Goal: Task Accomplishment & Management: Manage account settings

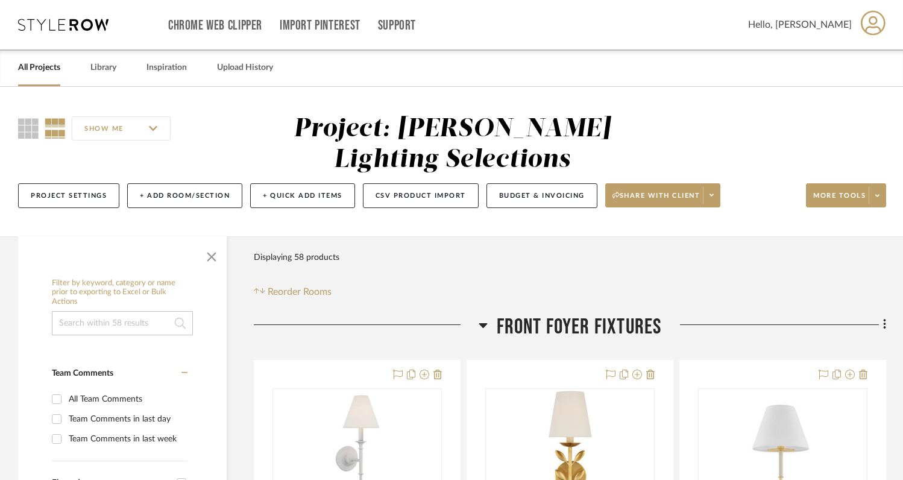
click at [49, 66] on link "All Projects" at bounding box center [39, 68] width 42 height 16
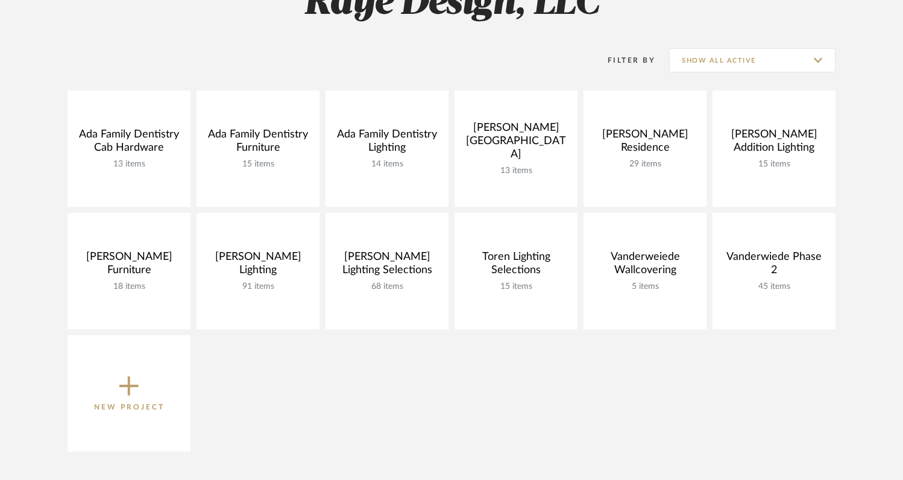
scroll to position [211, 0]
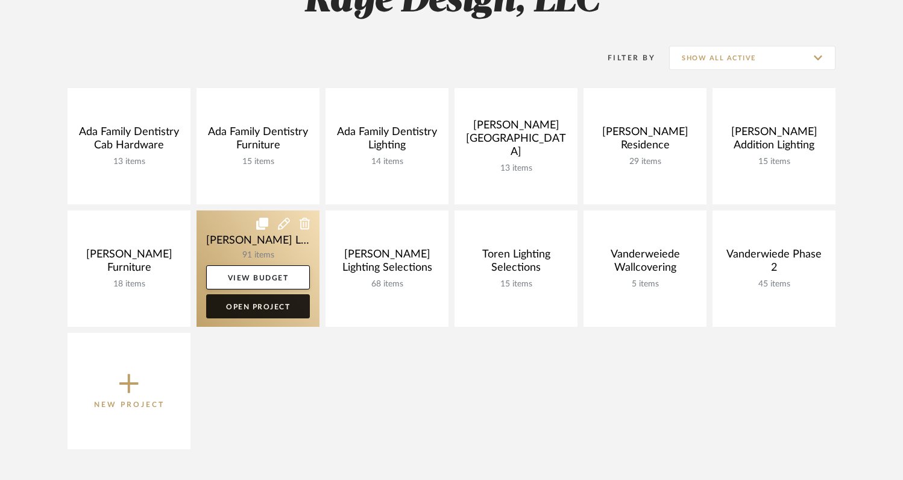
click at [282, 308] on link "Open Project" at bounding box center [258, 306] width 104 height 24
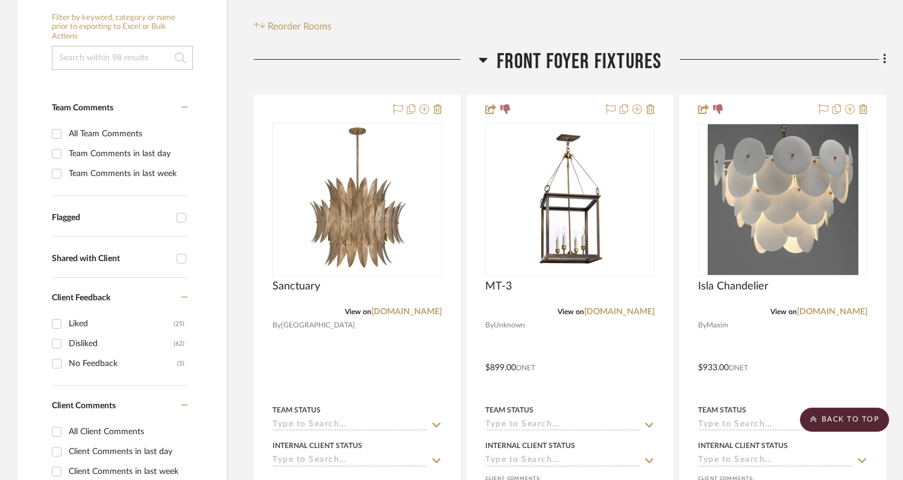
scroll to position [261, 0]
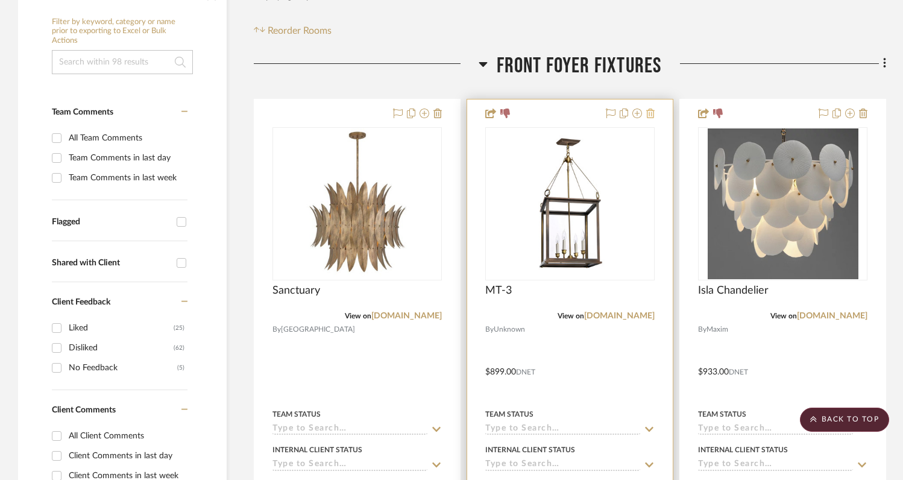
click at [651, 108] on icon at bounding box center [650, 113] width 8 height 10
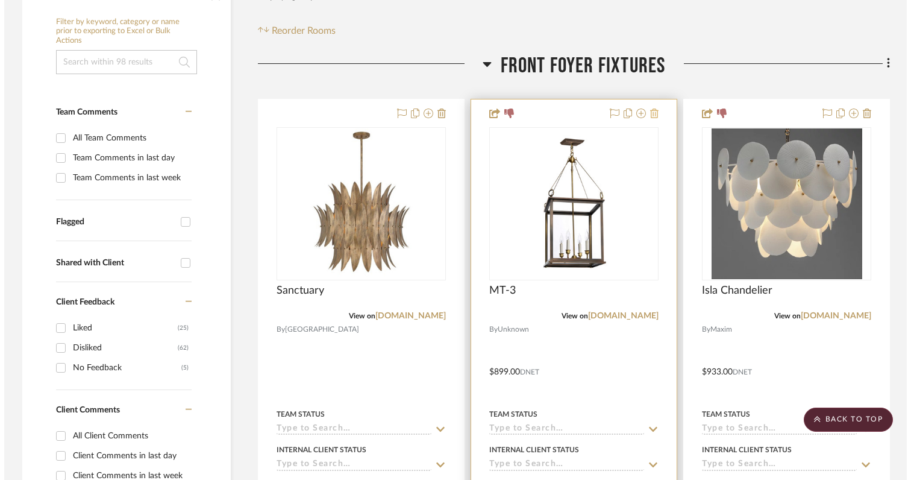
scroll to position [0, 0]
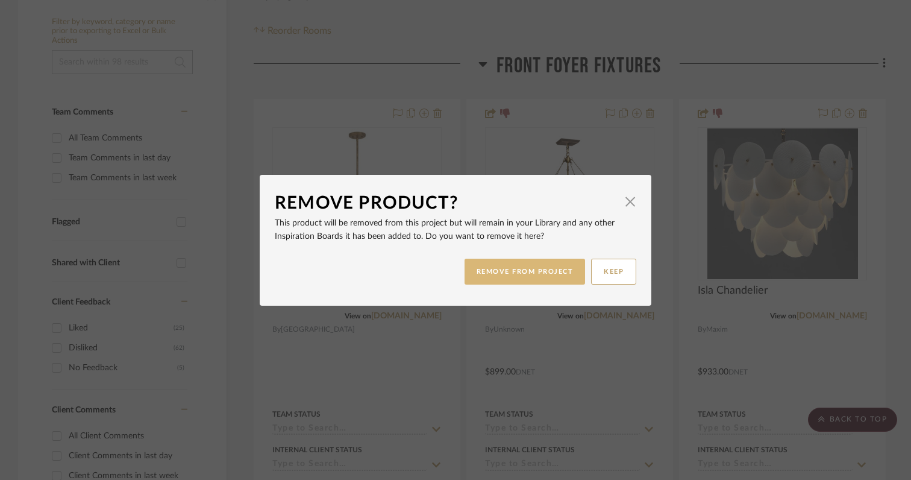
click at [541, 273] on button "REMOVE FROM PROJECT" at bounding box center [525, 272] width 121 height 26
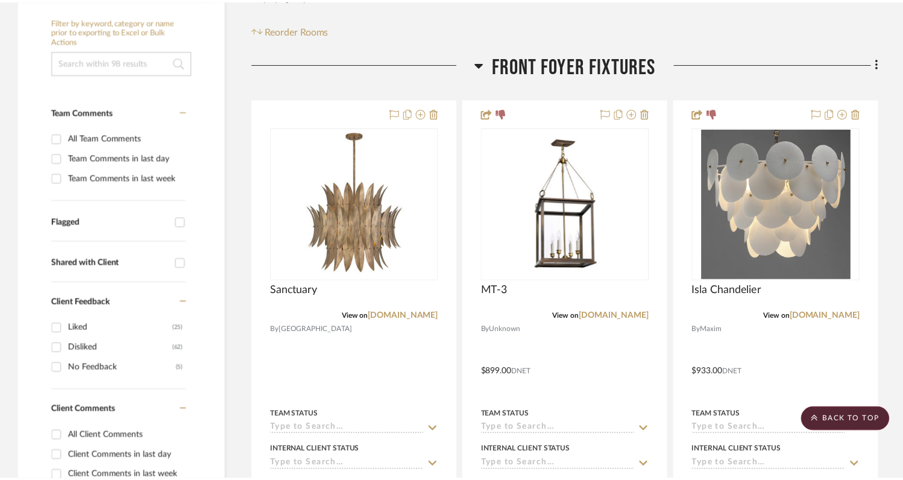
scroll to position [261, 0]
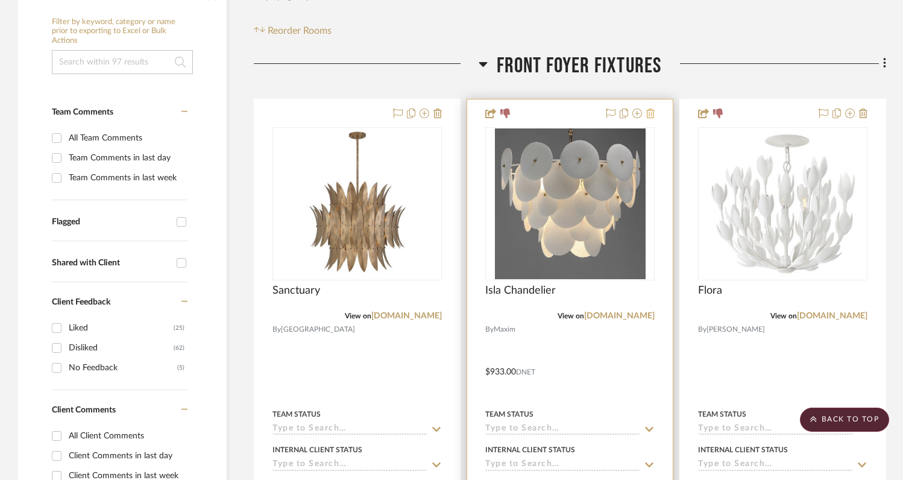
click at [652, 108] on icon at bounding box center [650, 113] width 8 height 10
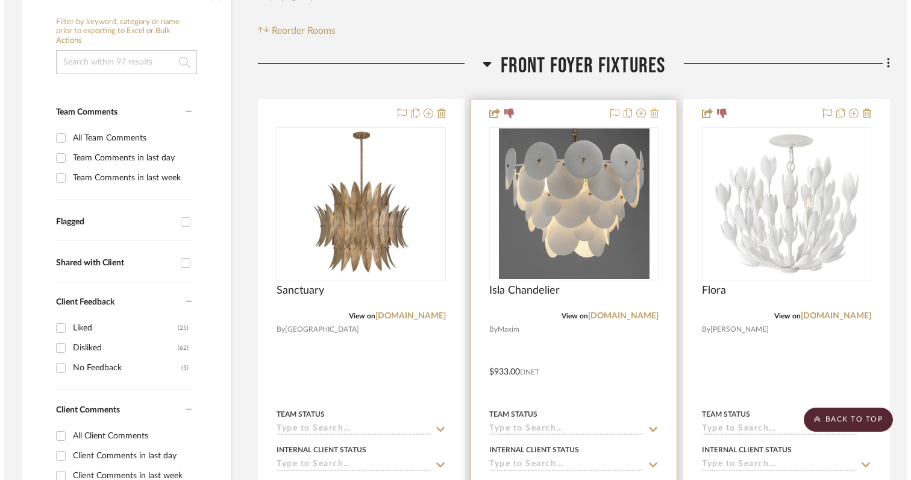
scroll to position [0, 0]
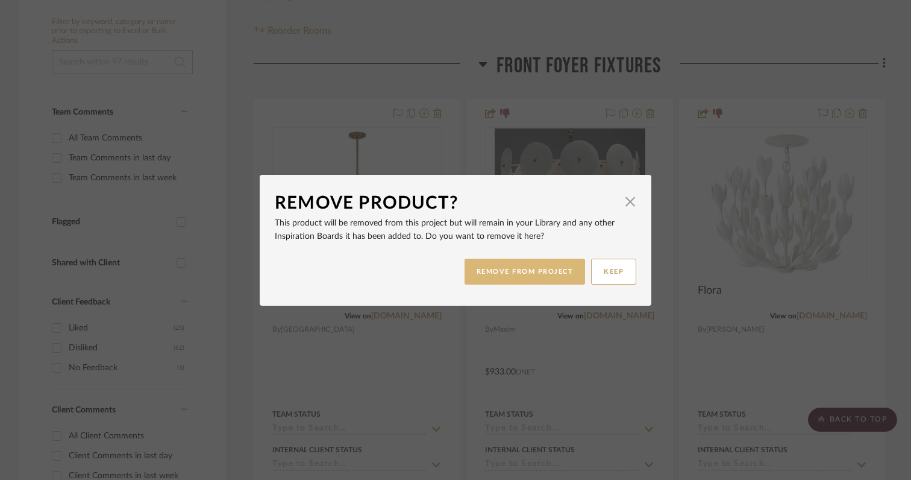
click at [533, 276] on button "REMOVE FROM PROJECT" at bounding box center [525, 272] width 121 height 26
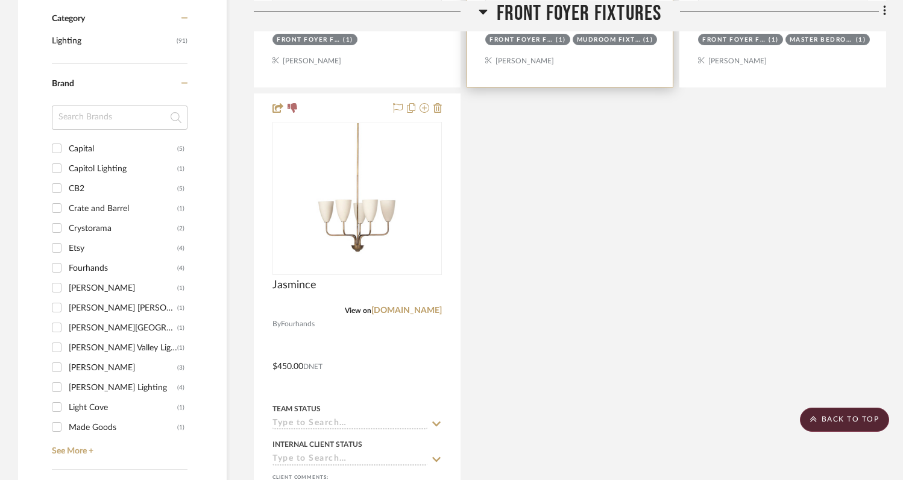
scroll to position [798, 0]
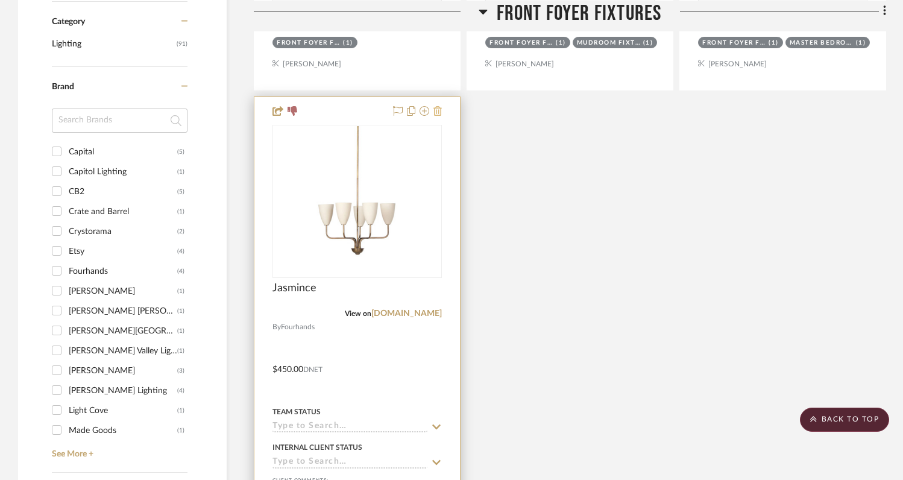
click at [439, 106] on icon at bounding box center [437, 111] width 8 height 10
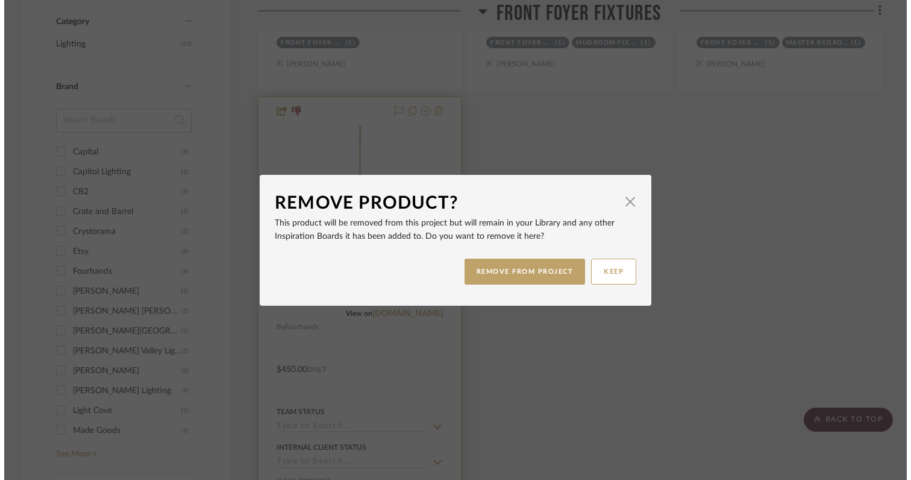
scroll to position [0, 0]
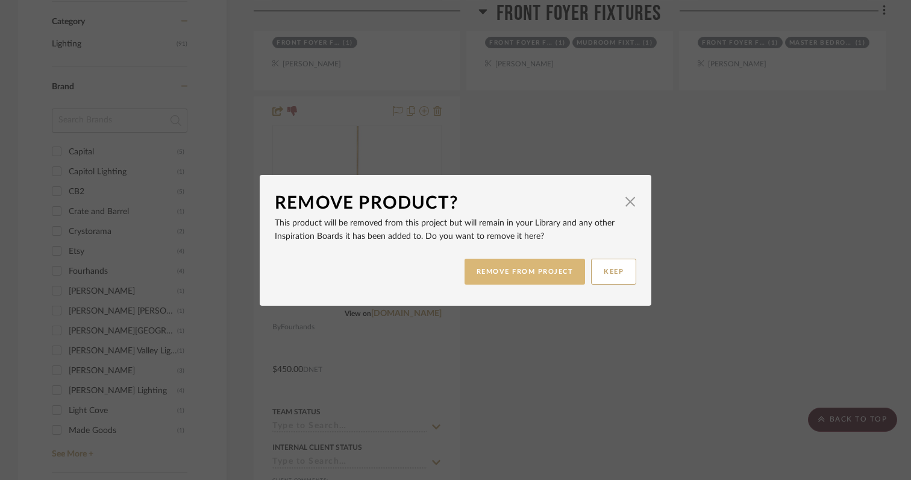
click at [486, 268] on button "REMOVE FROM PROJECT" at bounding box center [525, 272] width 121 height 26
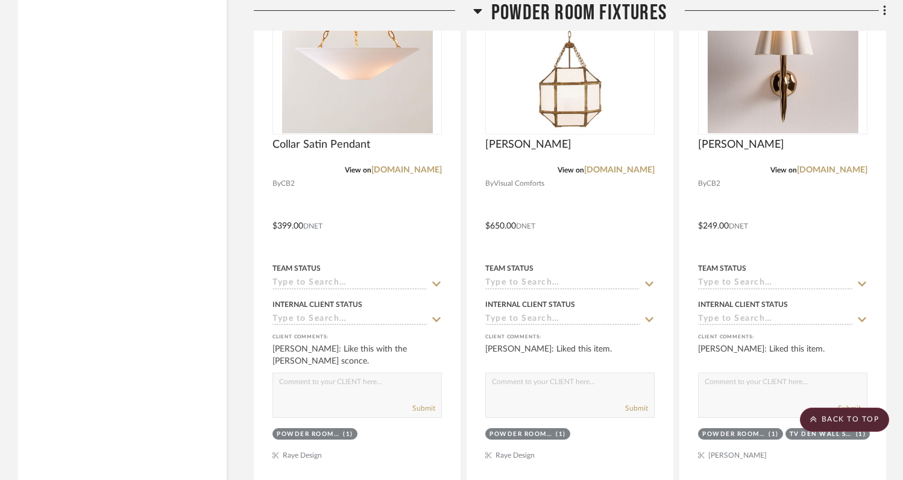
scroll to position [2570, 0]
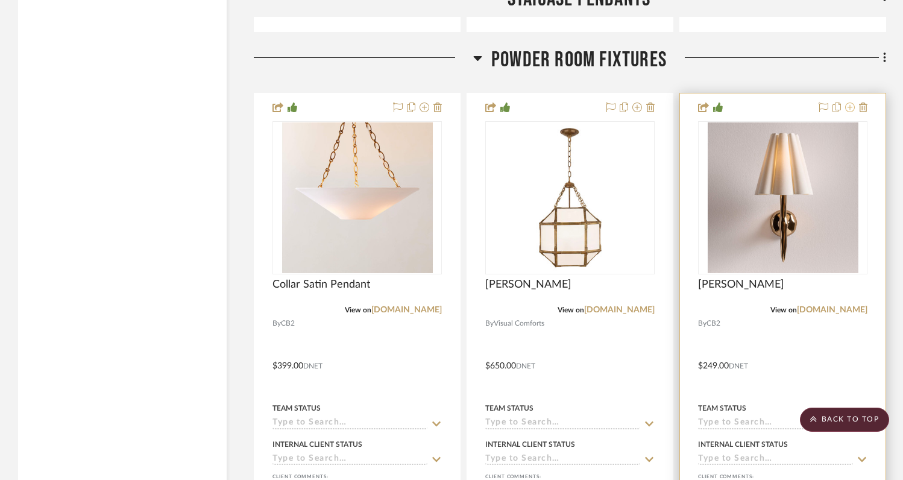
click at [850, 102] on icon at bounding box center [850, 107] width 10 height 10
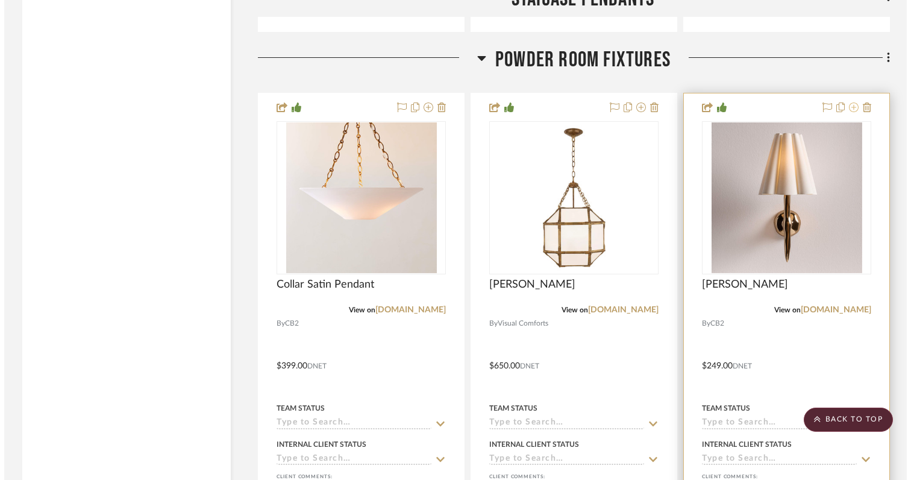
scroll to position [0, 0]
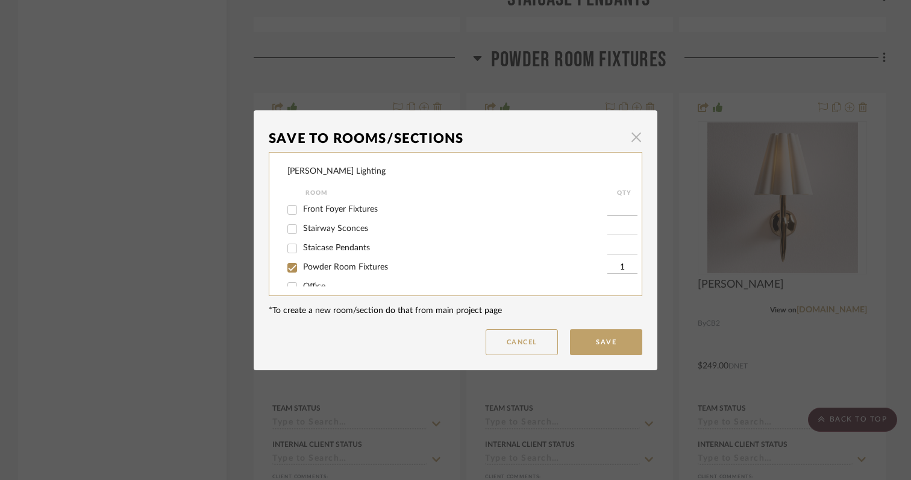
click at [633, 137] on span "button" at bounding box center [636, 137] width 24 height 24
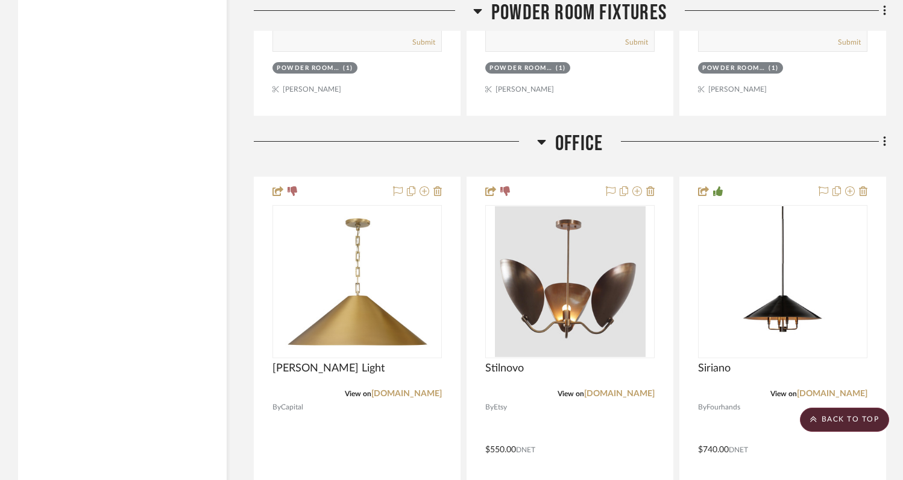
scroll to position [3685, 0]
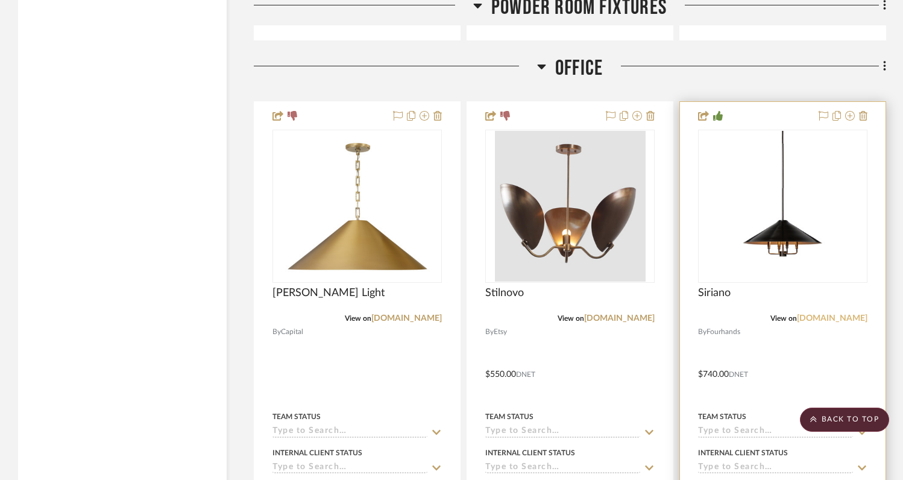
click at [830, 314] on link "fourhands.com" at bounding box center [832, 318] width 71 height 8
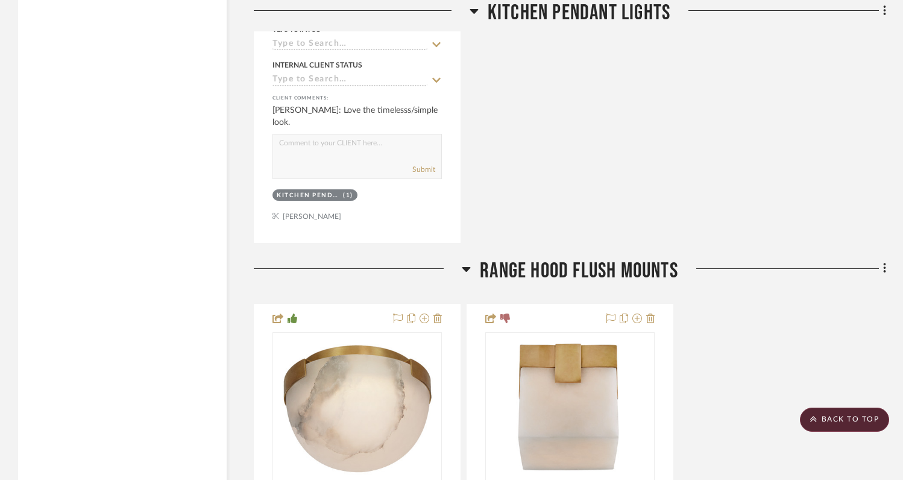
scroll to position [5207, 0]
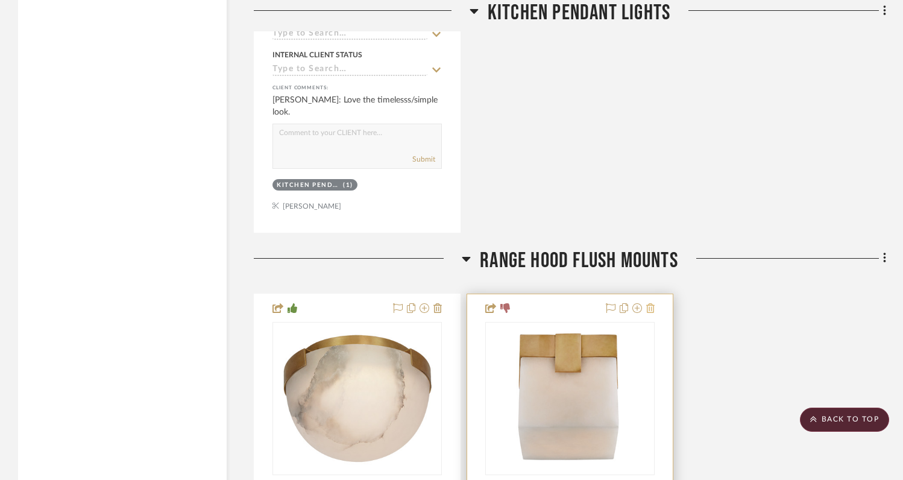
click at [648, 303] on icon at bounding box center [650, 308] width 8 height 10
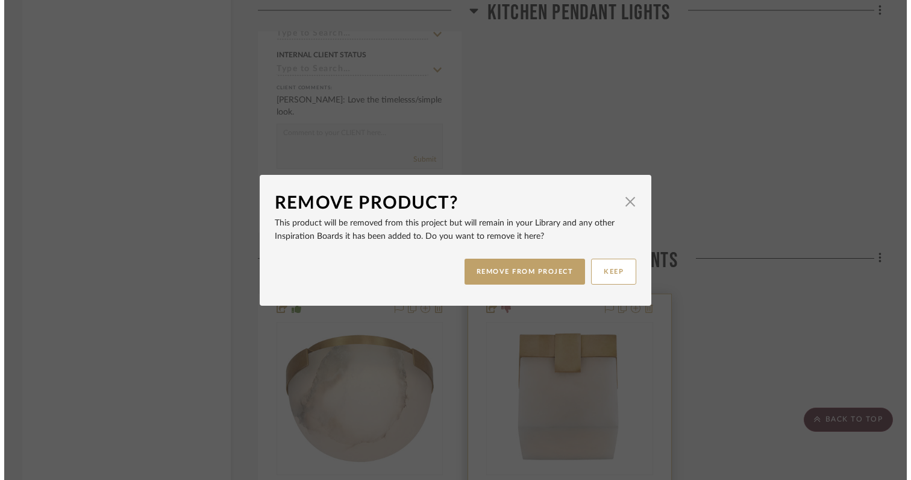
scroll to position [0, 0]
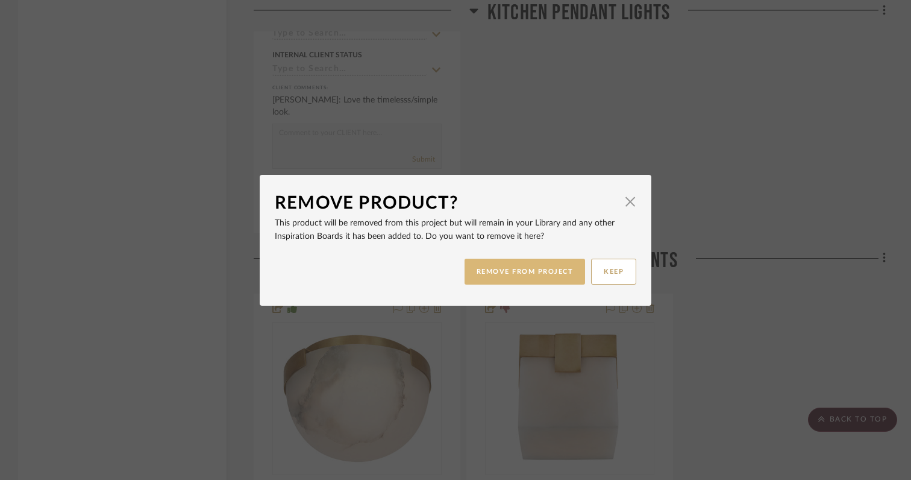
click at [523, 269] on button "REMOVE FROM PROJECT" at bounding box center [525, 272] width 121 height 26
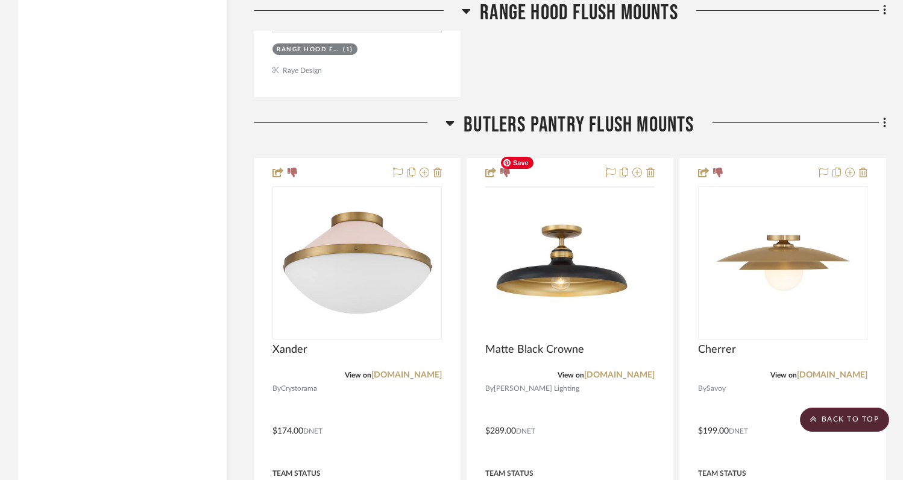
scroll to position [5929, 0]
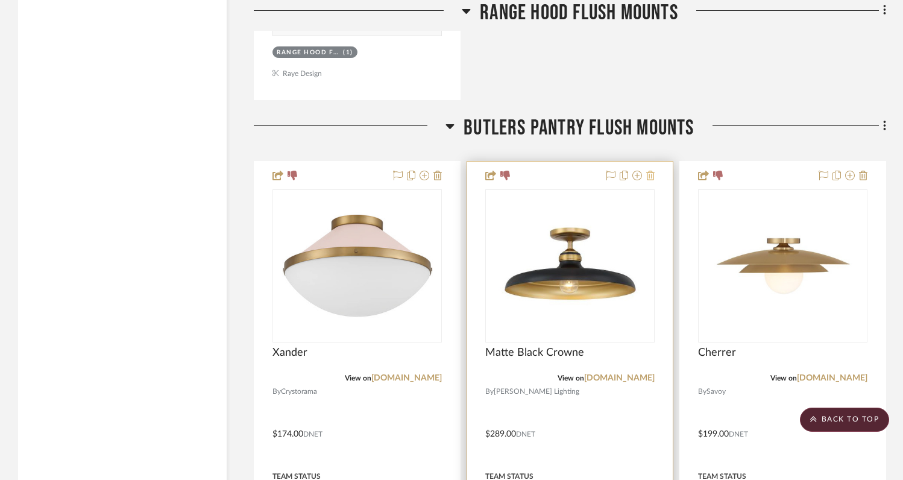
click at [651, 171] on icon at bounding box center [650, 176] width 8 height 10
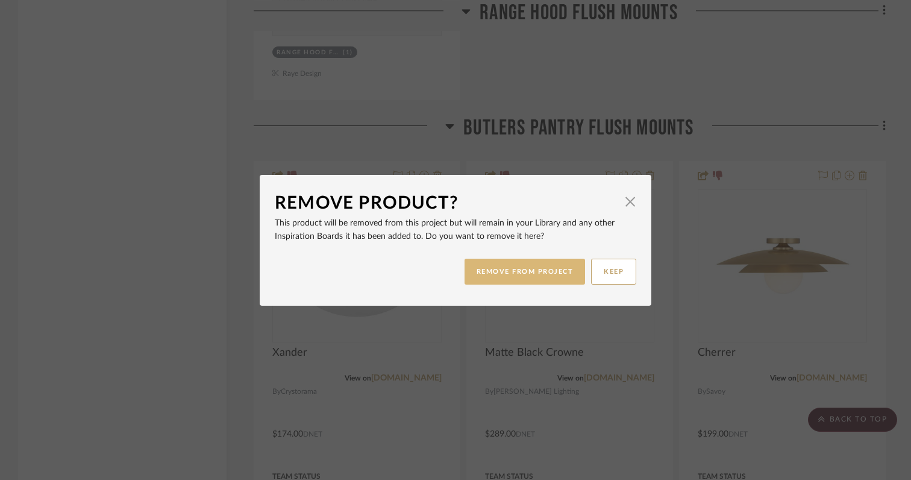
click at [552, 270] on button "REMOVE FROM PROJECT" at bounding box center [525, 272] width 121 height 26
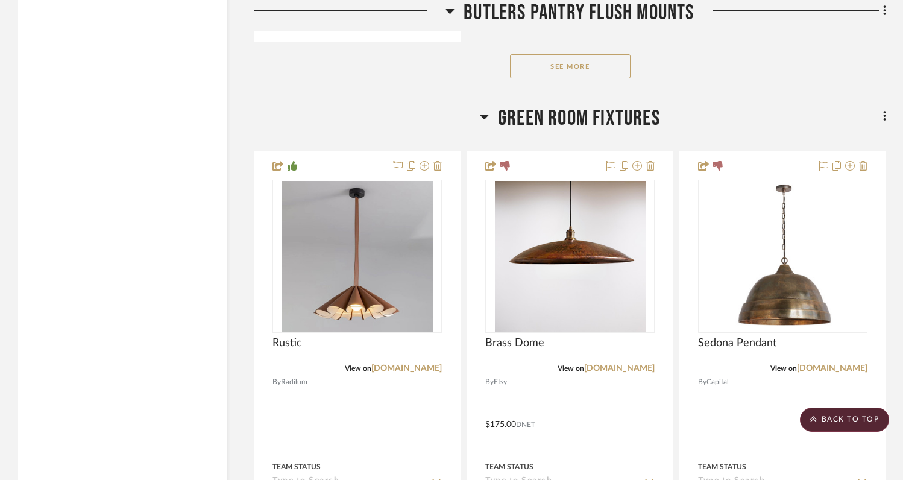
scroll to position [7646, 0]
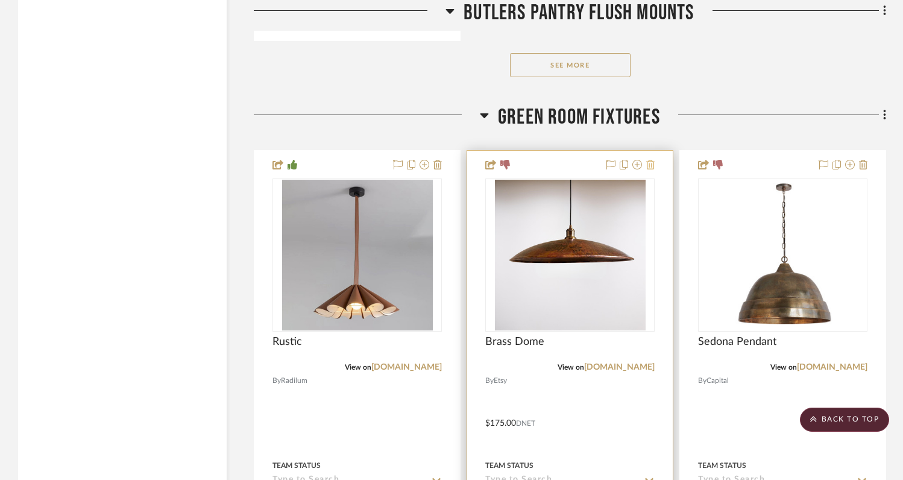
click at [652, 160] on icon at bounding box center [650, 165] width 8 height 10
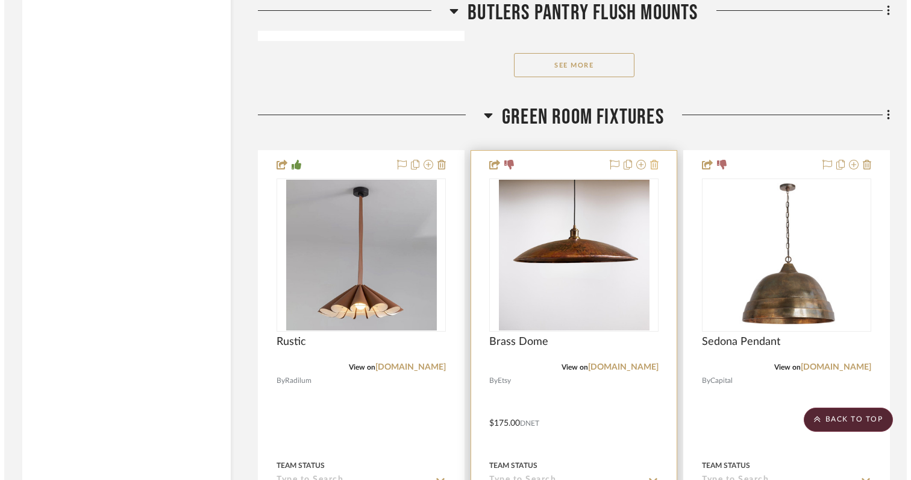
scroll to position [0, 0]
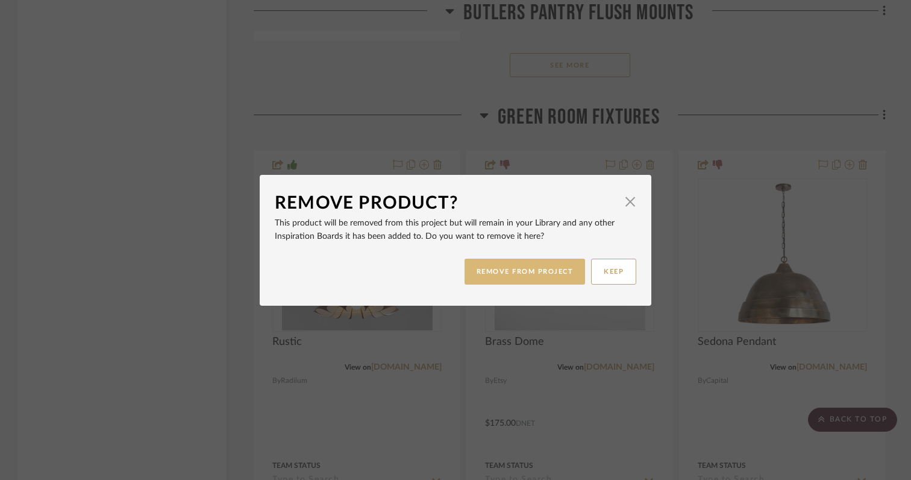
click at [533, 275] on button "REMOVE FROM PROJECT" at bounding box center [525, 272] width 121 height 26
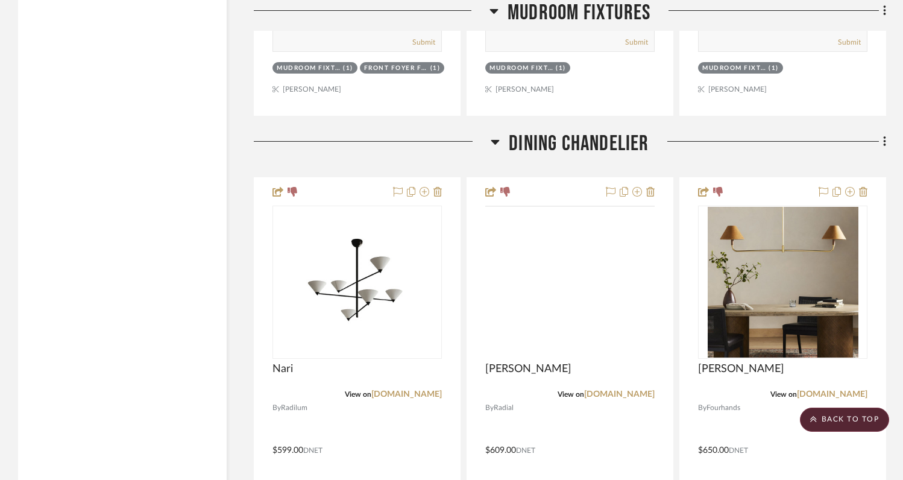
scroll to position [9353, 0]
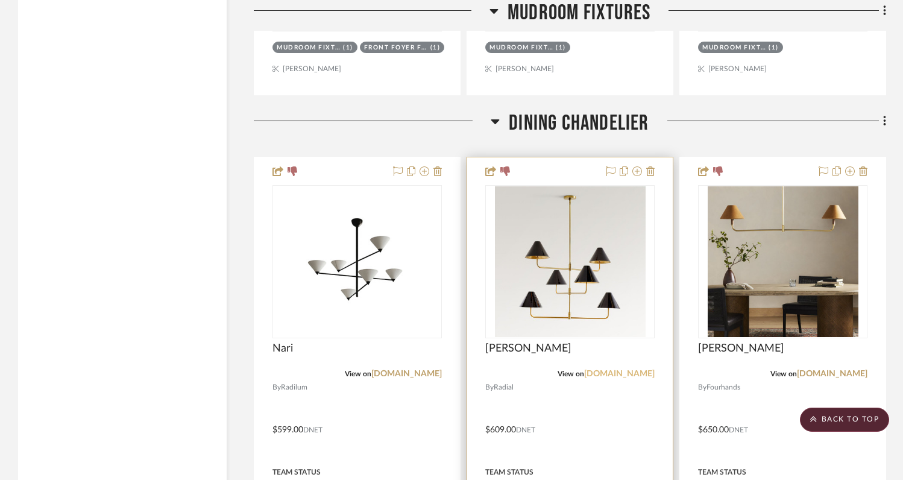
click at [632, 369] on link "[DOMAIN_NAME]" at bounding box center [619, 373] width 71 height 8
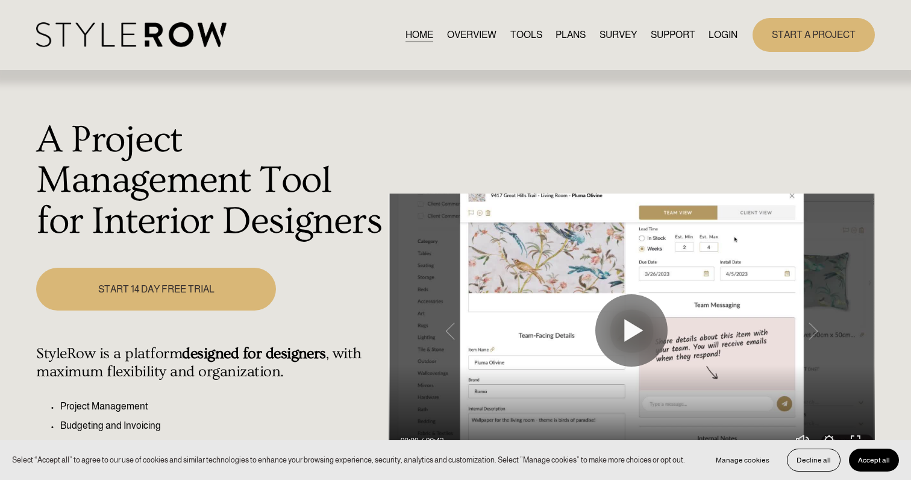
click at [716, 34] on link "LOGIN" at bounding box center [723, 35] width 29 height 16
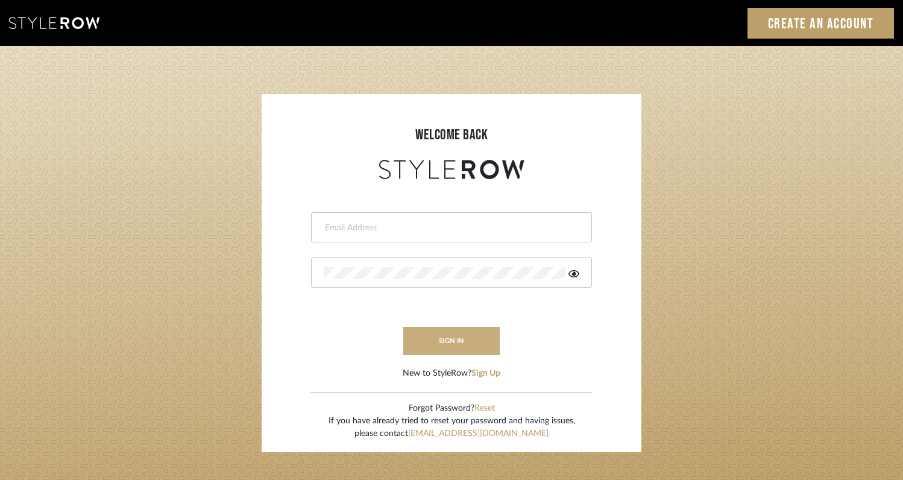
type input "rayeinteriordesign@gmail.com"
click at [483, 340] on button "sign in" at bounding box center [451, 341] width 96 height 28
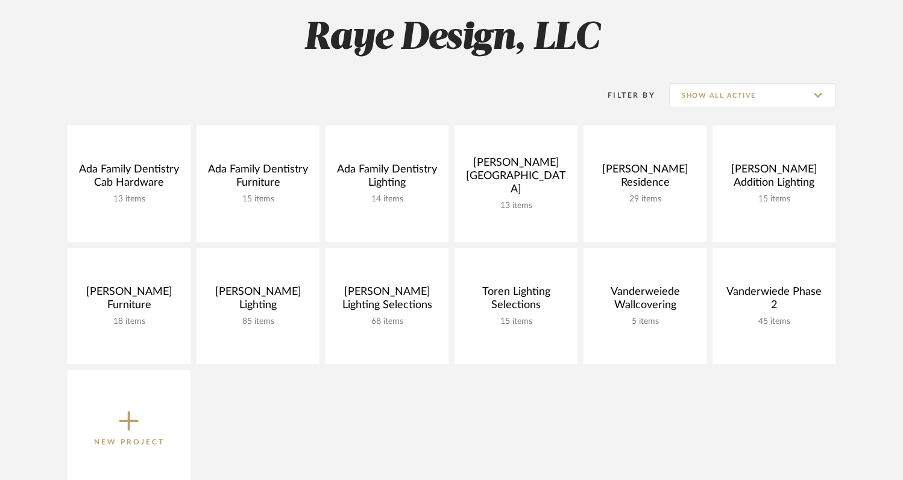
scroll to position [182, 0]
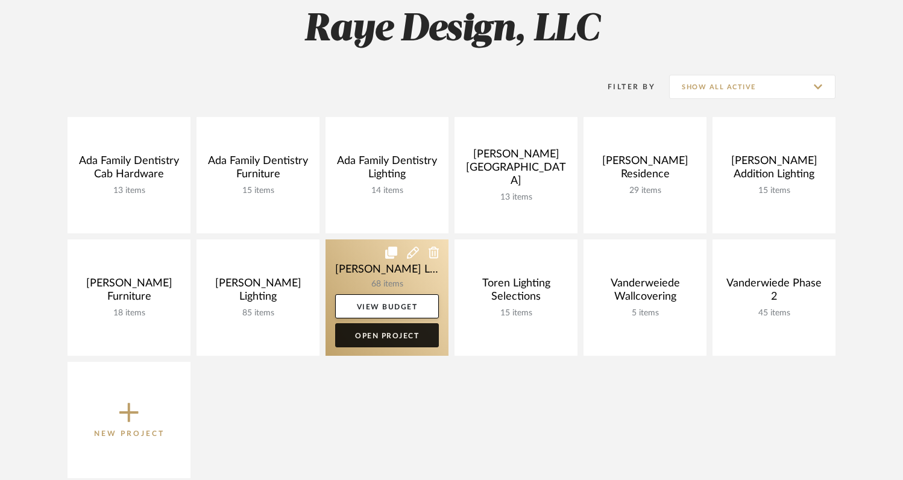
click at [408, 339] on link "Open Project" at bounding box center [387, 335] width 104 height 24
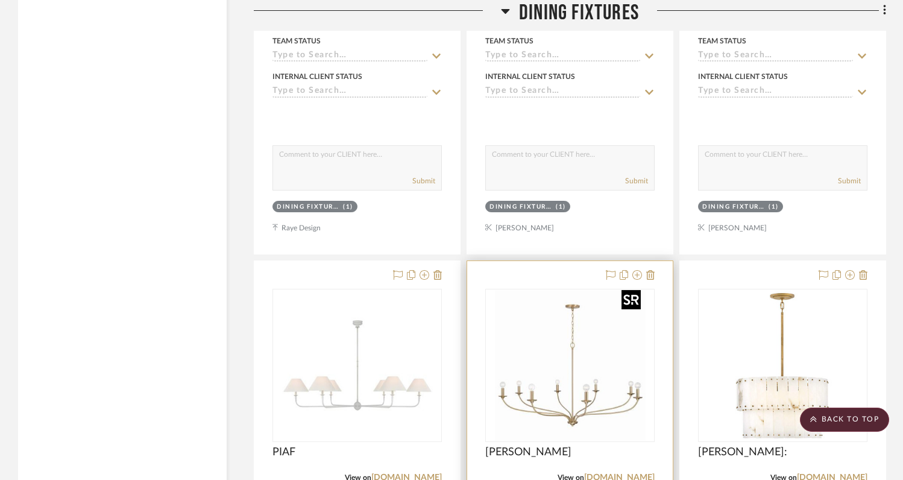
scroll to position [1758, 0]
click at [653, 269] on icon at bounding box center [650, 274] width 8 height 10
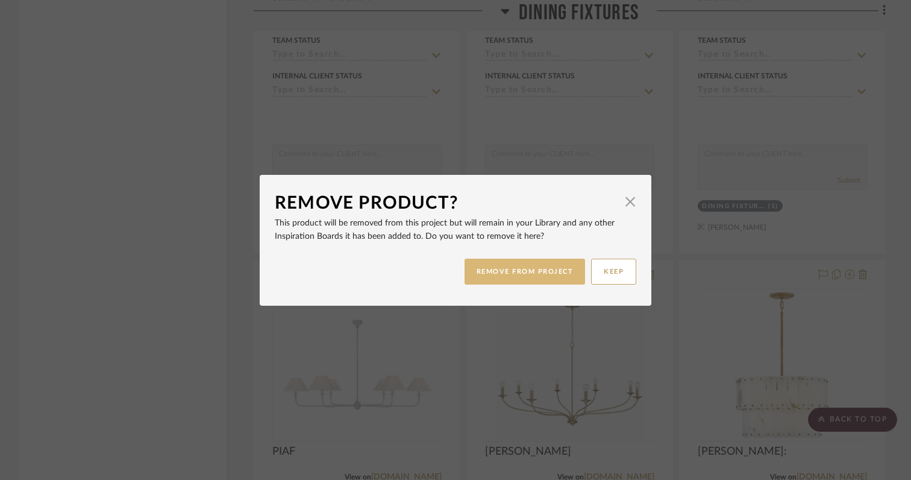
click at [519, 269] on button "REMOVE FROM PROJECT" at bounding box center [525, 272] width 121 height 26
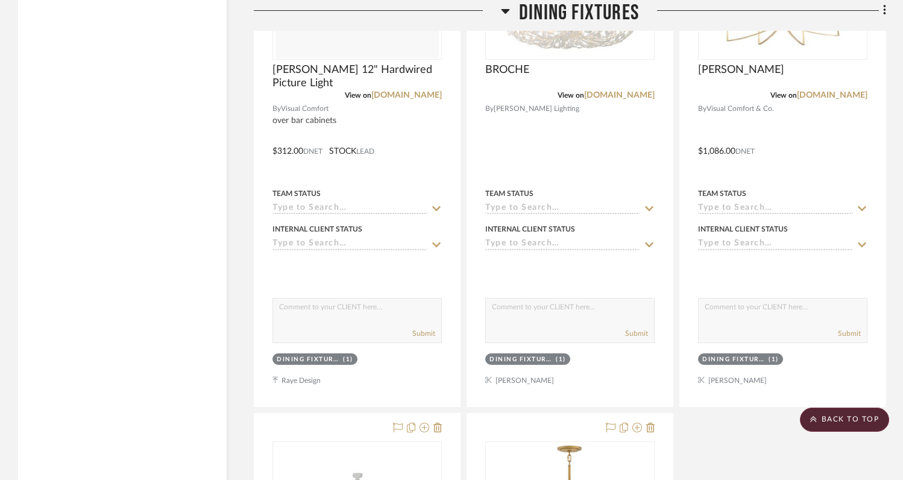
scroll to position [1412, 0]
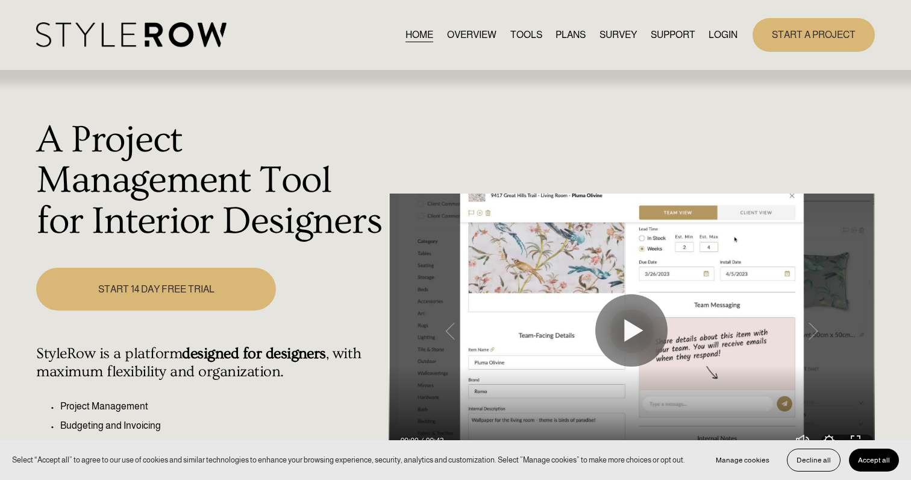
click at [720, 36] on link "LOGIN" at bounding box center [723, 35] width 29 height 16
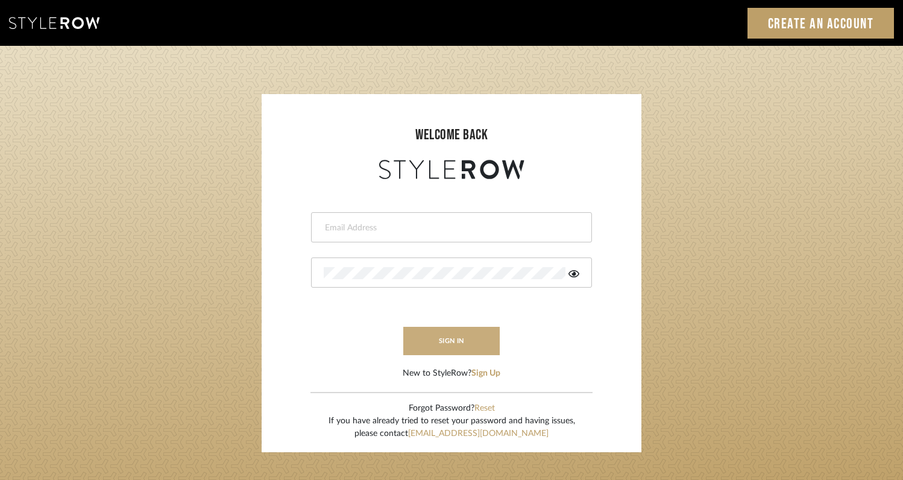
type input "rayeinteriordesign@gmail.com"
click at [466, 347] on button "sign in" at bounding box center [451, 341] width 96 height 28
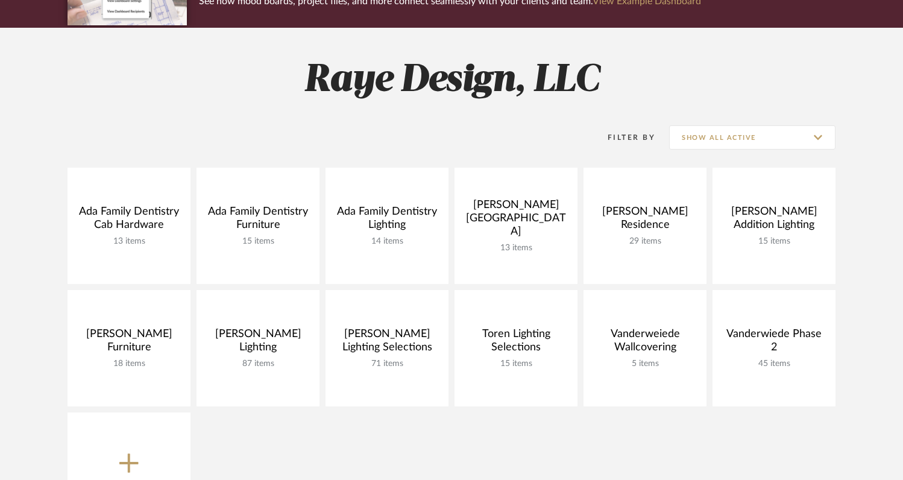
scroll to position [142, 0]
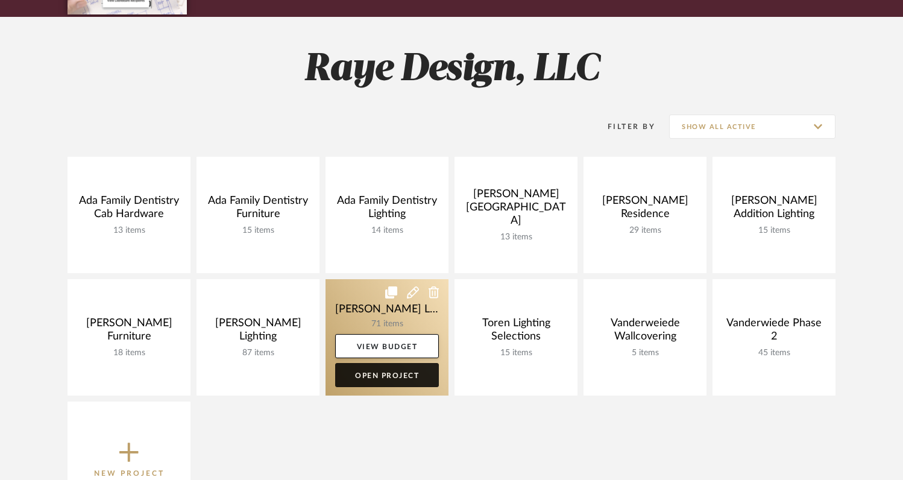
click at [395, 381] on link "Open Project" at bounding box center [387, 375] width 104 height 24
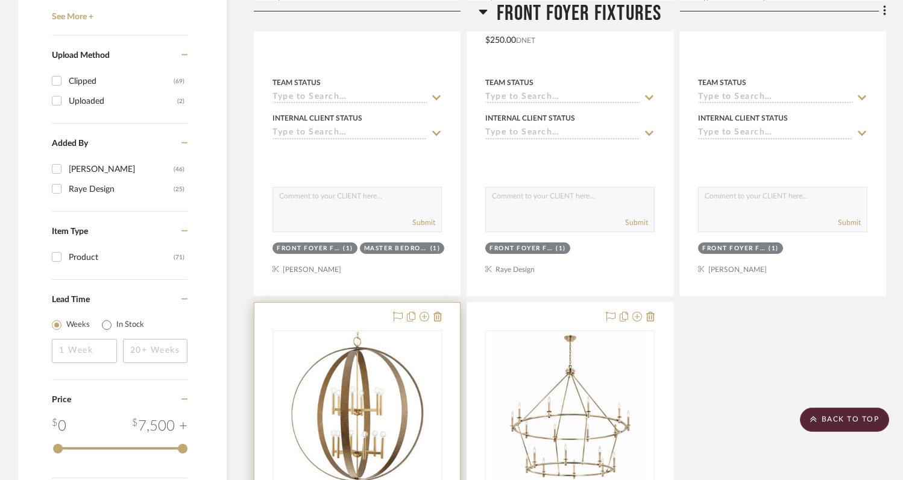
scroll to position [1158, 0]
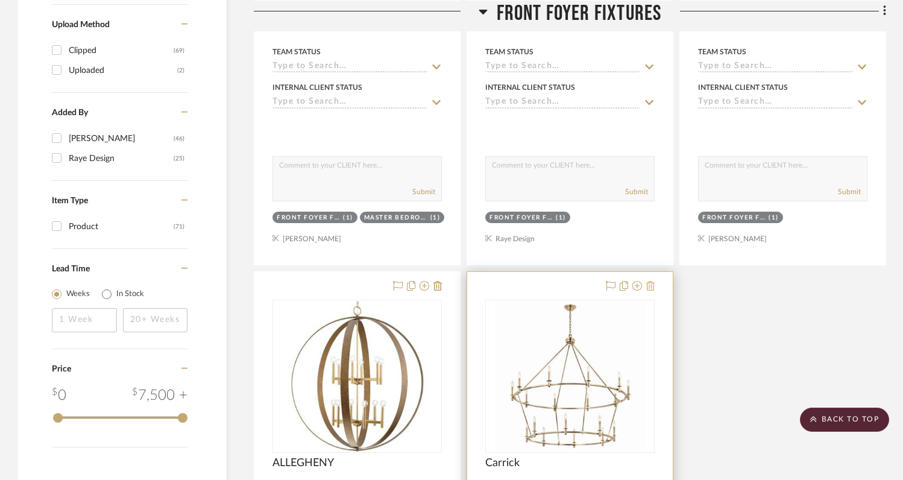
click at [653, 281] on icon at bounding box center [650, 286] width 8 height 10
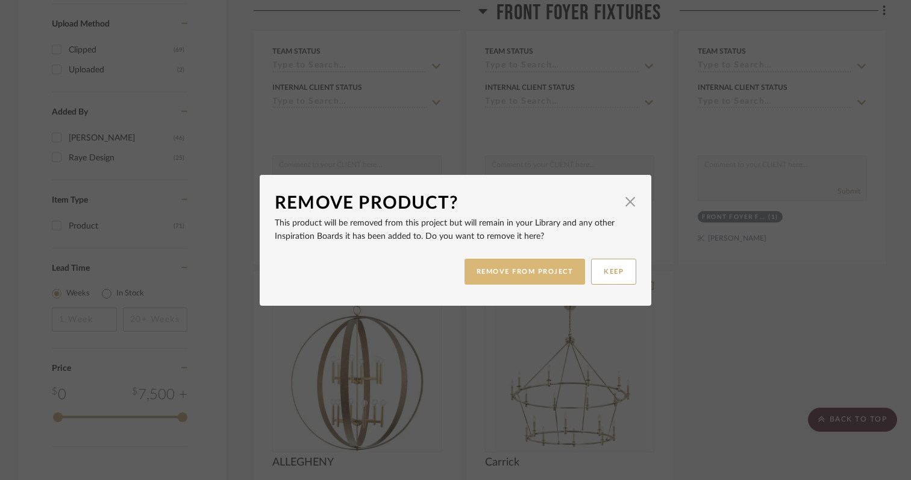
click at [519, 274] on button "REMOVE FROM PROJECT" at bounding box center [525, 272] width 121 height 26
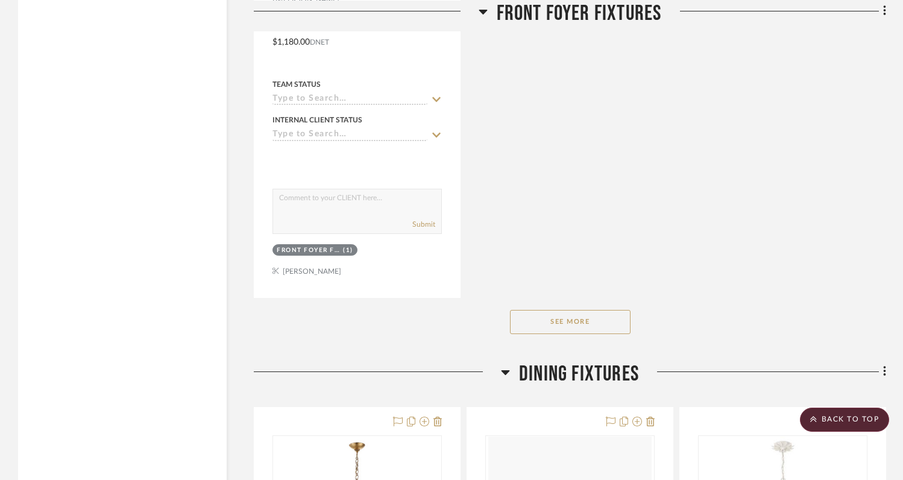
scroll to position [1860, 0]
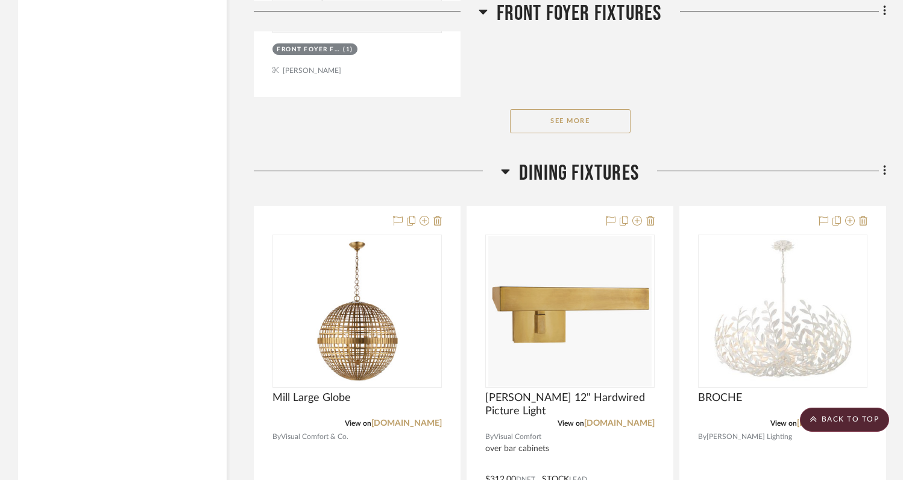
click at [588, 109] on button "See More" at bounding box center [570, 121] width 121 height 24
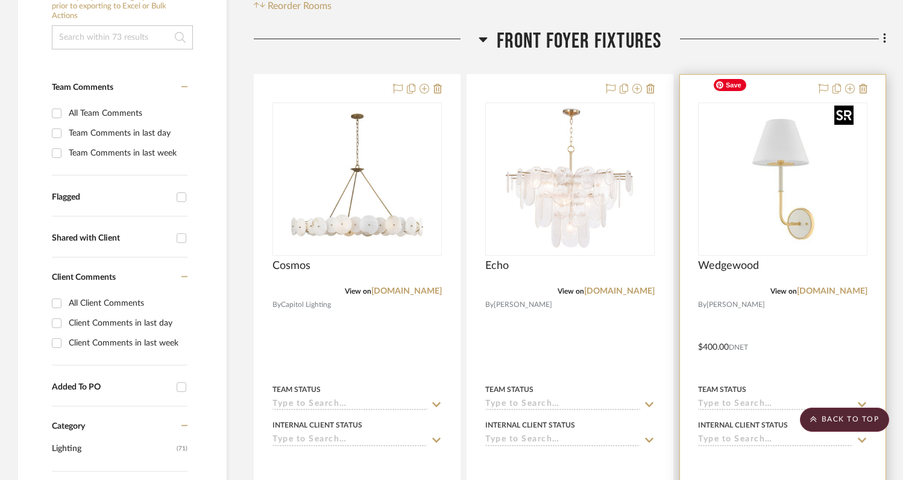
scroll to position [0, 0]
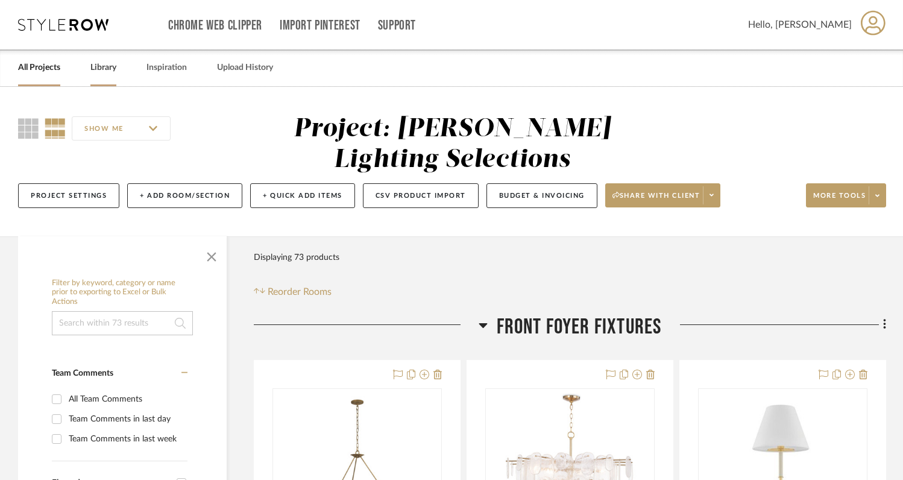
click at [102, 70] on link "Library" at bounding box center [103, 68] width 26 height 16
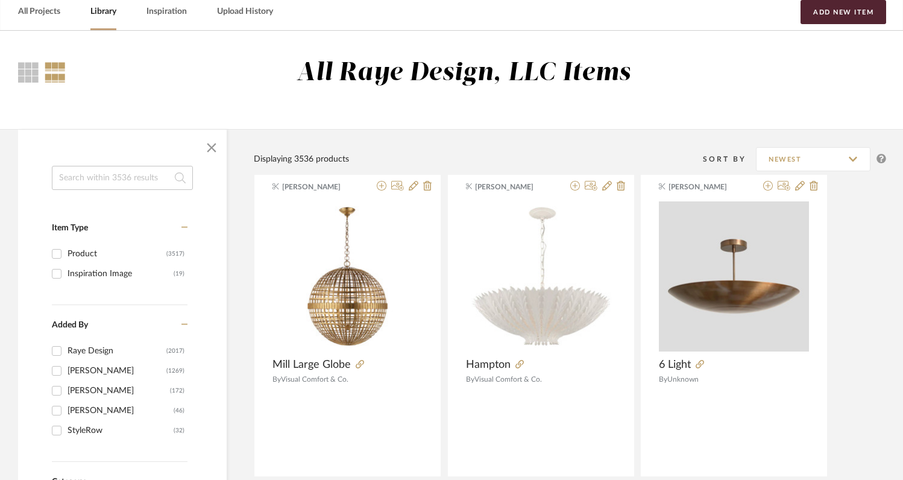
scroll to position [59, 0]
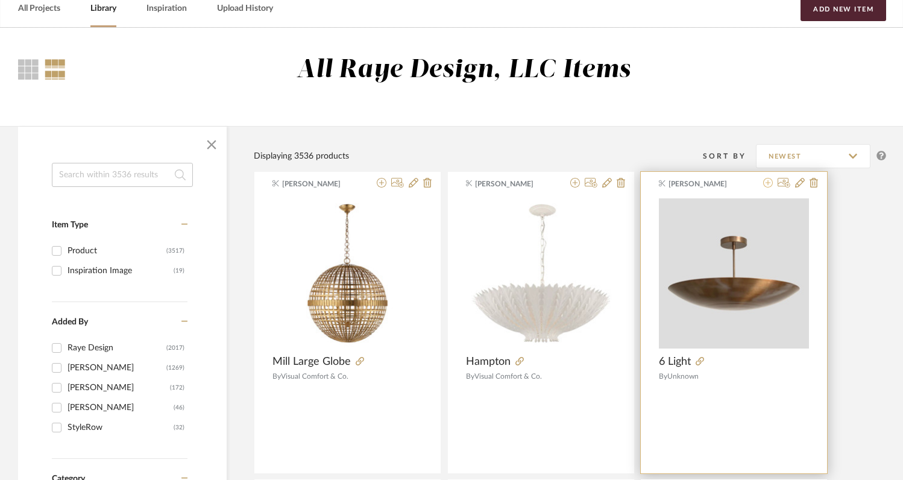
click at [770, 184] on icon at bounding box center [768, 183] width 10 height 10
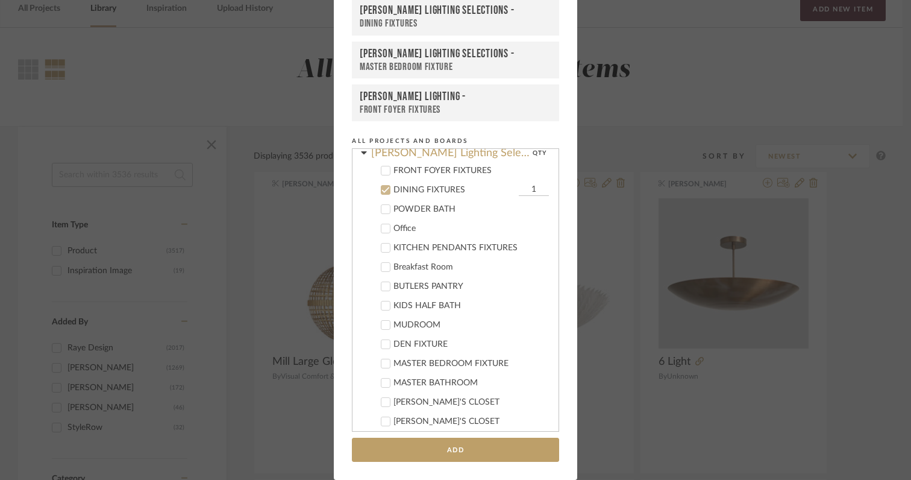
scroll to position [286, 0]
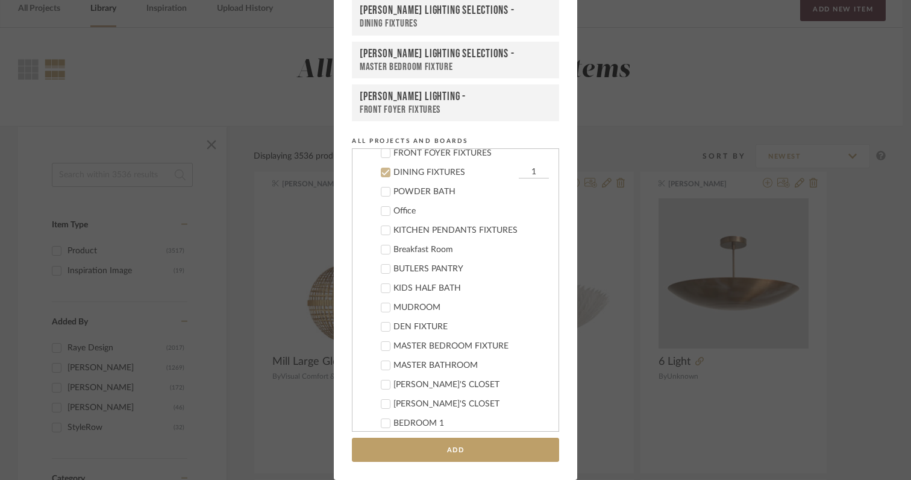
click at [383, 174] on icon at bounding box center [385, 172] width 8 height 8
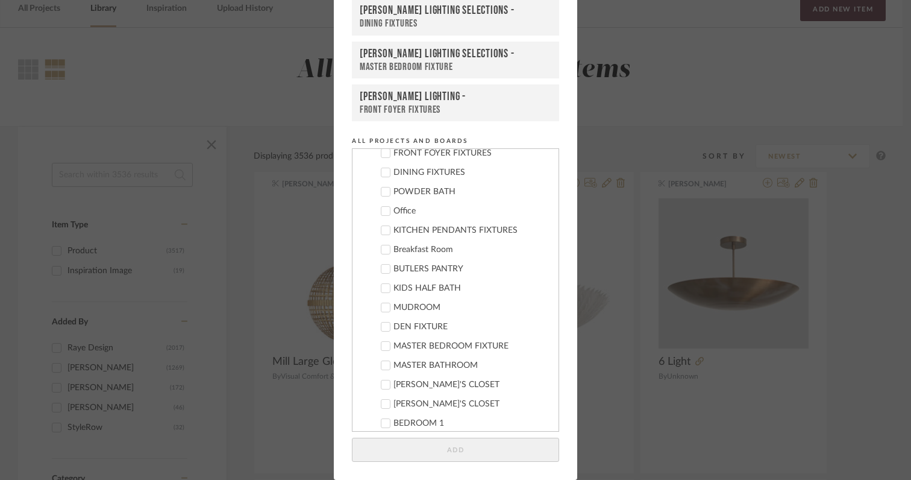
click at [381, 403] on icon at bounding box center [385, 404] width 8 height 8
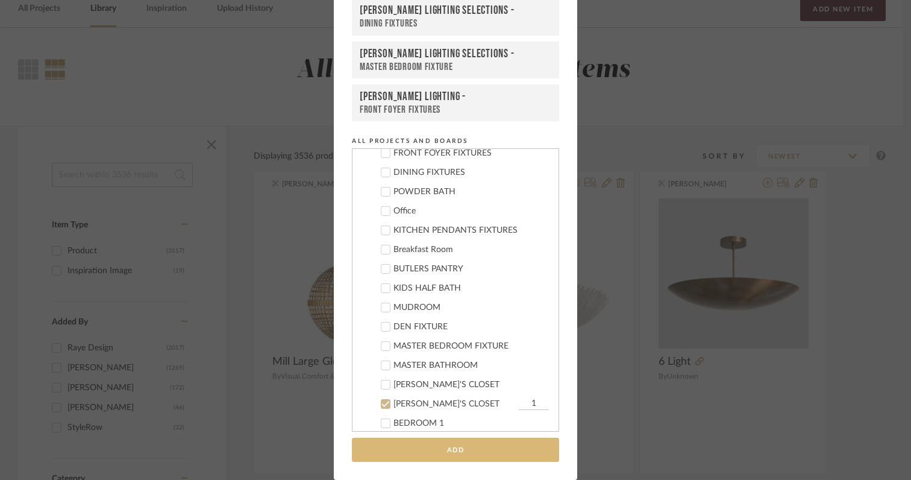
click at [415, 450] on button "Add" at bounding box center [455, 450] width 207 height 25
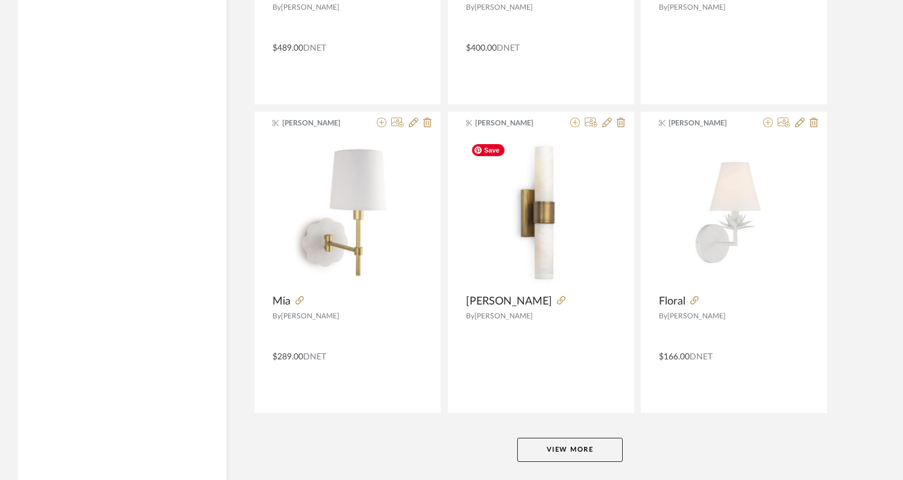
scroll to position [2900, 0]
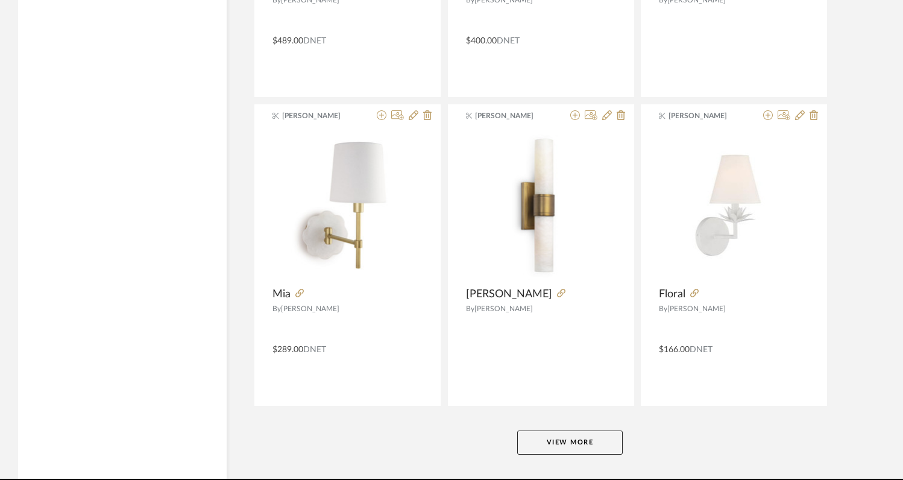
click at [559, 445] on button "View More" at bounding box center [569, 442] width 105 height 24
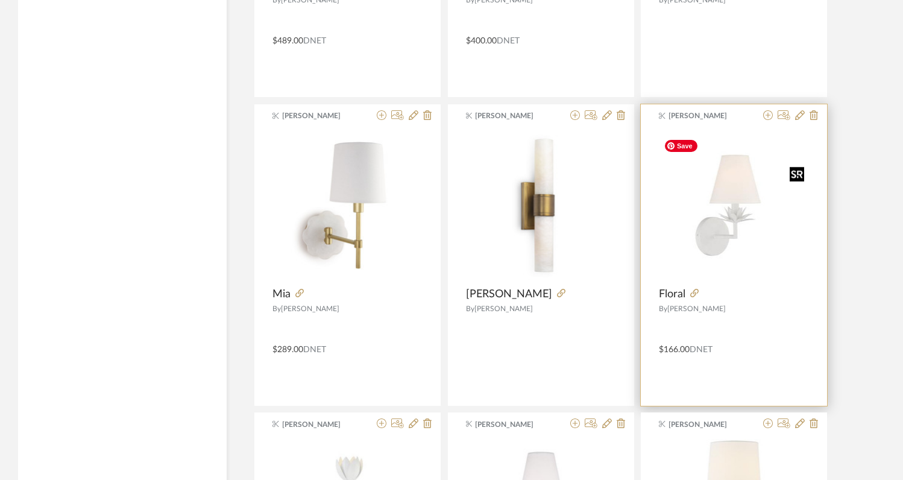
scroll to position [3300, 0]
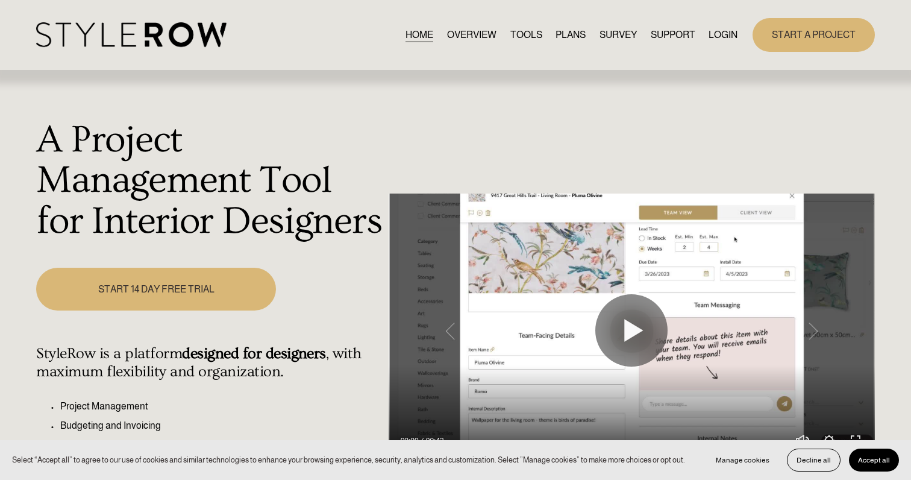
click at [716, 31] on link "LOGIN" at bounding box center [723, 35] width 29 height 16
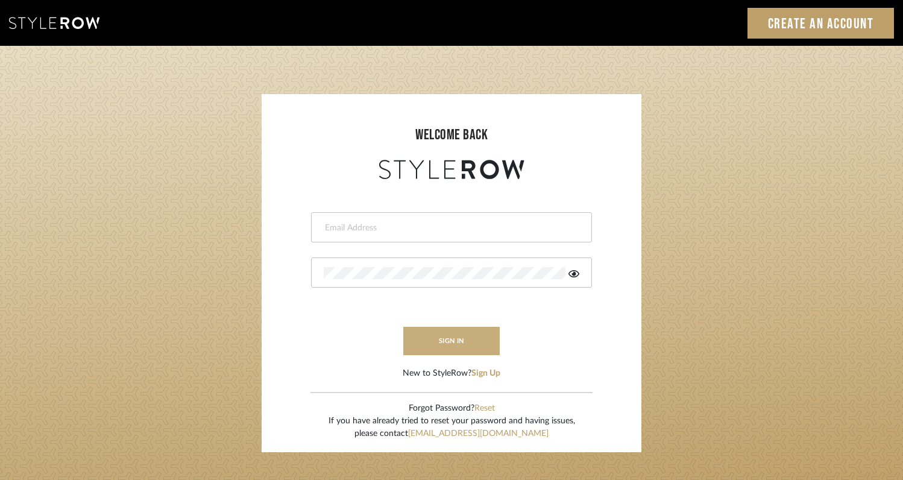
type input "rayeinteriordesign@gmail.com"
click at [466, 345] on button "sign in" at bounding box center [451, 341] width 96 height 28
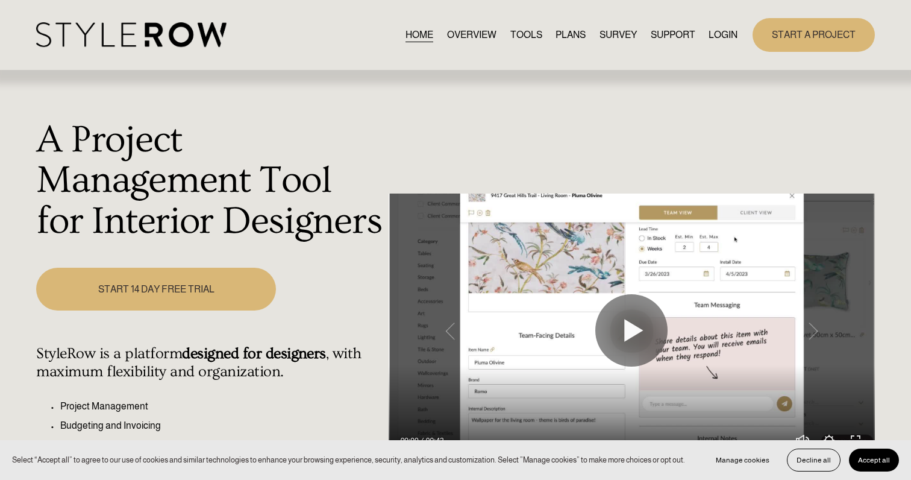
click at [716, 33] on link "LOGIN" at bounding box center [723, 35] width 29 height 16
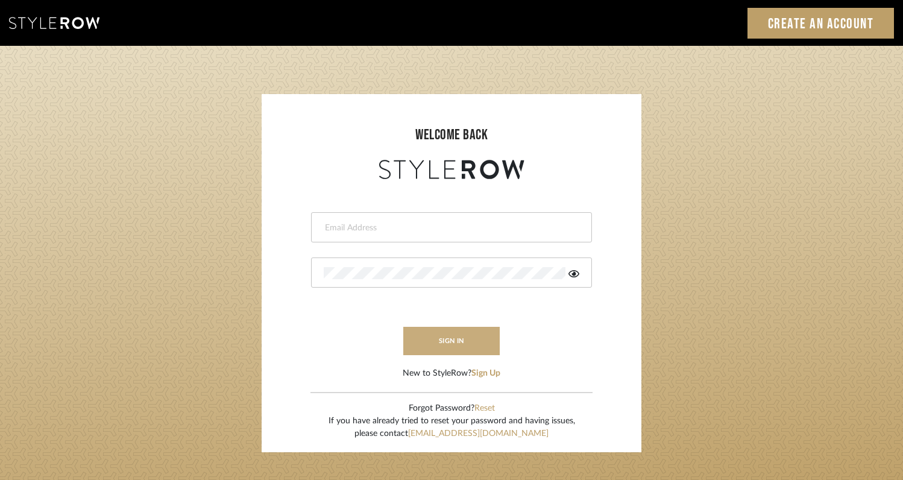
type input "[EMAIL_ADDRESS][DOMAIN_NAME]"
click at [448, 327] on button "sign in" at bounding box center [451, 341] width 96 height 28
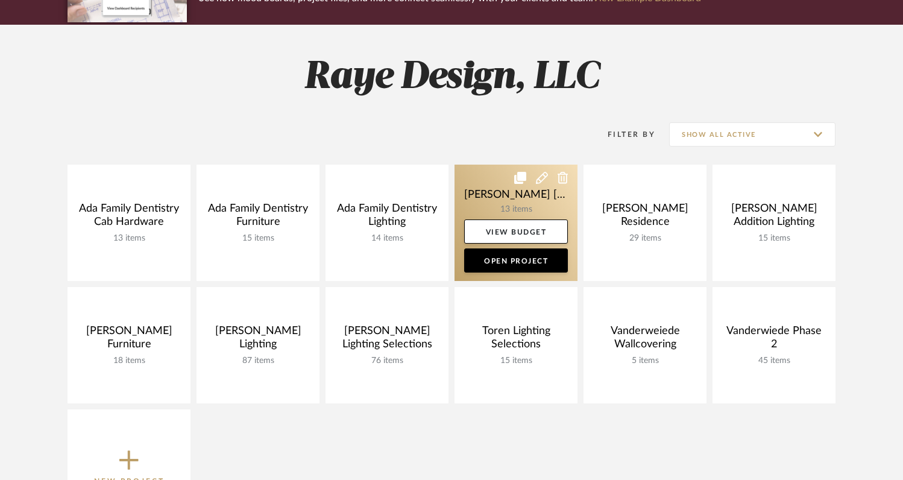
scroll to position [142, 0]
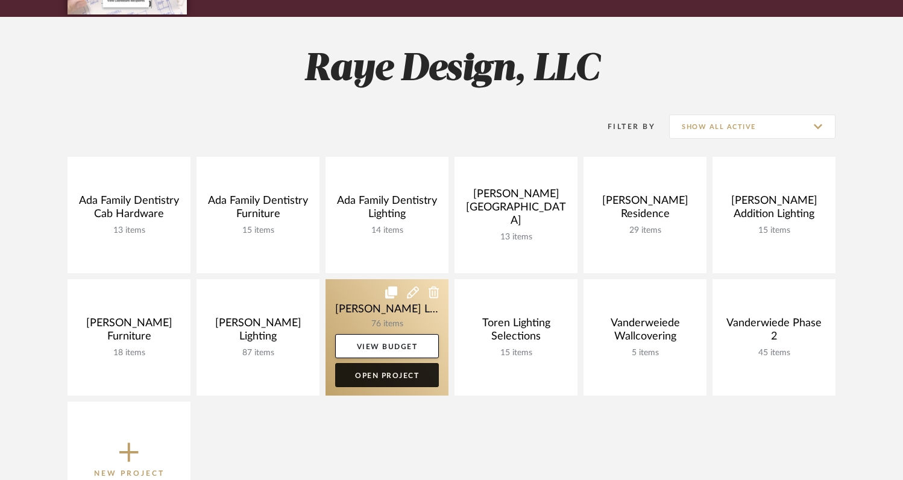
click at [380, 368] on link "Open Project" at bounding box center [387, 375] width 104 height 24
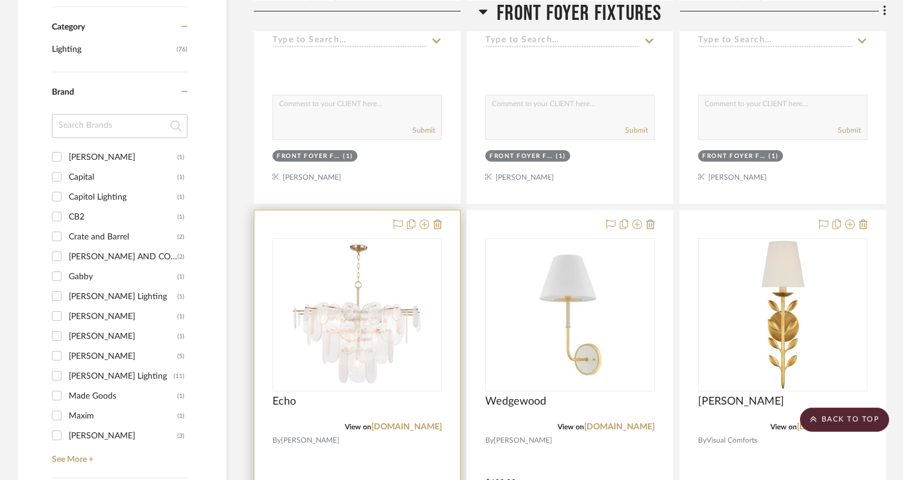
scroll to position [669, 0]
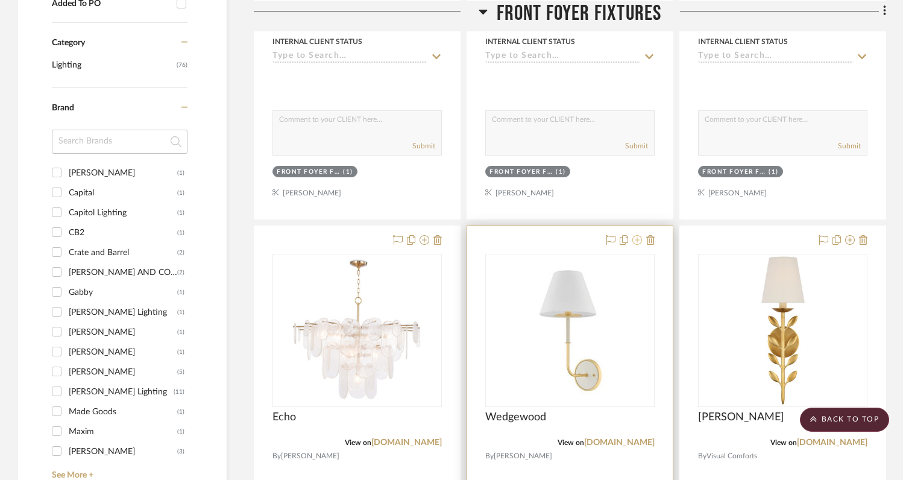
click at [639, 235] on icon at bounding box center [637, 240] width 10 height 10
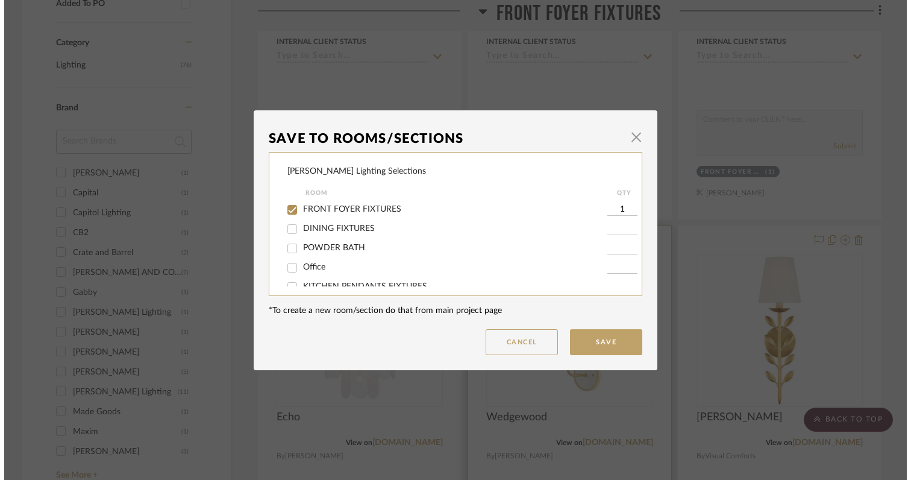
scroll to position [0, 0]
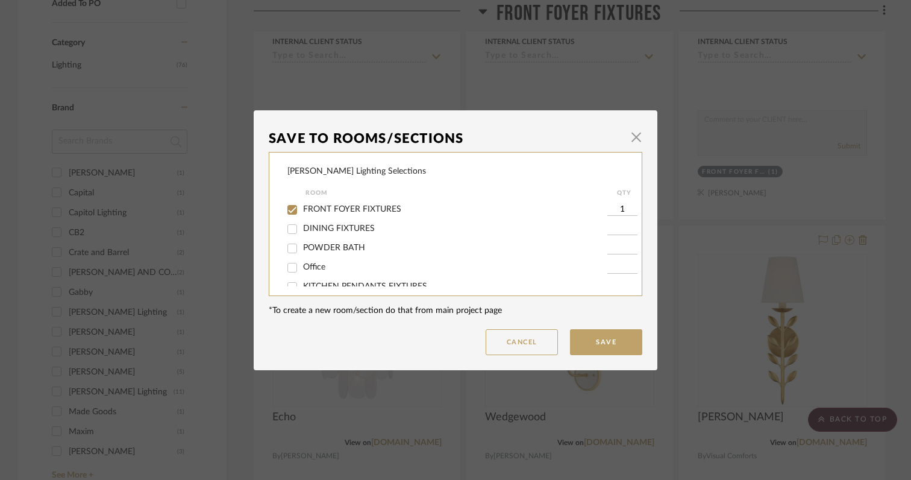
click at [289, 210] on input "FRONT FOYER FIXTURES" at bounding box center [292, 209] width 19 height 19
checkbox input "false"
click at [289, 225] on input "BEDROOM 2" at bounding box center [292, 216] width 19 height 19
checkbox input "true"
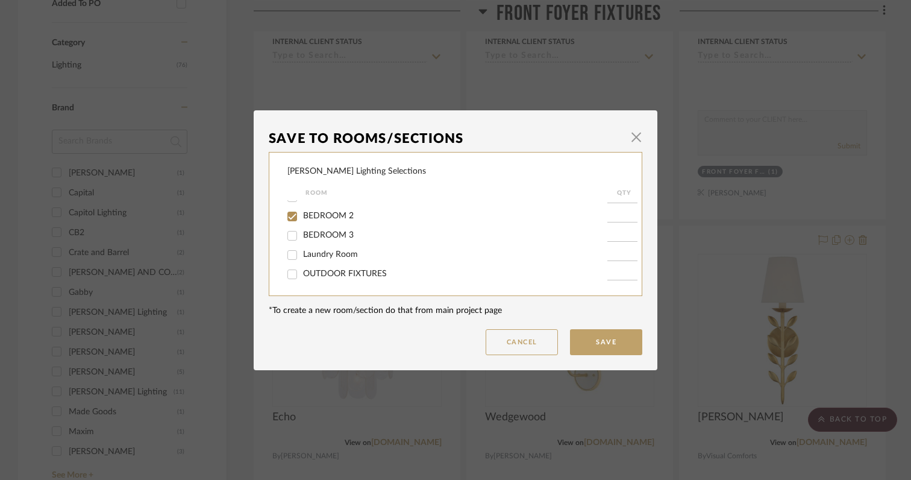
type input "1"
click at [606, 342] on button "Save" at bounding box center [606, 342] width 72 height 26
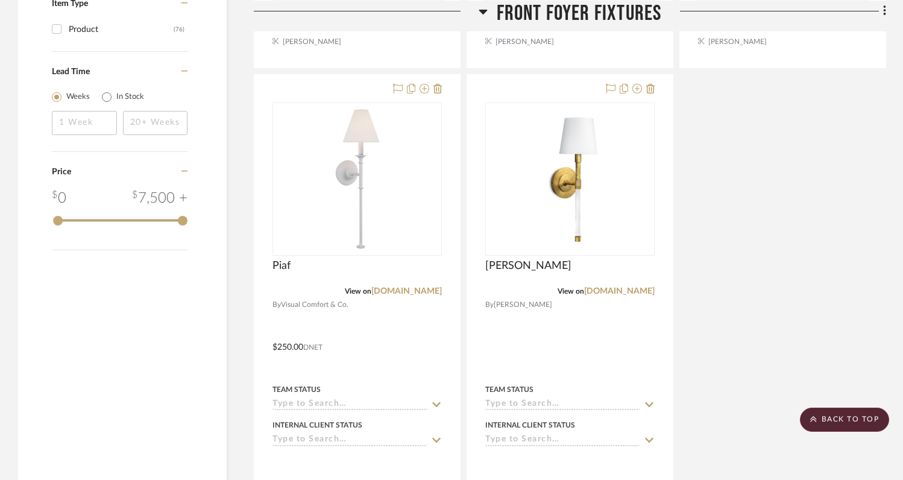
scroll to position [1371, 0]
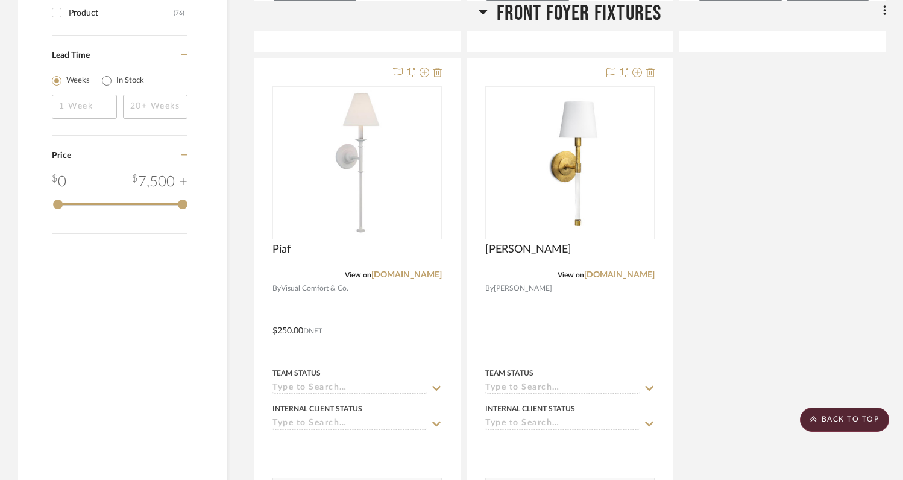
drag, startPoint x: 346, startPoint y: 416, endPoint x: 521, endPoint y: 1, distance: 450.7
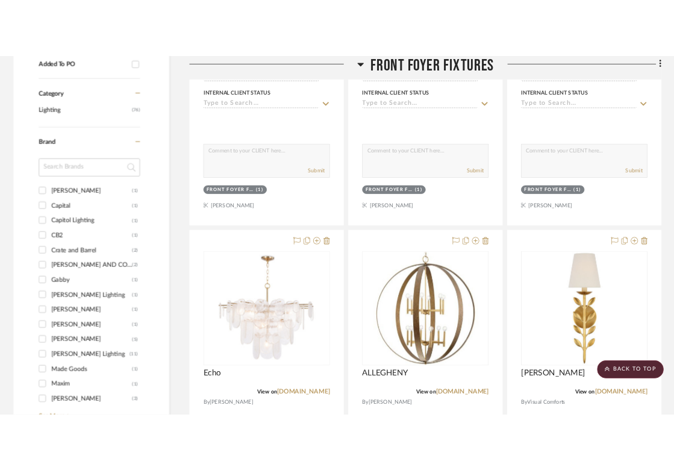
scroll to position [692, 0]
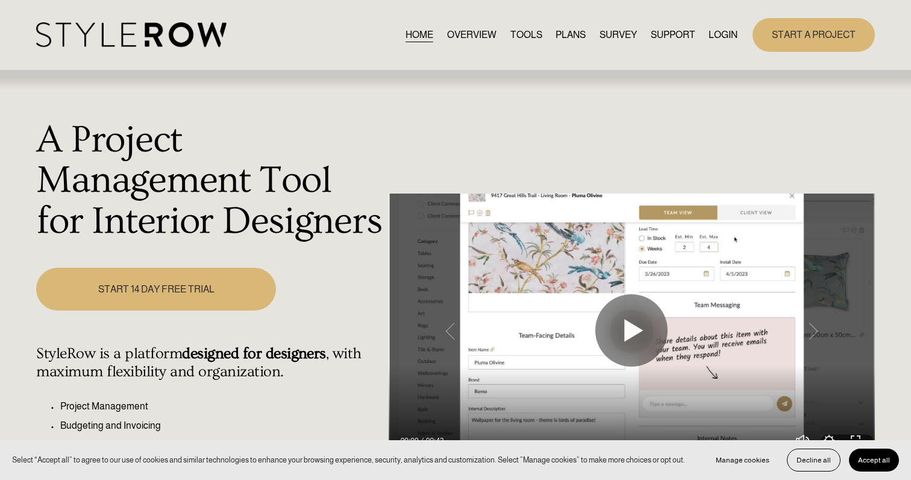
click at [720, 33] on link "LOGIN" at bounding box center [723, 35] width 29 height 16
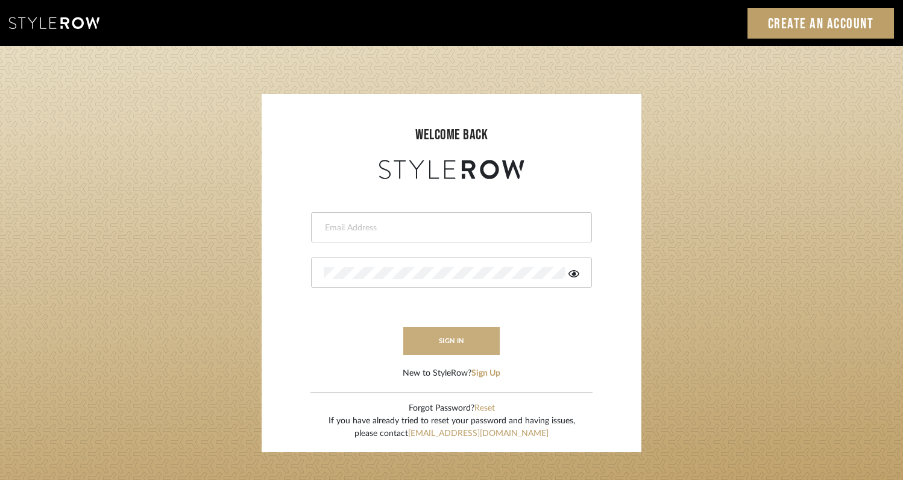
type input "[EMAIL_ADDRESS][DOMAIN_NAME]"
click at [472, 340] on button "sign in" at bounding box center [451, 341] width 96 height 28
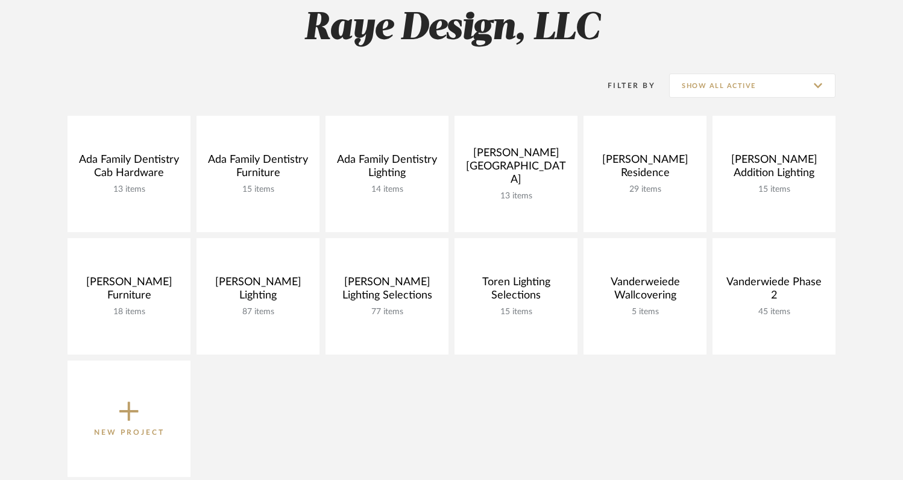
scroll to position [198, 0]
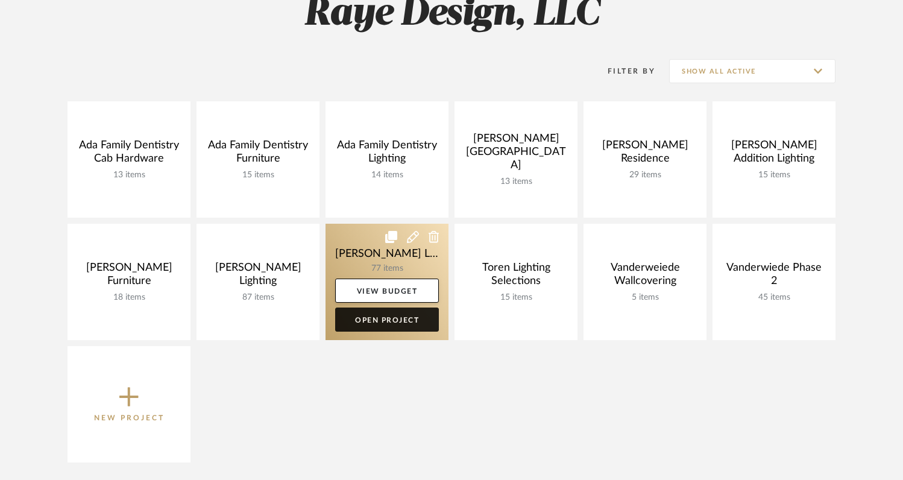
click at [392, 321] on link "Open Project" at bounding box center [387, 319] width 104 height 24
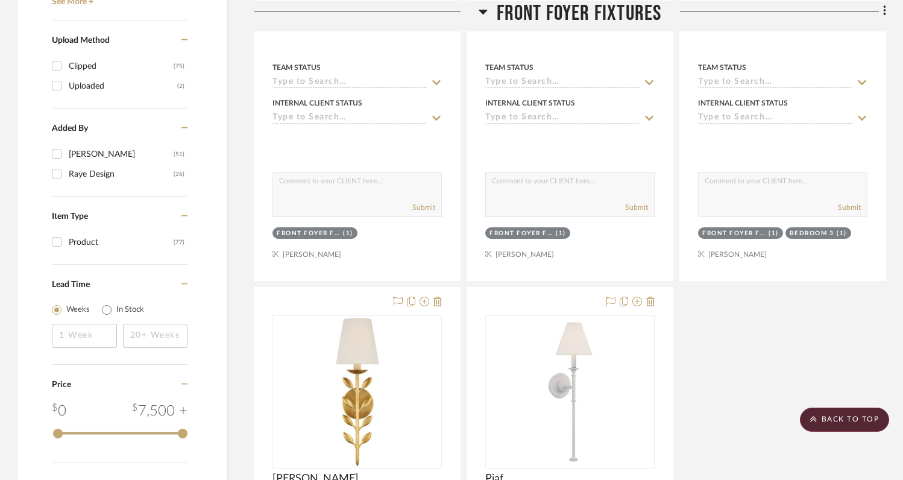
scroll to position [1161, 0]
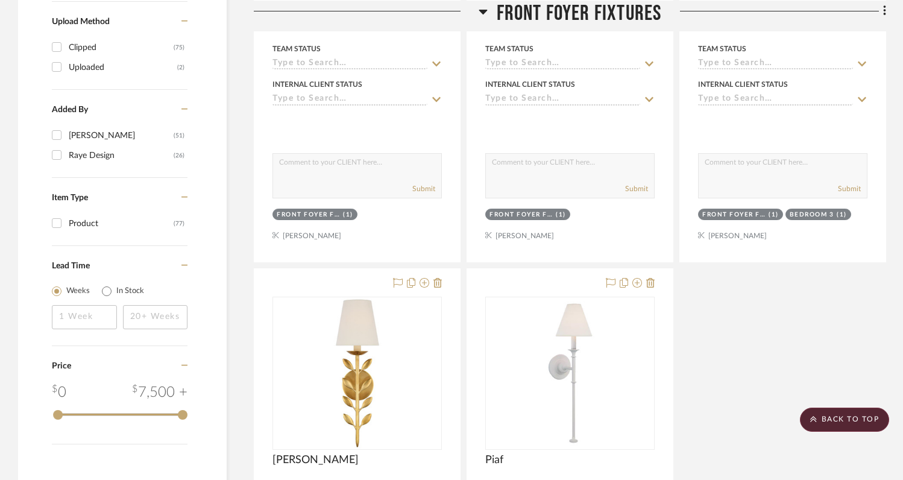
drag, startPoint x: 528, startPoint y: 210, endPoint x: 556, endPoint y: 1, distance: 210.9
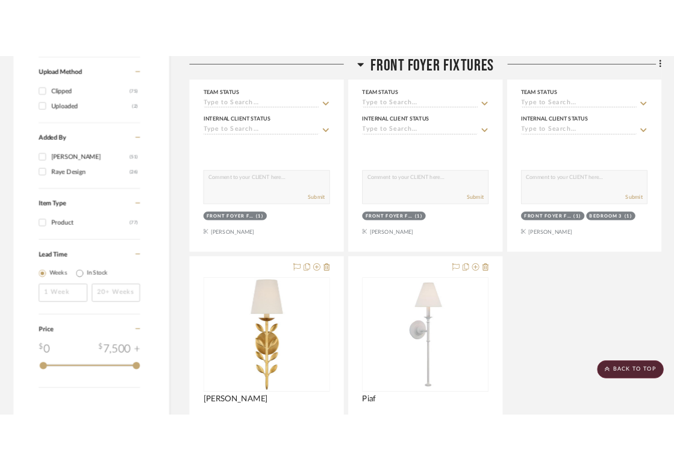
scroll to position [1191, 0]
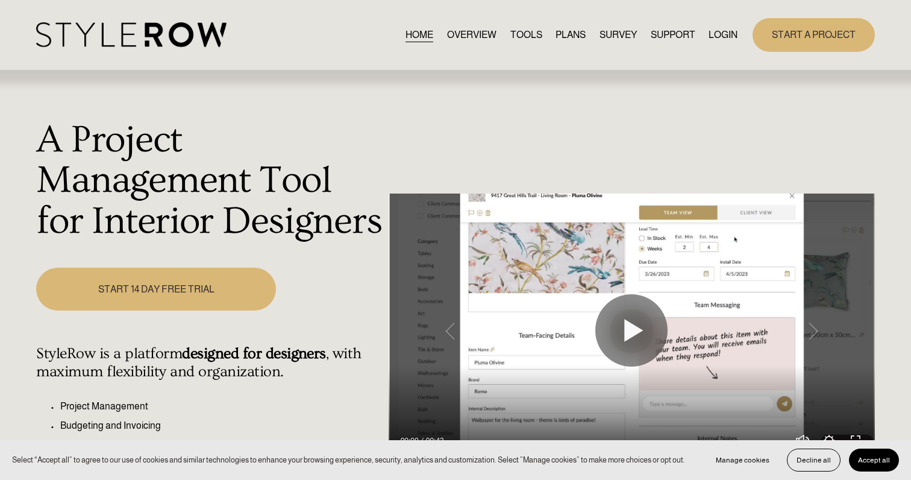
click at [726, 36] on link "LOGIN" at bounding box center [723, 35] width 29 height 16
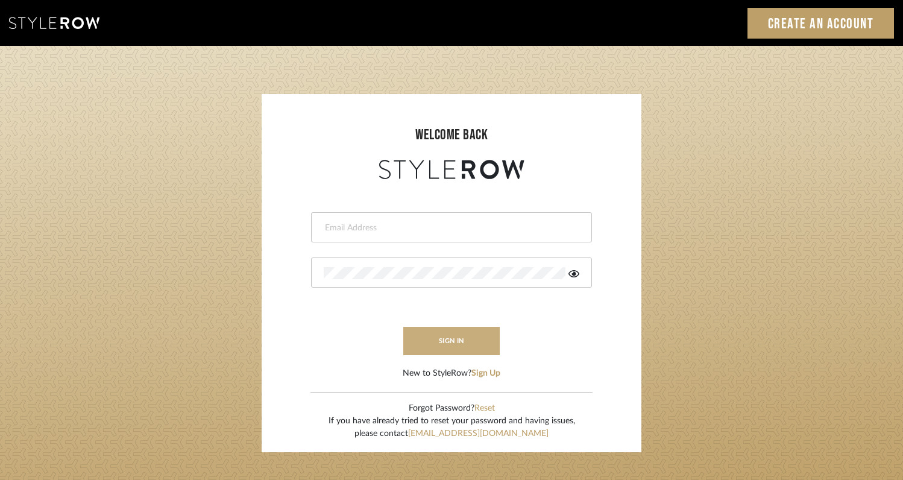
type input "[EMAIL_ADDRESS][DOMAIN_NAME]"
click at [451, 345] on button "sign in" at bounding box center [451, 341] width 96 height 28
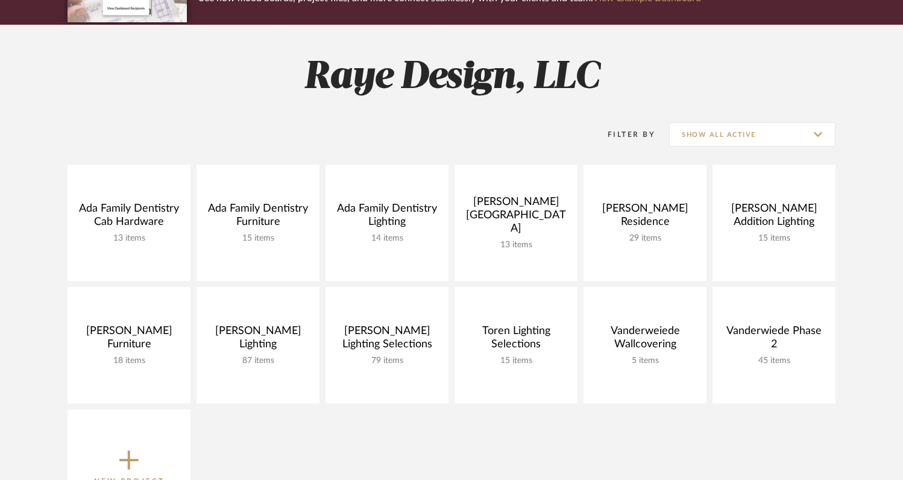
scroll to position [144, 0]
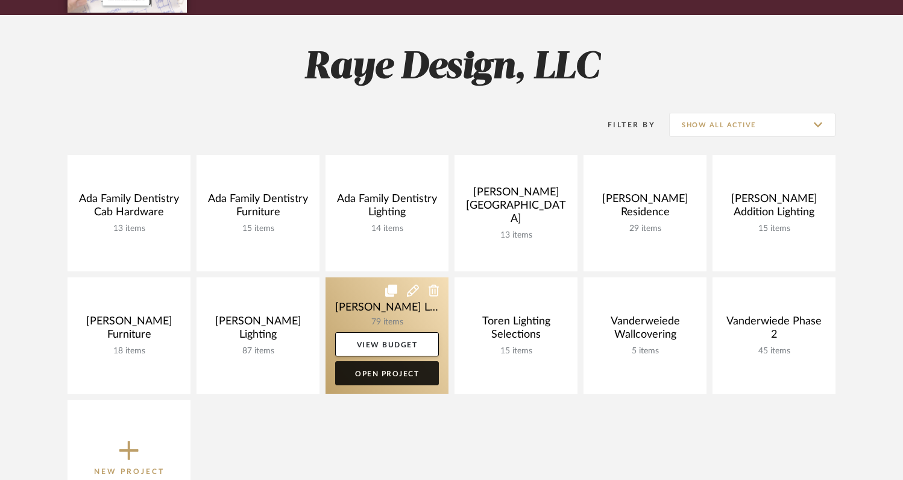
click at [384, 378] on link "Open Project" at bounding box center [387, 373] width 104 height 24
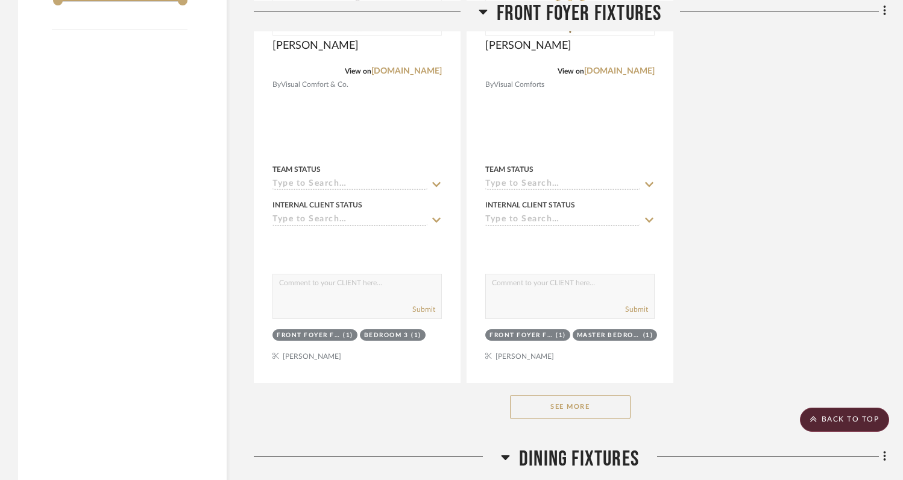
scroll to position [1578, 0]
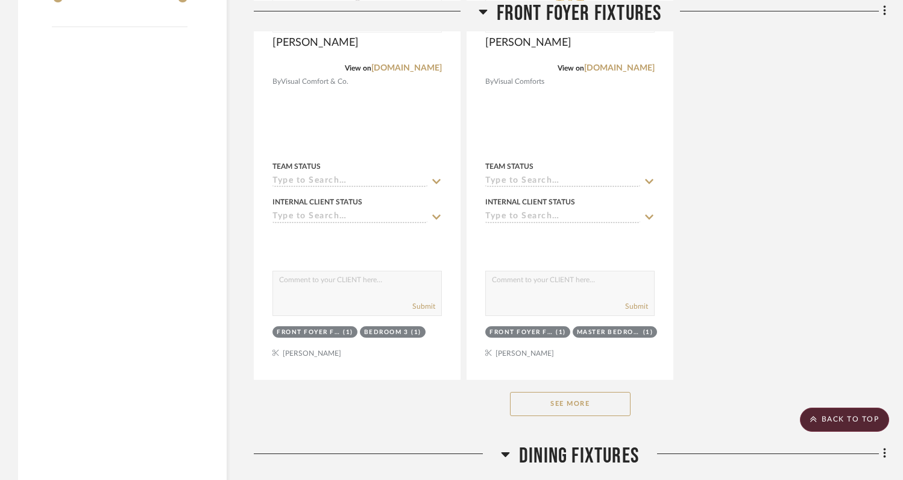
click at [590, 390] on div "See More" at bounding box center [570, 404] width 632 height 48
click at [589, 392] on button "See More" at bounding box center [570, 404] width 121 height 24
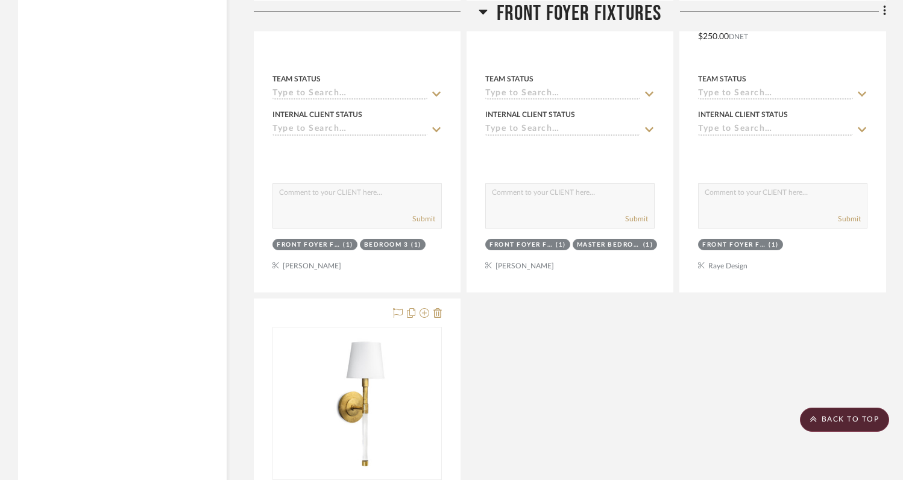
scroll to position [1724, 0]
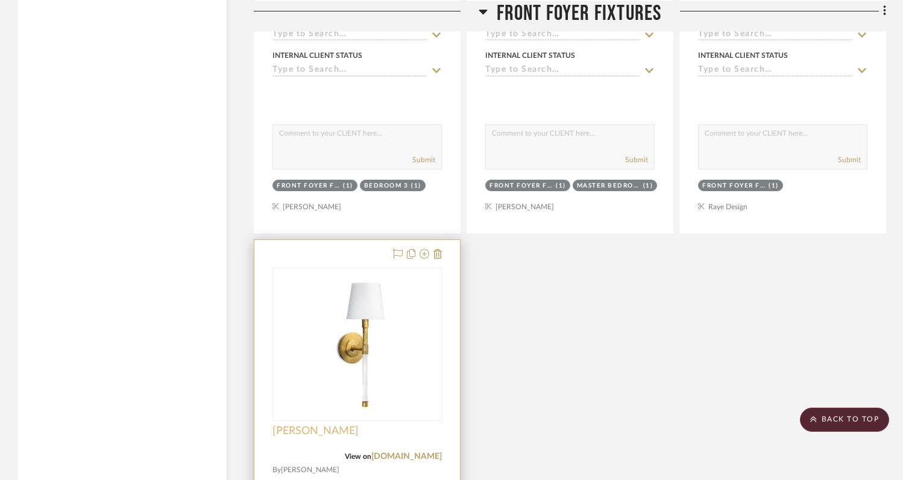
click at [324, 424] on span "[PERSON_NAME]" at bounding box center [315, 430] width 86 height 13
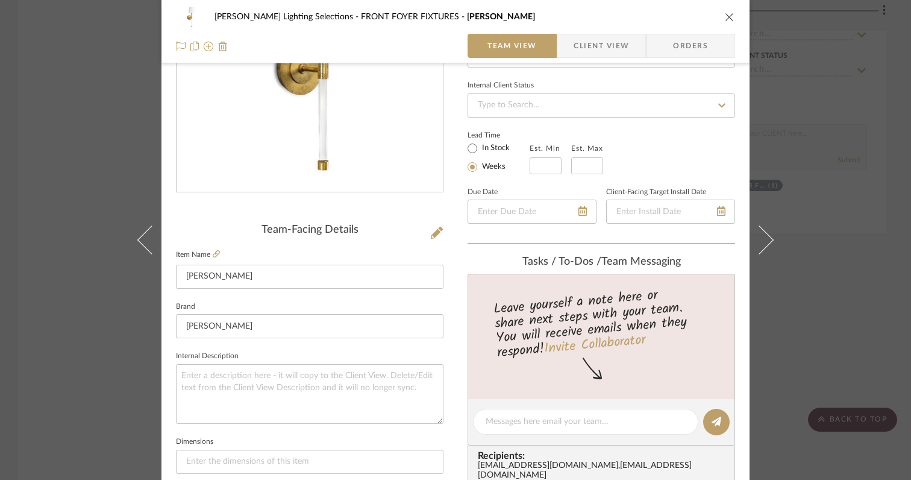
scroll to position [157, 0]
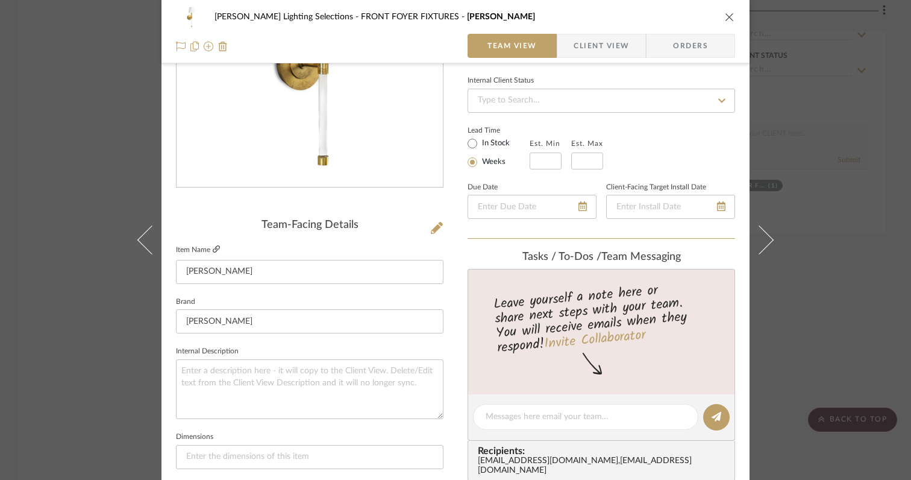
click at [213, 251] on icon at bounding box center [216, 248] width 7 height 7
click at [732, 19] on div "TEETS Lighting Selections FRONT FOYER FIXTURES Aubern Sconce Team View Client V…" at bounding box center [456, 31] width 588 height 63
click at [725, 18] on icon "close" at bounding box center [730, 17] width 10 height 10
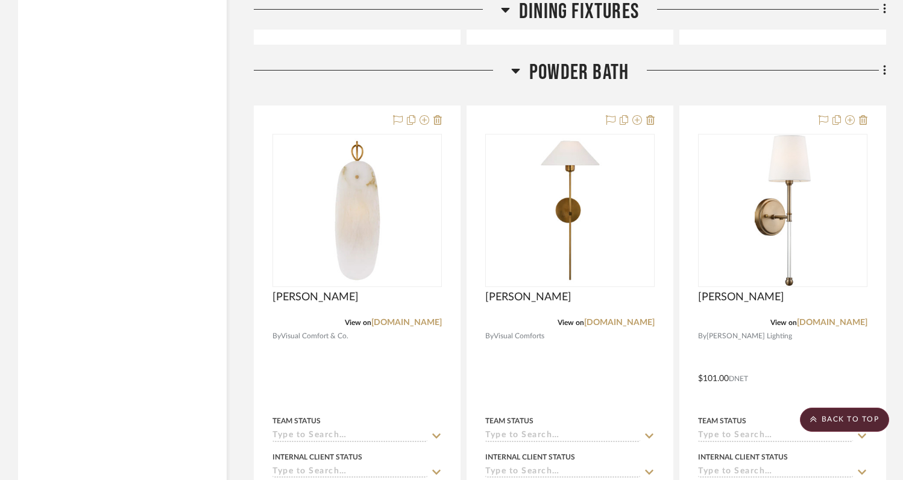
scroll to position [3592, 0]
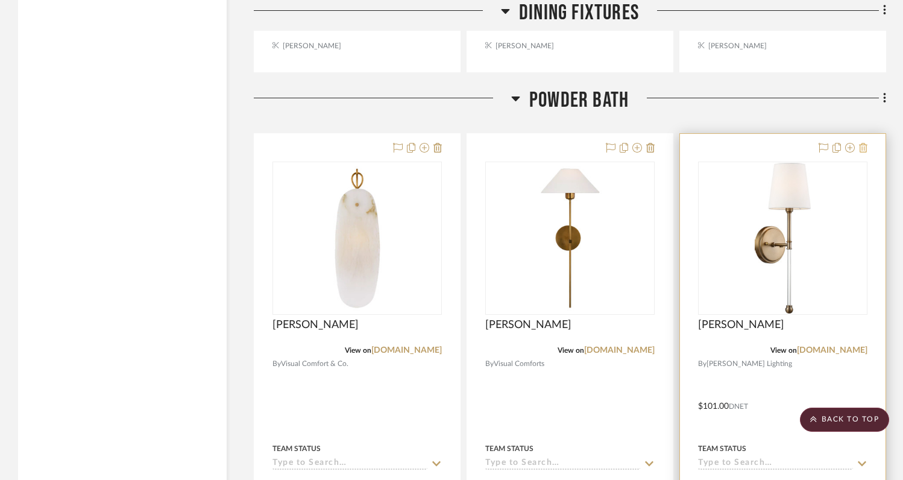
click at [864, 143] on icon at bounding box center [863, 148] width 8 height 10
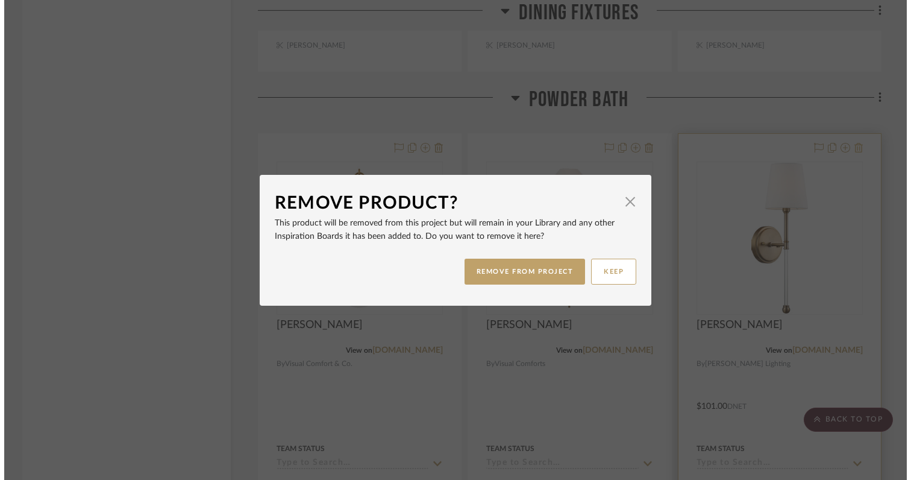
scroll to position [0, 0]
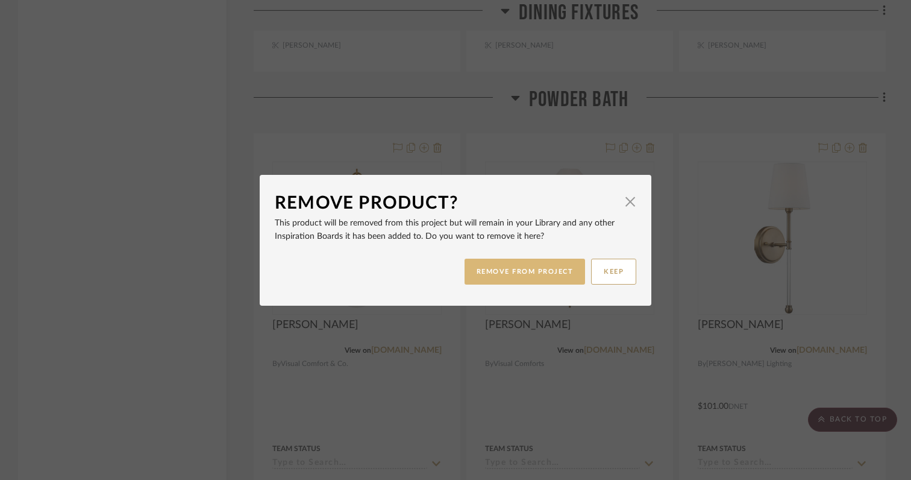
click at [526, 277] on button "REMOVE FROM PROJECT" at bounding box center [525, 272] width 121 height 26
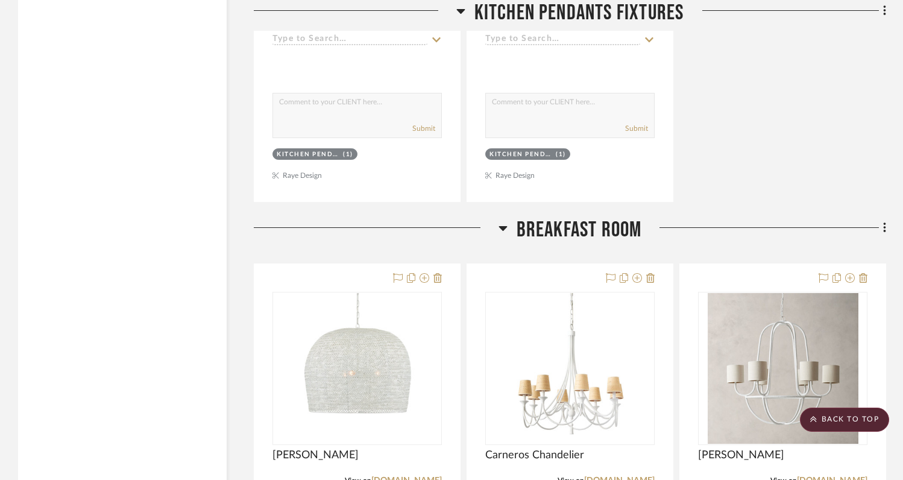
scroll to position [6825, 0]
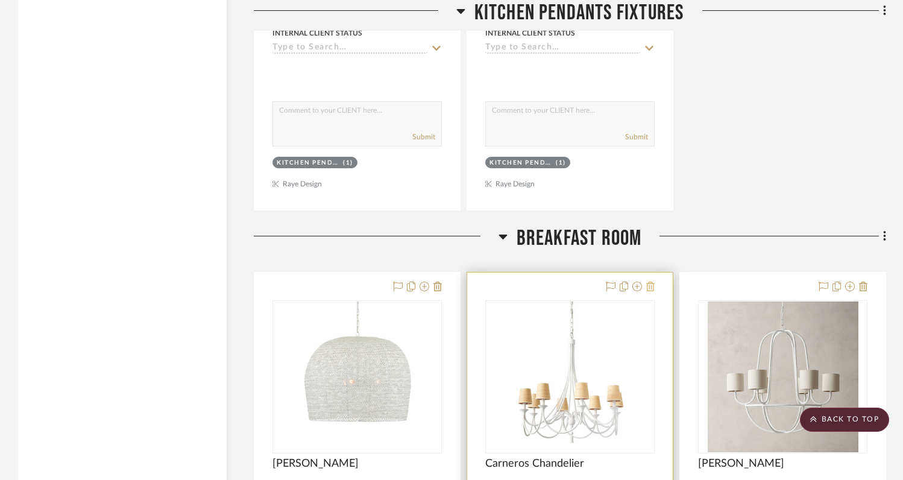
click at [651, 281] on icon at bounding box center [650, 286] width 8 height 10
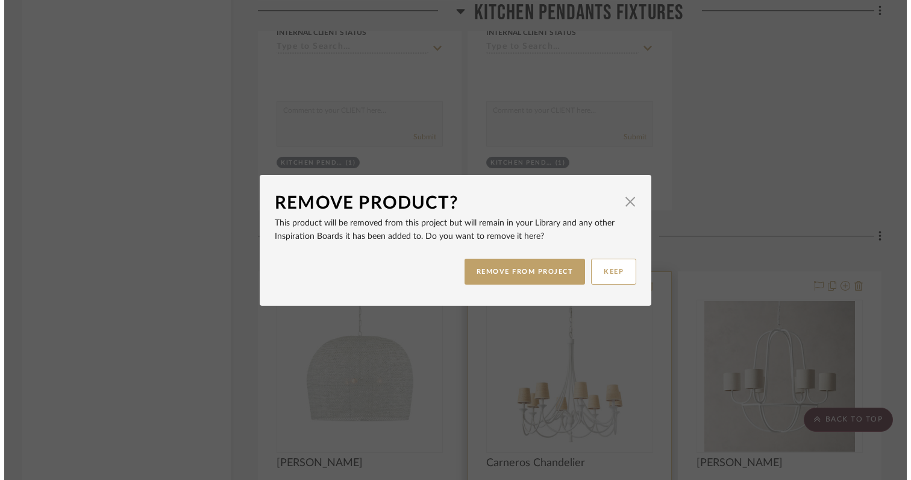
scroll to position [0, 0]
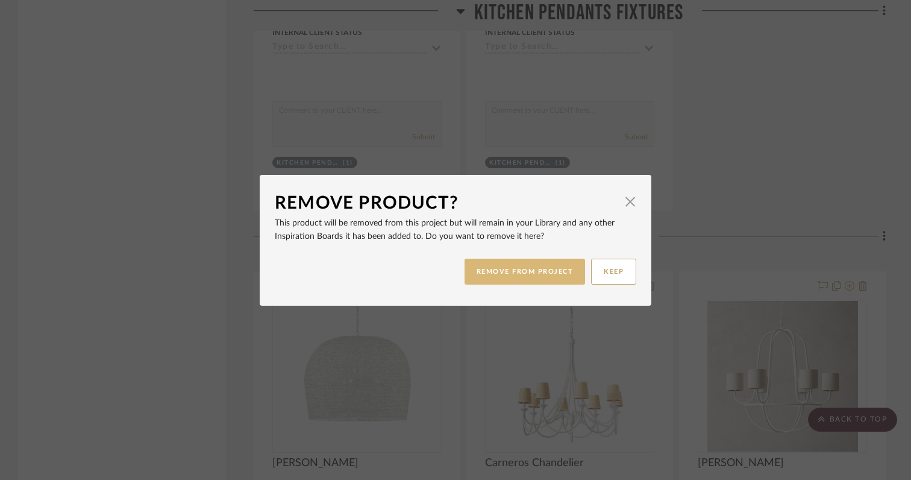
click at [510, 276] on button "REMOVE FROM PROJECT" at bounding box center [525, 272] width 121 height 26
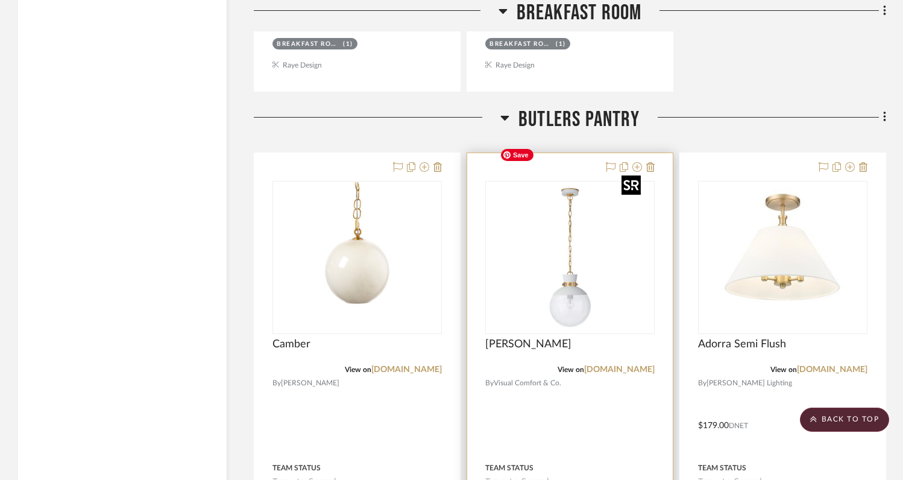
scroll to position [8070, 0]
click at [651, 161] on icon at bounding box center [650, 166] width 8 height 10
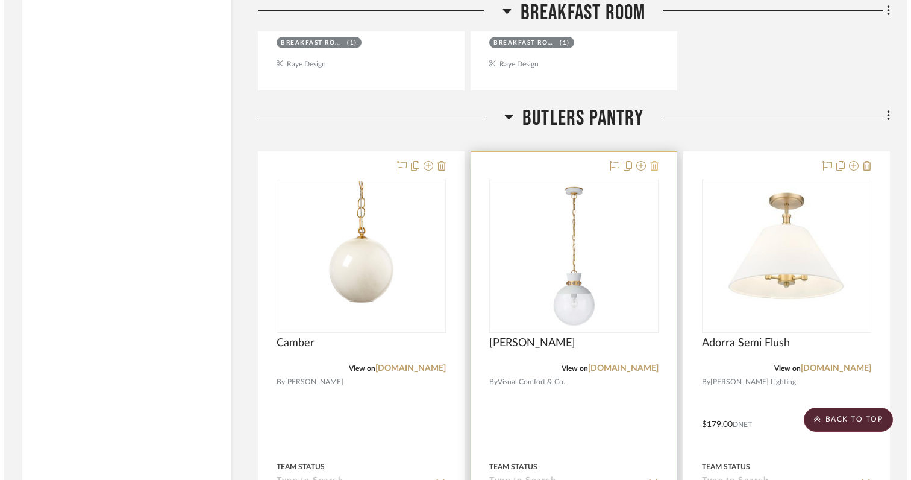
scroll to position [0, 0]
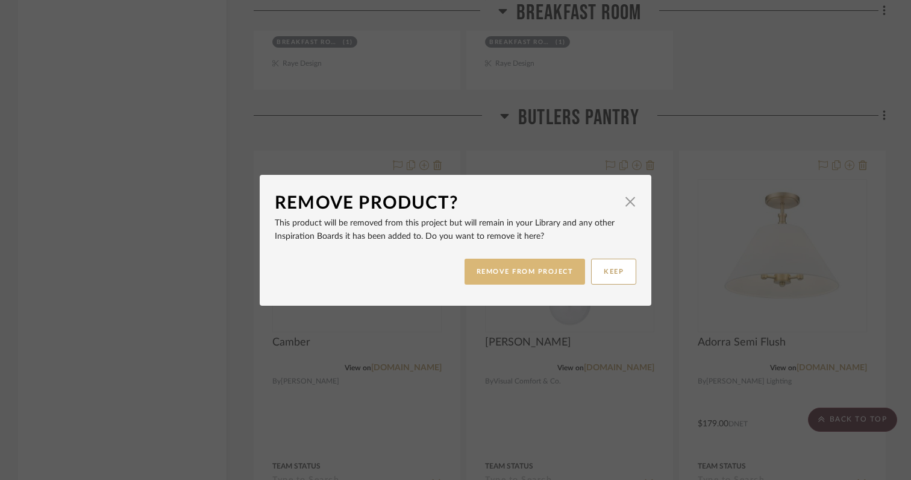
click at [513, 272] on button "REMOVE FROM PROJECT" at bounding box center [525, 272] width 121 height 26
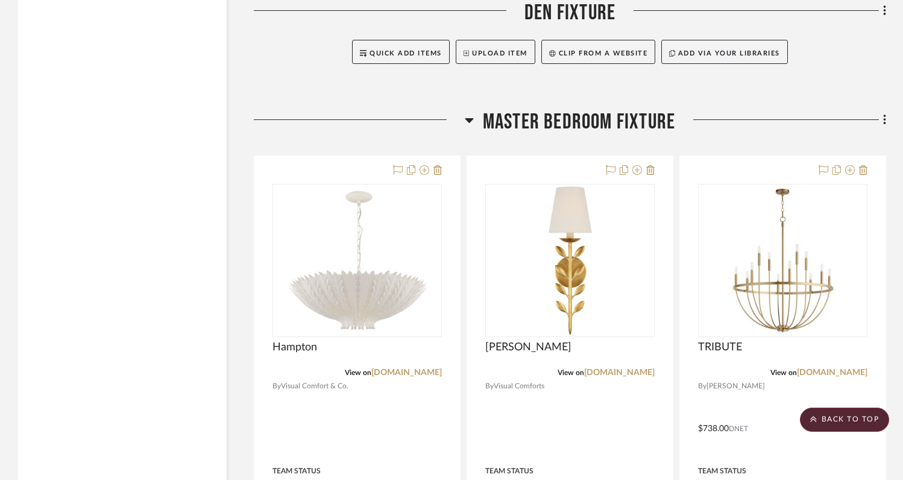
scroll to position [11098, 0]
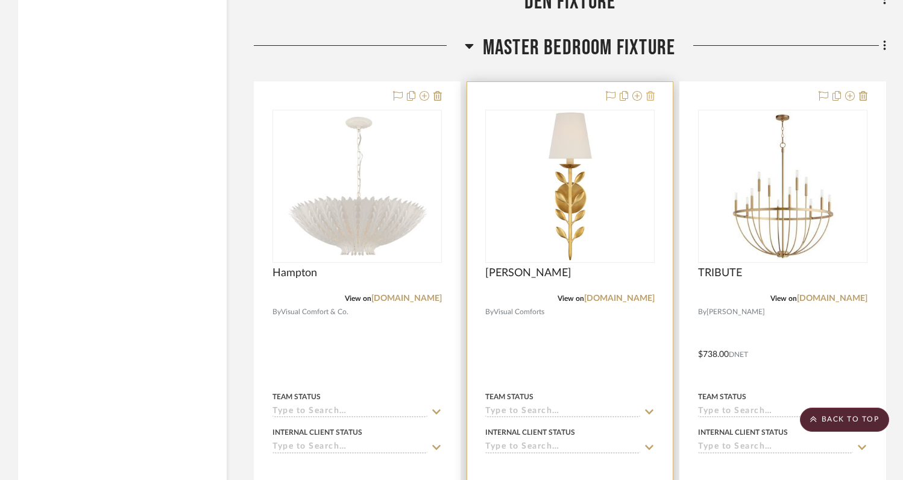
click at [651, 91] on icon at bounding box center [650, 96] width 8 height 10
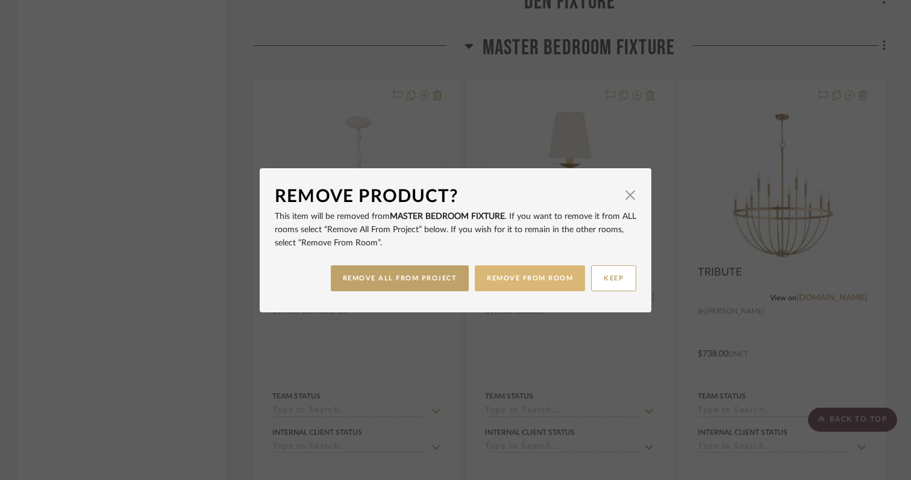
click at [513, 272] on button "REMOVE FROM ROOM" at bounding box center [530, 278] width 110 height 26
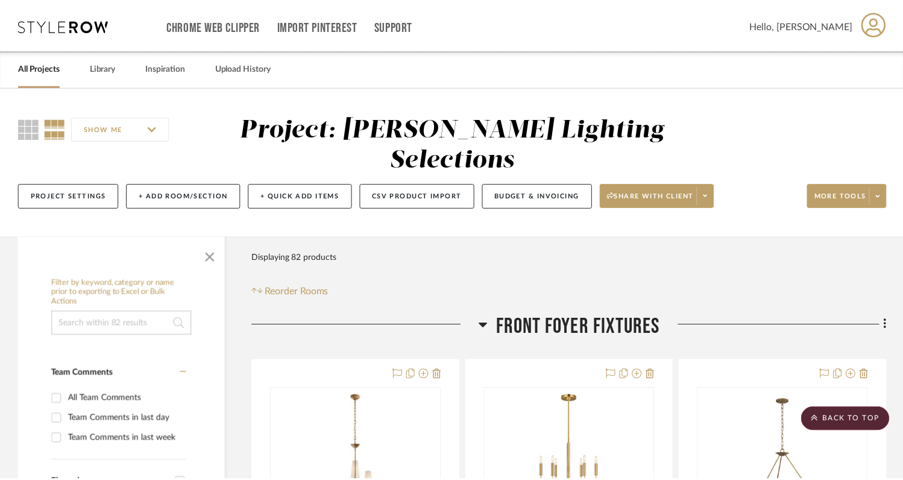
scroll to position [11098, 0]
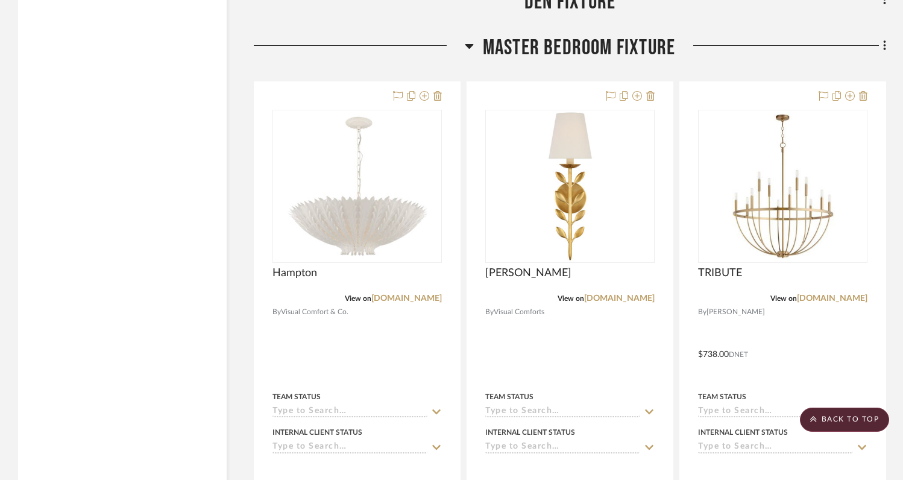
click at [513, 306] on span "Visual Comforts" at bounding box center [519, 311] width 51 height 11
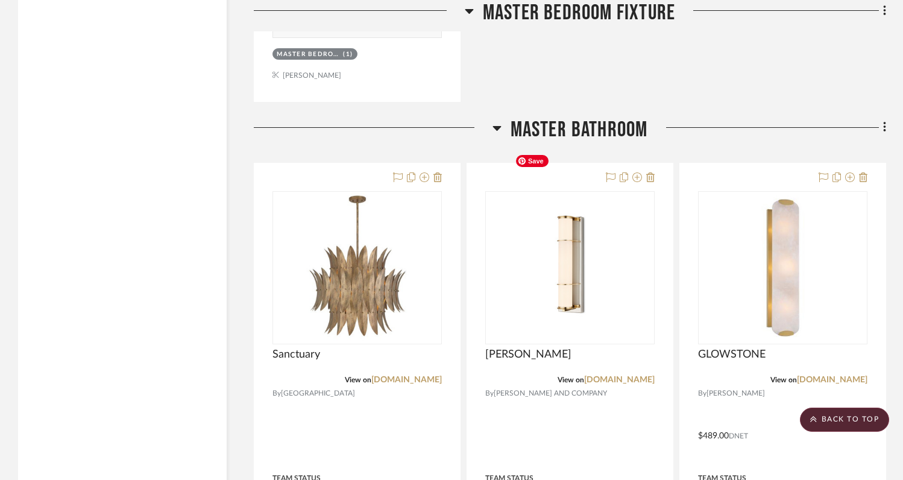
scroll to position [12142, 0]
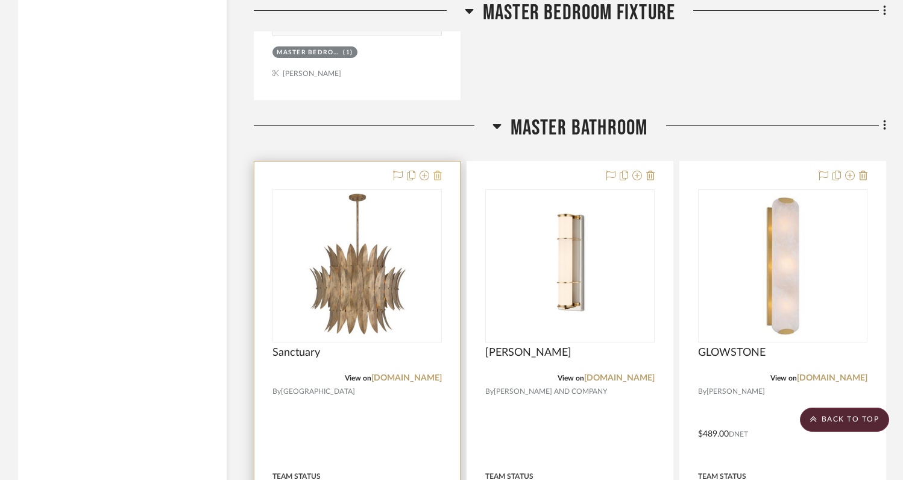
click at [439, 171] on icon at bounding box center [437, 176] width 8 height 10
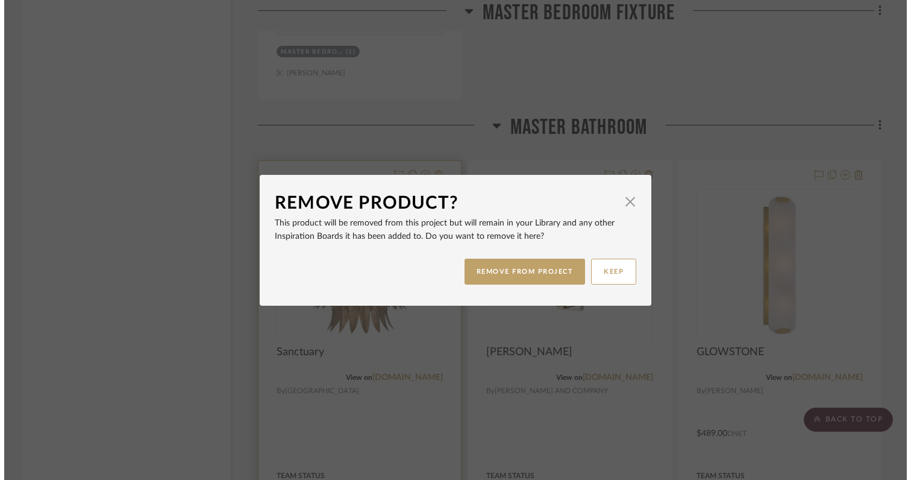
scroll to position [0, 0]
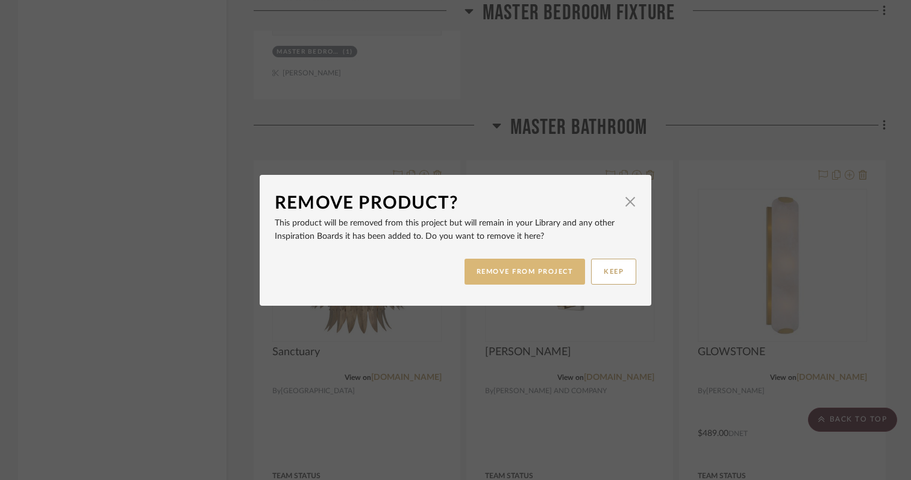
click at [492, 270] on button "REMOVE FROM PROJECT" at bounding box center [525, 272] width 121 height 26
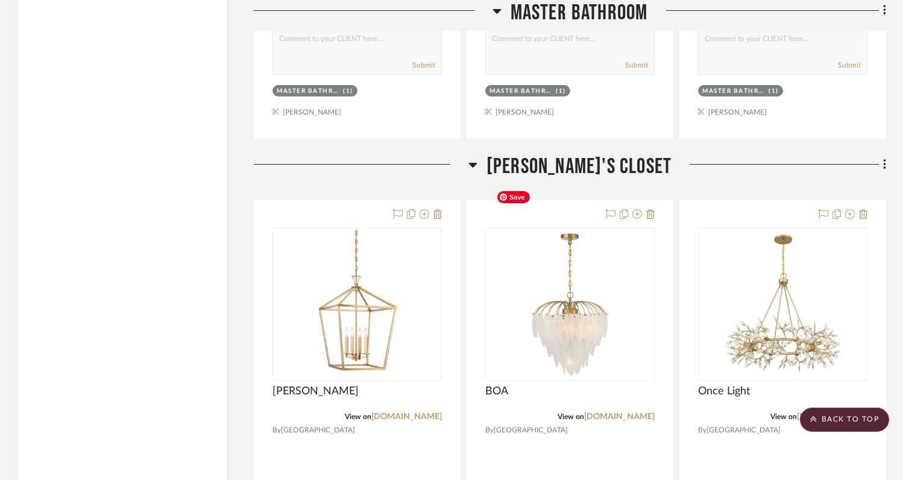
scroll to position [12694, 0]
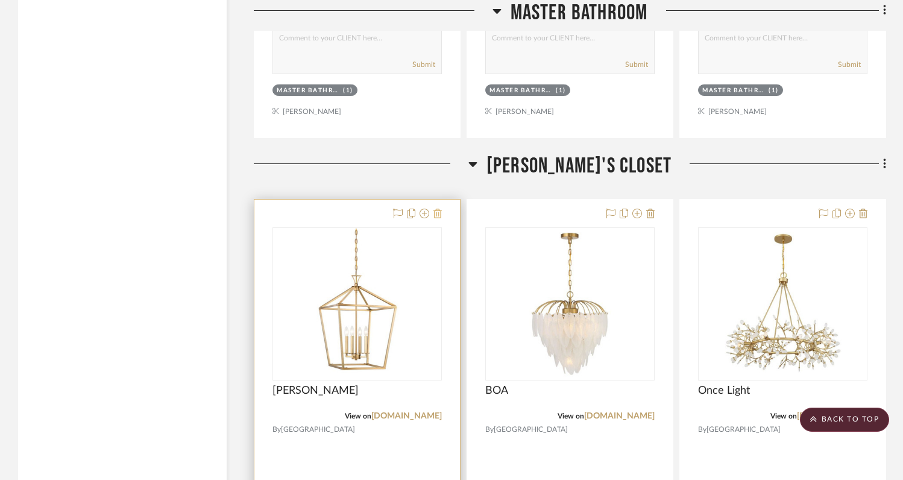
click at [440, 209] on icon at bounding box center [437, 214] width 8 height 10
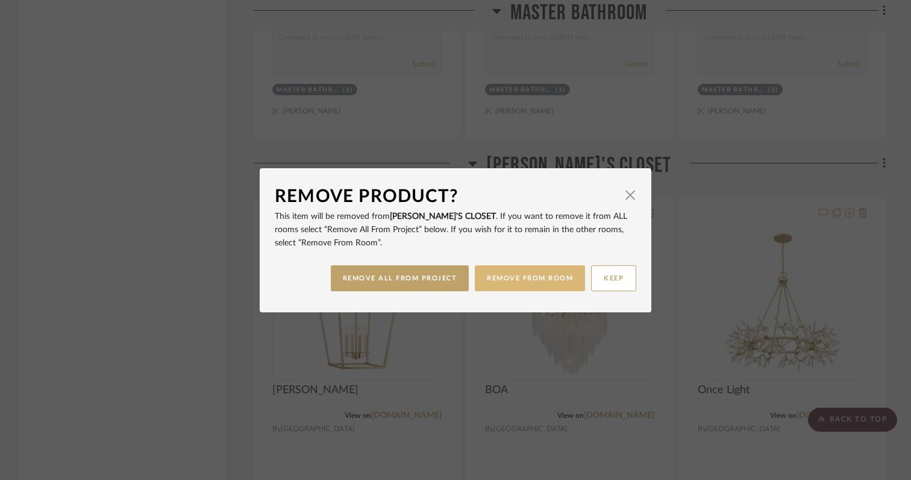
click at [490, 269] on button "REMOVE FROM ROOM" at bounding box center [530, 278] width 110 height 26
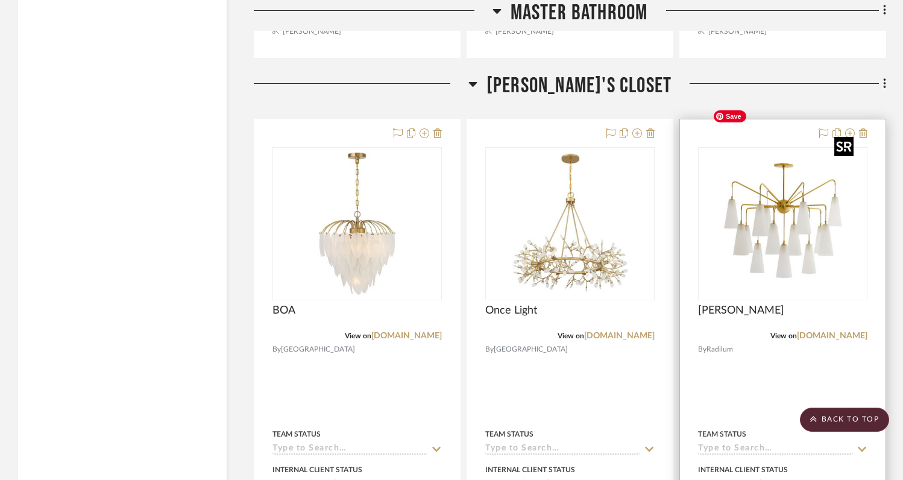
scroll to position [12764, 0]
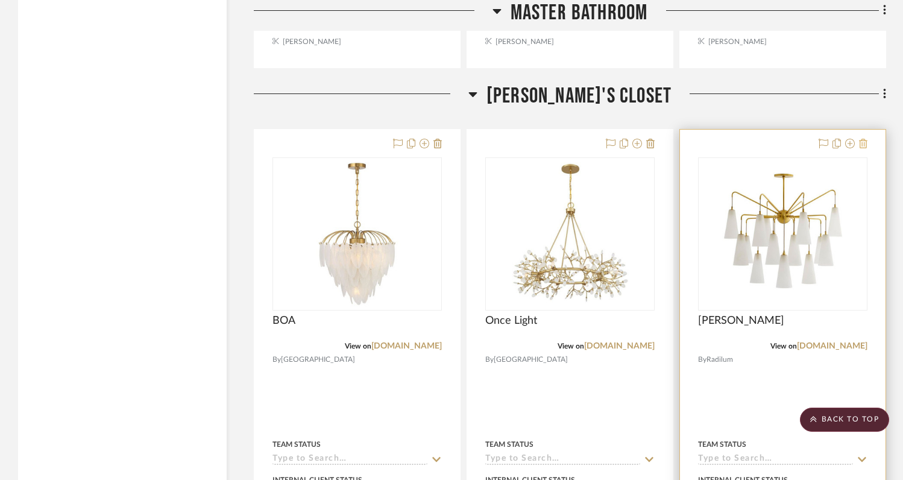
click at [866, 139] on icon at bounding box center [863, 144] width 8 height 10
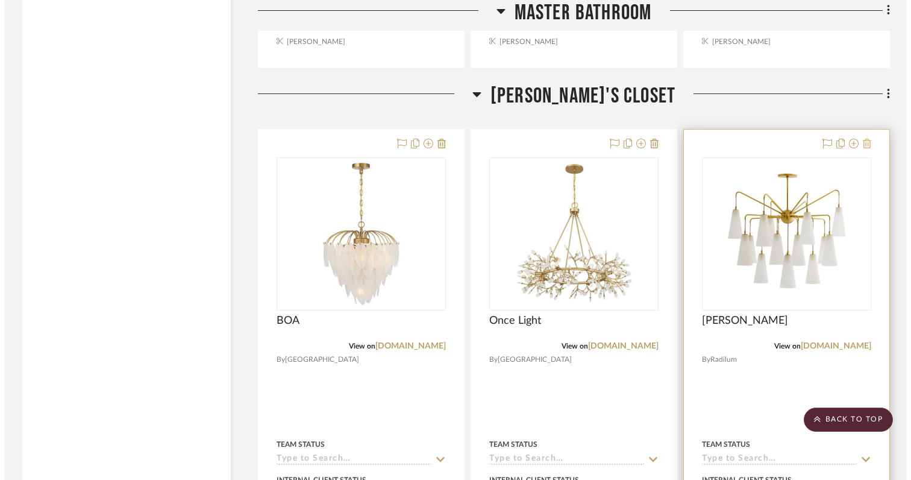
scroll to position [0, 0]
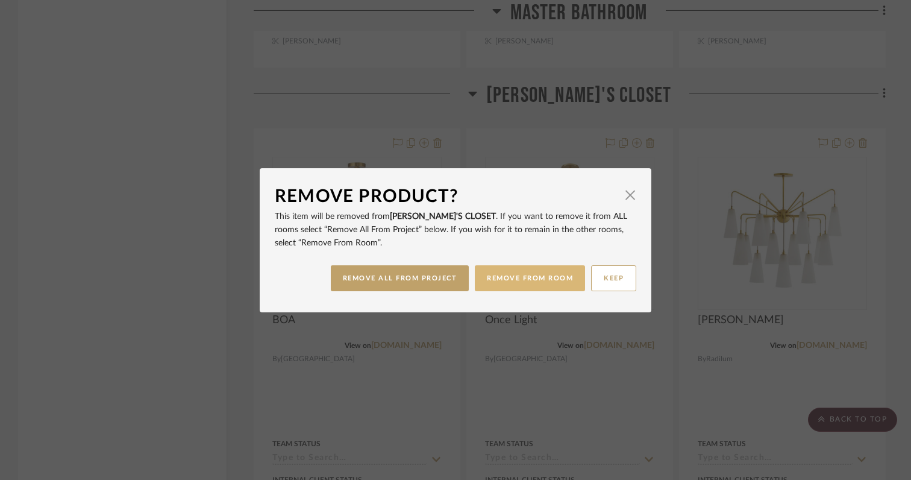
click at [539, 280] on button "REMOVE FROM ROOM" at bounding box center [530, 278] width 110 height 26
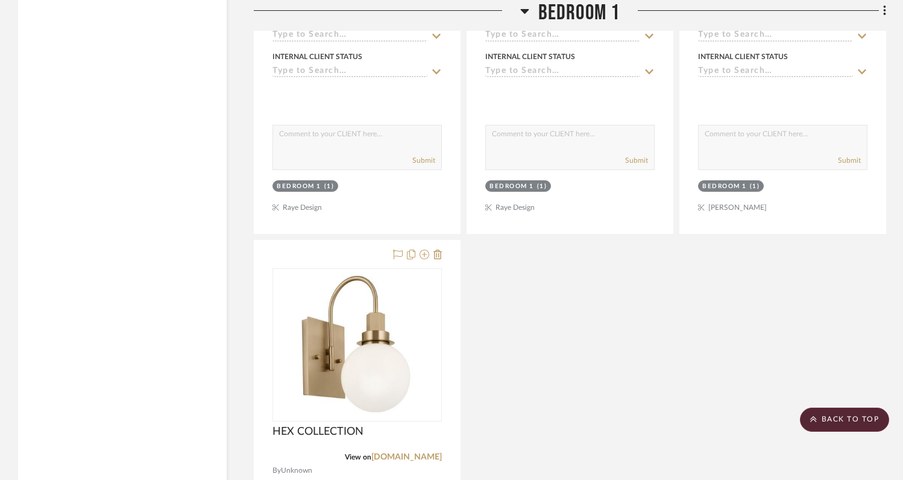
scroll to position [14927, 0]
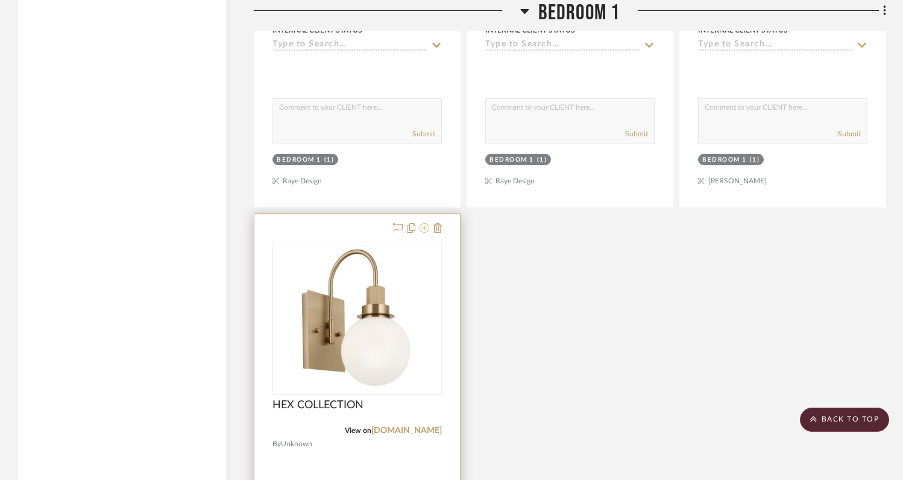
click at [423, 223] on icon at bounding box center [424, 228] width 10 height 10
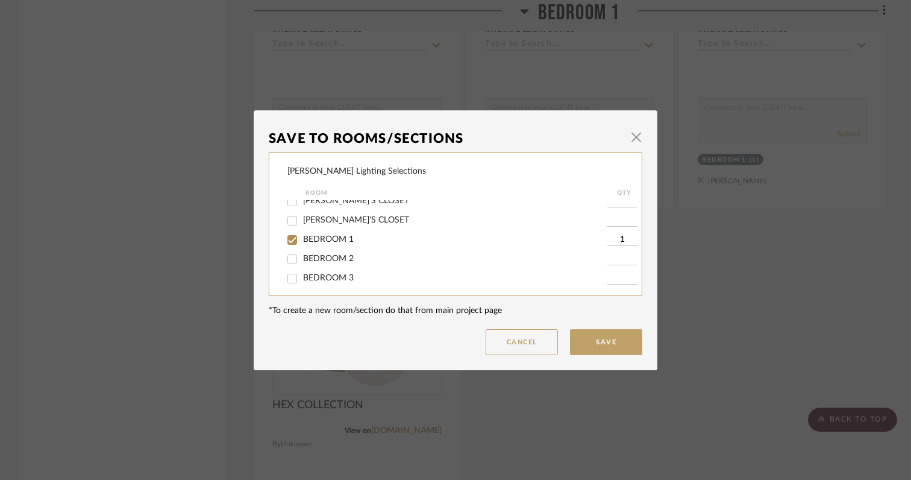
scroll to position [255, 0]
click at [290, 254] on input "BEDROOM 2" at bounding box center [292, 243] width 19 height 19
checkbox input "true"
type input "1"
click at [289, 232] on input "BEDROOM 1" at bounding box center [292, 224] width 19 height 19
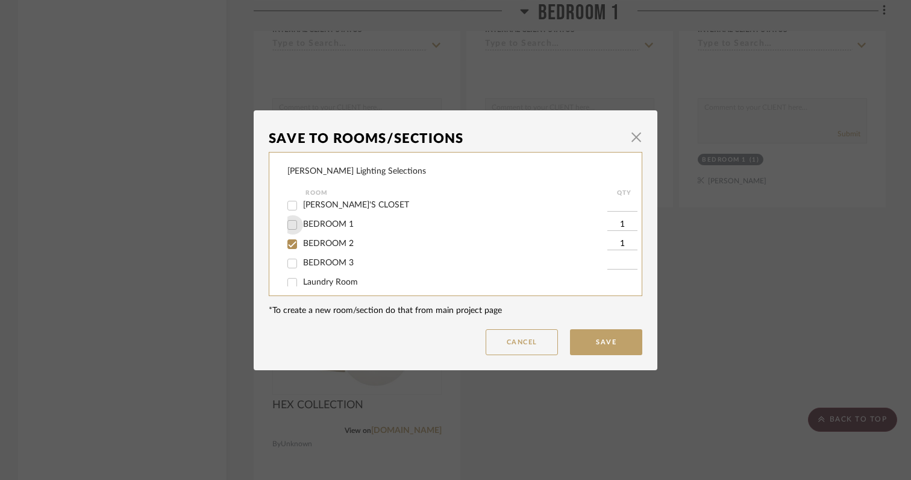
checkbox input "false"
click at [618, 343] on button "Save" at bounding box center [606, 342] width 72 height 26
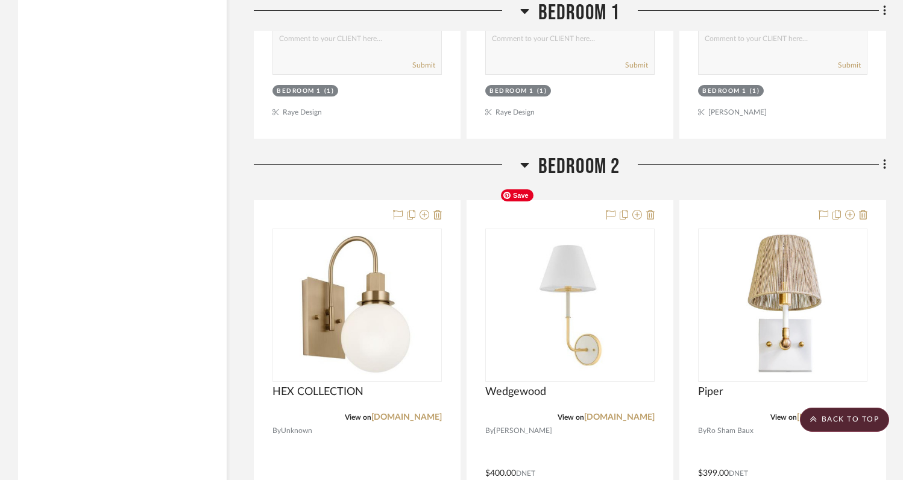
scroll to position [15002, 0]
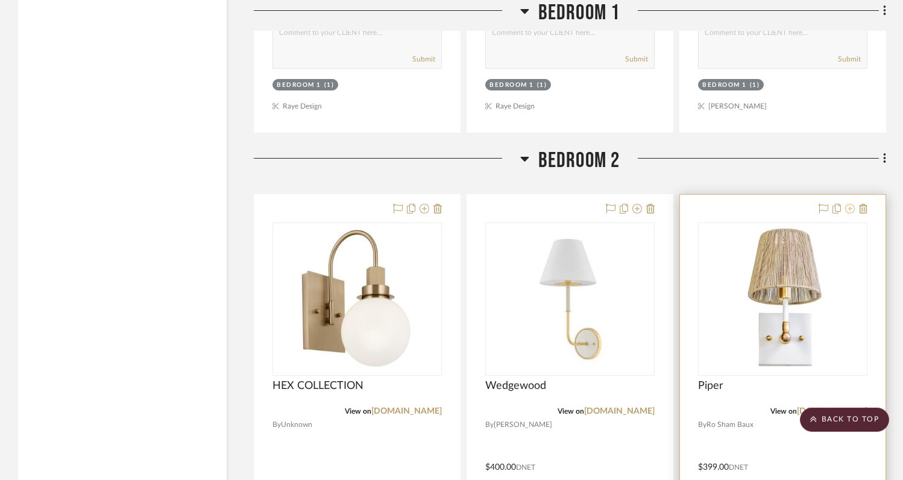
click at [850, 204] on icon at bounding box center [850, 209] width 10 height 10
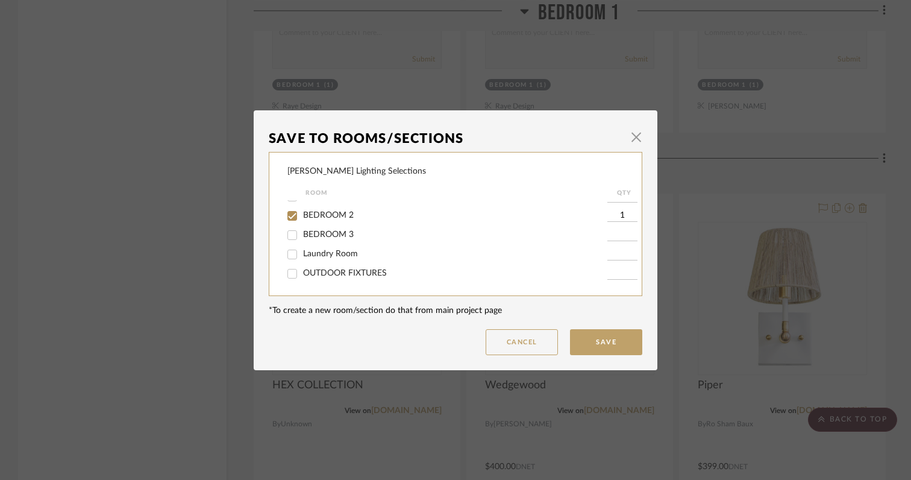
scroll to position [287, 0]
click at [289, 202] on input "BEDROOM 1" at bounding box center [292, 196] width 19 height 19
checkbox input "true"
type input "1"
click at [287, 221] on input "BEDROOM 2" at bounding box center [292, 215] width 19 height 19
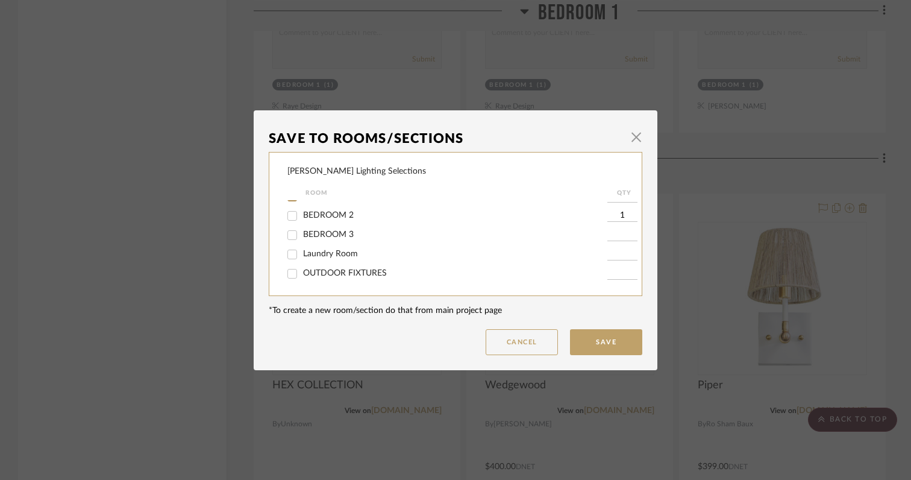
checkbox input "false"
click at [583, 344] on button "Save" at bounding box center [606, 342] width 72 height 26
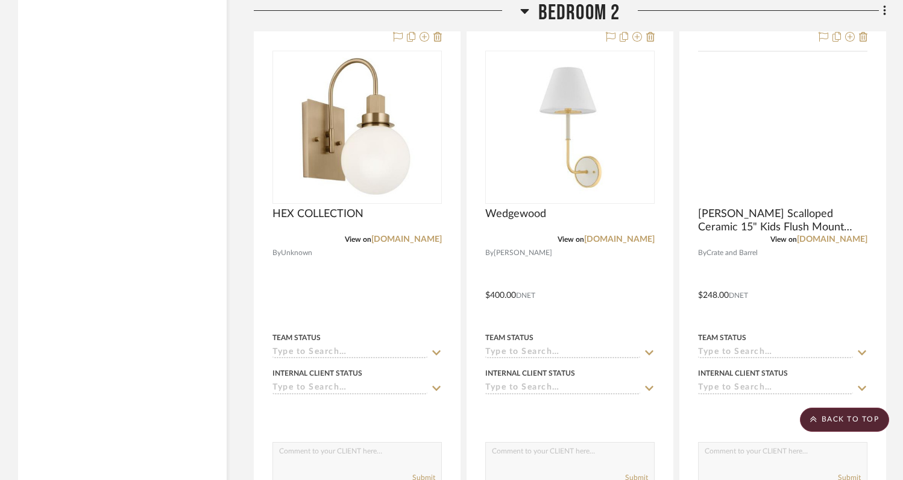
scroll to position [15618, 0]
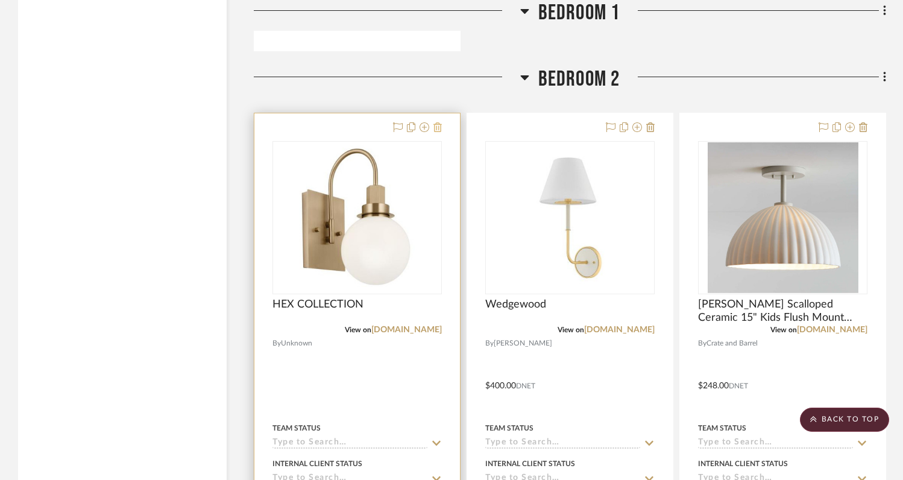
click at [436, 122] on icon at bounding box center [437, 127] width 8 height 10
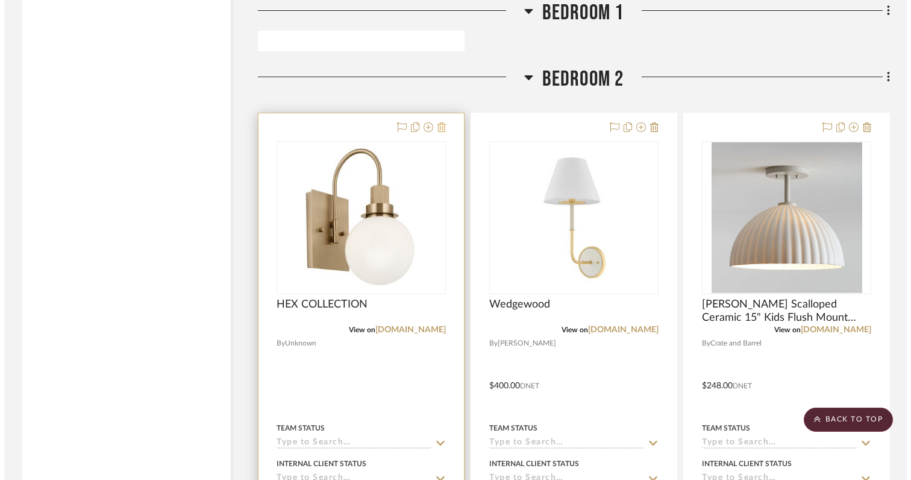
scroll to position [0, 0]
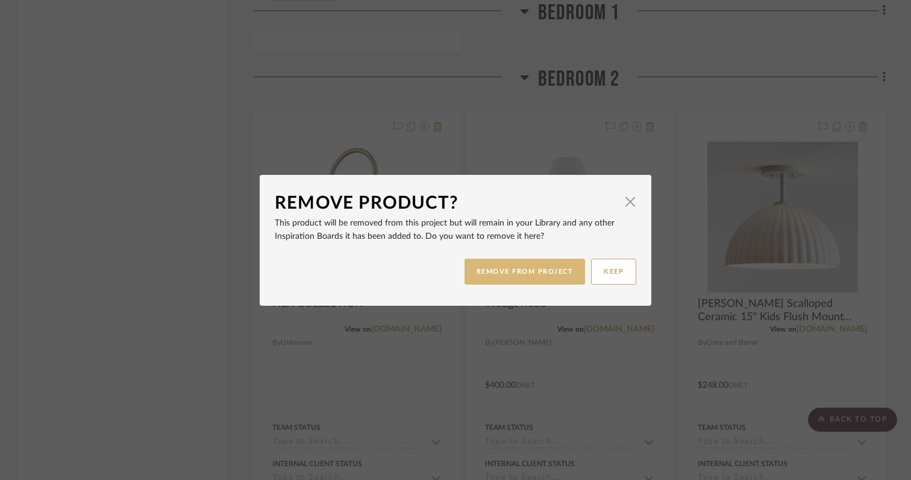
click at [496, 274] on button "REMOVE FROM PROJECT" at bounding box center [525, 272] width 121 height 26
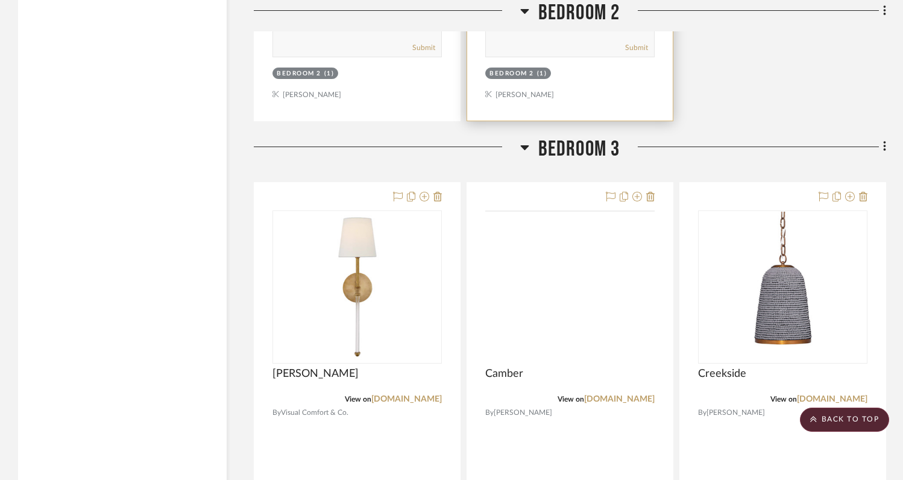
scroll to position [16689, 0]
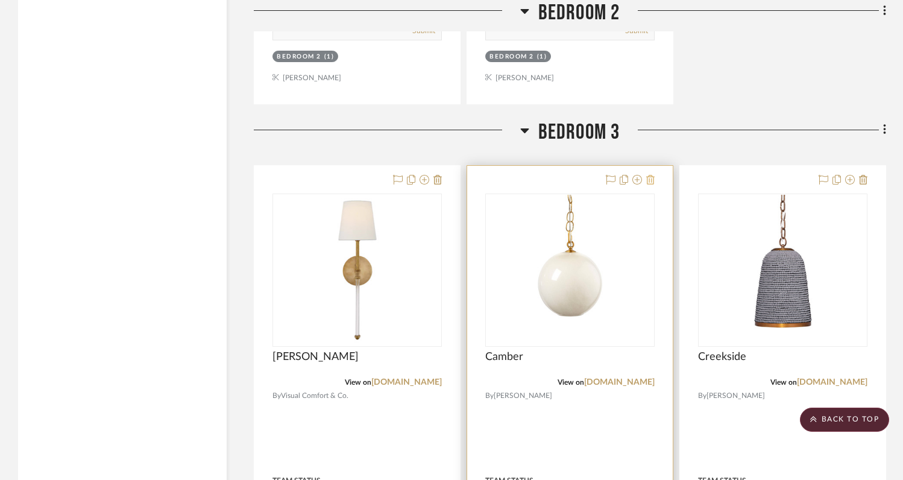
click at [652, 175] on icon at bounding box center [650, 180] width 8 height 10
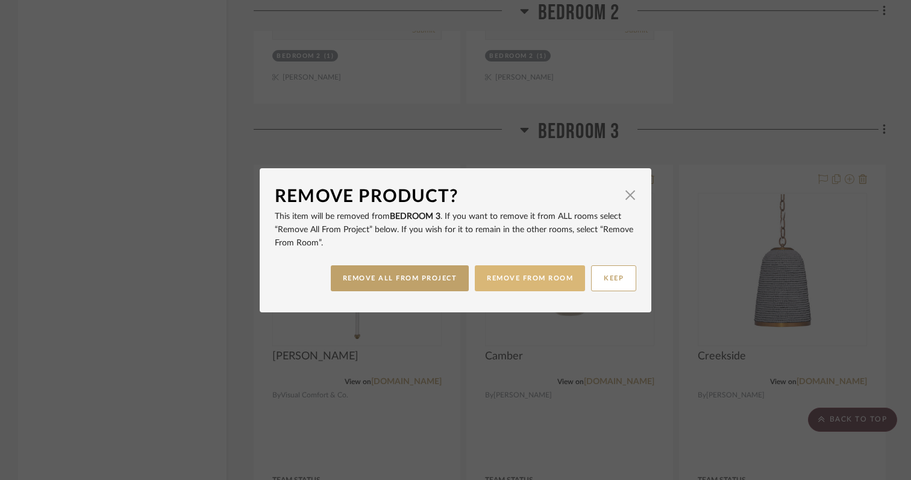
click at [543, 282] on button "REMOVE FROM ROOM" at bounding box center [530, 278] width 110 height 26
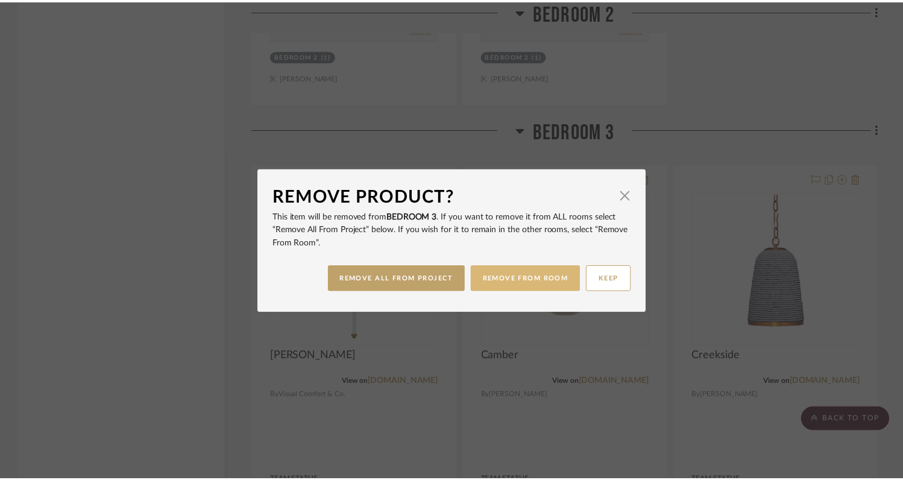
scroll to position [16689, 0]
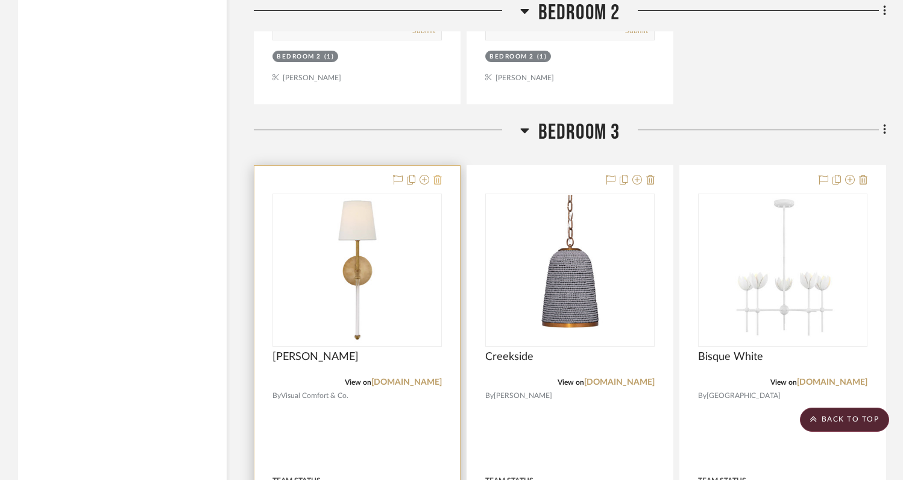
click at [440, 175] on icon at bounding box center [437, 180] width 8 height 10
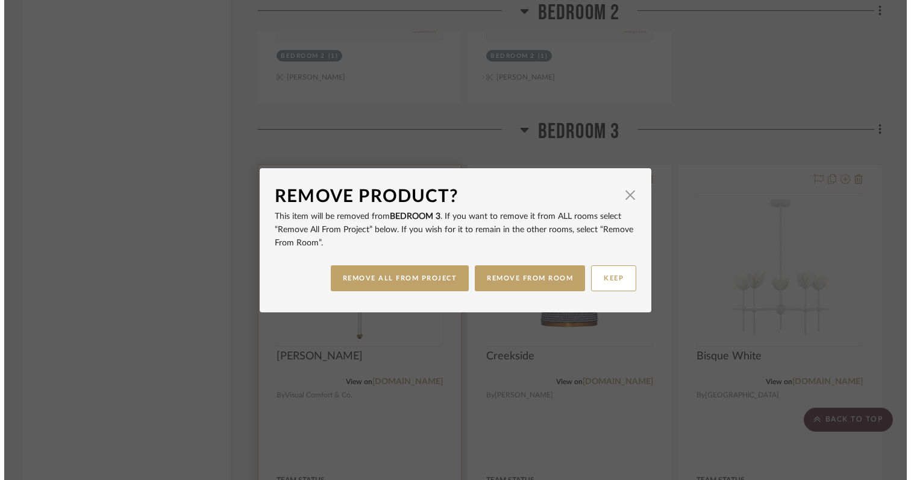
scroll to position [0, 0]
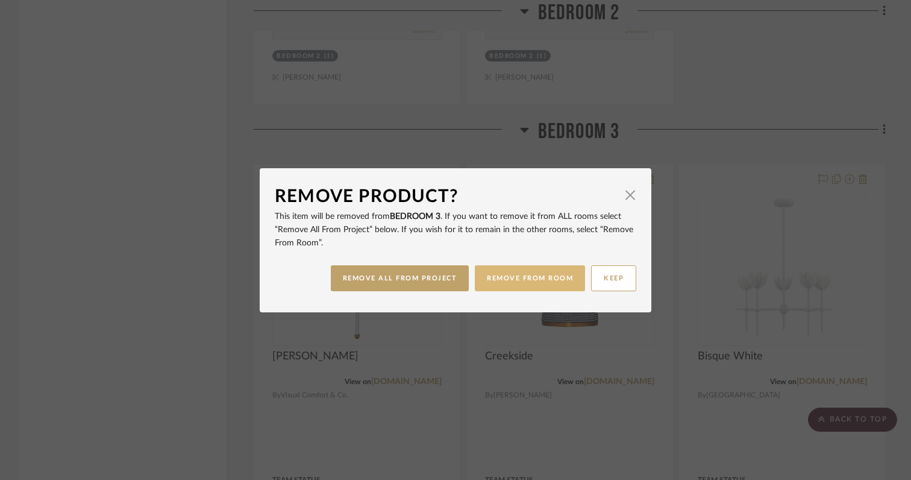
click at [488, 274] on button "REMOVE FROM ROOM" at bounding box center [530, 278] width 110 height 26
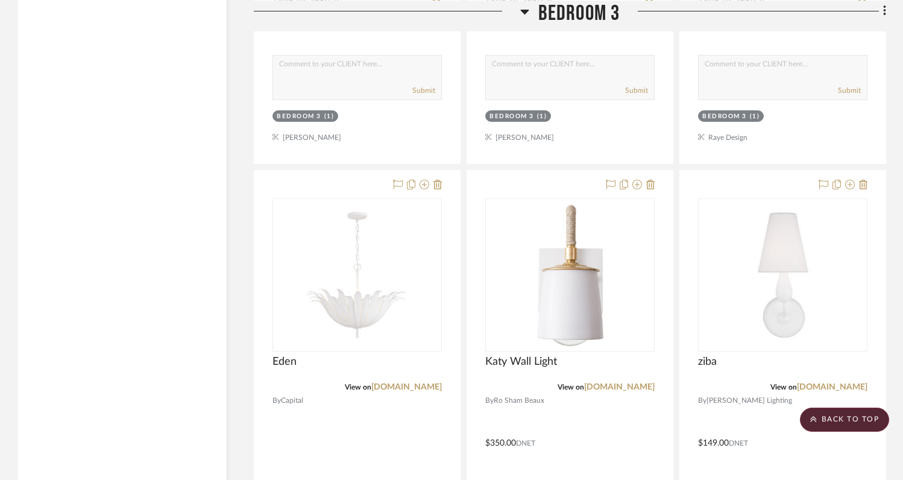
scroll to position [17221, 0]
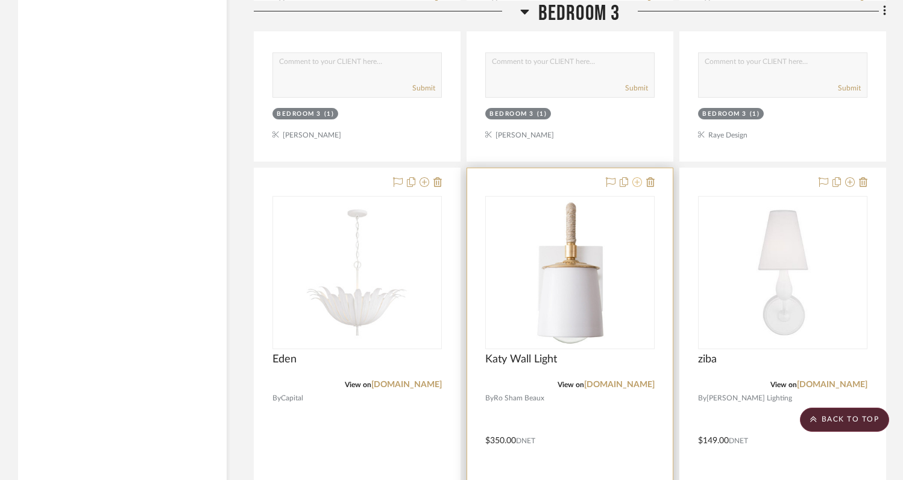
click at [638, 177] on icon at bounding box center [637, 182] width 10 height 10
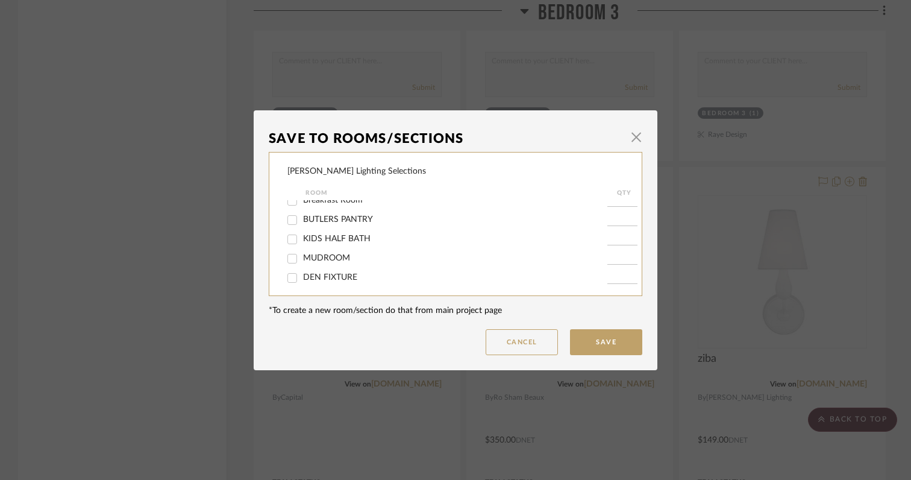
scroll to position [116, 0]
click at [289, 235] on input "KIDS HALF BATH" at bounding box center [292, 228] width 19 height 19
checkbox input "true"
type input "1"
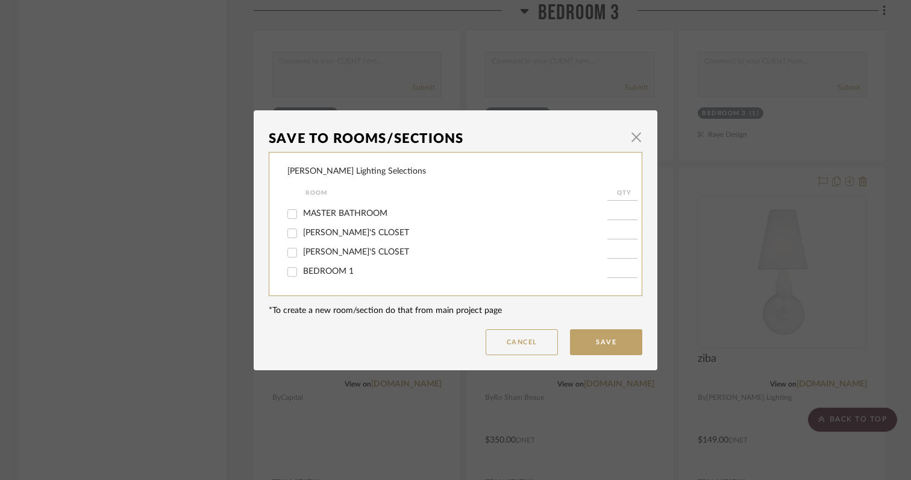
scroll to position [294, 0]
click at [289, 235] on input "BEDROOM 3" at bounding box center [292, 234] width 19 height 19
checkbox input "false"
click at [594, 340] on button "Save" at bounding box center [606, 342] width 72 height 26
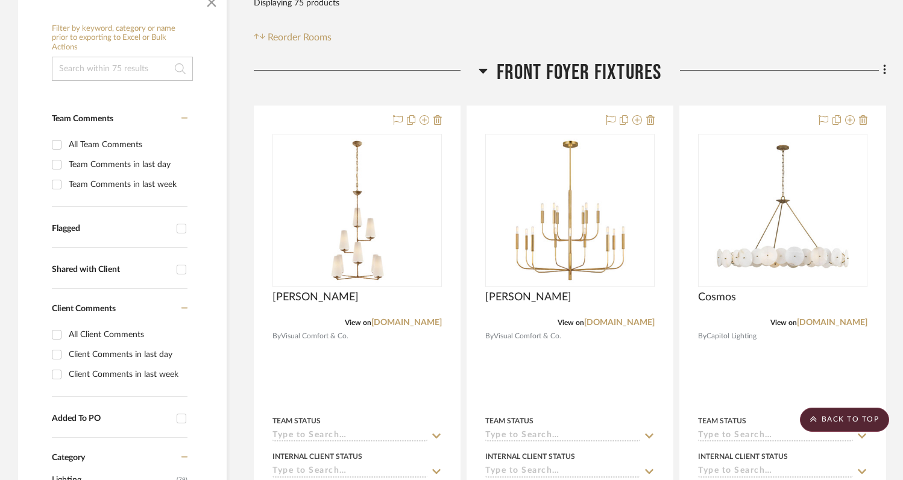
scroll to position [0, 0]
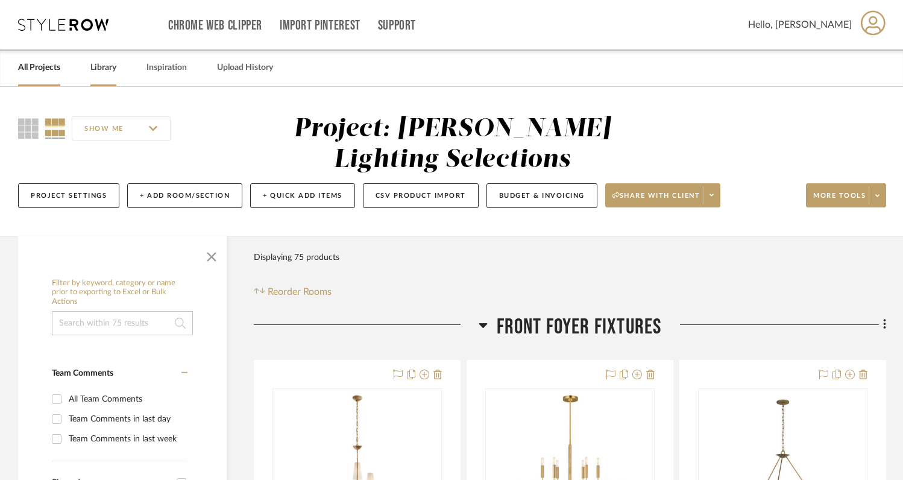
click at [107, 69] on link "Library" at bounding box center [103, 68] width 26 height 16
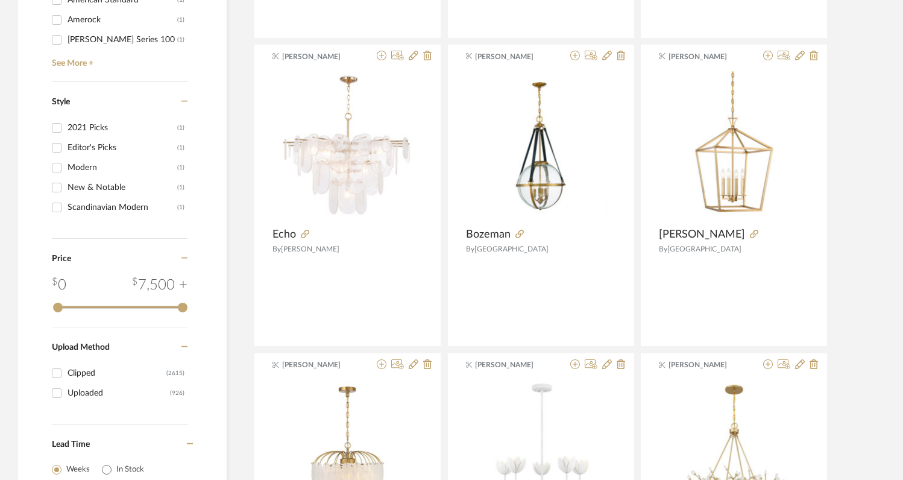
scroll to position [1404, 0]
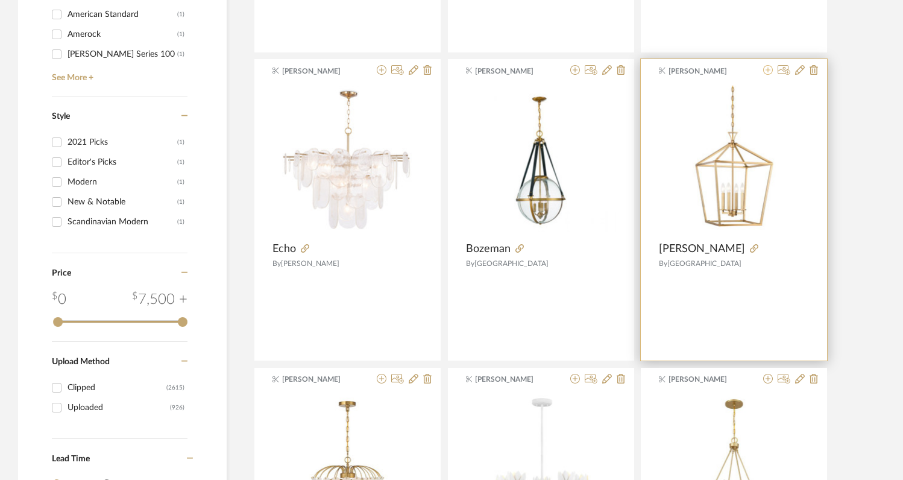
click at [768, 69] on icon at bounding box center [768, 70] width 10 height 10
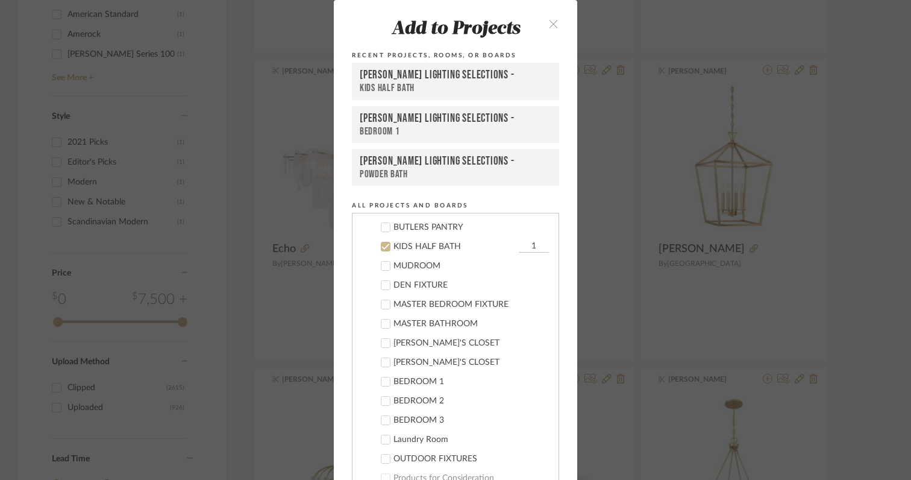
scroll to position [402, 0]
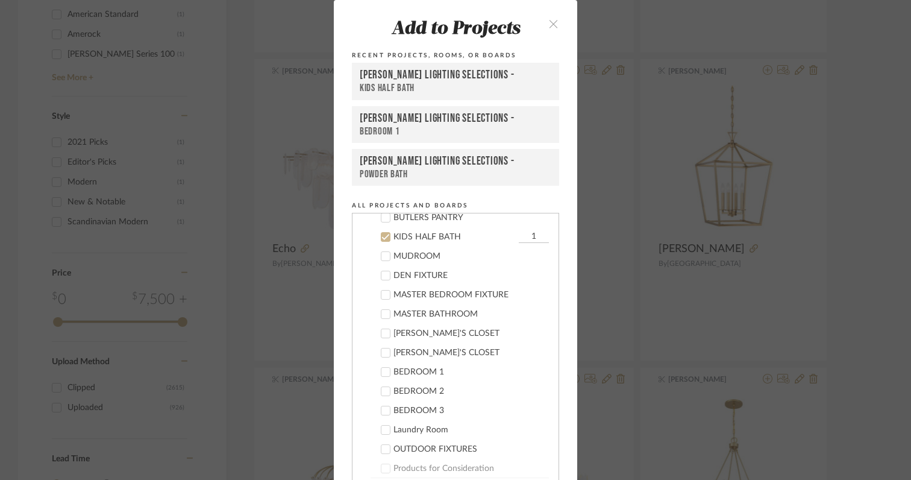
click at [382, 236] on icon at bounding box center [386, 237] width 8 height 6
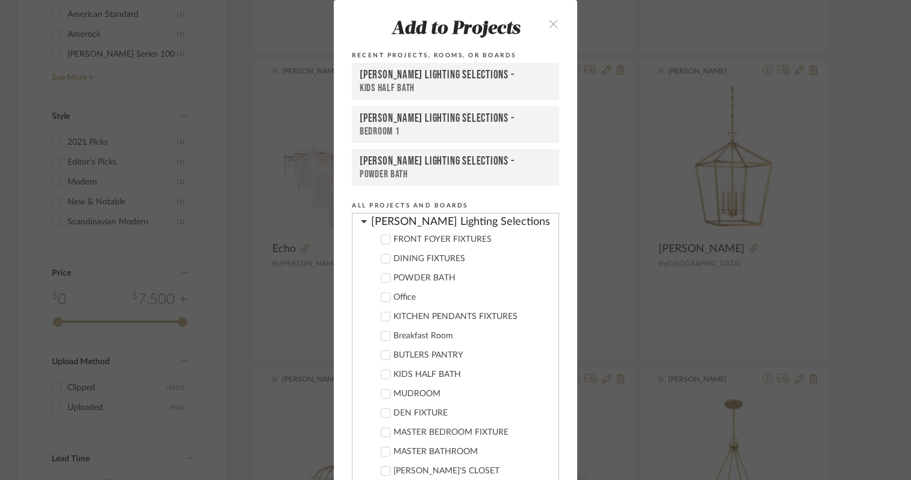
scroll to position [287, 0]
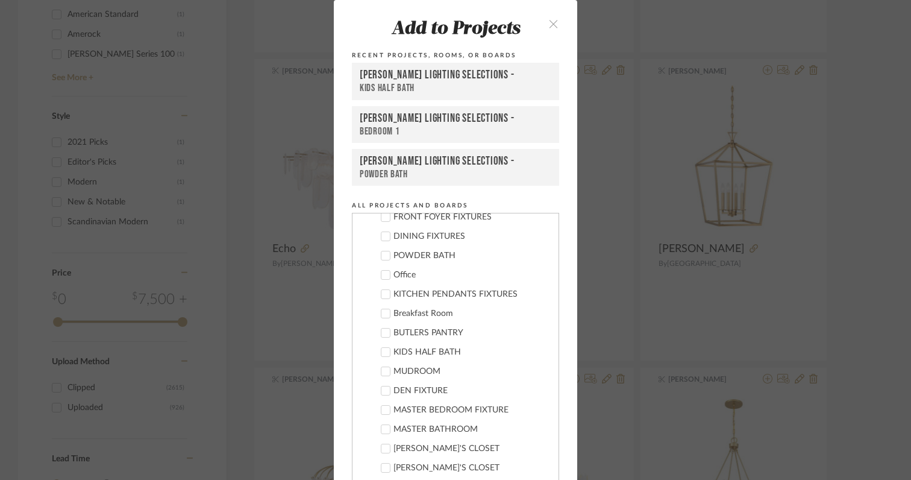
click at [381, 371] on icon at bounding box center [385, 371] width 8 height 8
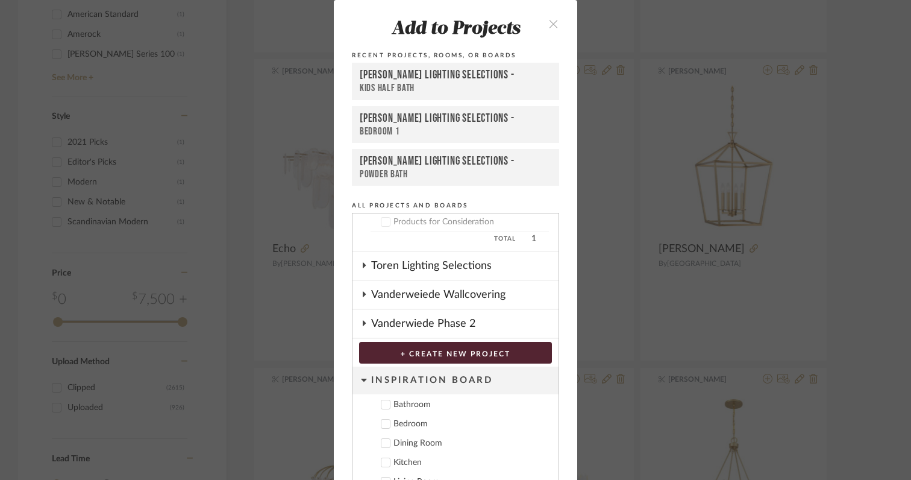
scroll to position [64, 0]
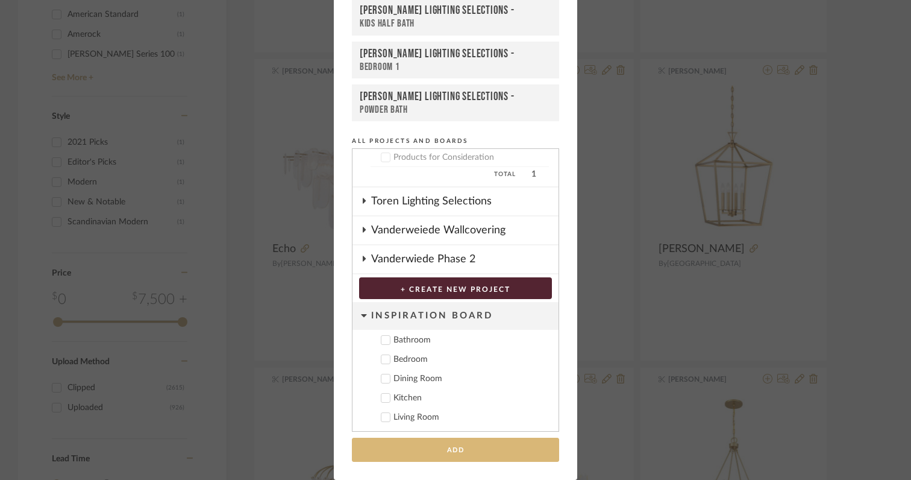
click at [418, 449] on button "Add" at bounding box center [455, 450] width 207 height 25
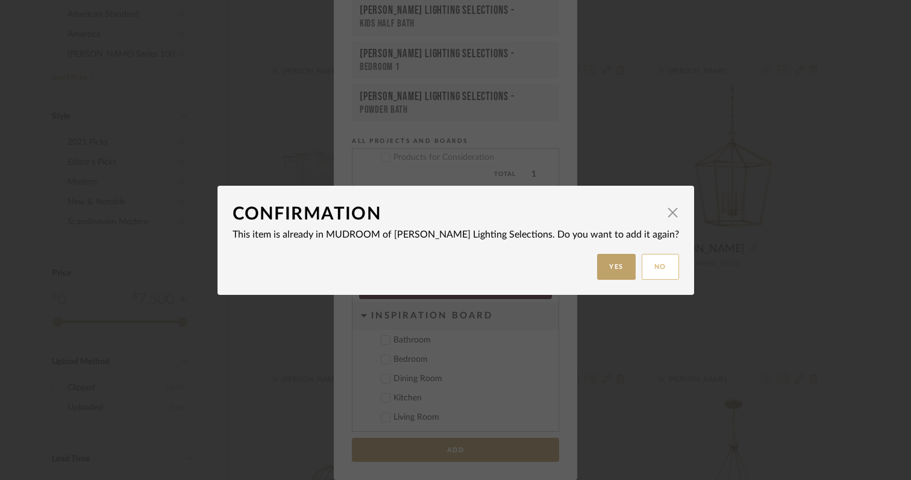
click at [642, 266] on button "No" at bounding box center [660, 267] width 37 height 26
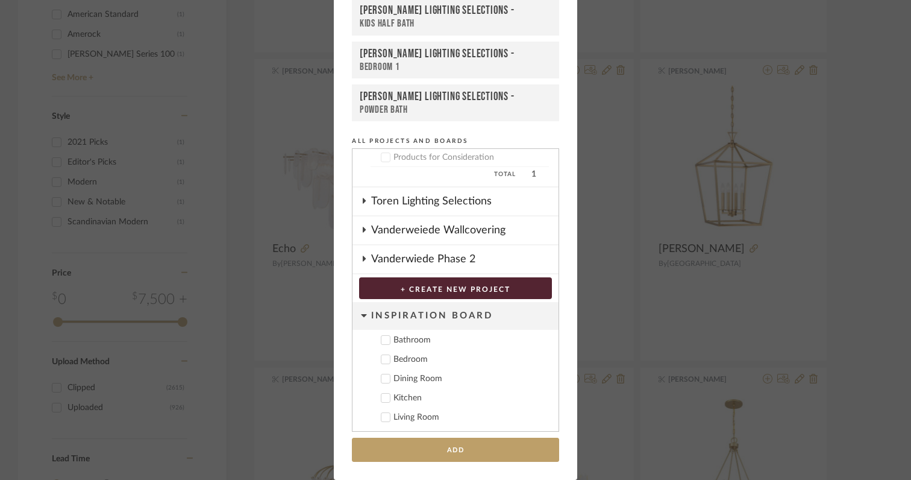
click at [602, 246] on div "Add to Projects Recent Projects, Rooms, or Boards TEETS Lighting Selections - K…" at bounding box center [455, 240] width 911 height 480
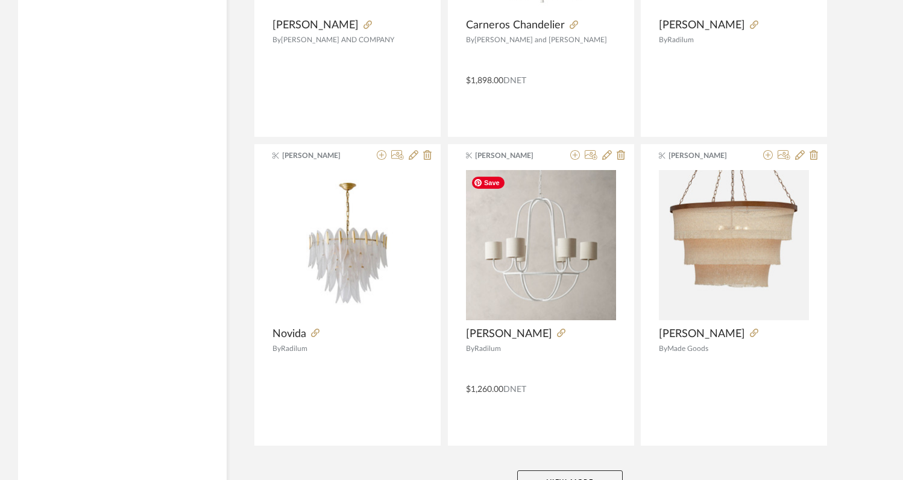
scroll to position [2953, 0]
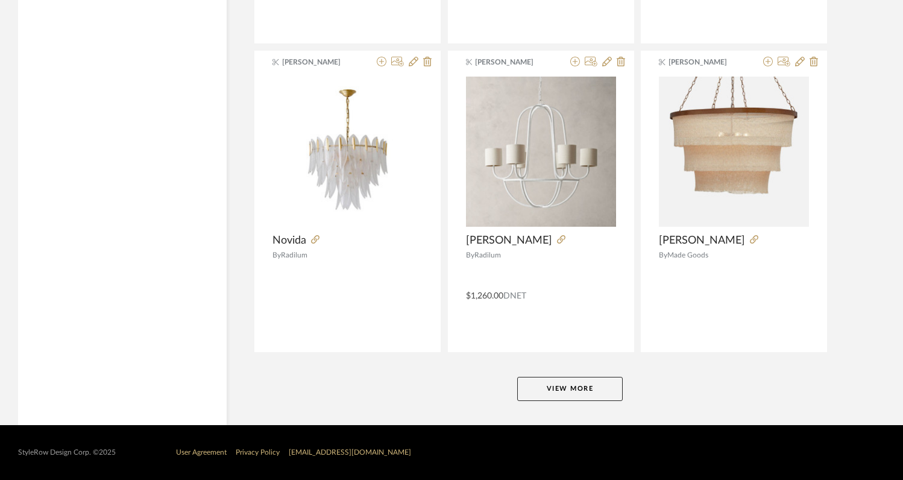
click at [589, 391] on button "View More" at bounding box center [569, 389] width 105 height 24
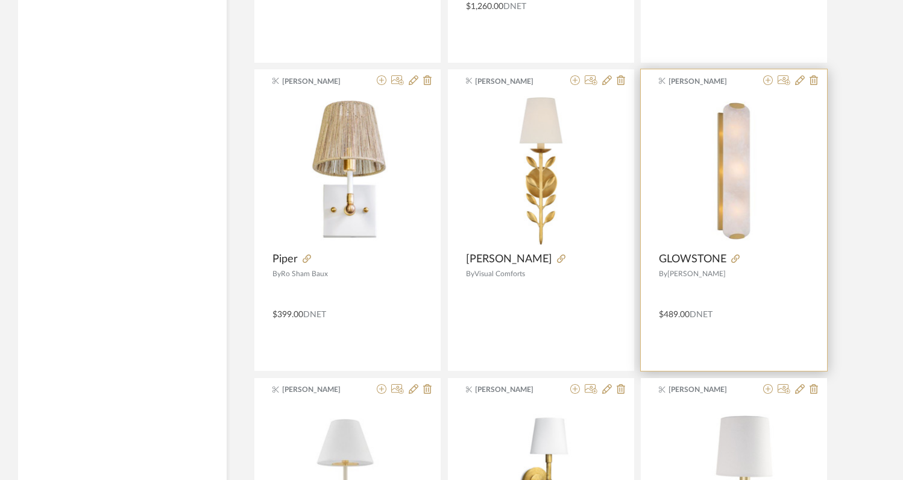
scroll to position [3221, 0]
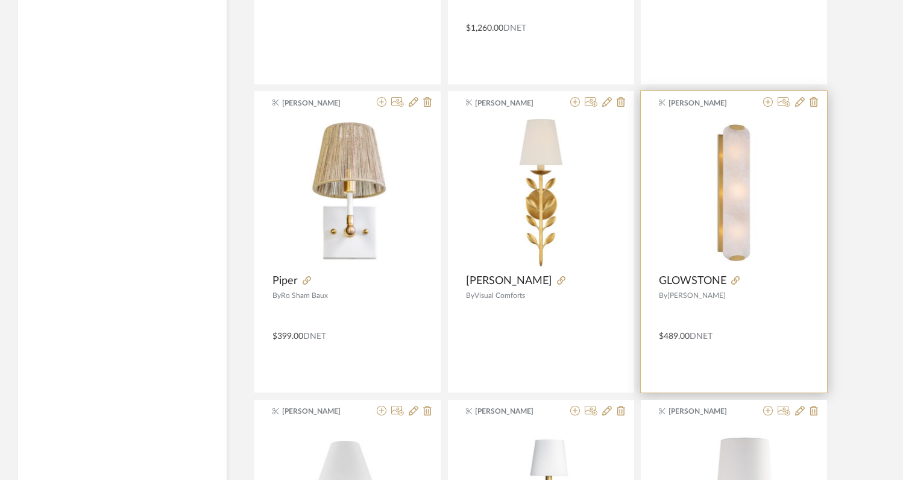
click at [714, 278] on span "GLOWSTONE" at bounding box center [692, 280] width 67 height 13
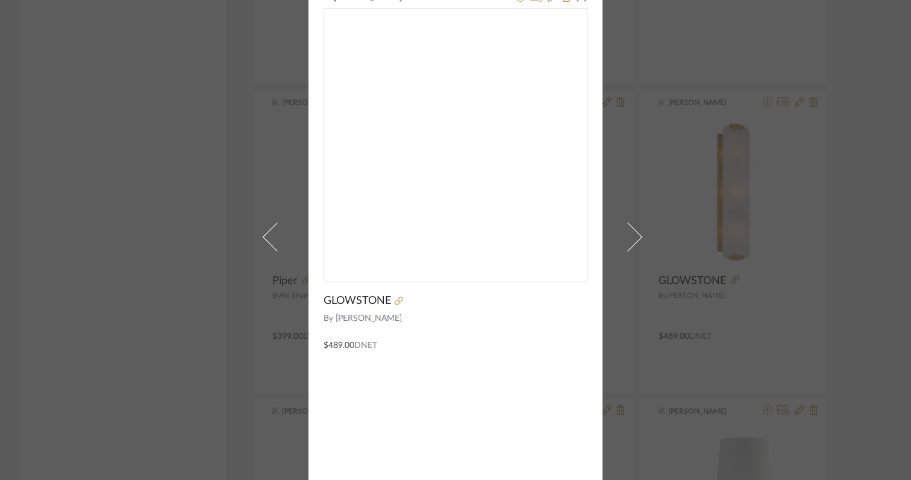
scroll to position [0, 0]
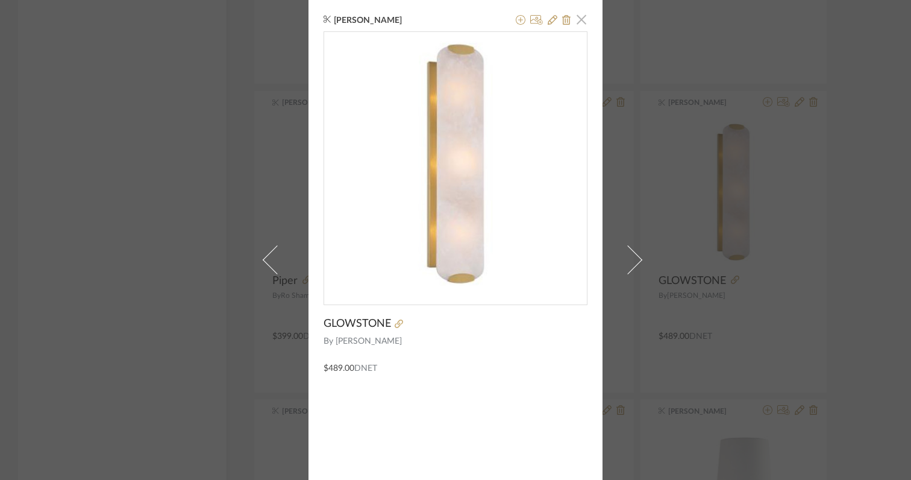
click at [578, 19] on span "button" at bounding box center [581, 19] width 24 height 24
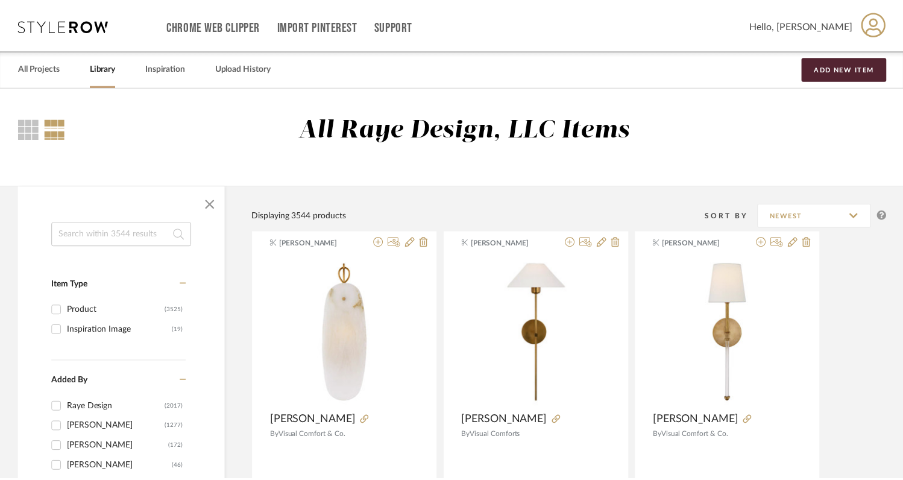
scroll to position [3221, 0]
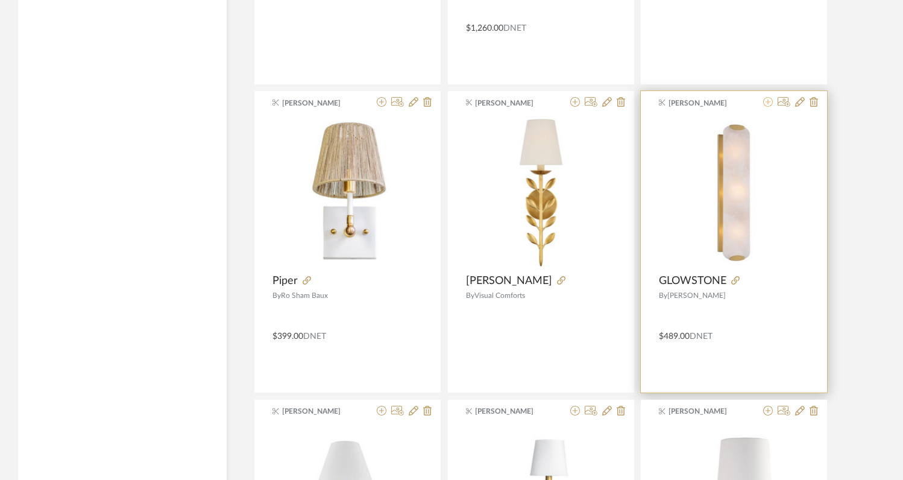
click at [768, 105] on icon at bounding box center [768, 102] width 10 height 10
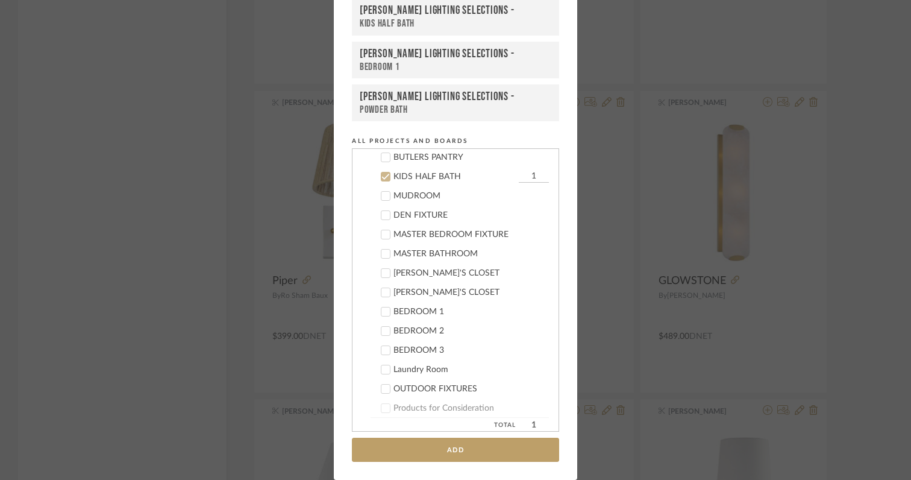
scroll to position [402, 0]
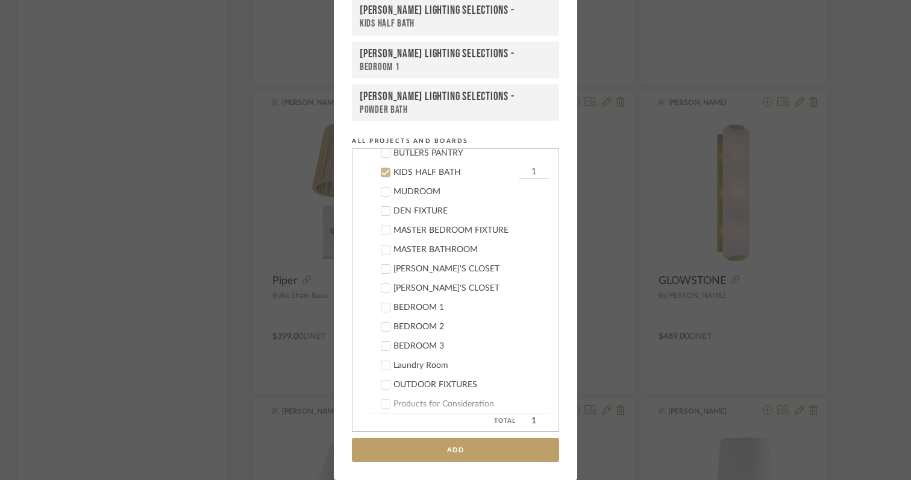
click at [383, 170] on icon at bounding box center [385, 172] width 8 height 8
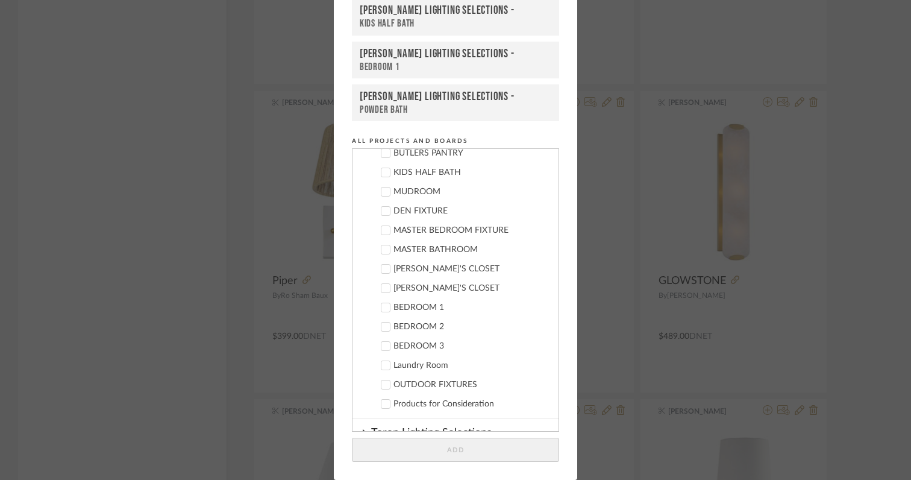
click at [386, 249] on div at bounding box center [386, 250] width 10 height 10
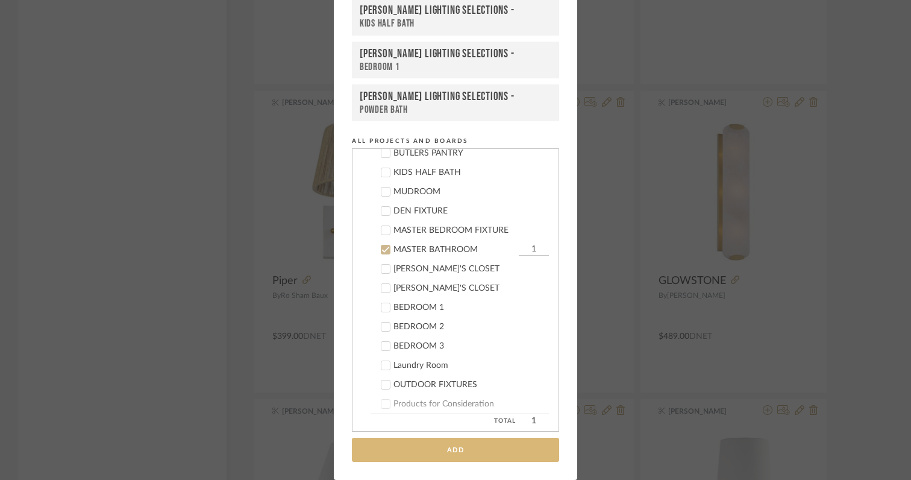
click at [475, 450] on button "Add" at bounding box center [455, 450] width 207 height 25
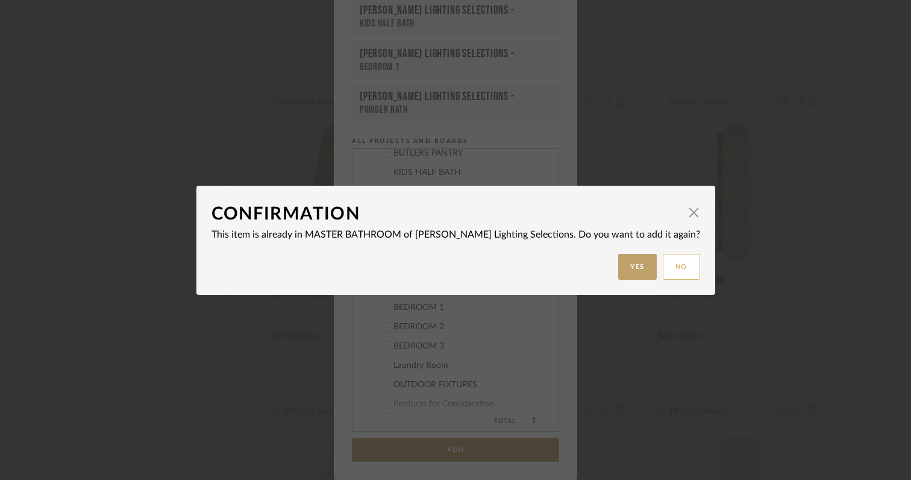
click at [663, 265] on button "No" at bounding box center [681, 267] width 37 height 26
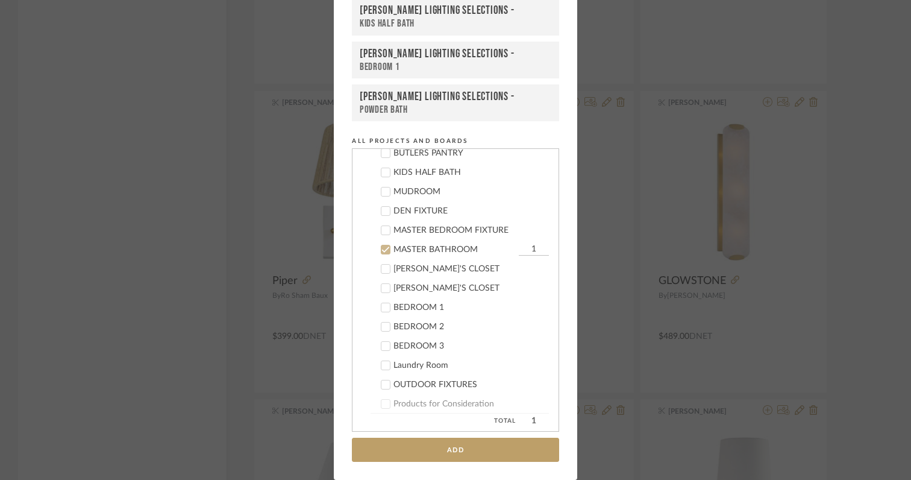
scroll to position [0, 0]
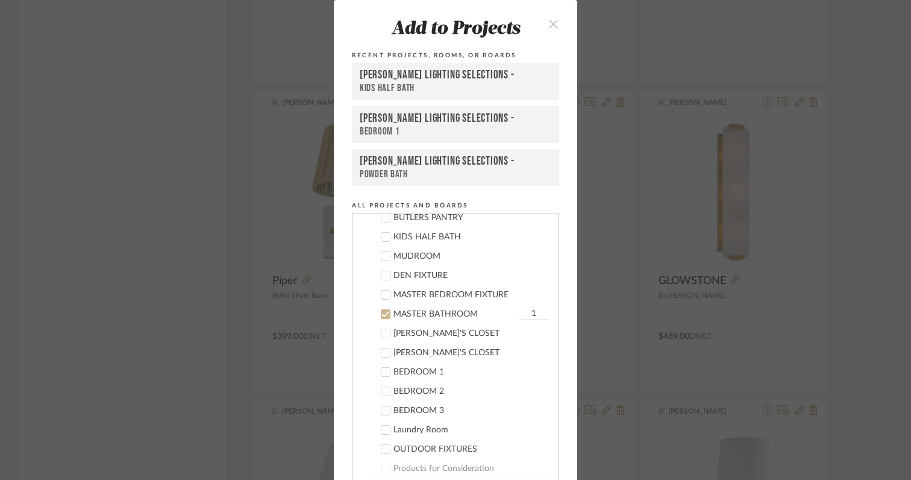
click at [551, 19] on icon "close" at bounding box center [553, 24] width 10 height 10
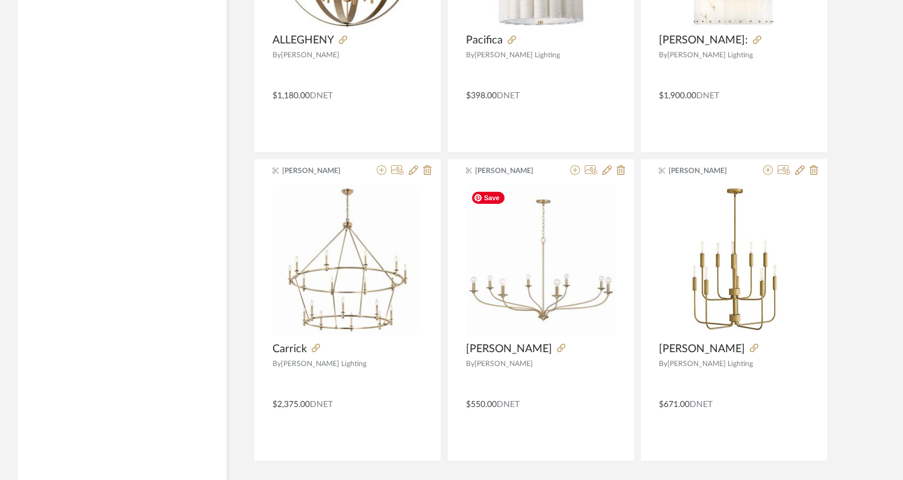
scroll to position [6036, 0]
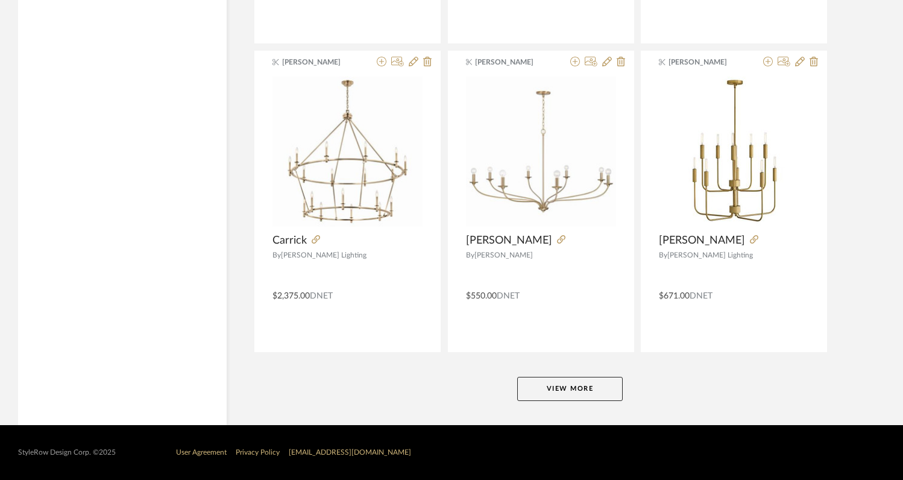
click at [557, 387] on button "View More" at bounding box center [569, 389] width 105 height 24
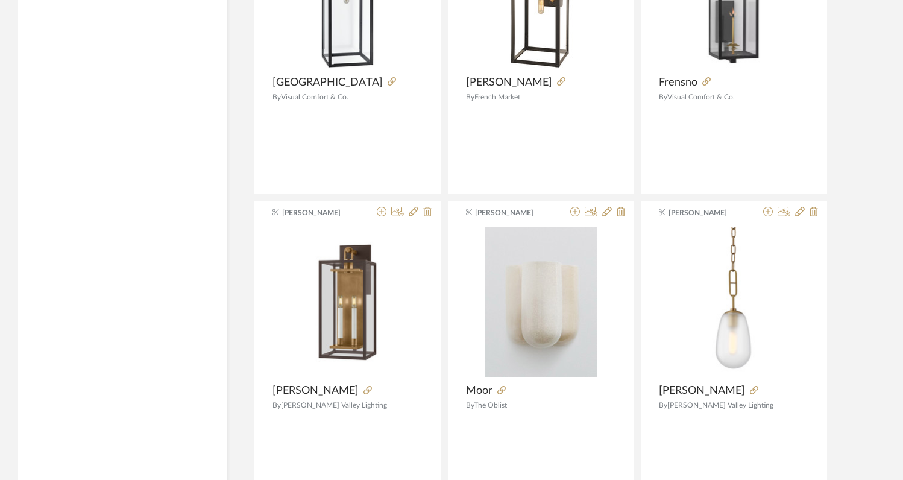
scroll to position [8050, 0]
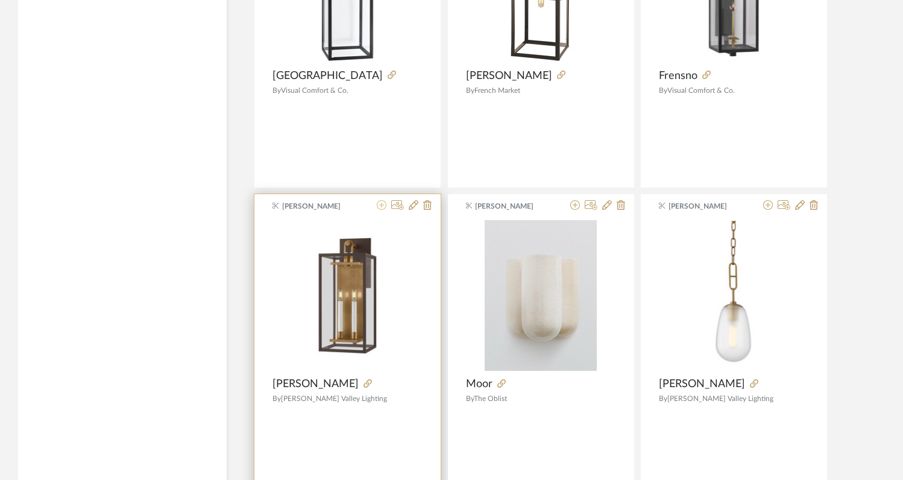
click at [380, 208] on icon at bounding box center [382, 205] width 10 height 10
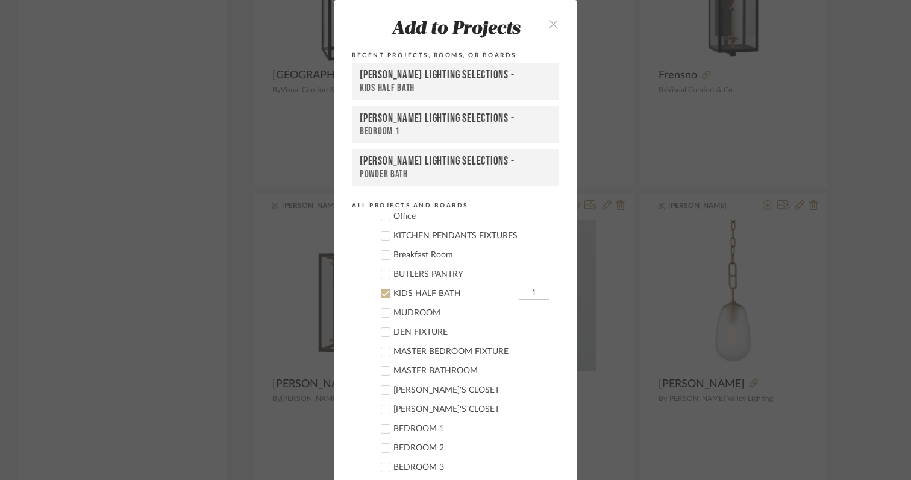
scroll to position [402, 0]
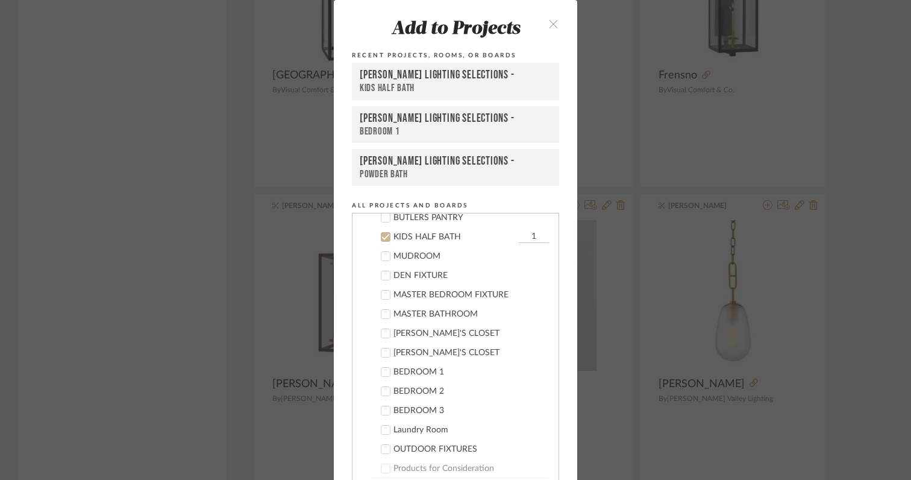
click at [381, 232] on div at bounding box center [386, 237] width 10 height 10
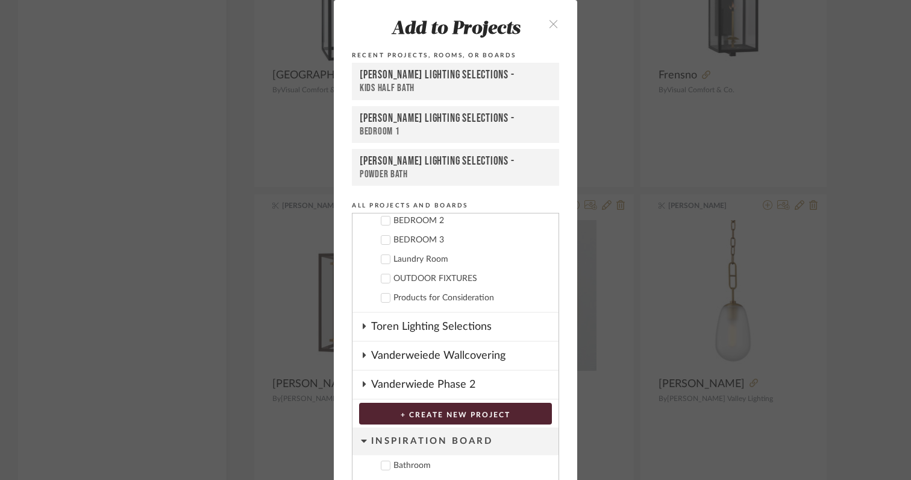
scroll to position [585, 0]
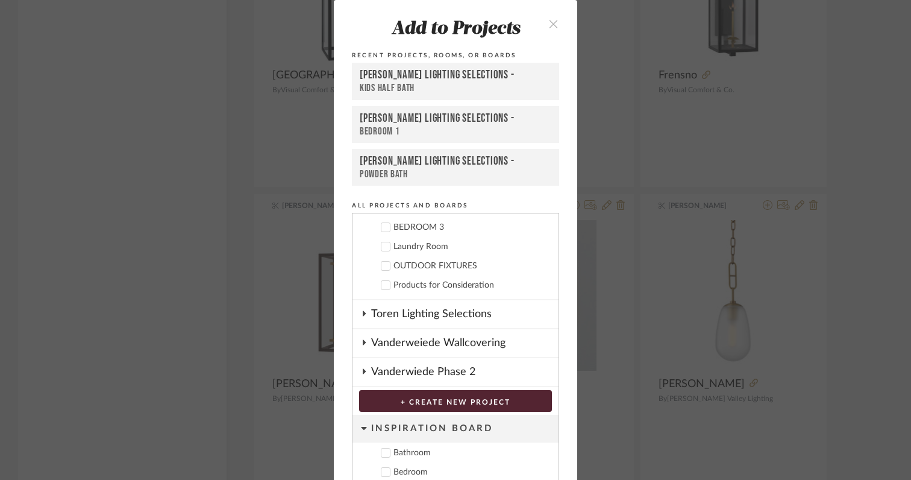
click at [381, 267] on icon at bounding box center [385, 266] width 8 height 8
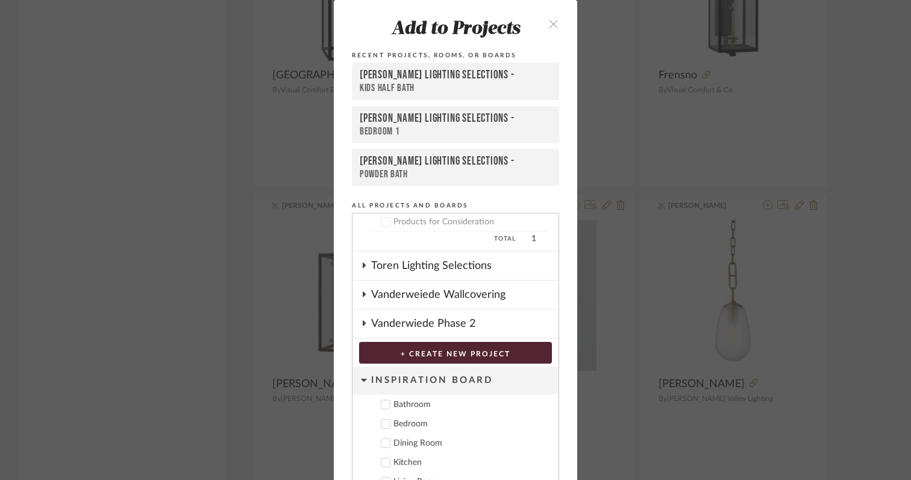
scroll to position [64, 0]
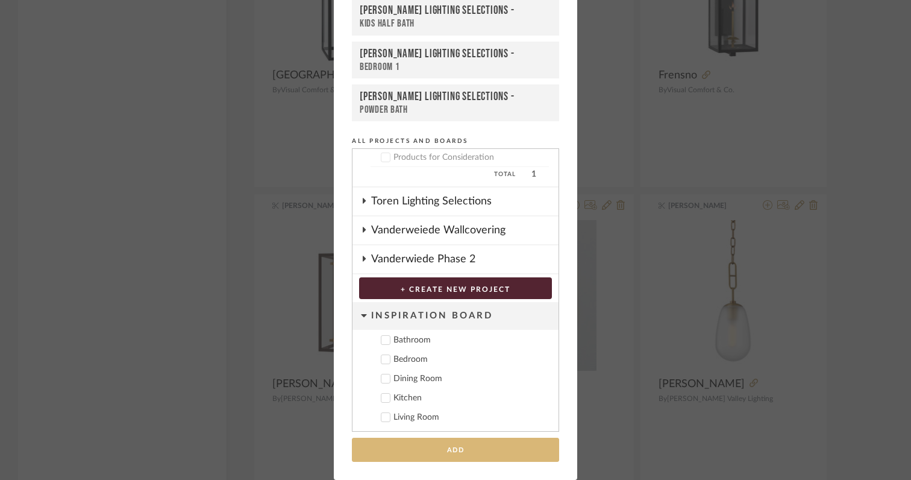
click at [449, 457] on button "Add" at bounding box center [455, 450] width 207 height 25
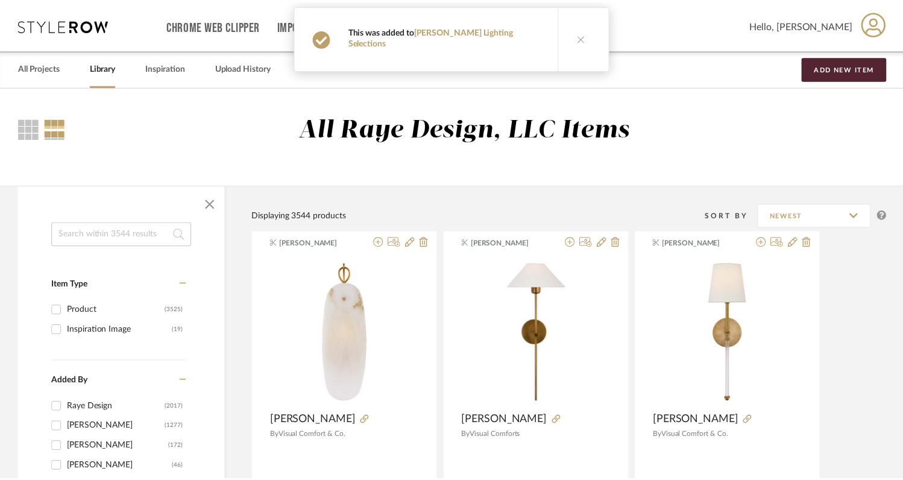
scroll to position [8050, 0]
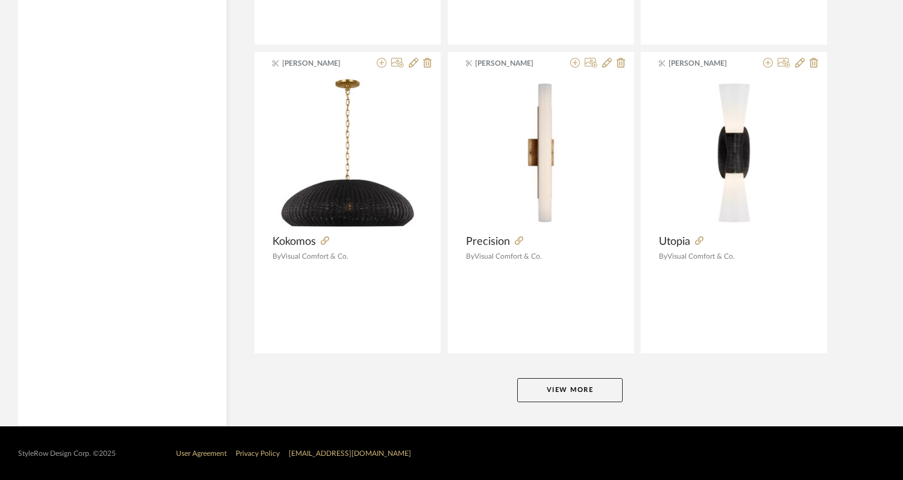
scroll to position [9118, 0]
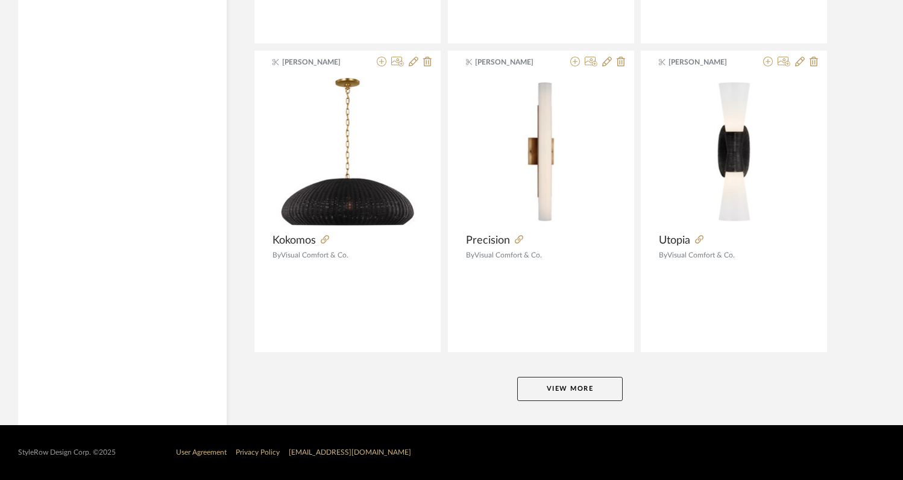
click at [606, 378] on button "View More" at bounding box center [569, 389] width 105 height 24
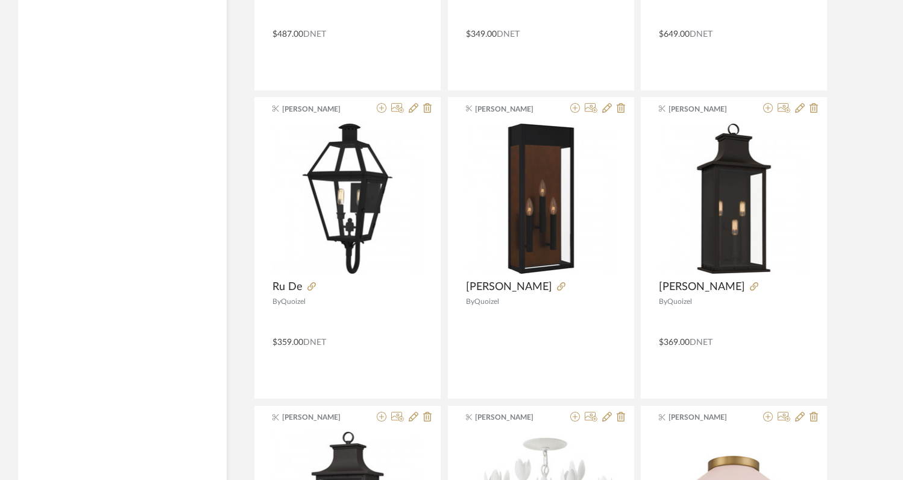
scroll to position [11255, 0]
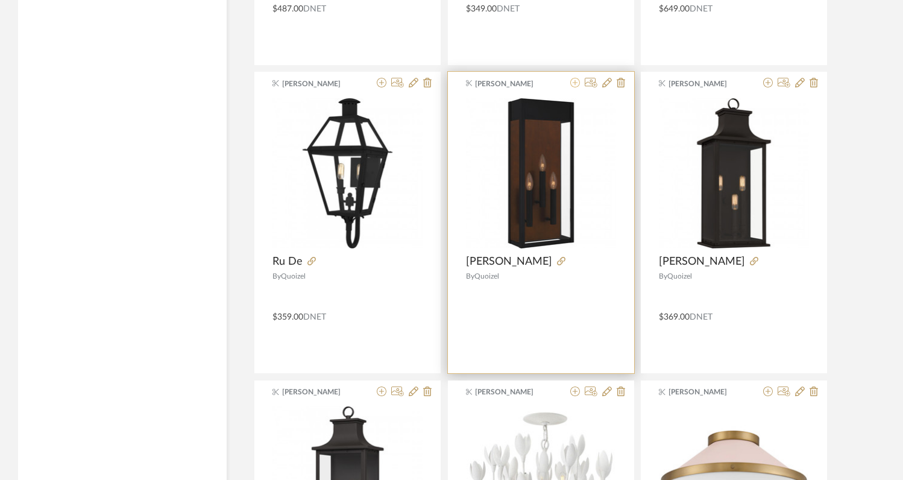
click at [575, 84] on icon at bounding box center [575, 83] width 10 height 10
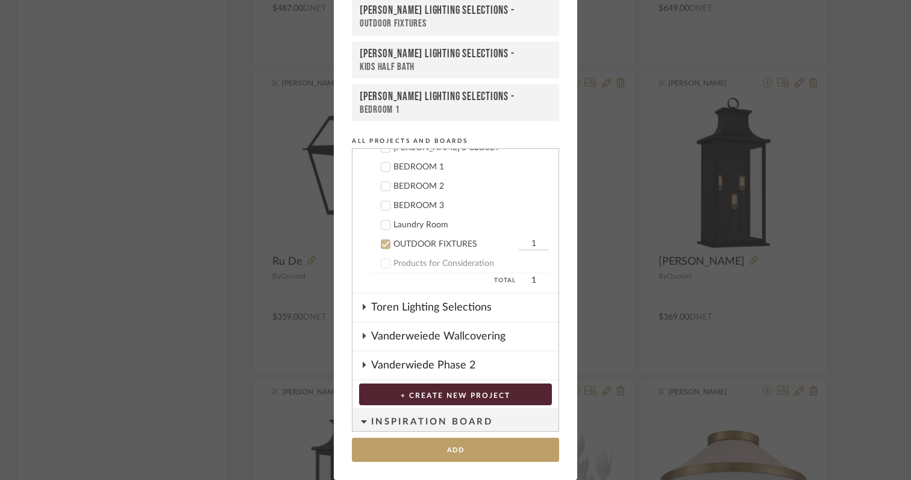
scroll to position [614, 0]
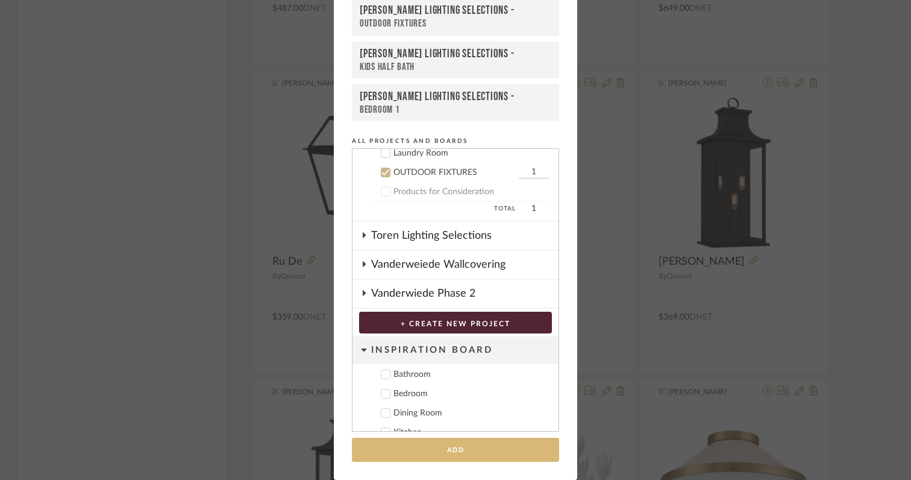
click at [477, 453] on button "Add" at bounding box center [455, 450] width 207 height 25
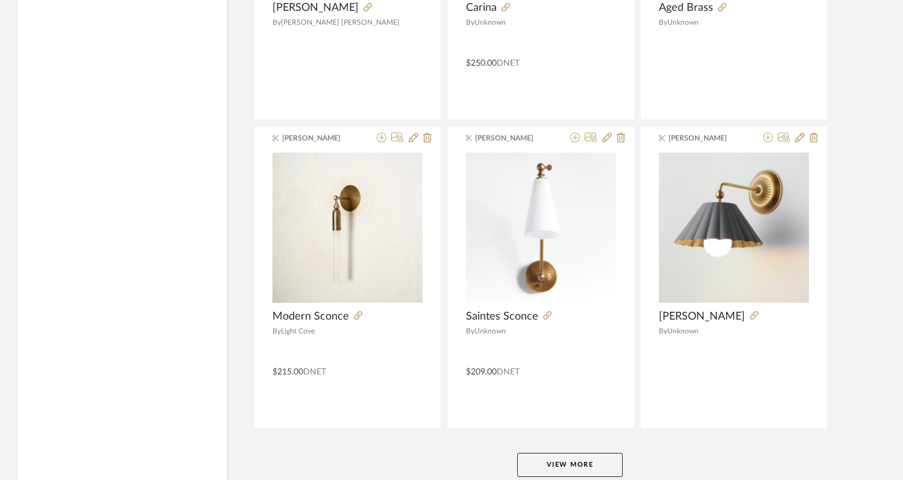
scroll to position [12198, 0]
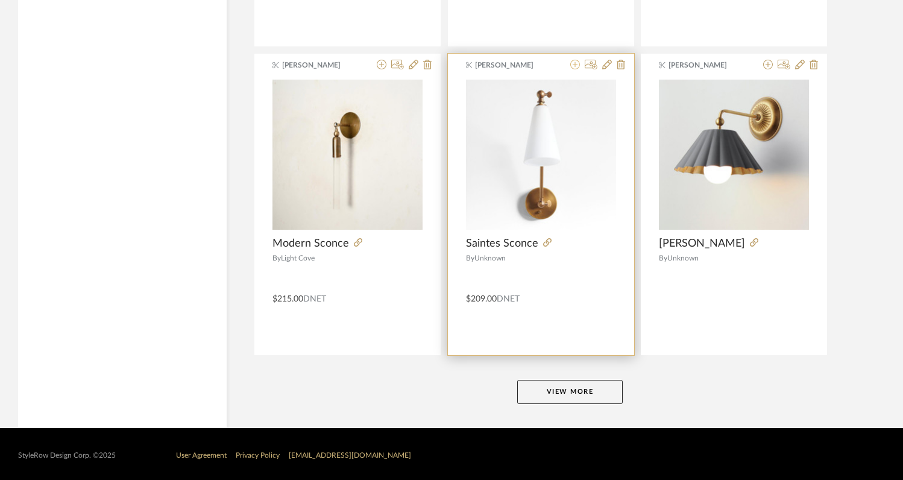
click at [574, 67] on icon at bounding box center [575, 65] width 10 height 10
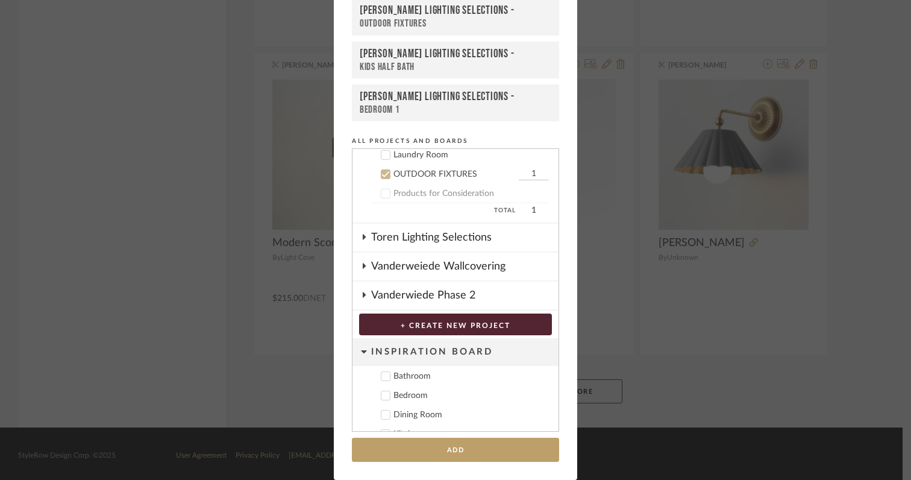
scroll to position [614, 0]
click at [386, 174] on label "OUTDOOR FIXTURES 1" at bounding box center [460, 172] width 178 height 12
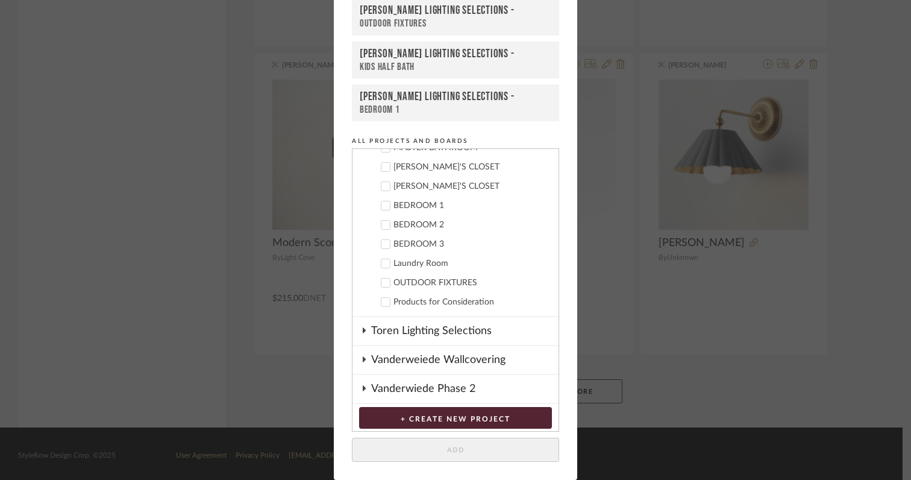
scroll to position [503, 0]
click at [383, 226] on icon at bounding box center [385, 225] width 8 height 8
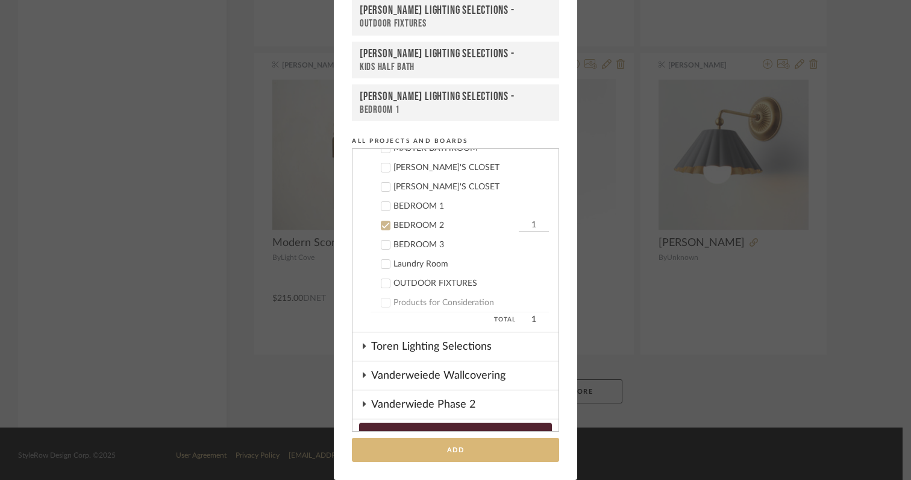
click at [478, 451] on button "Add" at bounding box center [455, 450] width 207 height 25
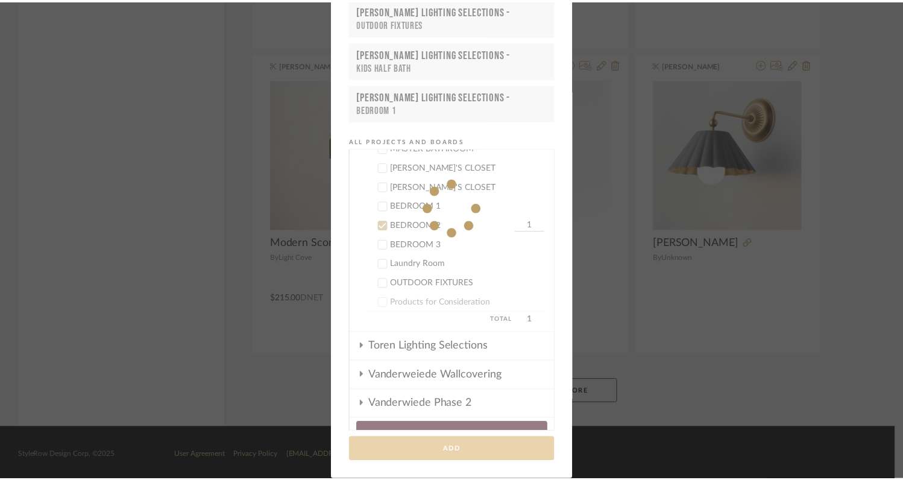
scroll to position [12198, 0]
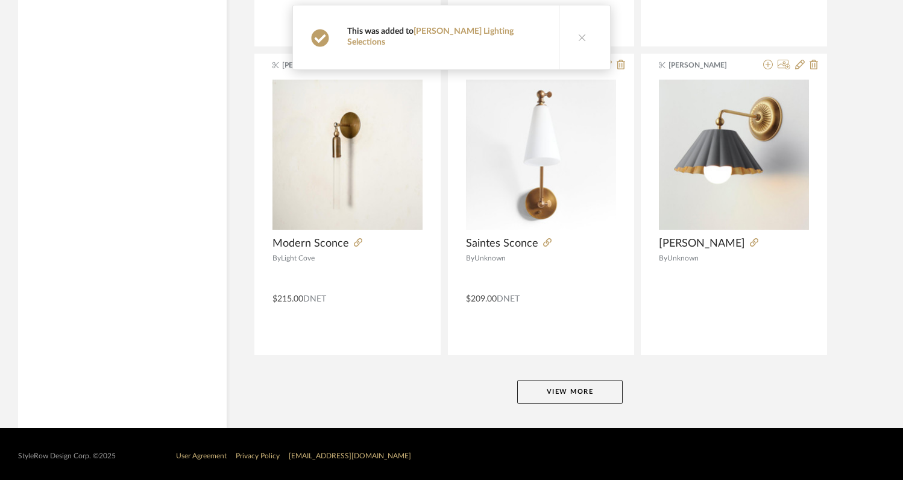
click at [545, 392] on button "View More" at bounding box center [569, 392] width 105 height 24
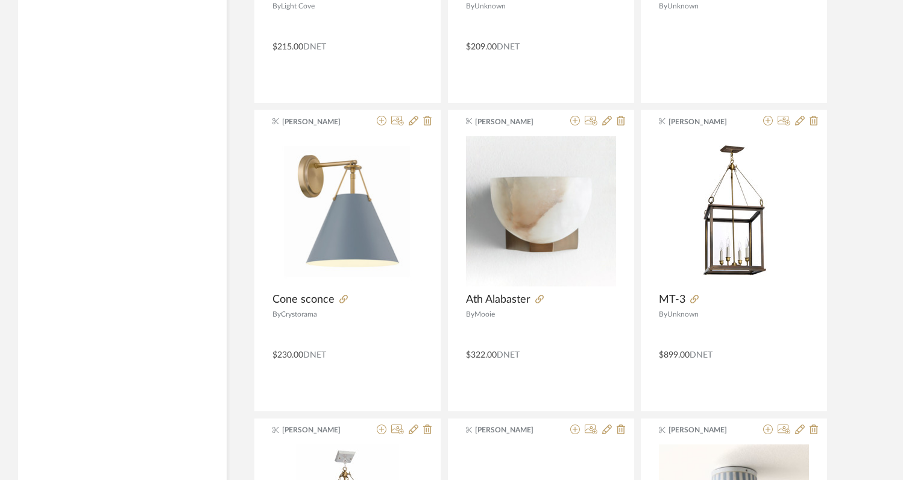
scroll to position [12446, 0]
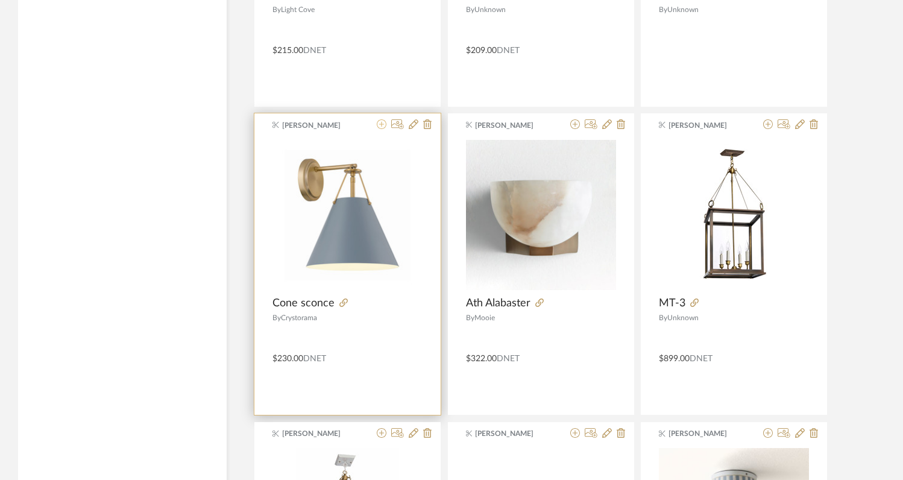
click at [379, 126] on icon at bounding box center [382, 124] width 10 height 10
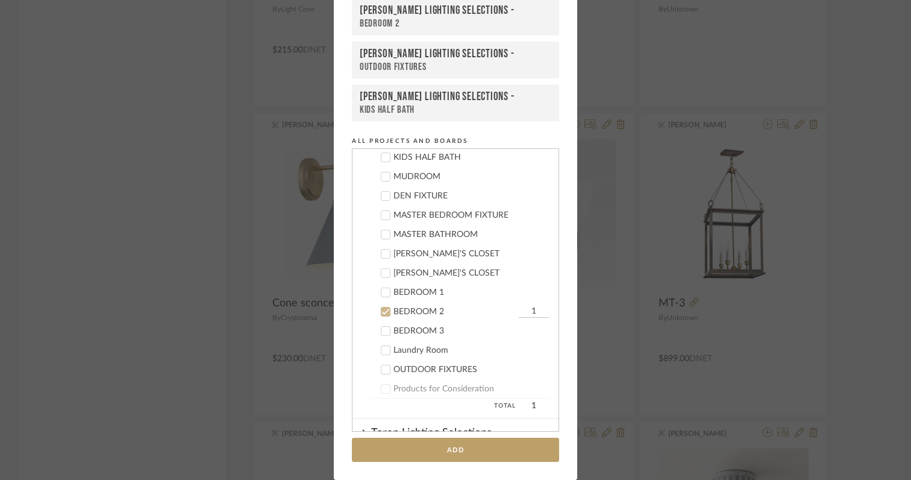
scroll to position [407, 0]
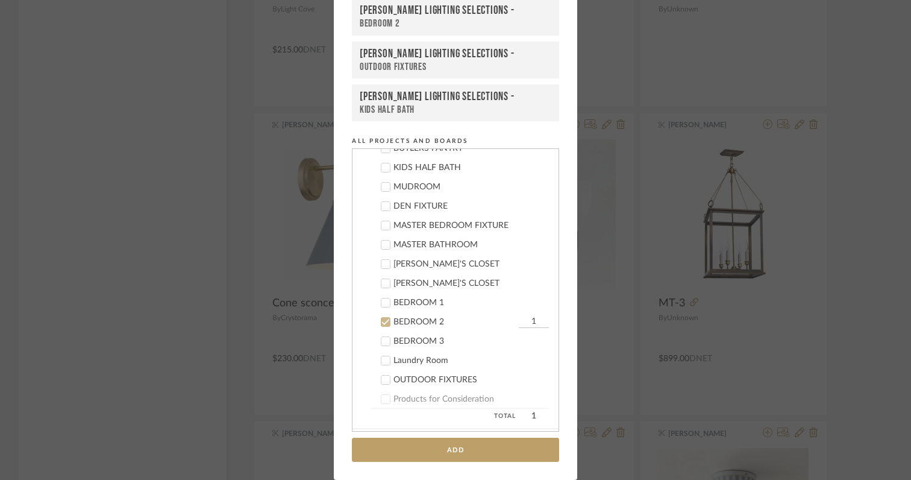
click at [381, 321] on icon at bounding box center [385, 322] width 8 height 8
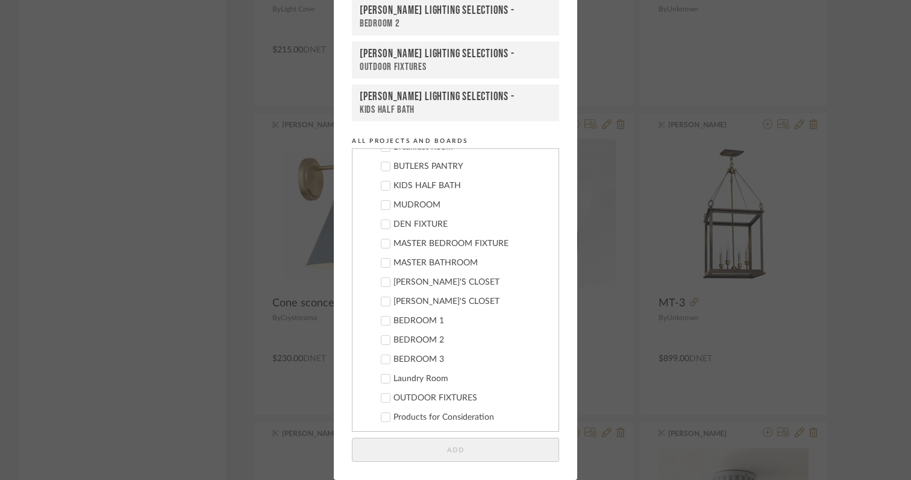
scroll to position [429, 0]
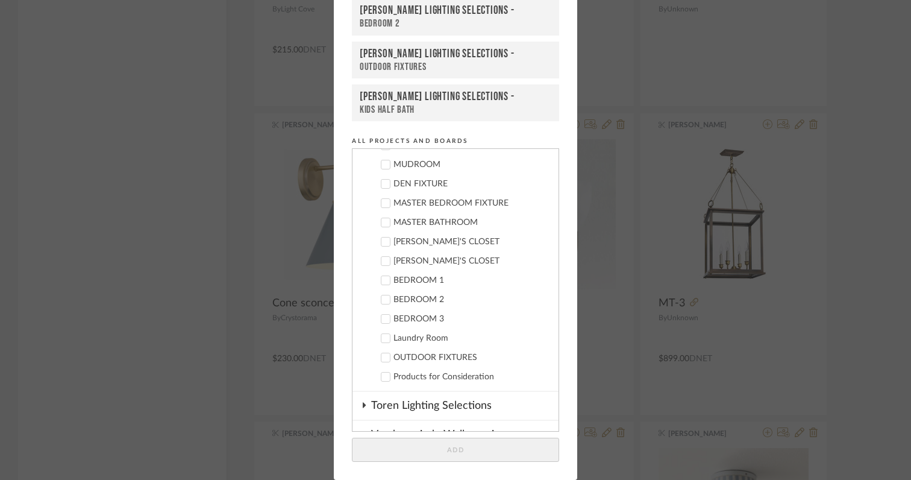
click at [382, 339] on icon at bounding box center [386, 339] width 8 height 6
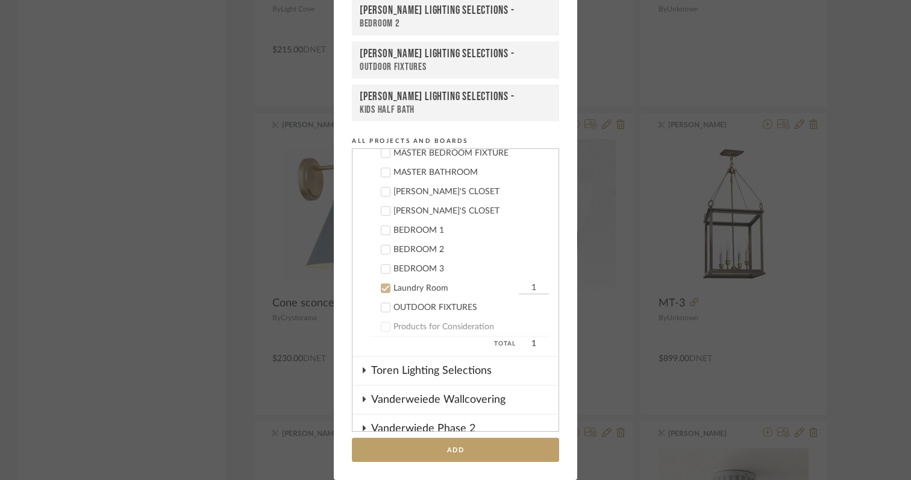
scroll to position [481, 0]
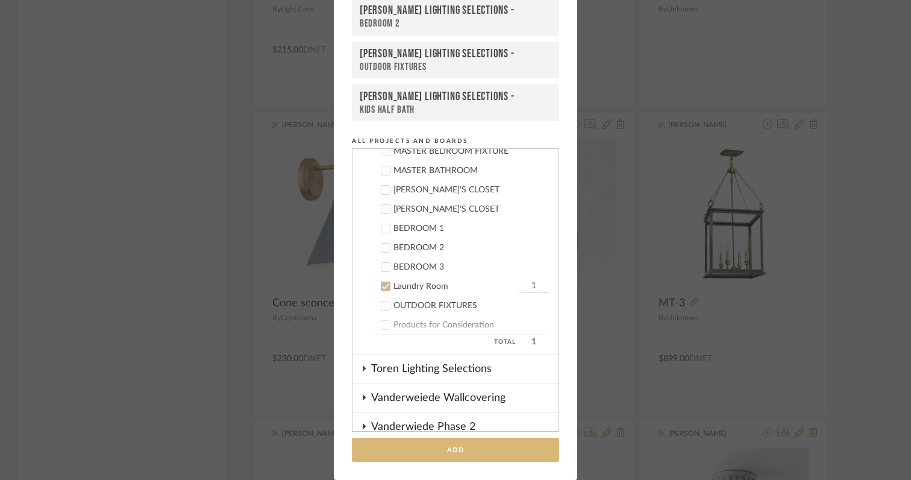
click at [444, 450] on button "Add" at bounding box center [455, 450] width 207 height 25
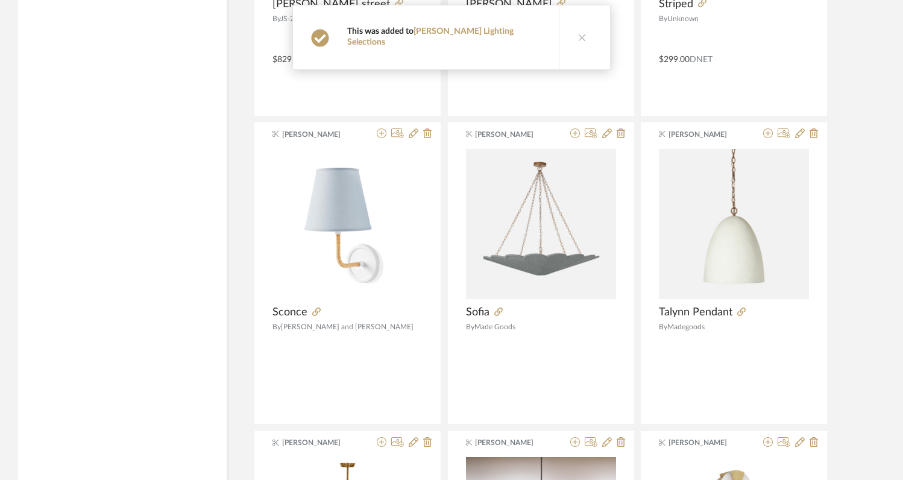
scroll to position [13074, 0]
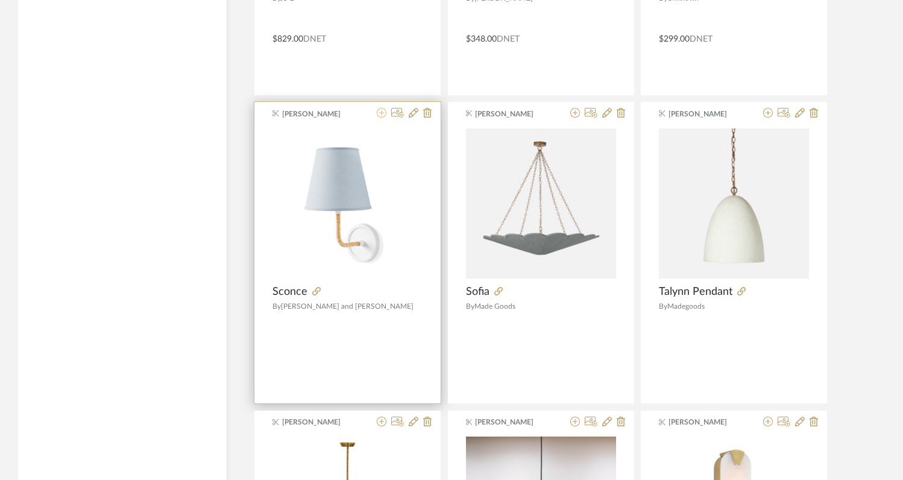
click at [381, 115] on icon at bounding box center [382, 113] width 10 height 10
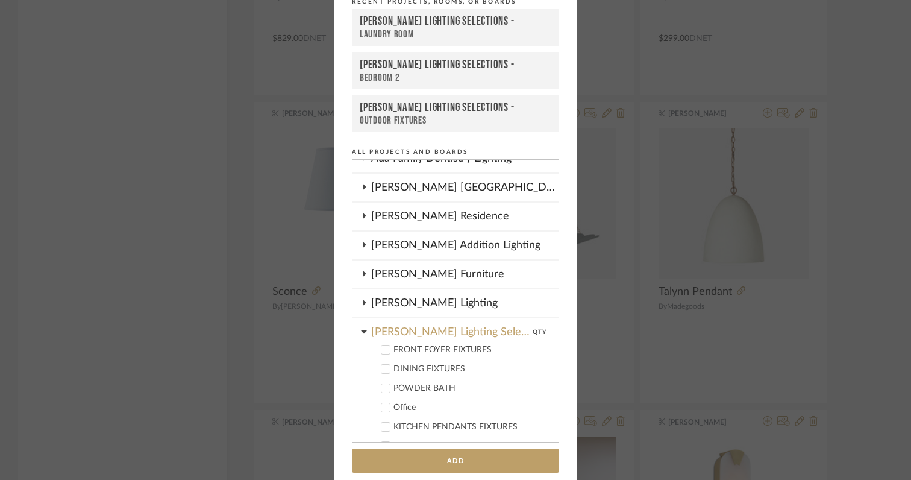
scroll to position [0, 0]
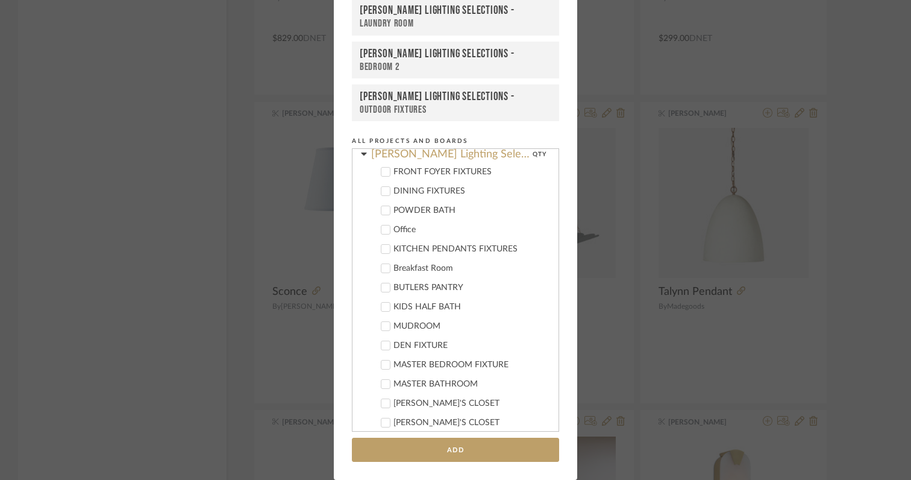
click at [385, 306] on icon at bounding box center [385, 307] width 8 height 8
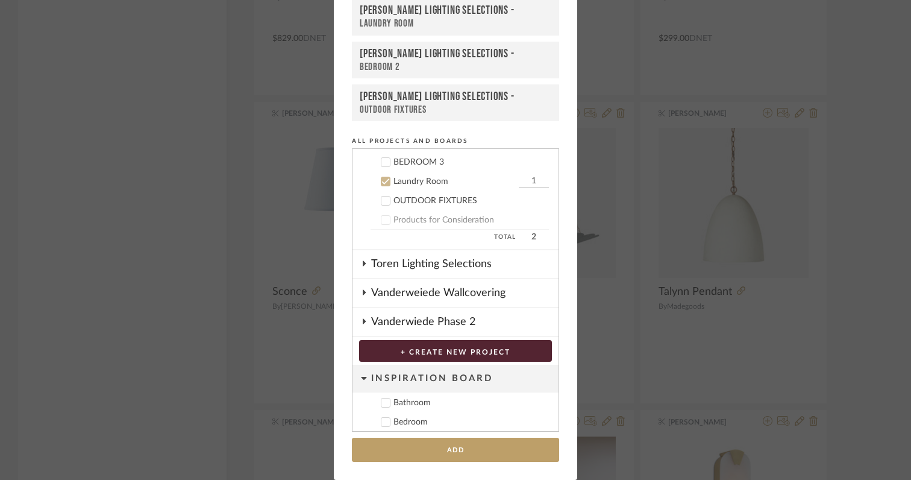
click at [382, 181] on icon at bounding box center [386, 182] width 8 height 6
click at [453, 450] on button "Add" at bounding box center [455, 450] width 207 height 25
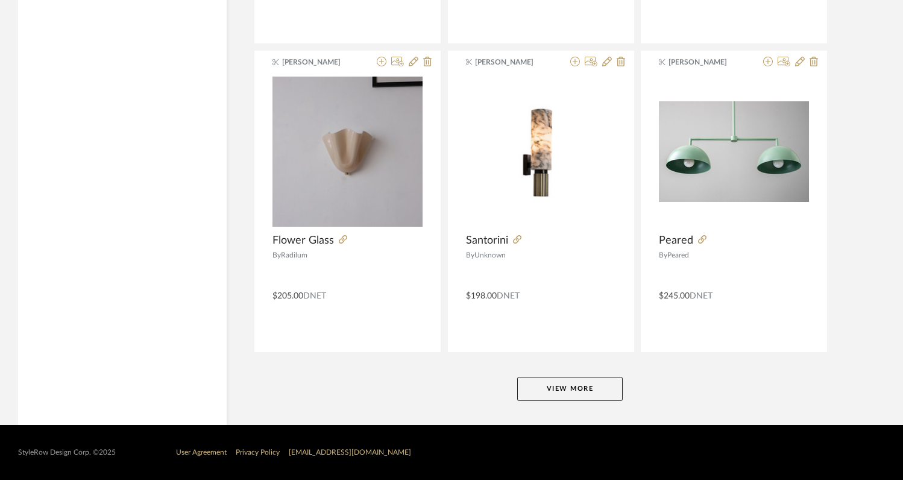
click at [567, 386] on button "View More" at bounding box center [569, 389] width 105 height 24
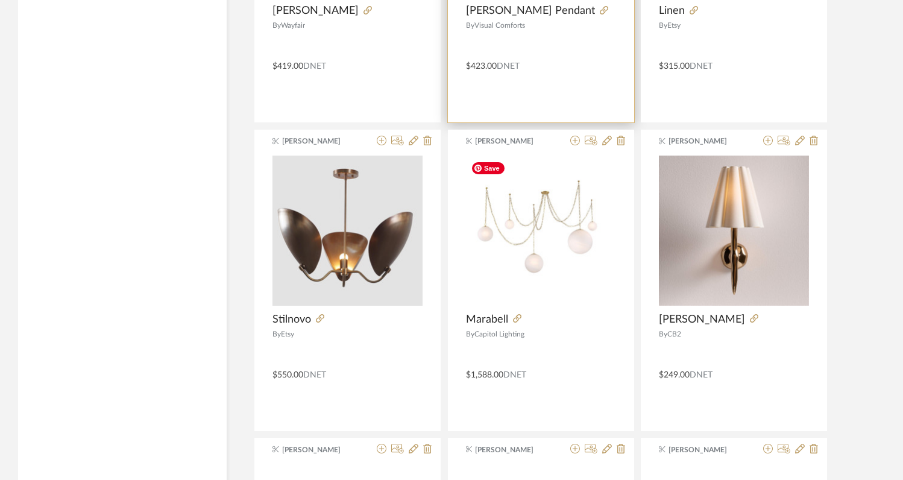
scroll to position [15825, 0]
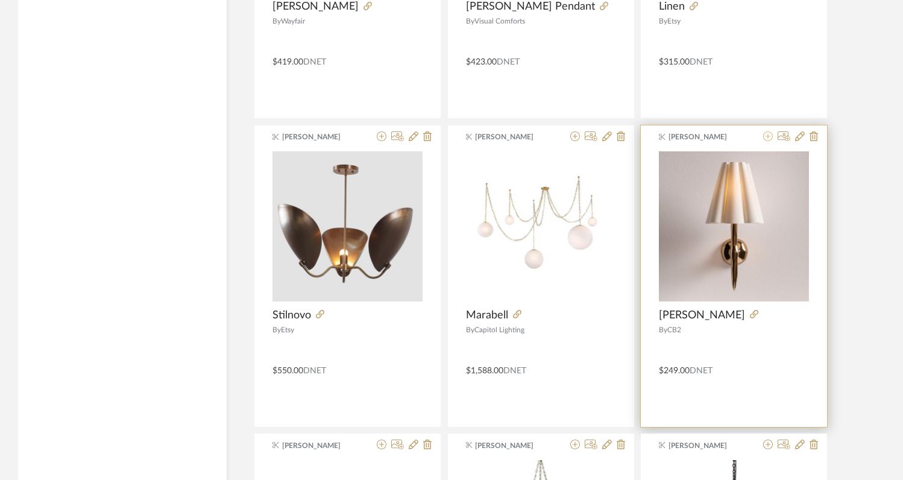
click at [768, 136] on icon at bounding box center [768, 136] width 10 height 10
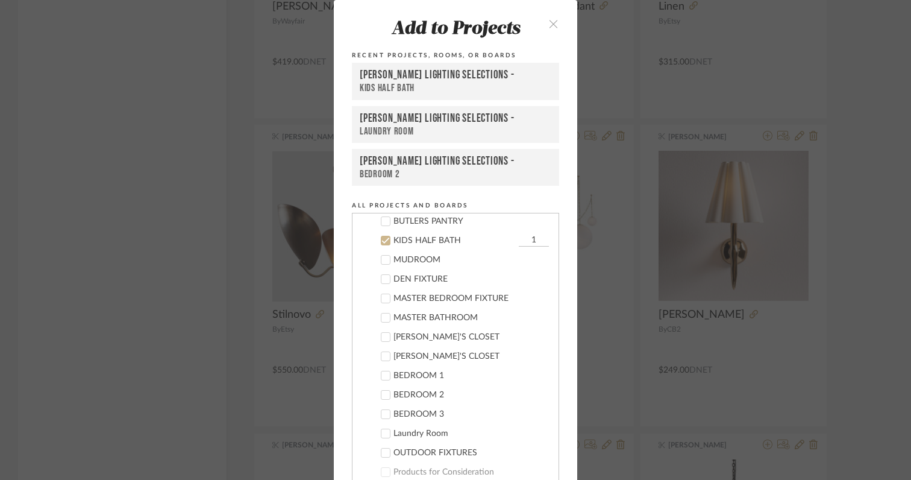
scroll to position [402, 0]
click at [382, 237] on icon at bounding box center [385, 237] width 8 height 8
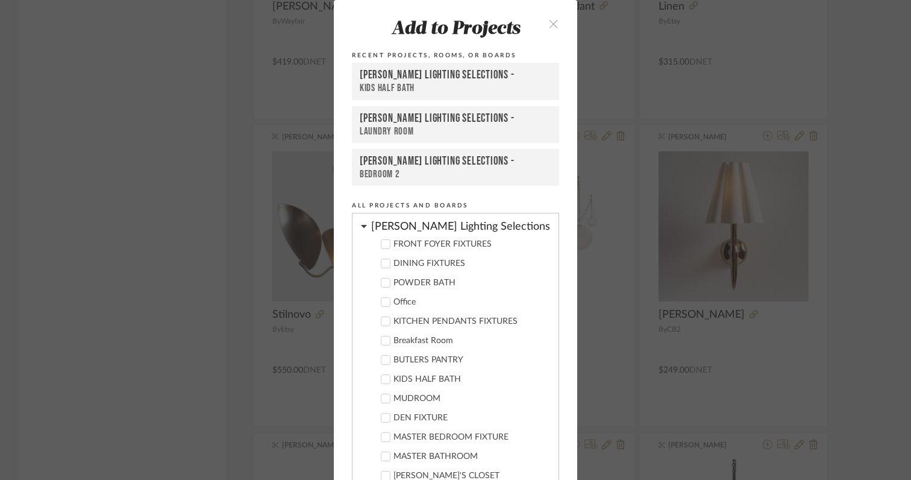
click at [384, 281] on icon at bounding box center [386, 283] width 8 height 6
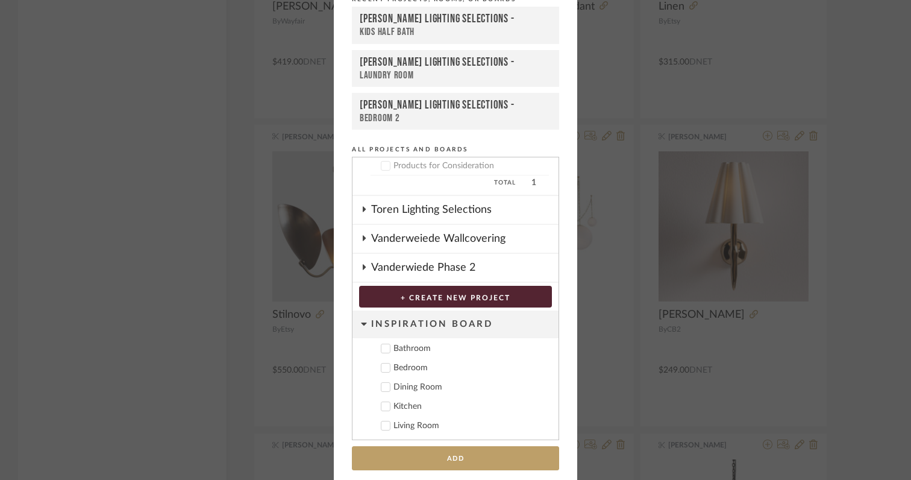
scroll to position [58, 0]
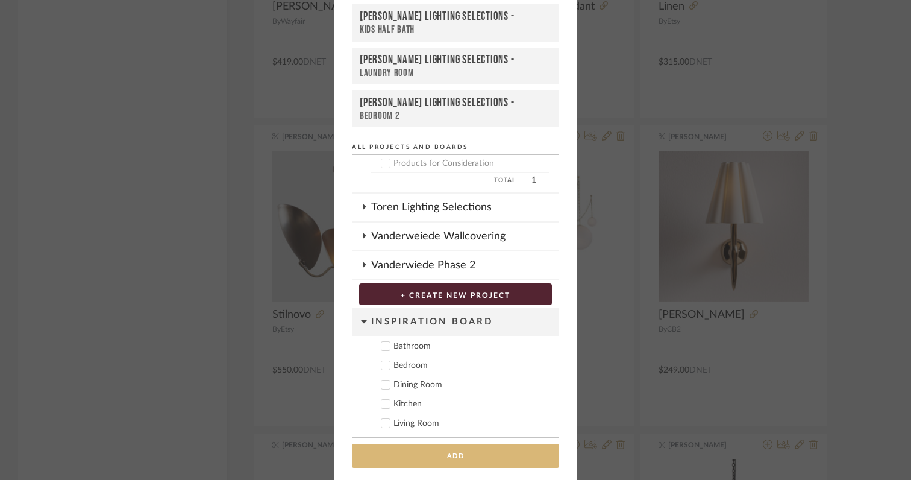
click at [461, 457] on button "Add" at bounding box center [455, 456] width 207 height 25
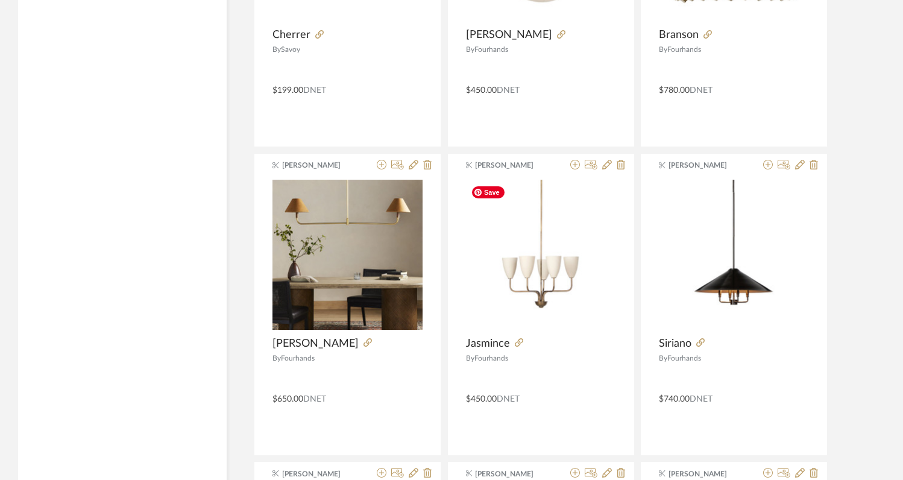
scroll to position [16428, 0]
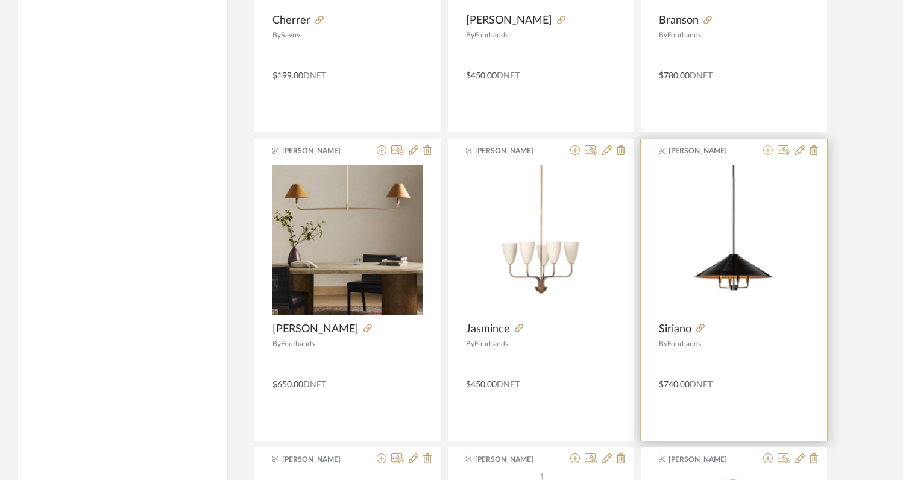
click at [768, 152] on icon at bounding box center [768, 150] width 10 height 10
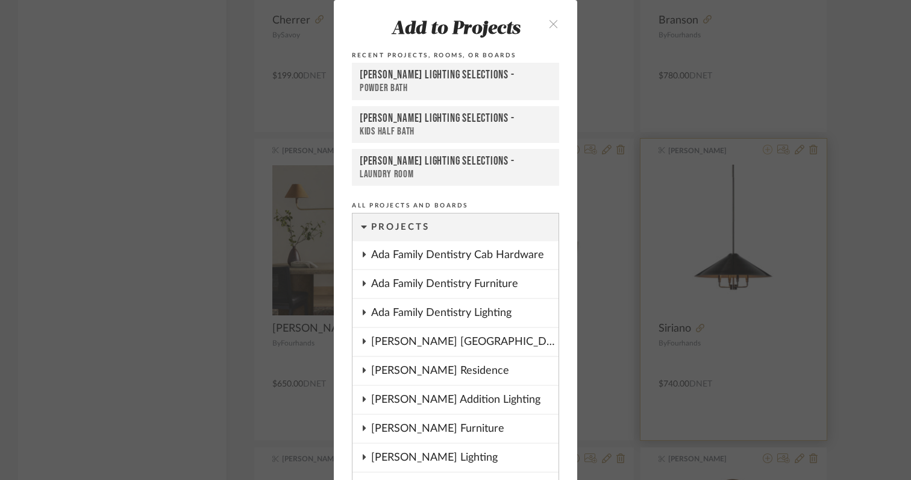
scroll to position [19, 0]
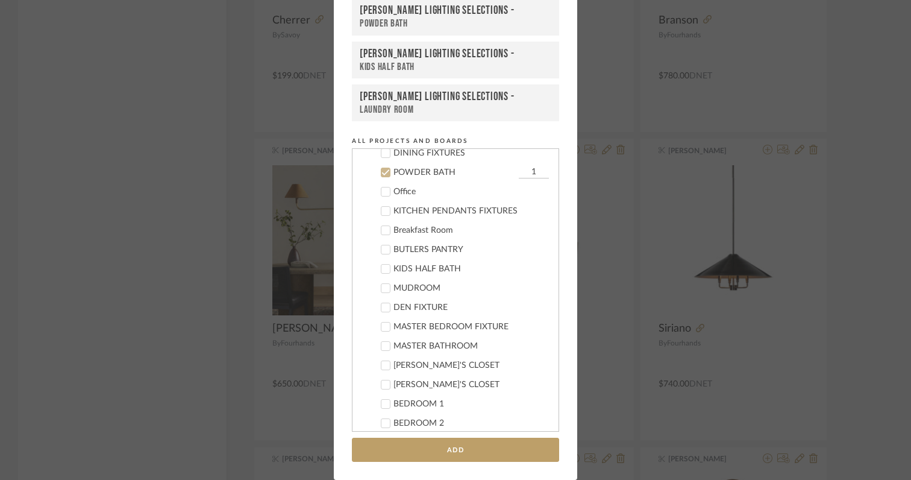
click at [383, 171] on icon at bounding box center [386, 173] width 8 height 6
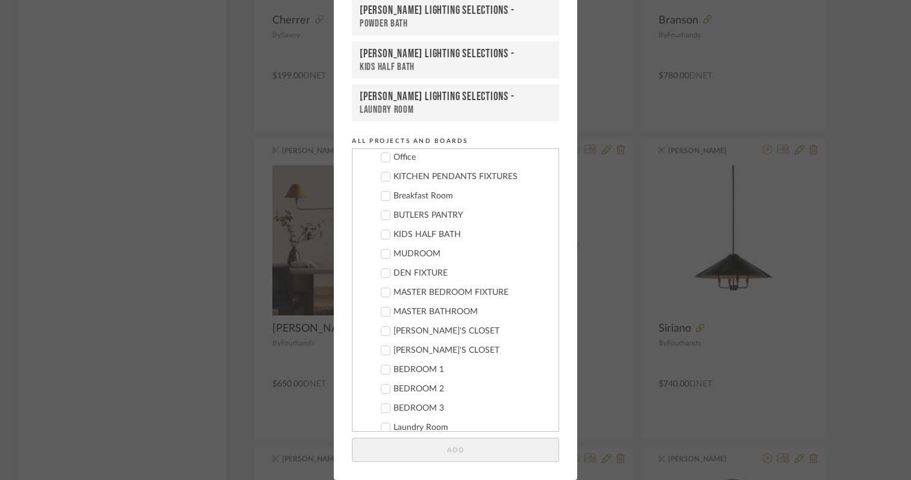
click at [382, 353] on icon at bounding box center [385, 350] width 8 height 8
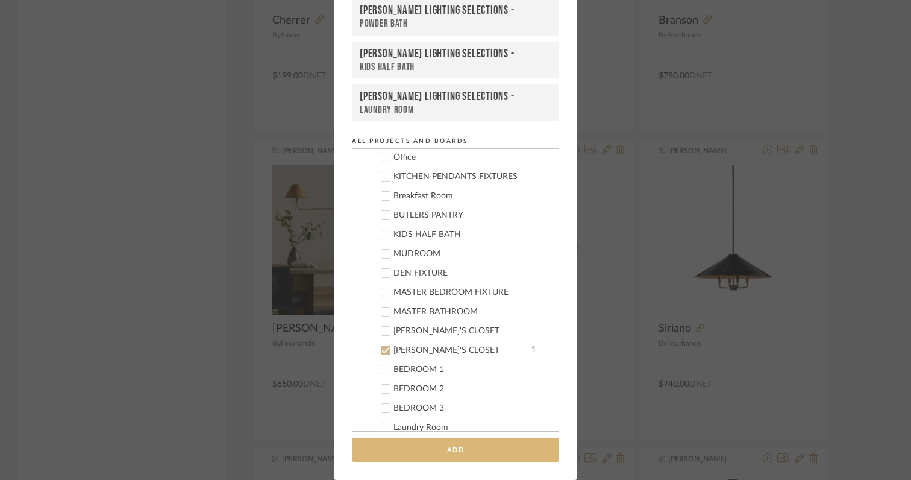
click at [420, 448] on button "Add" at bounding box center [455, 450] width 207 height 25
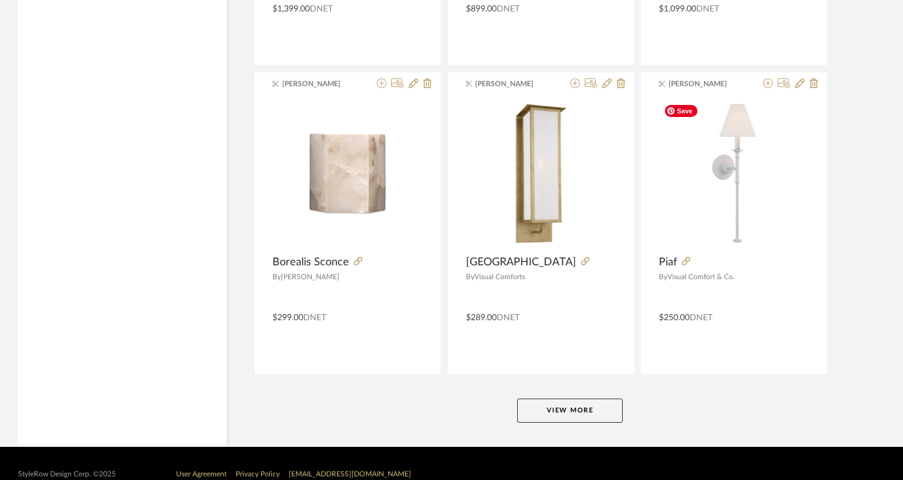
scroll to position [18366, 0]
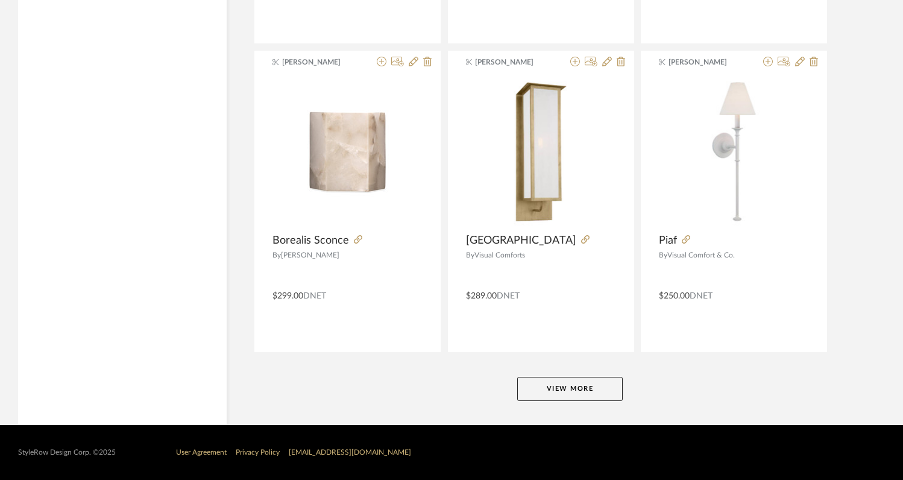
click at [602, 383] on button "View More" at bounding box center [569, 389] width 105 height 24
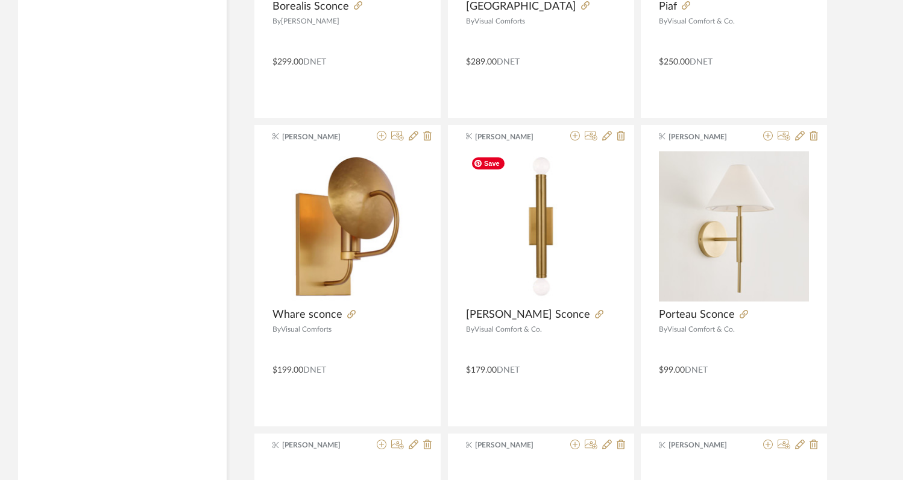
scroll to position [18611, 0]
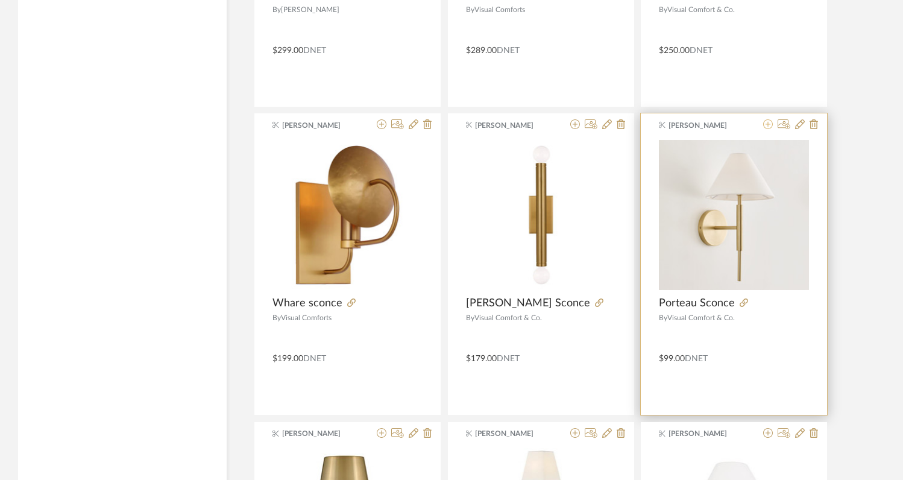
click at [766, 127] on icon at bounding box center [768, 124] width 10 height 10
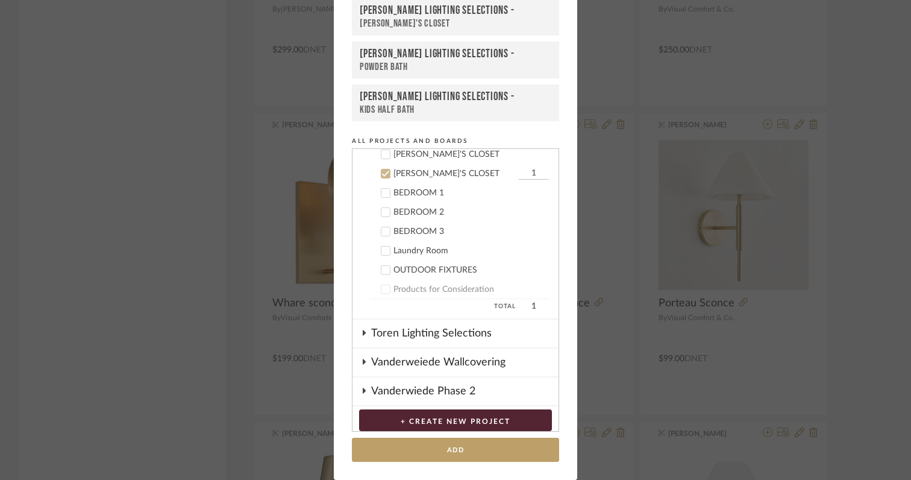
scroll to position [518, 0]
click at [382, 174] on icon at bounding box center [385, 172] width 8 height 8
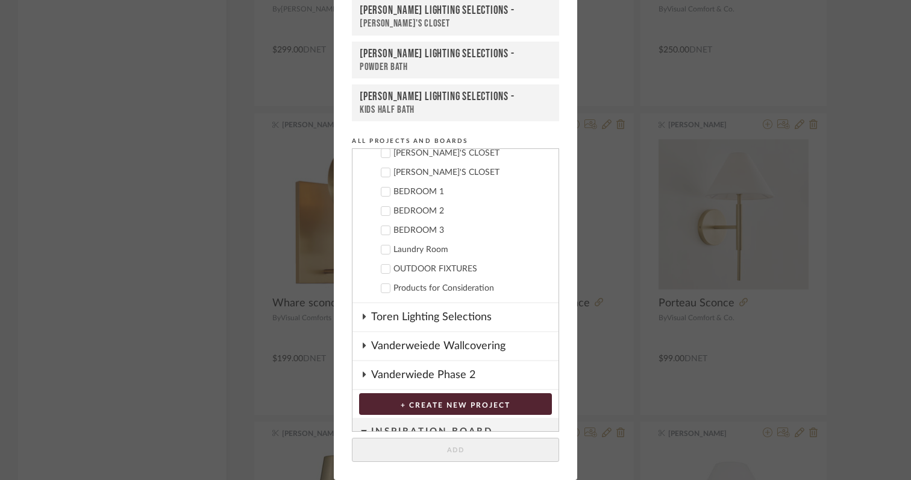
click at [381, 247] on icon at bounding box center [385, 249] width 8 height 8
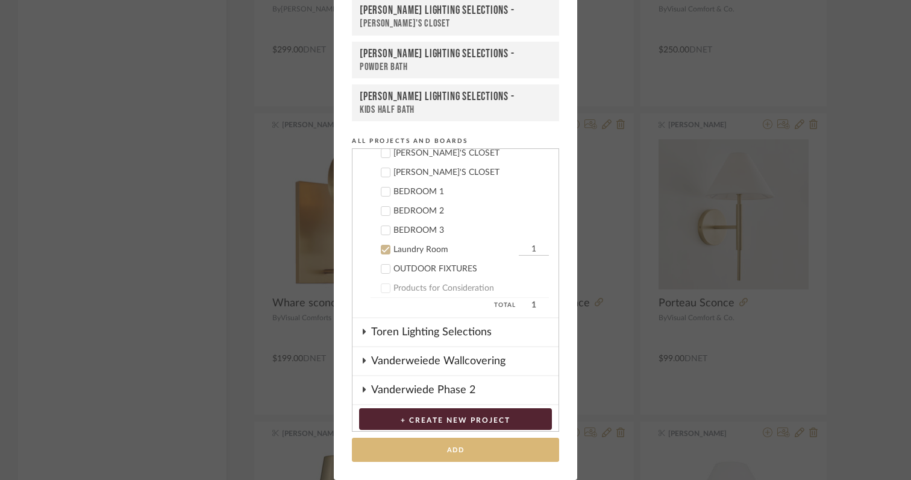
click at [456, 450] on button "Add" at bounding box center [455, 450] width 207 height 25
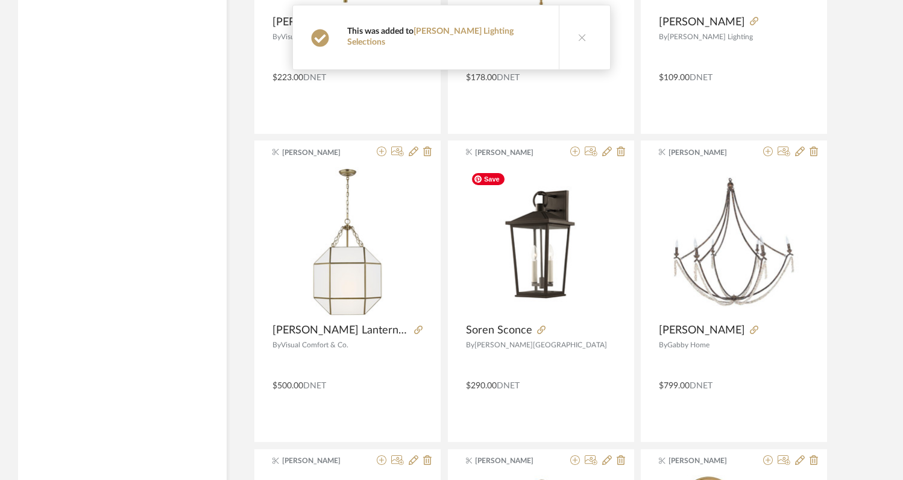
scroll to position [19202, 0]
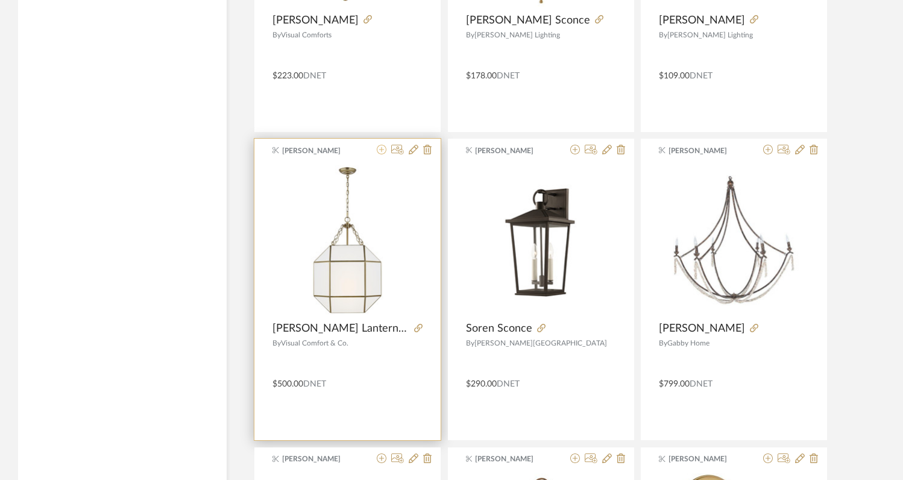
click at [382, 152] on icon at bounding box center [382, 150] width 10 height 10
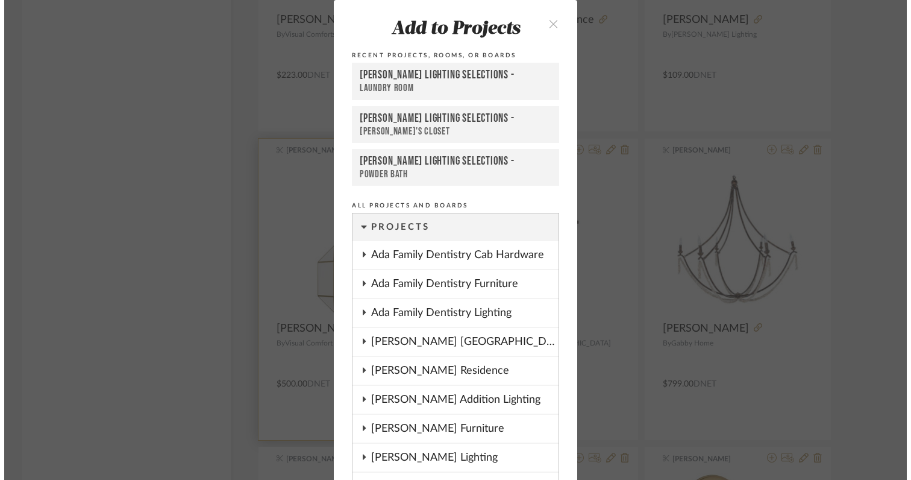
scroll to position [0, 0]
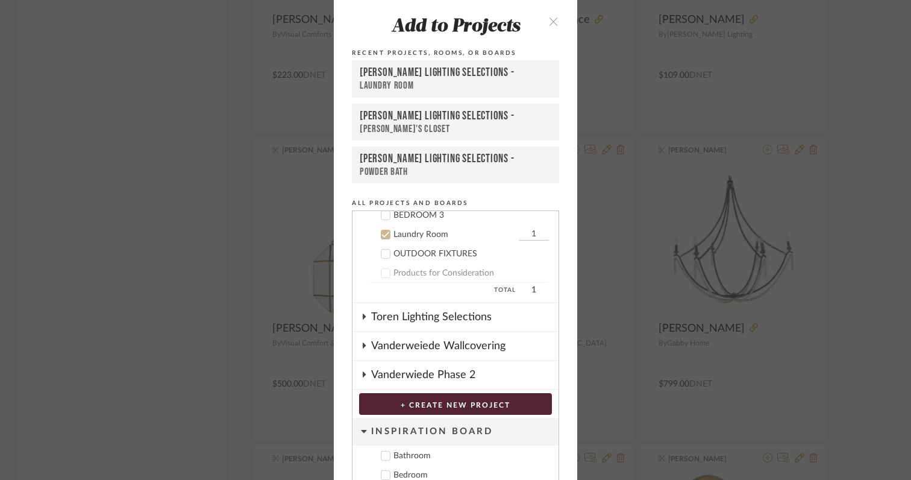
click at [383, 234] on icon at bounding box center [386, 235] width 8 height 6
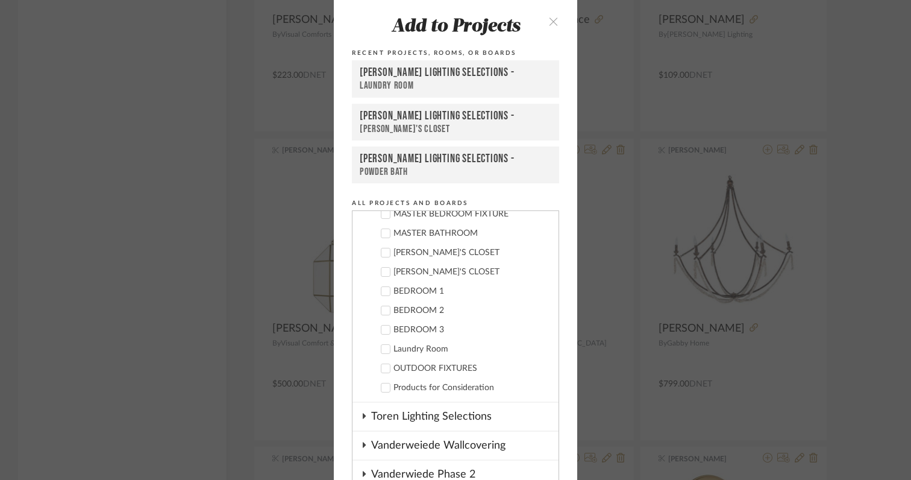
click at [384, 348] on icon at bounding box center [385, 349] width 8 height 8
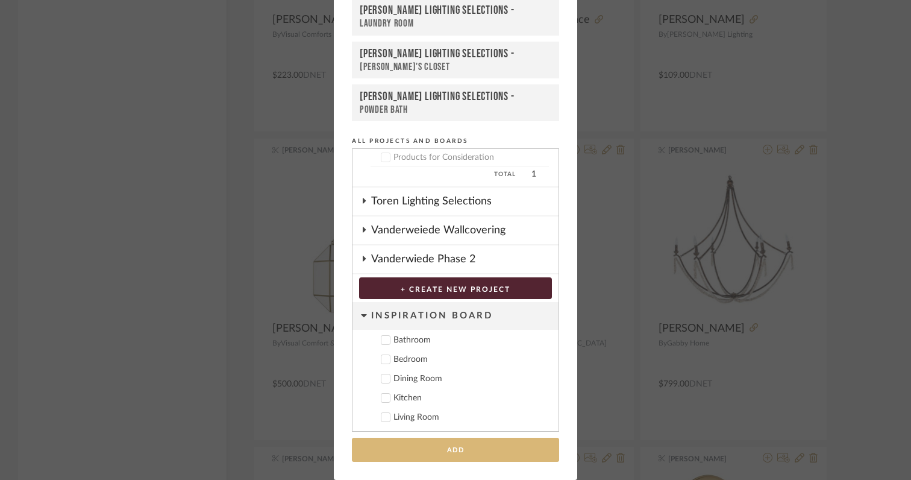
click at [407, 448] on button "Add" at bounding box center [455, 450] width 207 height 25
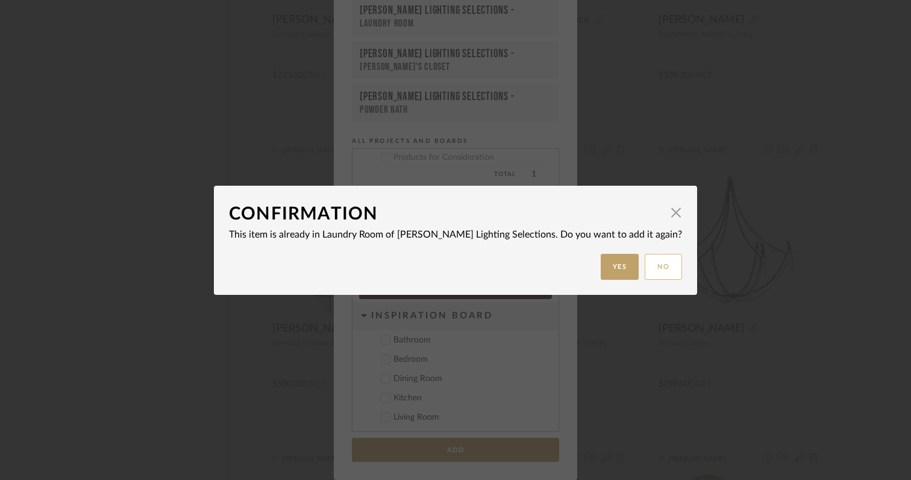
click at [645, 264] on button "No" at bounding box center [663, 267] width 37 height 26
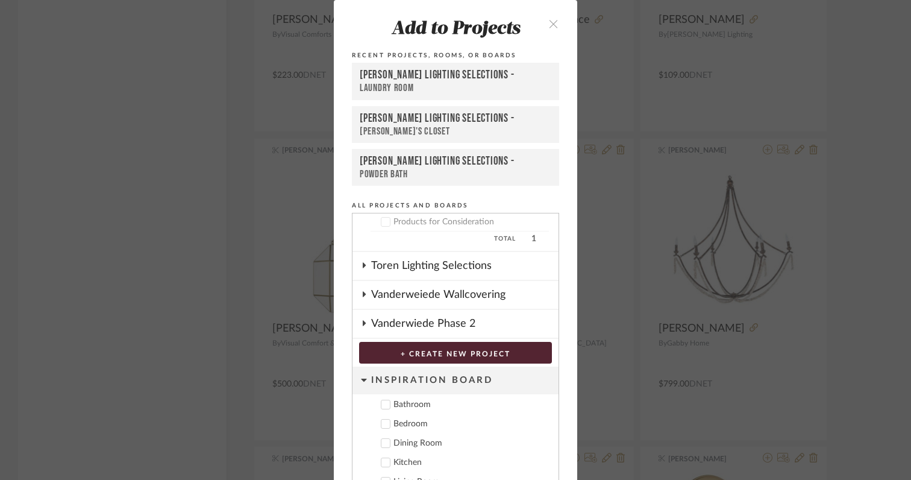
click at [551, 20] on icon "close" at bounding box center [553, 24] width 10 height 10
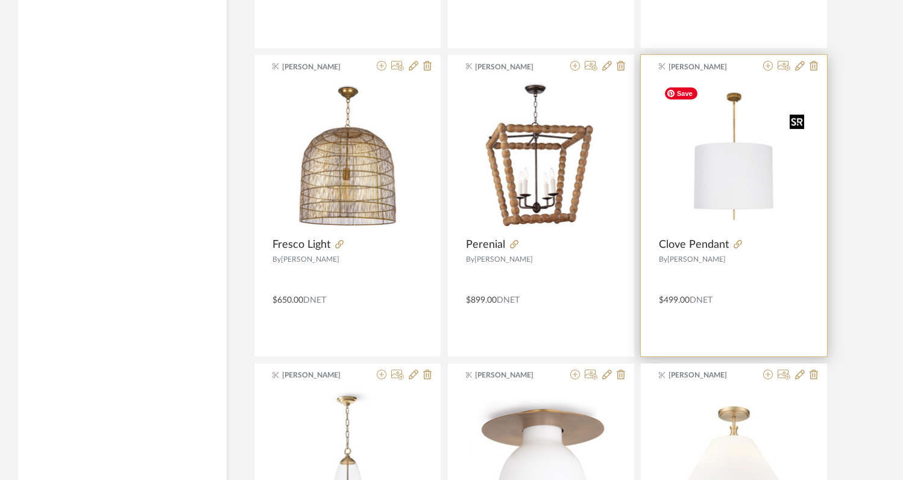
scroll to position [21134, 0]
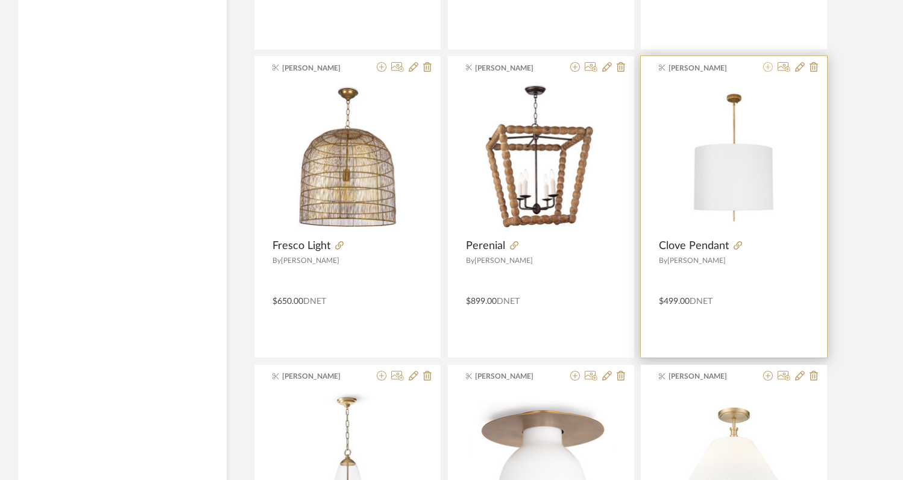
click at [769, 68] on icon at bounding box center [768, 67] width 10 height 10
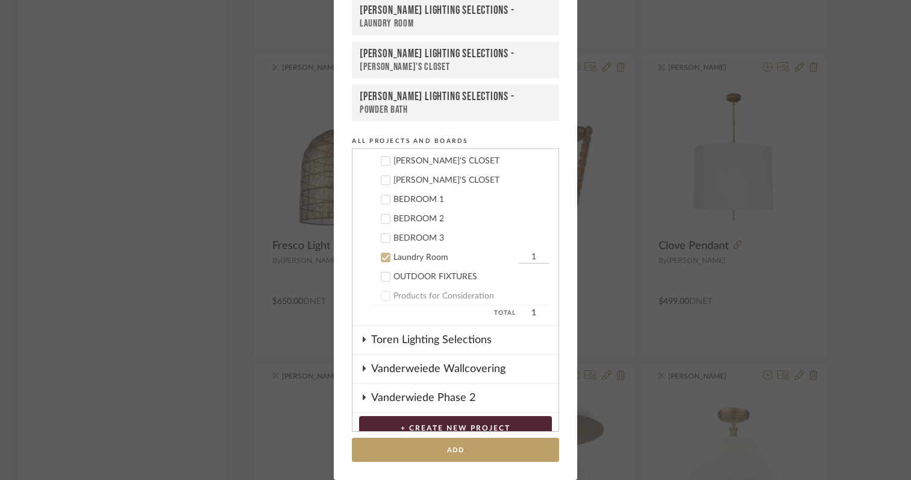
click at [381, 199] on icon at bounding box center [385, 199] width 8 height 8
click at [382, 239] on icon at bounding box center [386, 239] width 8 height 6
click at [382, 257] on icon at bounding box center [386, 258] width 8 height 6
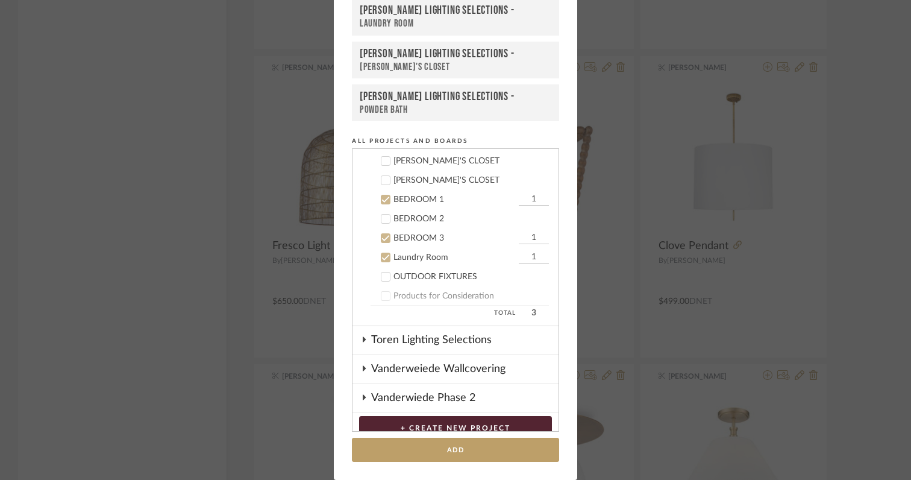
click at [453, 449] on button "Add" at bounding box center [455, 450] width 207 height 25
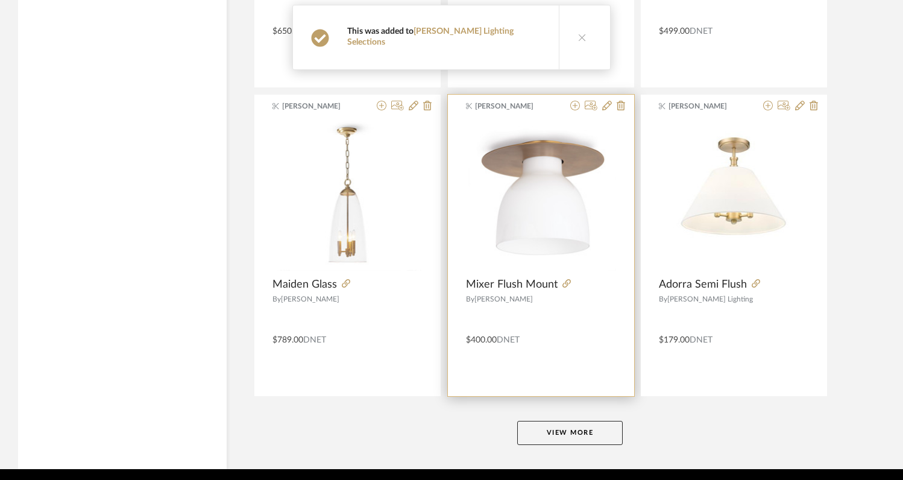
scroll to position [21407, 0]
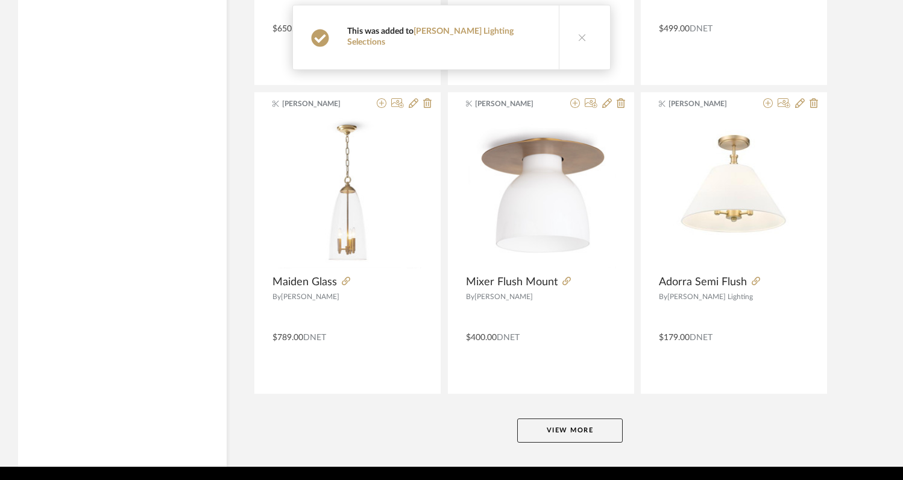
click at [525, 431] on button "View More" at bounding box center [569, 430] width 105 height 24
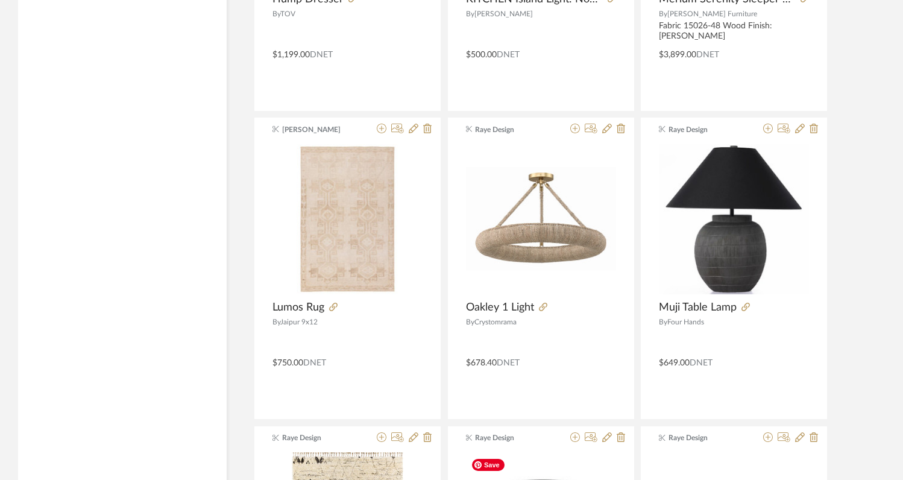
scroll to position [24154, 0]
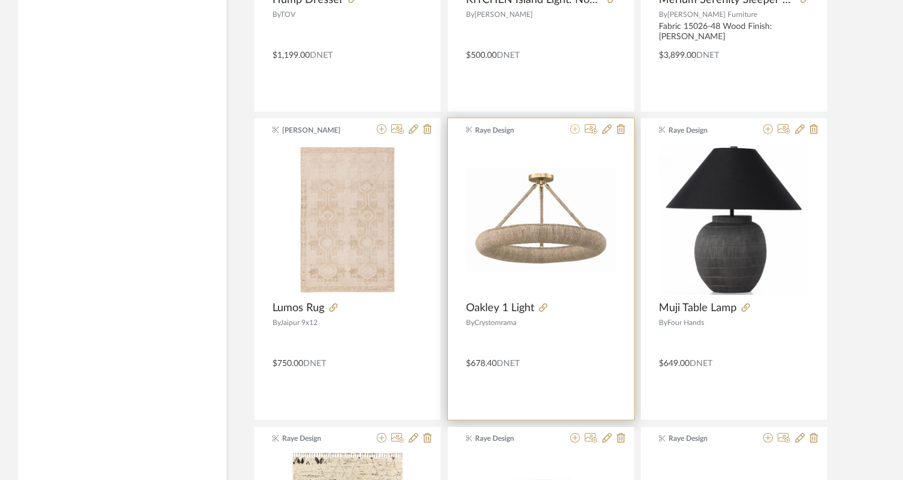
click at [573, 133] on icon at bounding box center [575, 129] width 10 height 10
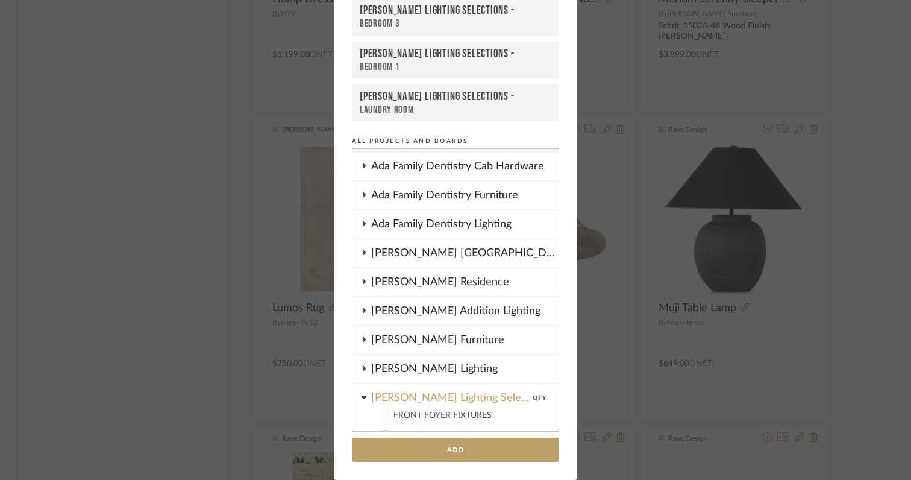
scroll to position [0, 0]
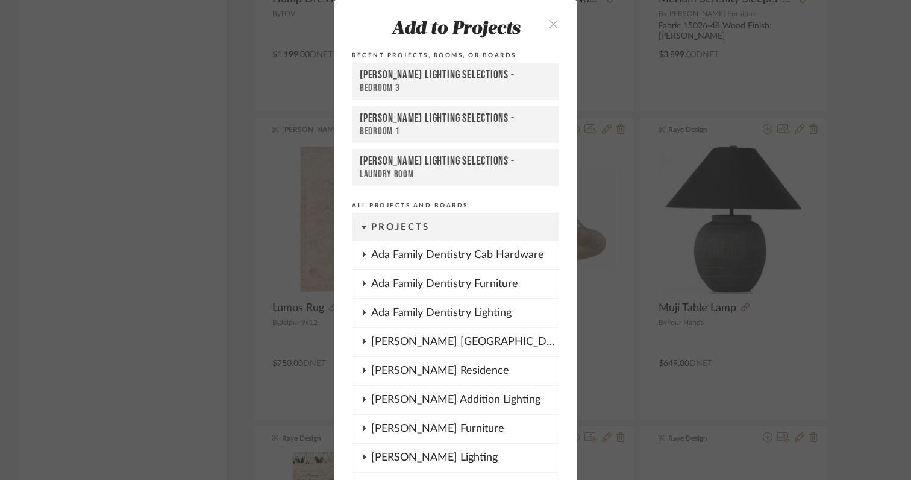
click at [548, 24] on icon "close" at bounding box center [553, 24] width 10 height 10
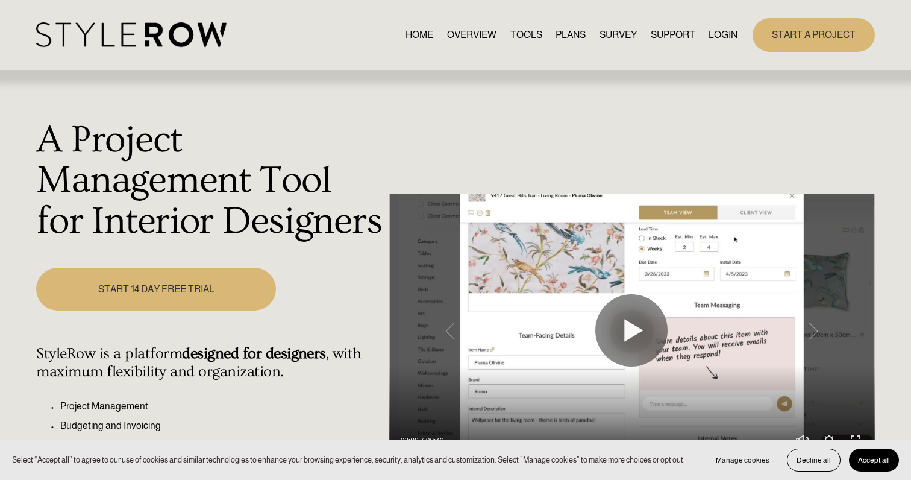
click at [712, 30] on link "LOGIN" at bounding box center [723, 35] width 29 height 16
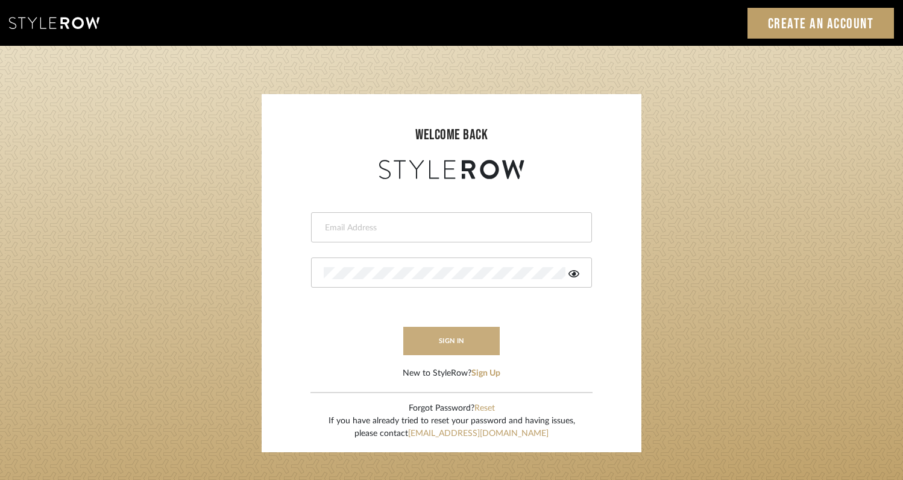
type input "[EMAIL_ADDRESS][DOMAIN_NAME]"
click at [481, 336] on button "sign in" at bounding box center [451, 341] width 96 height 28
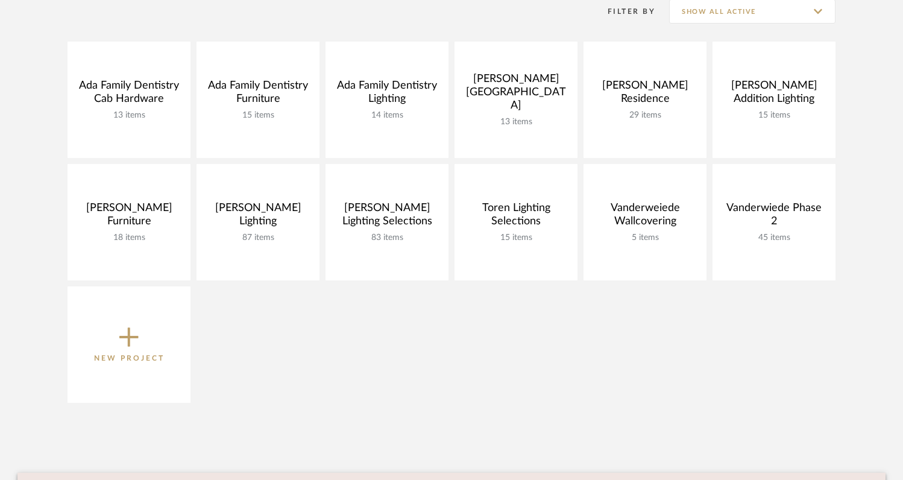
scroll to position [251, 0]
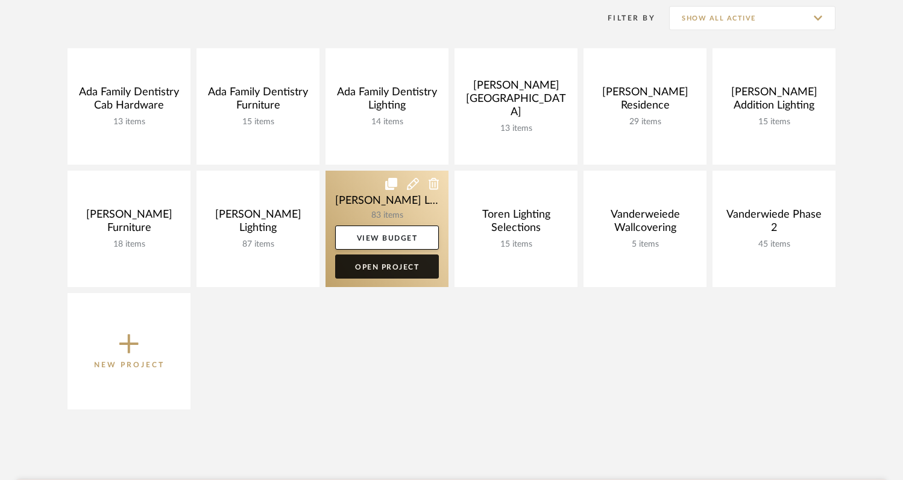
click at [406, 270] on link "Open Project" at bounding box center [387, 266] width 104 height 24
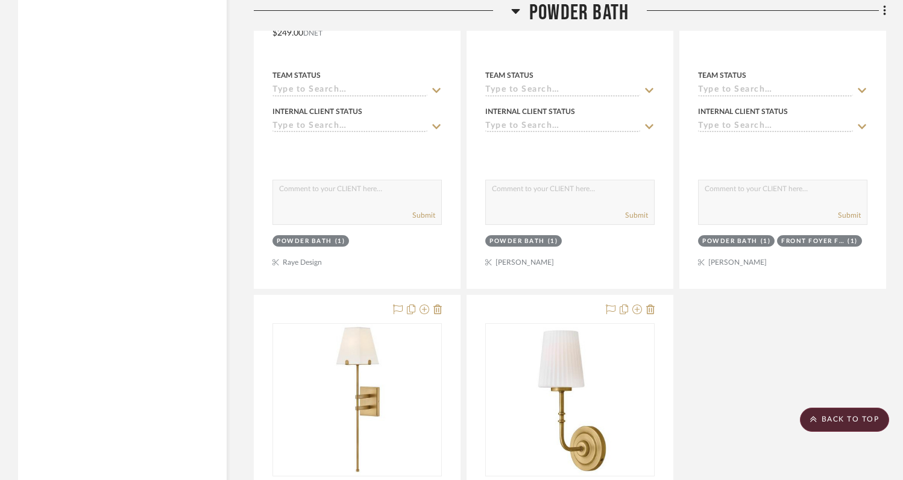
scroll to position [3431, 0]
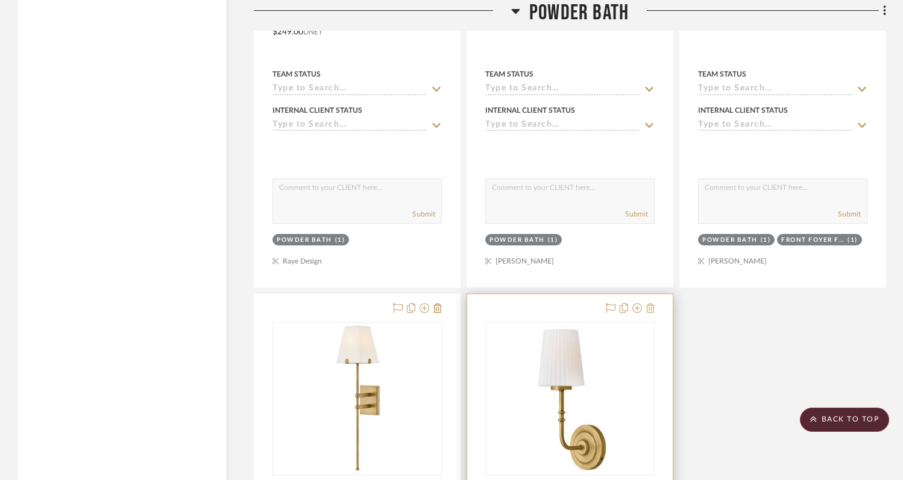
click at [653, 303] on icon at bounding box center [650, 308] width 8 height 10
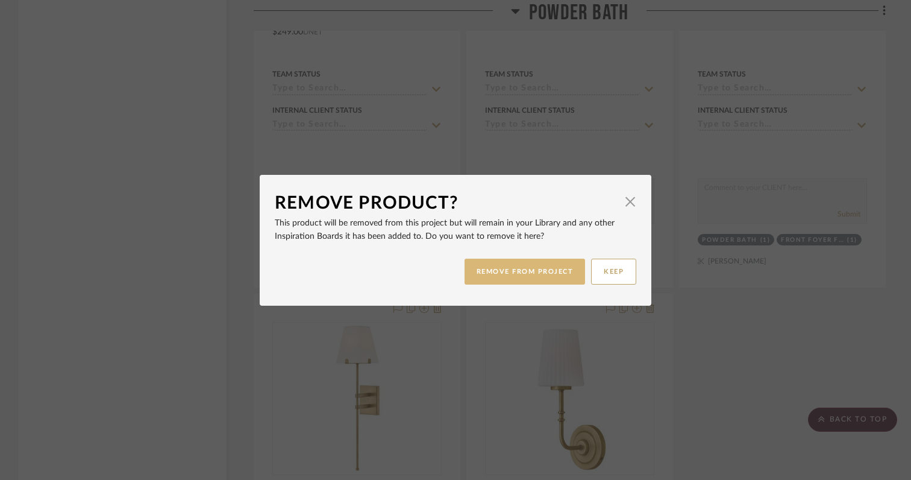
click at [512, 276] on button "REMOVE FROM PROJECT" at bounding box center [525, 272] width 121 height 26
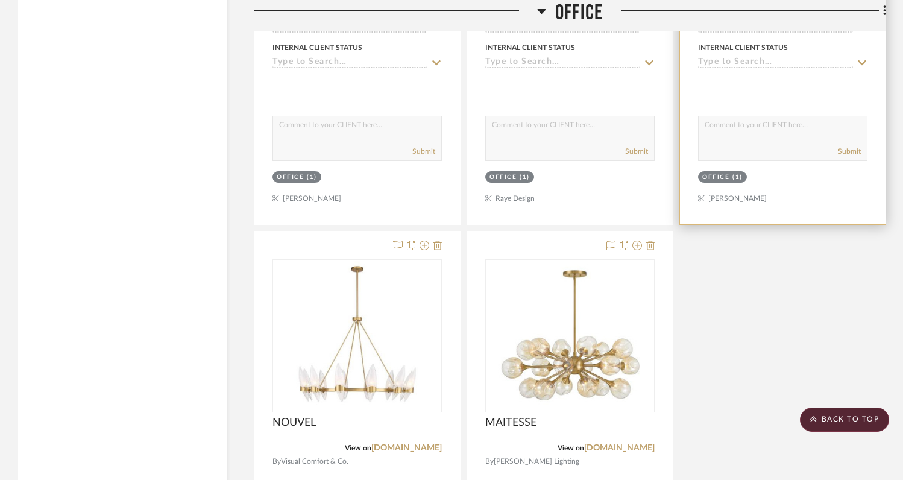
scroll to position [4619, 0]
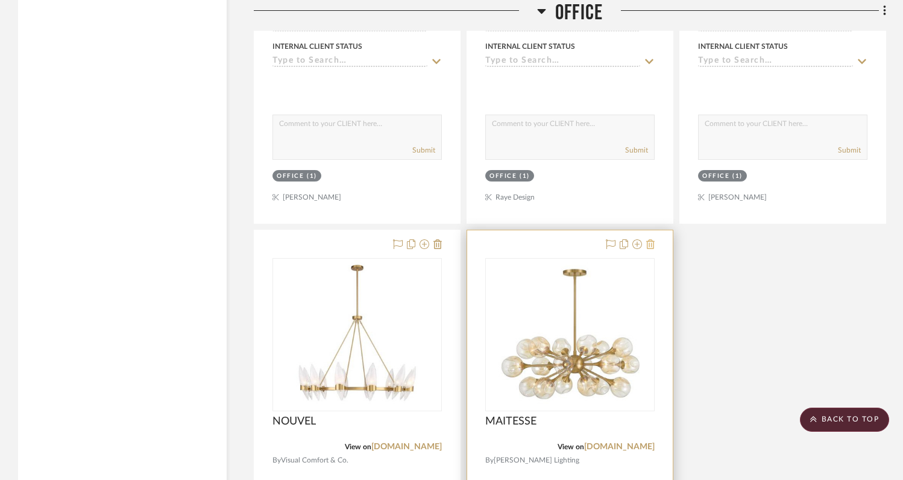
click at [651, 239] on icon at bounding box center [650, 244] width 8 height 10
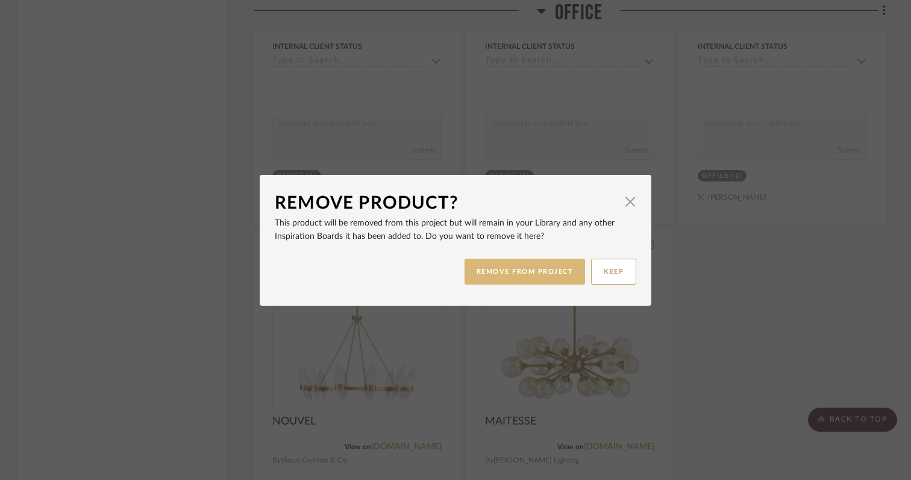
click at [519, 279] on button "REMOVE FROM PROJECT" at bounding box center [525, 272] width 121 height 26
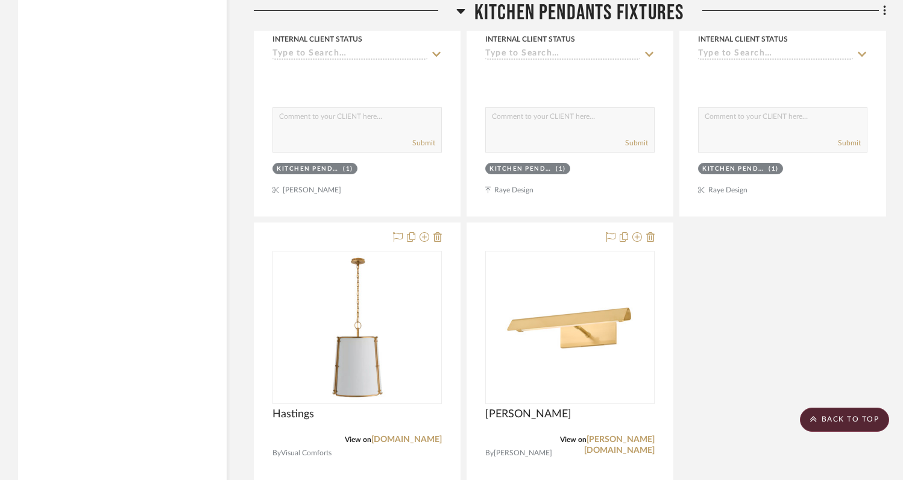
scroll to position [5758, 0]
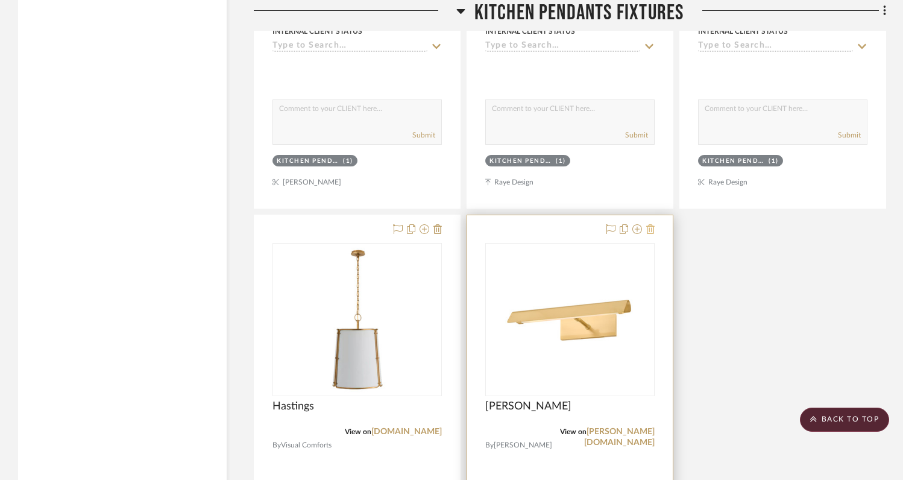
click at [653, 224] on icon at bounding box center [650, 229] width 8 height 10
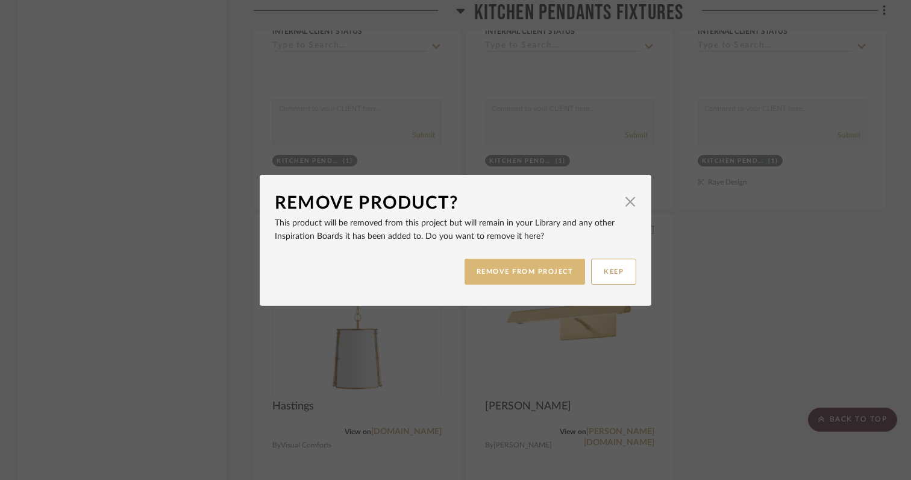
click at [546, 263] on button "REMOVE FROM PROJECT" at bounding box center [525, 272] width 121 height 26
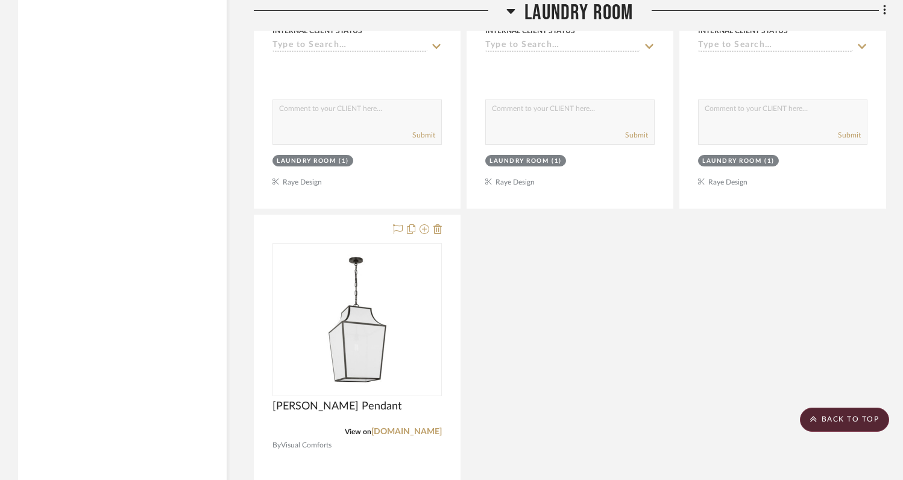
scroll to position [18301, 0]
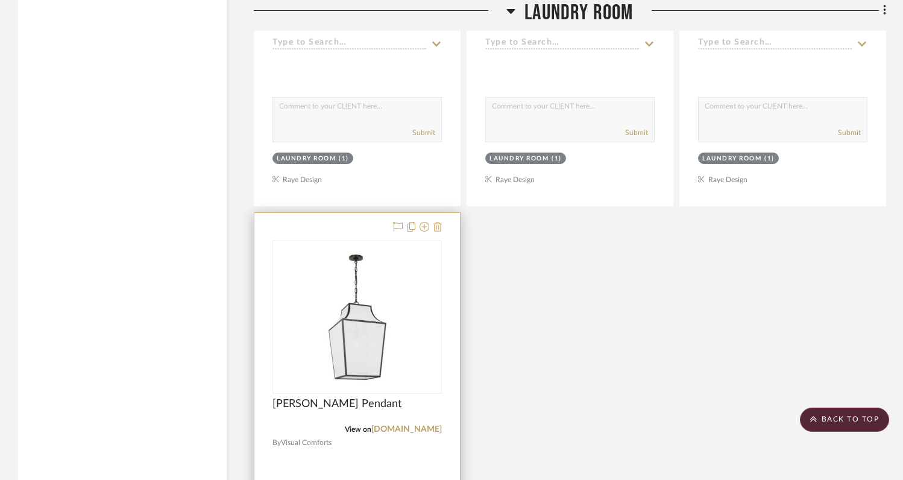
click at [440, 222] on icon at bounding box center [437, 227] width 8 height 10
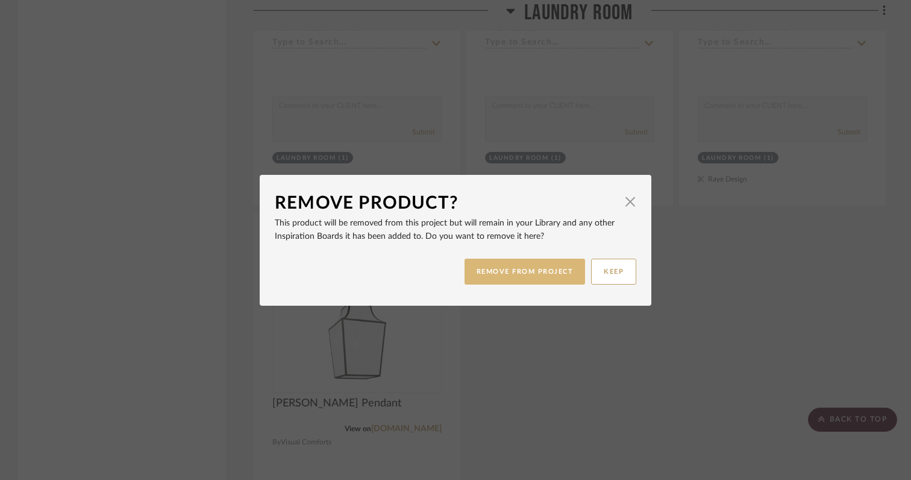
click at [502, 271] on button "REMOVE FROM PROJECT" at bounding box center [525, 272] width 121 height 26
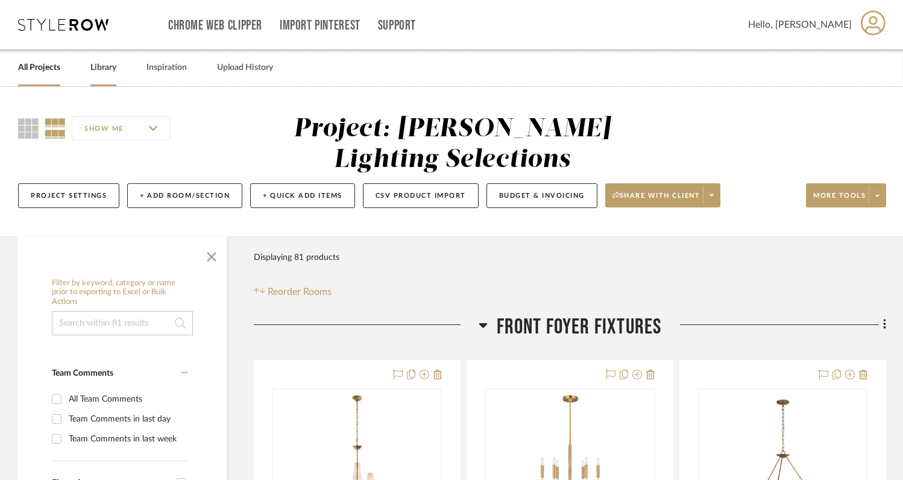
click at [104, 66] on link "Library" at bounding box center [103, 68] width 26 height 16
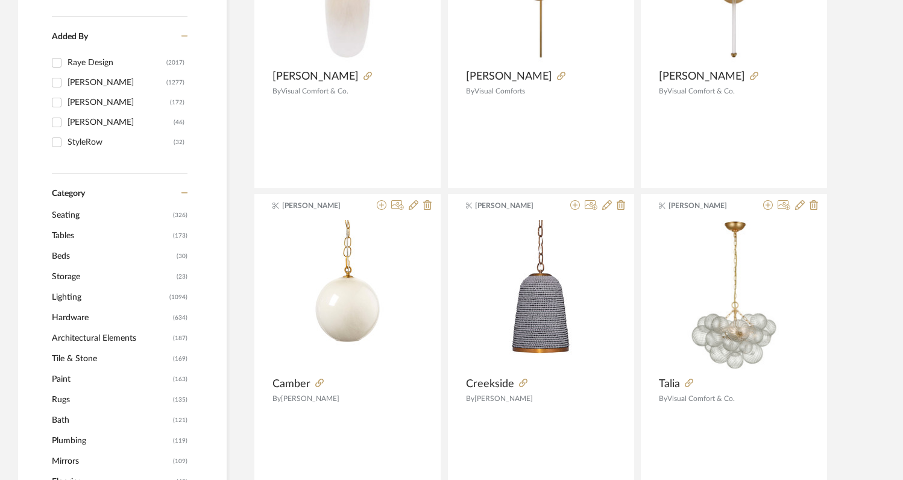
scroll to position [348, 0]
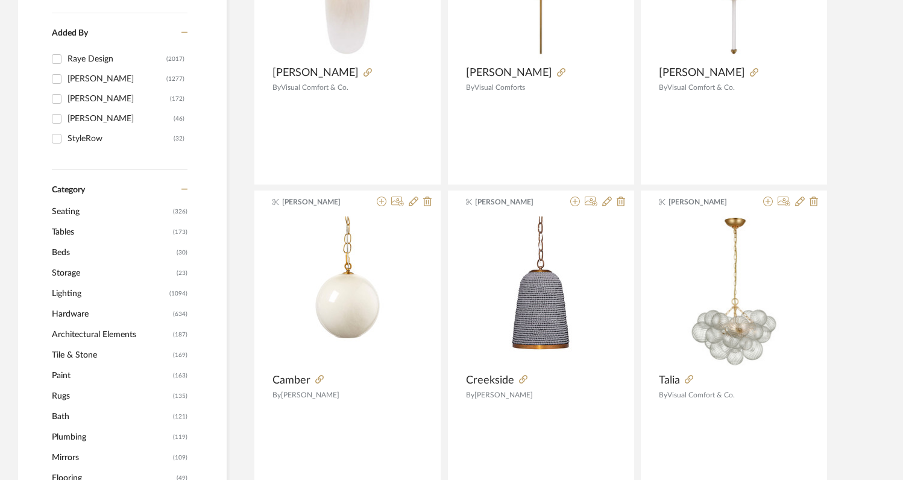
click at [72, 297] on span "Lighting" at bounding box center [109, 293] width 114 height 20
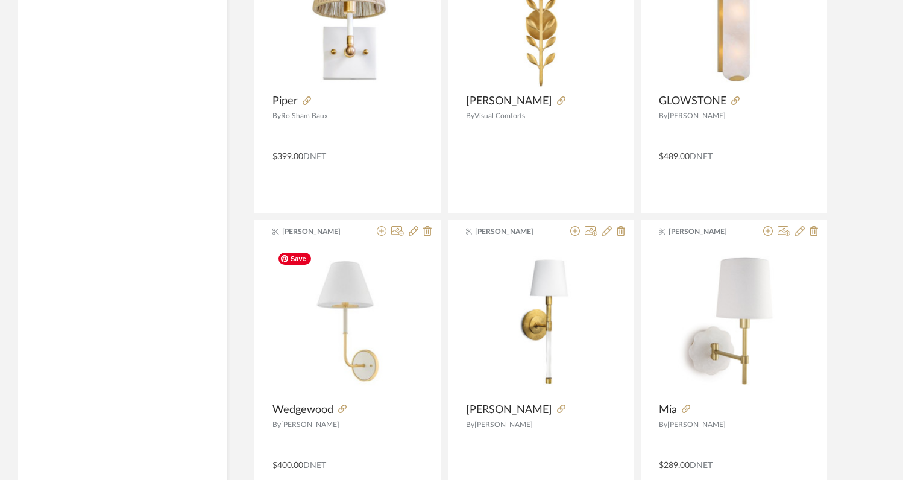
scroll to position [3642, 0]
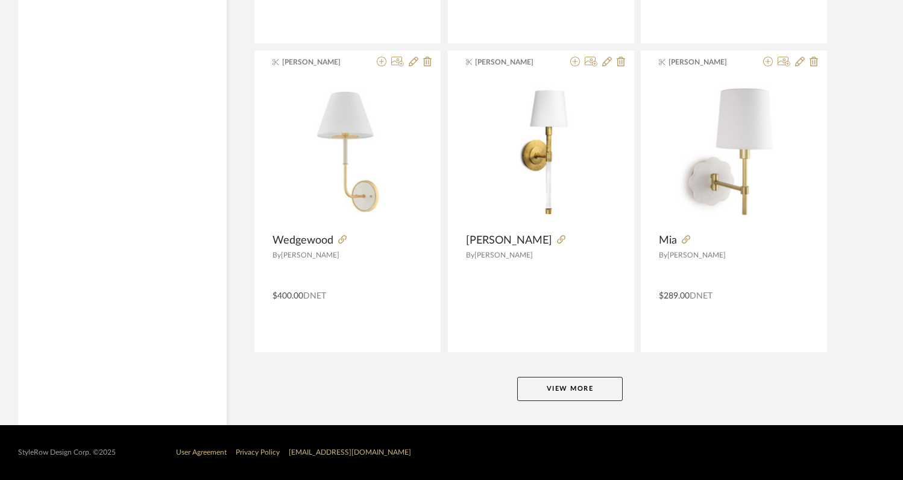
click at [562, 387] on button "View More" at bounding box center [569, 389] width 105 height 24
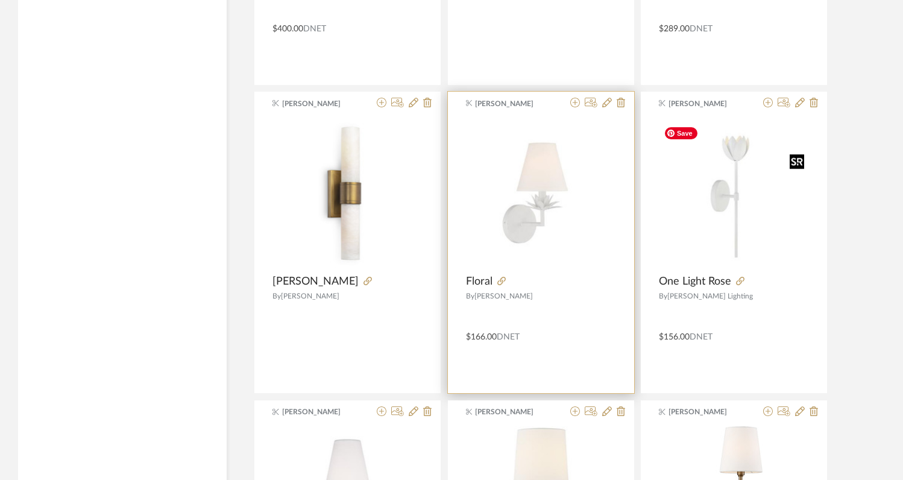
scroll to position [3907, 0]
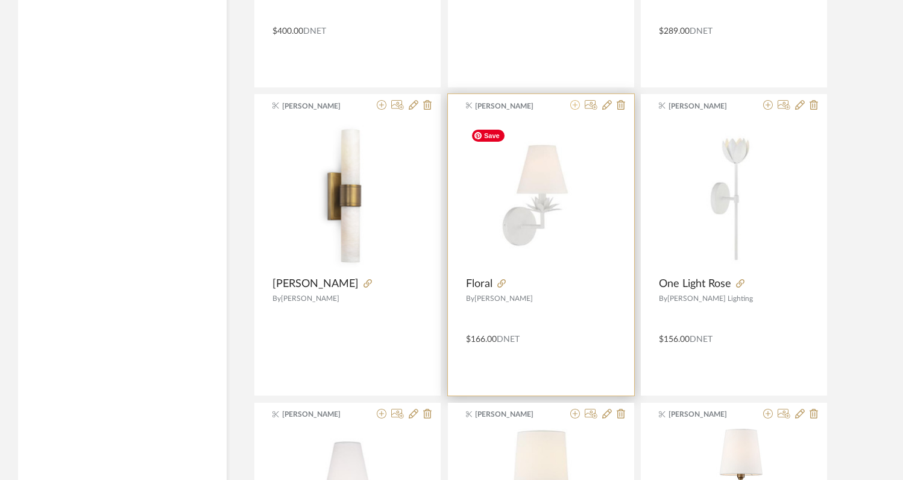
click at [574, 107] on icon at bounding box center [575, 105] width 10 height 10
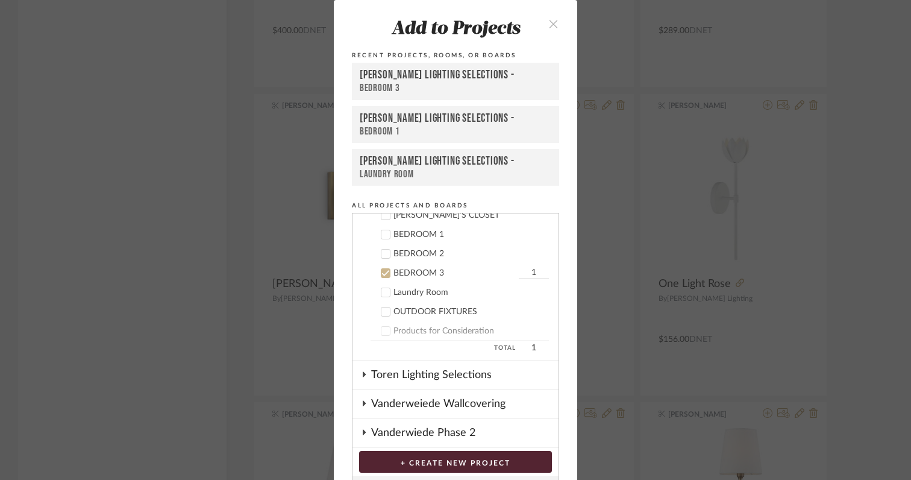
scroll to position [533, 0]
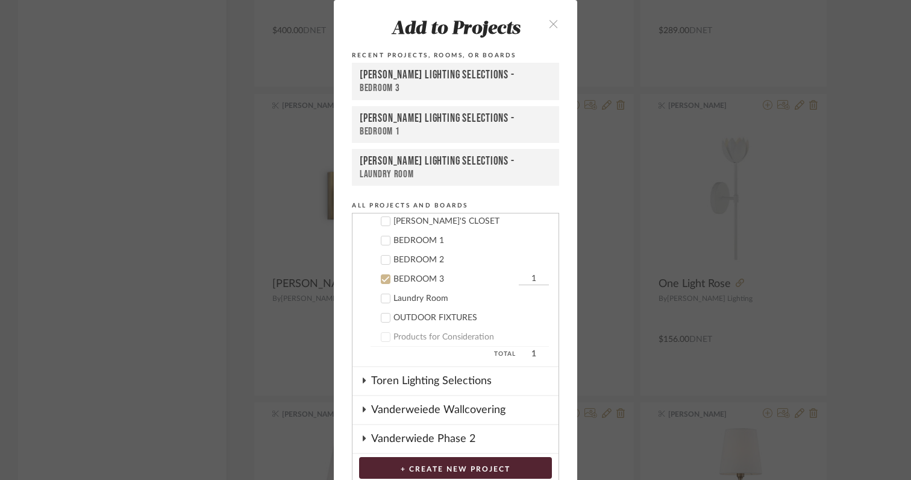
click at [381, 242] on icon at bounding box center [385, 240] width 8 height 8
click at [381, 277] on icon at bounding box center [385, 279] width 8 height 8
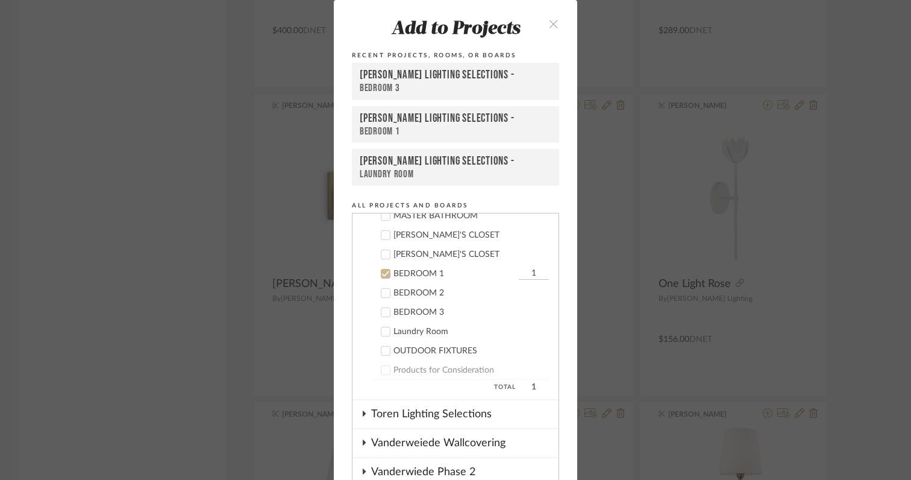
scroll to position [494, 0]
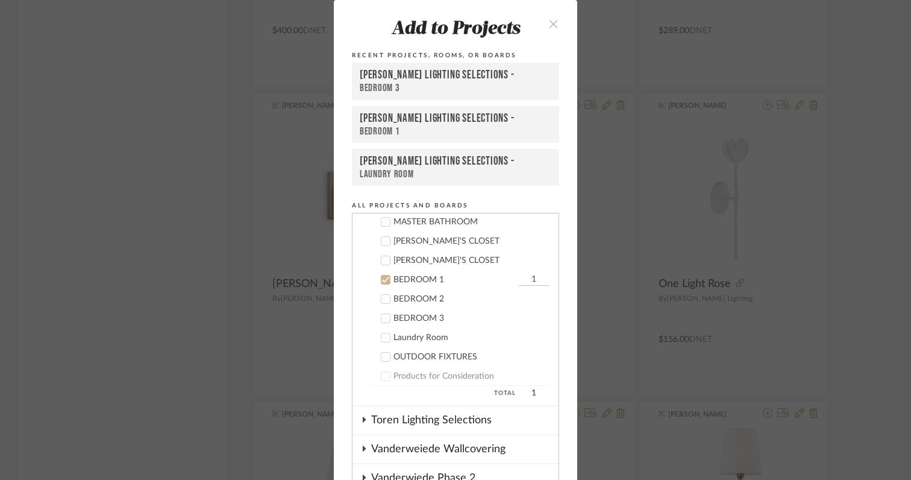
click at [583, 343] on div "Add to Projects Recent Projects, Rooms, or Boards TEETS Lighting Selections - B…" at bounding box center [455, 240] width 911 height 480
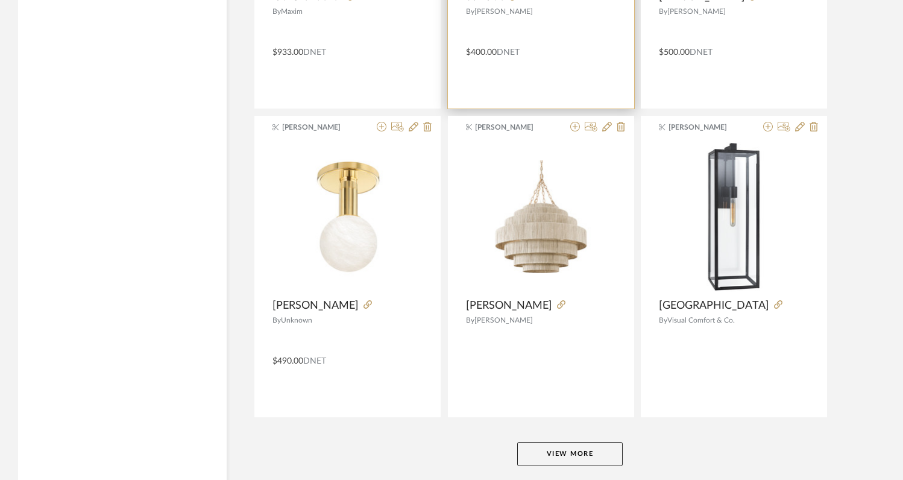
scroll to position [7274, 0]
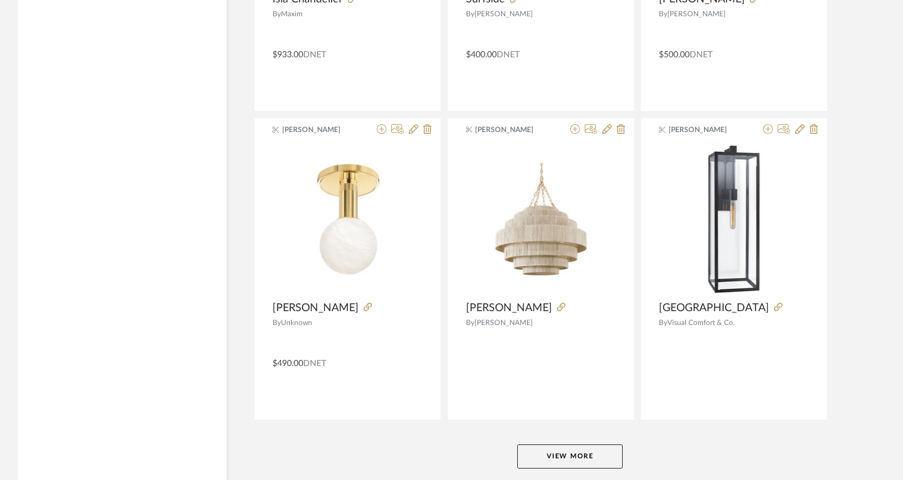
click at [565, 449] on button "View More" at bounding box center [569, 456] width 105 height 24
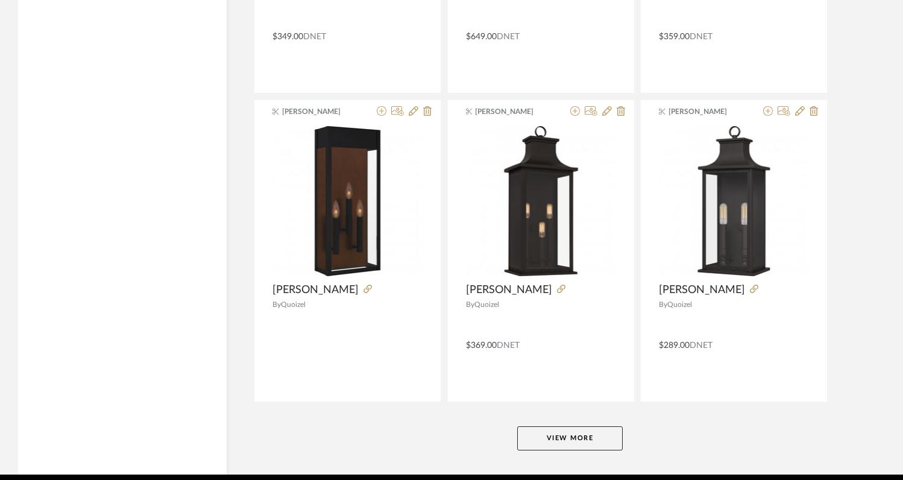
scroll to position [10997, 0]
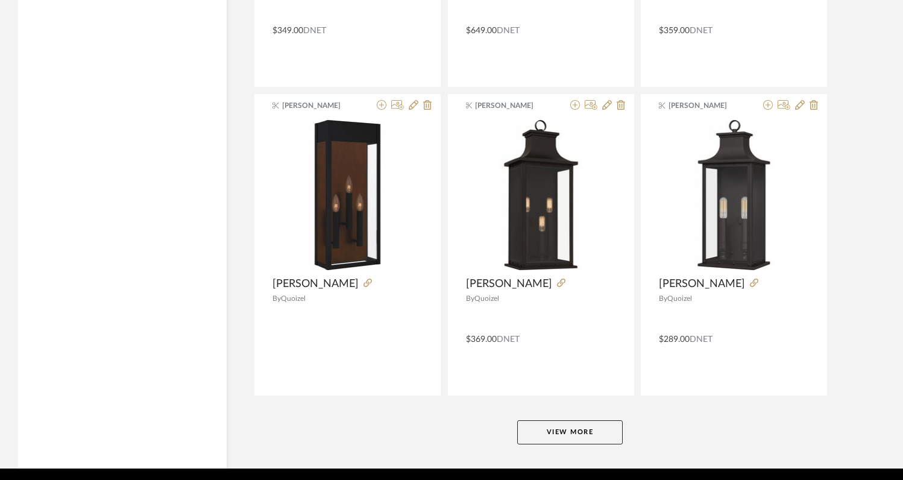
click at [608, 436] on button "View More" at bounding box center [569, 432] width 105 height 24
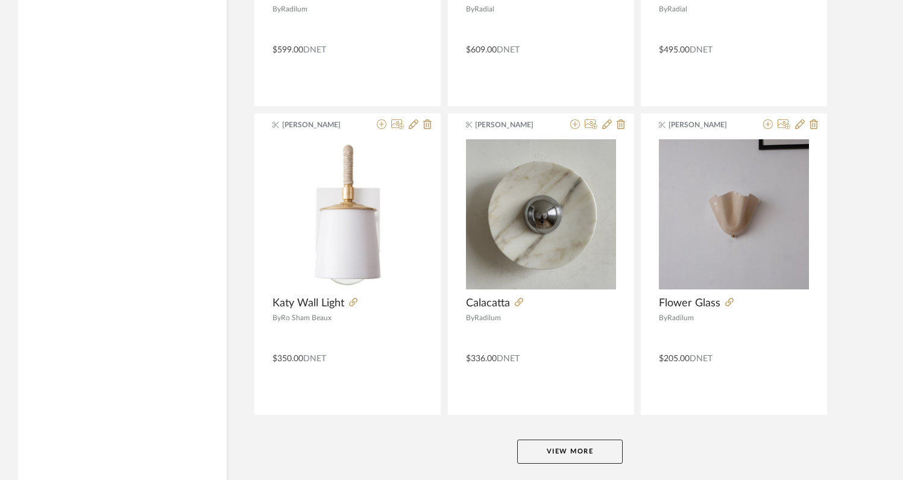
scroll to position [14739, 0]
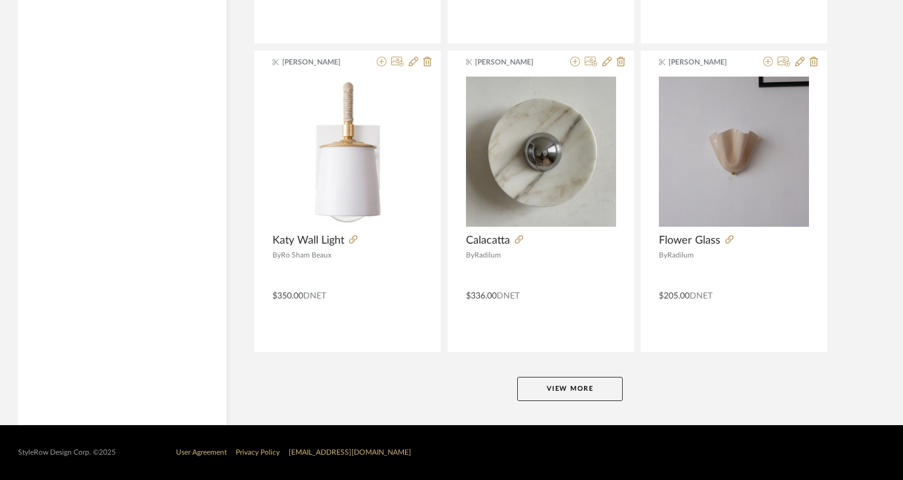
click at [597, 389] on button "View More" at bounding box center [569, 389] width 105 height 24
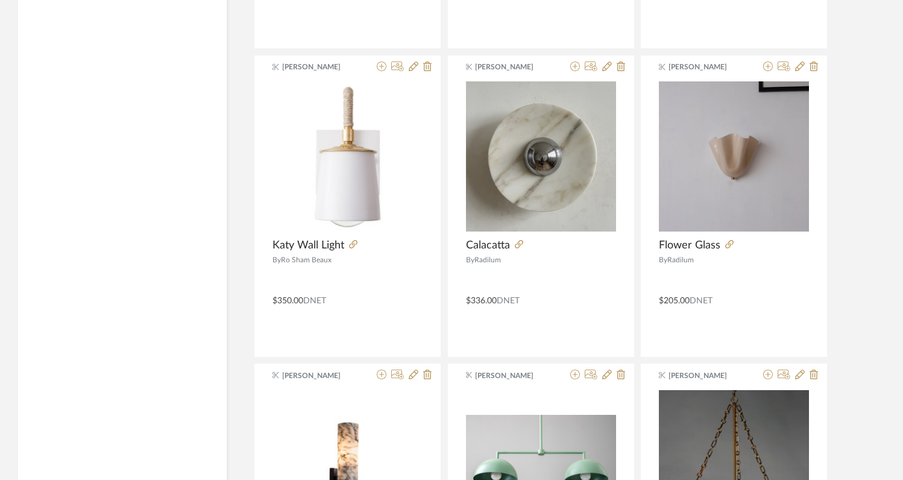
scroll to position [14653, 0]
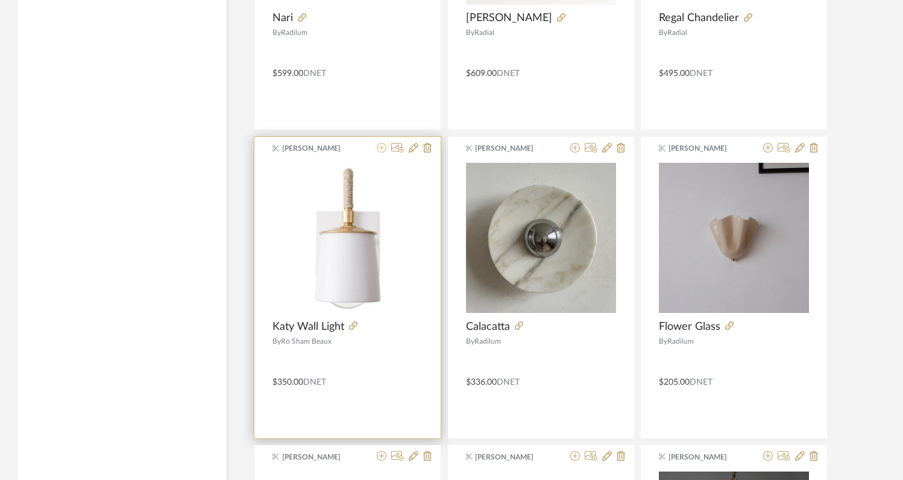
click at [381, 151] on icon at bounding box center [382, 148] width 10 height 10
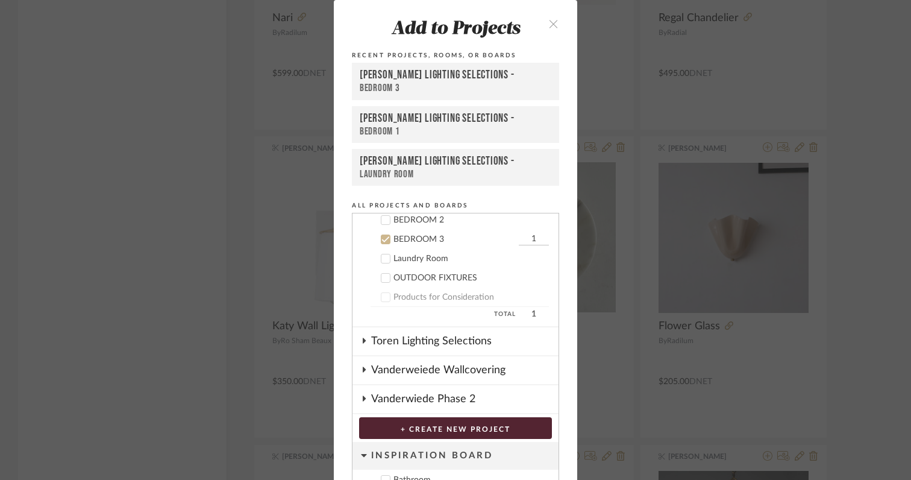
scroll to position [576, 0]
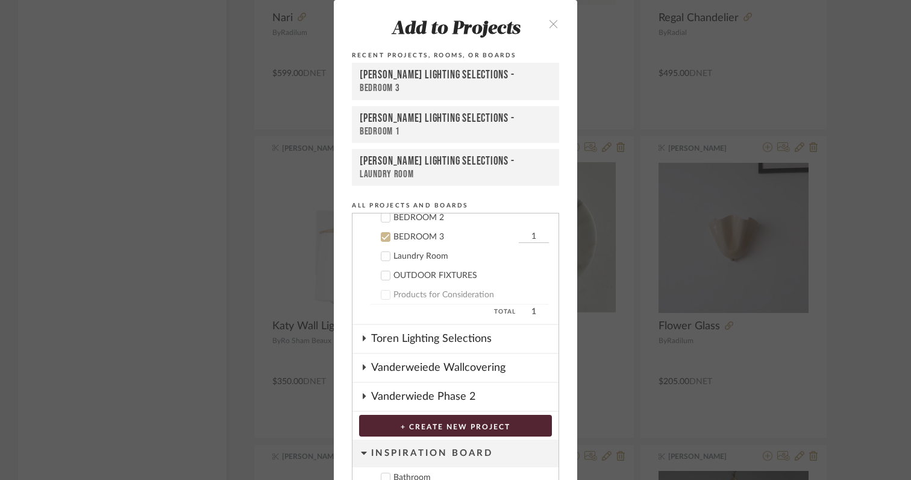
click at [384, 238] on icon at bounding box center [385, 237] width 8 height 8
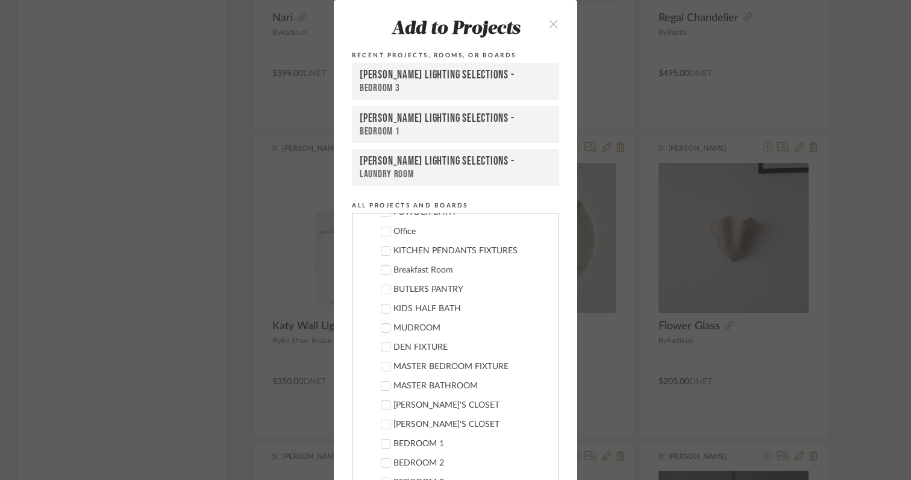
scroll to position [324, 0]
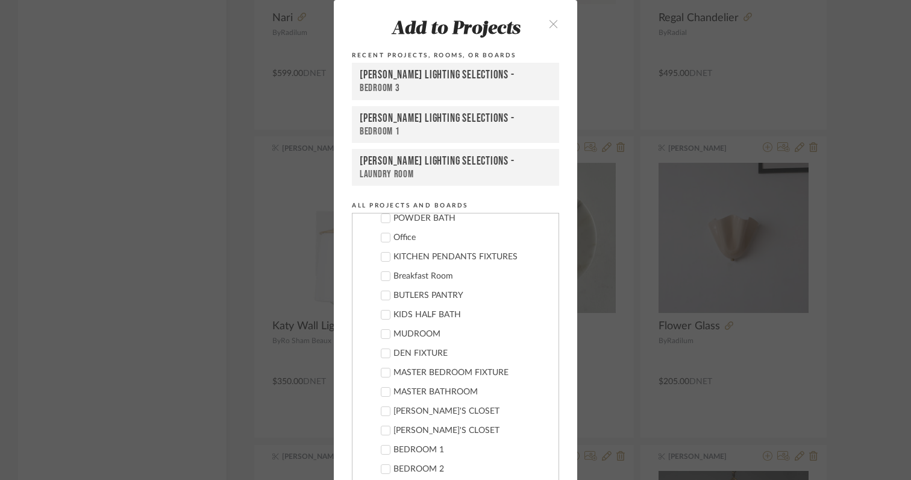
click at [381, 316] on icon at bounding box center [385, 314] width 8 height 8
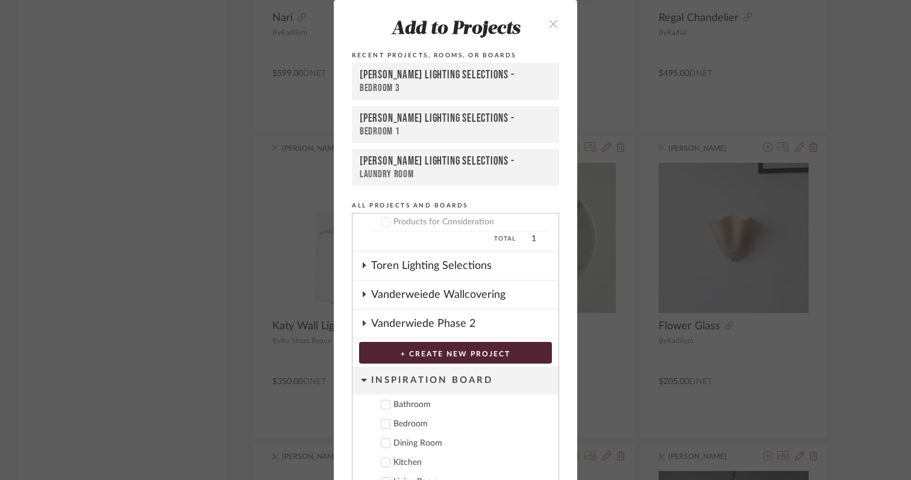
scroll to position [64, 0]
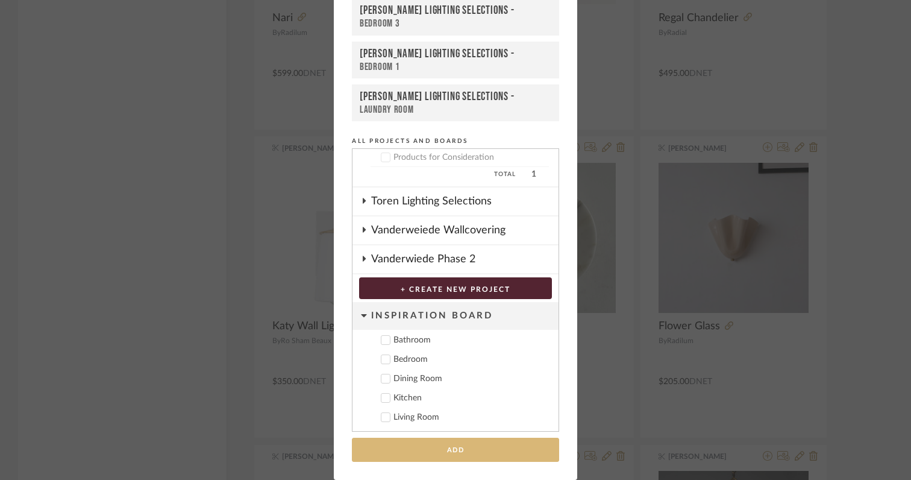
click at [447, 449] on button "Add" at bounding box center [455, 450] width 207 height 25
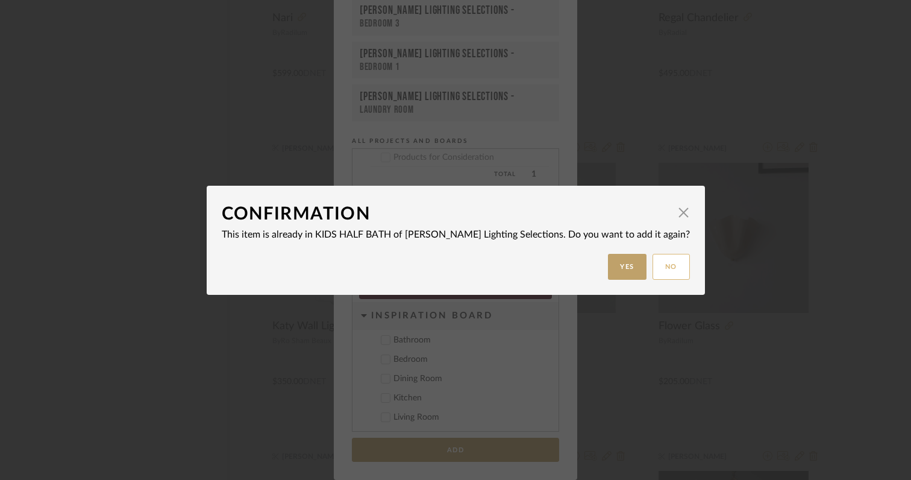
click at [653, 262] on button "No" at bounding box center [671, 267] width 37 height 26
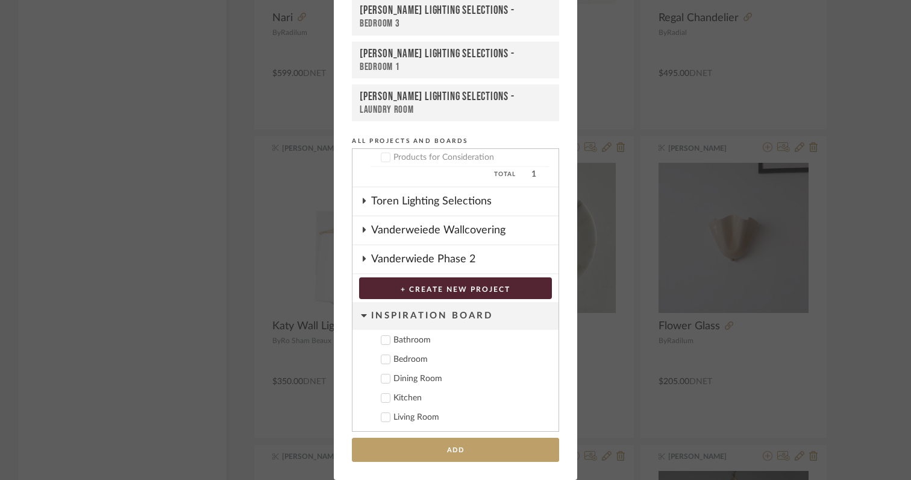
scroll to position [0, 0]
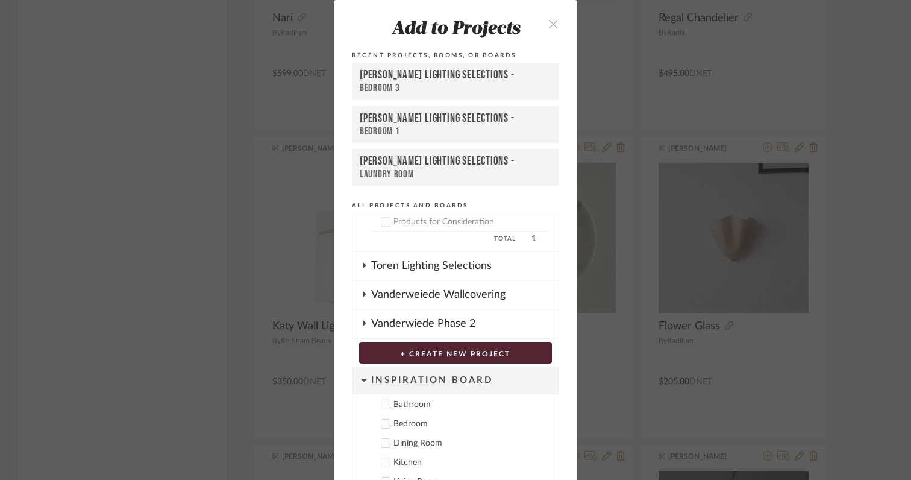
click at [853, 159] on div "Add to Projects Recent Projects, Rooms, or Boards TEETS Lighting Selections - B…" at bounding box center [455, 240] width 911 height 480
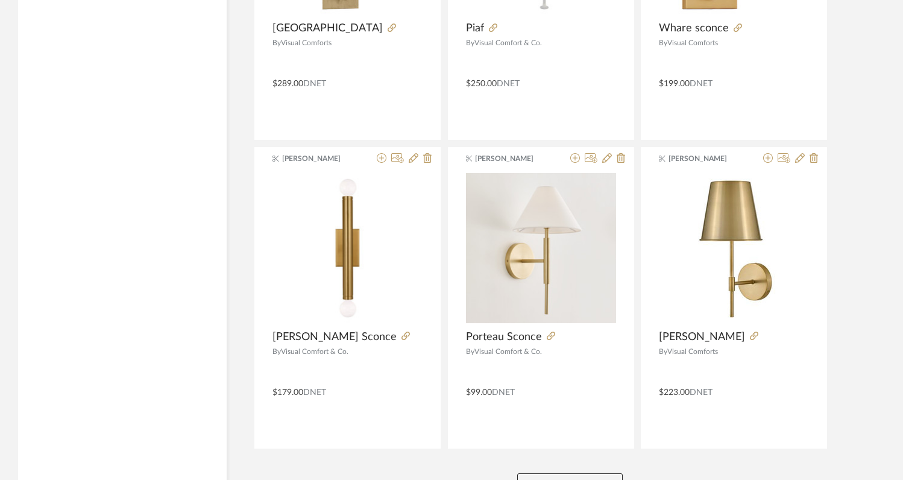
scroll to position [18438, 0]
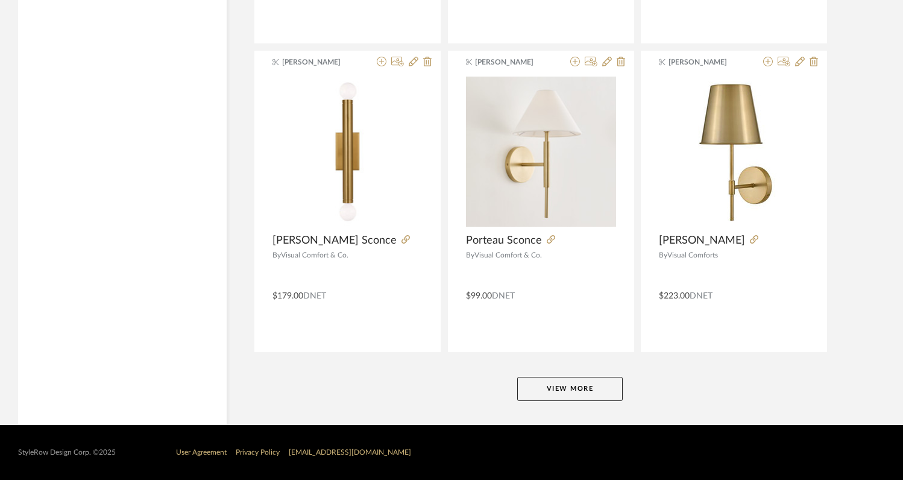
click at [611, 384] on button "View More" at bounding box center [569, 389] width 105 height 24
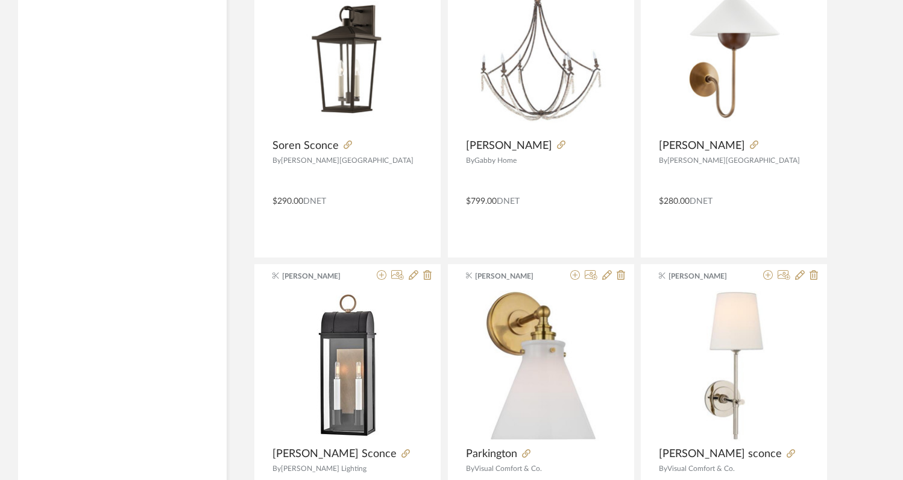
scroll to position [19151, 0]
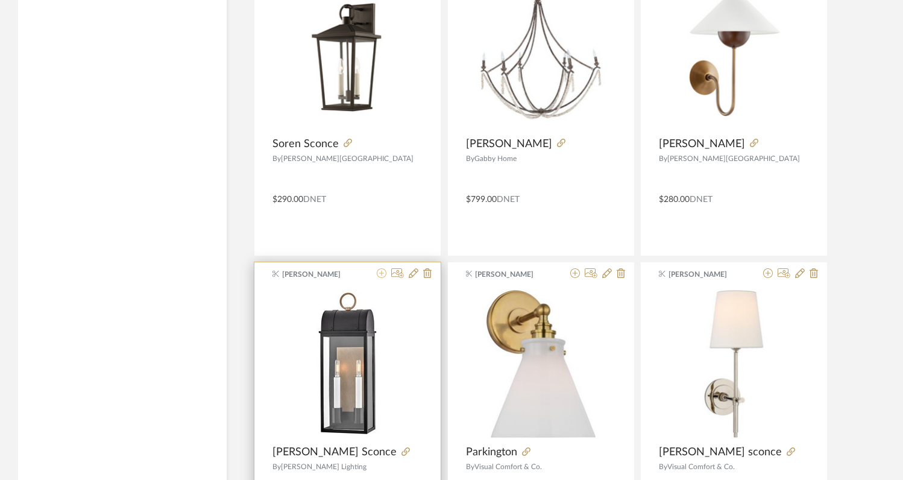
click at [381, 275] on icon at bounding box center [382, 273] width 10 height 10
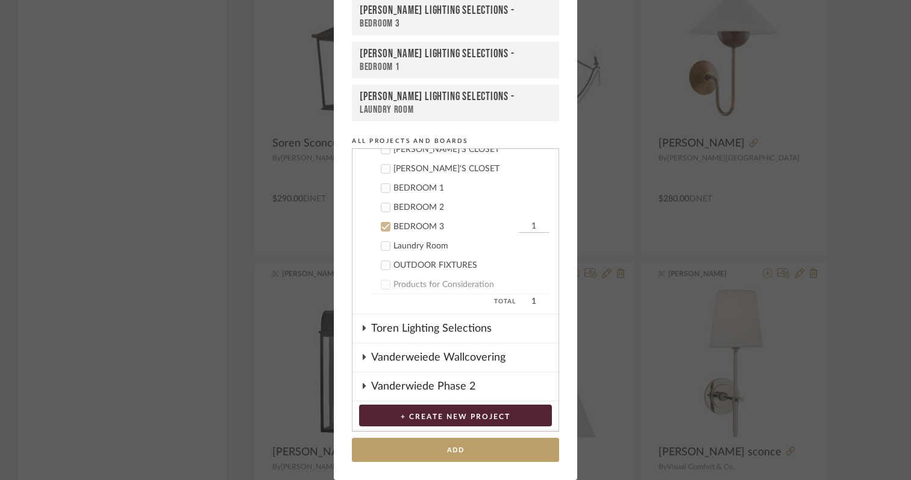
scroll to position [576, 0]
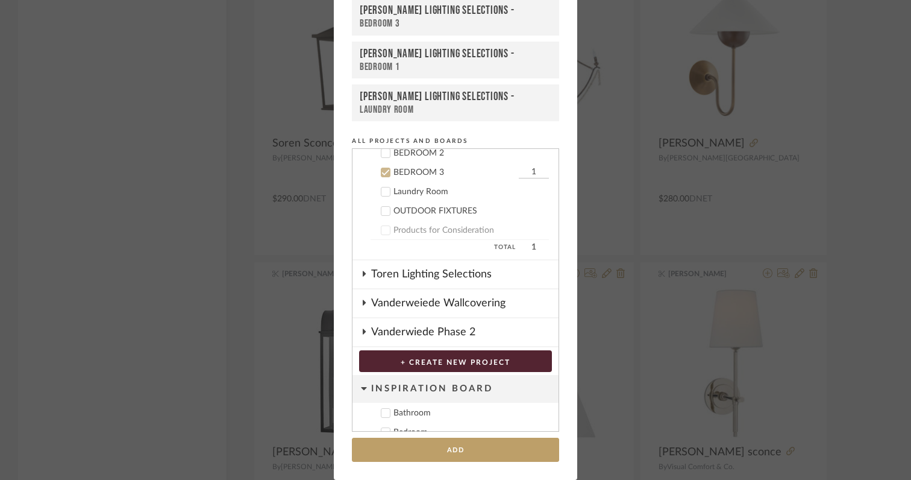
click at [382, 170] on icon at bounding box center [385, 172] width 8 height 8
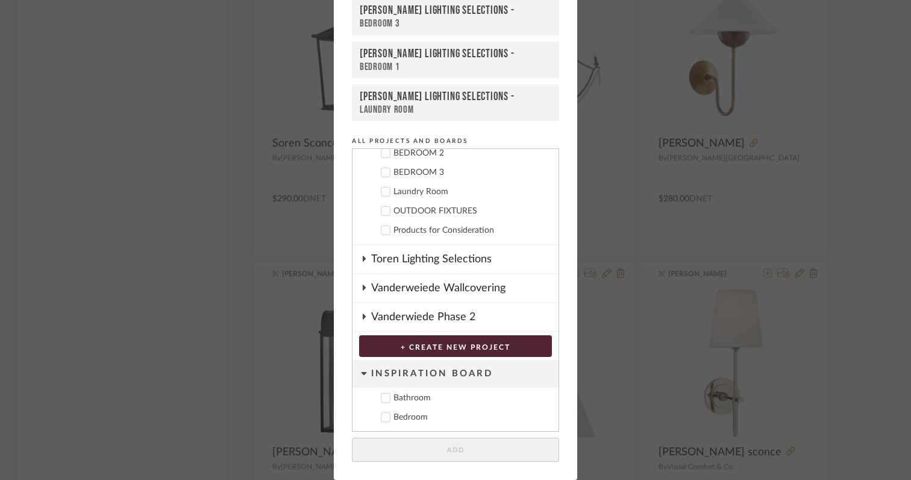
click at [381, 215] on icon at bounding box center [385, 211] width 8 height 8
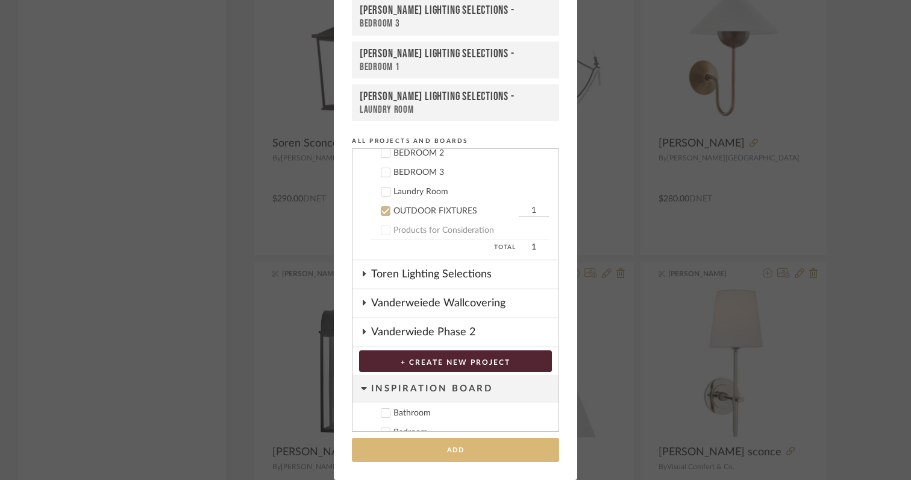
click at [427, 448] on button "Add" at bounding box center [455, 450] width 207 height 25
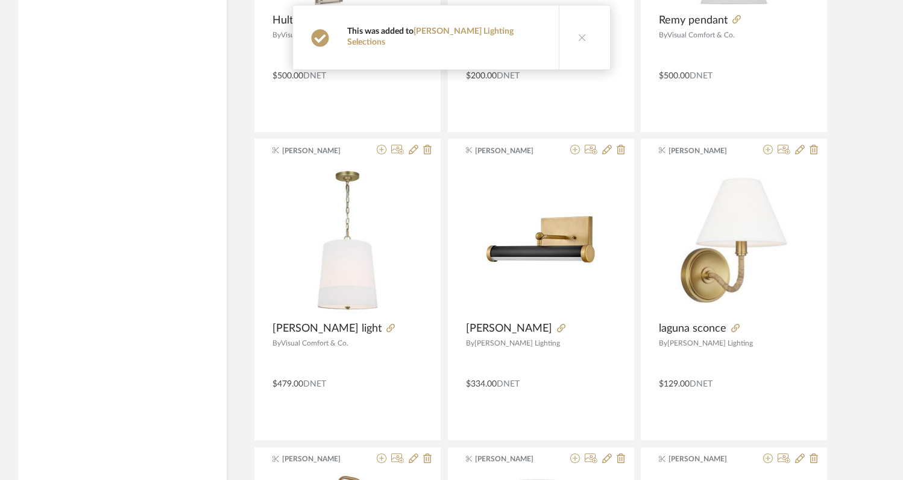
scroll to position [19890, 0]
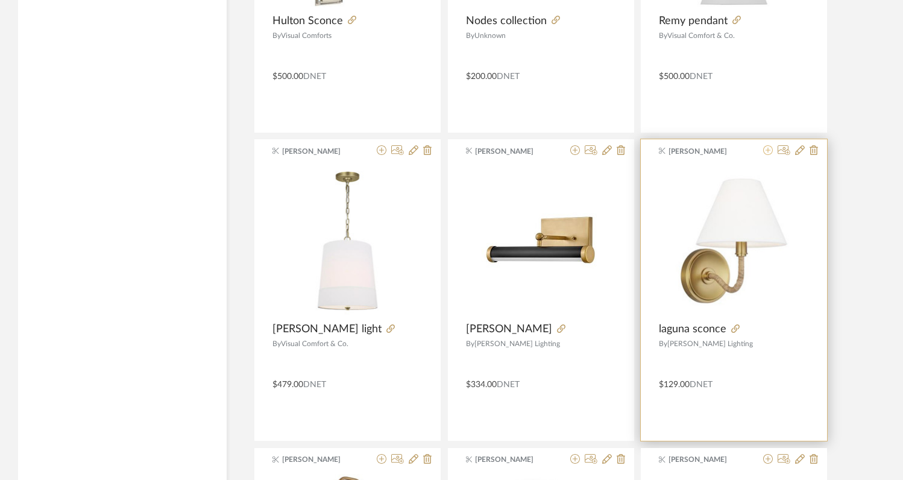
click at [766, 153] on icon at bounding box center [768, 150] width 10 height 10
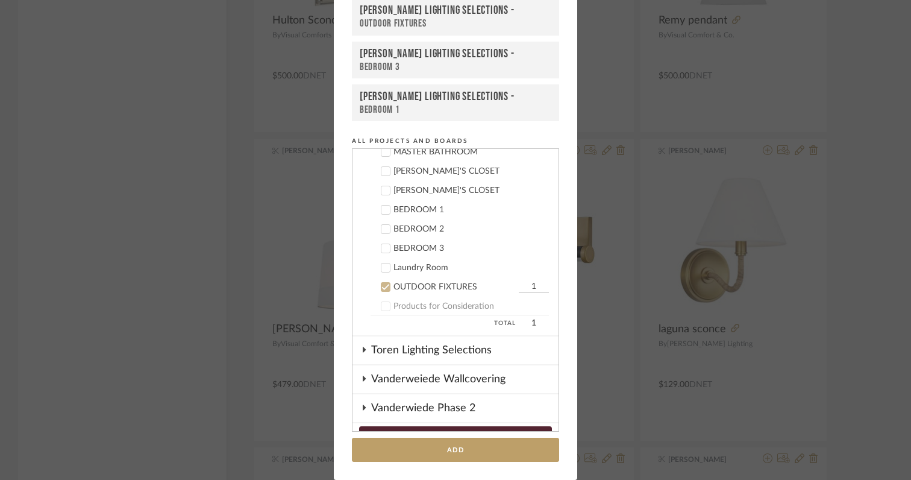
scroll to position [497, 0]
click at [381, 230] on icon at bounding box center [385, 231] width 8 height 8
click at [382, 288] on icon at bounding box center [385, 289] width 8 height 8
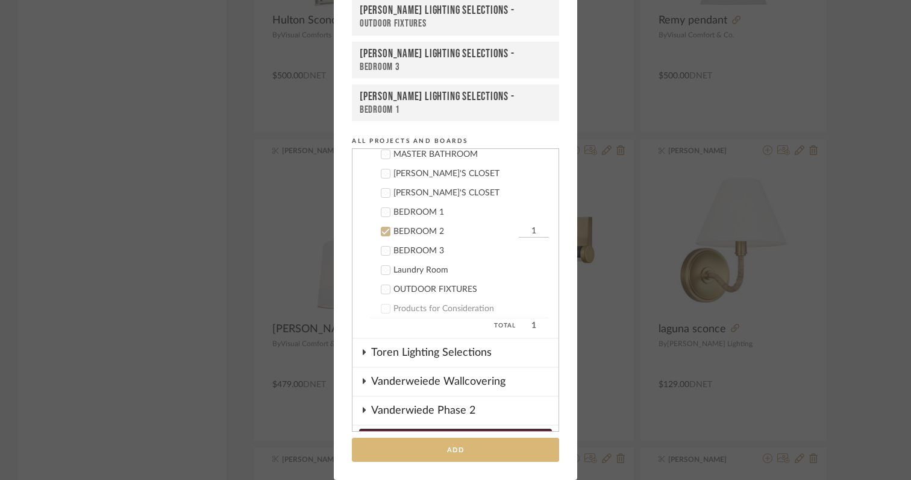
click at [423, 456] on button "Add" at bounding box center [455, 450] width 207 height 25
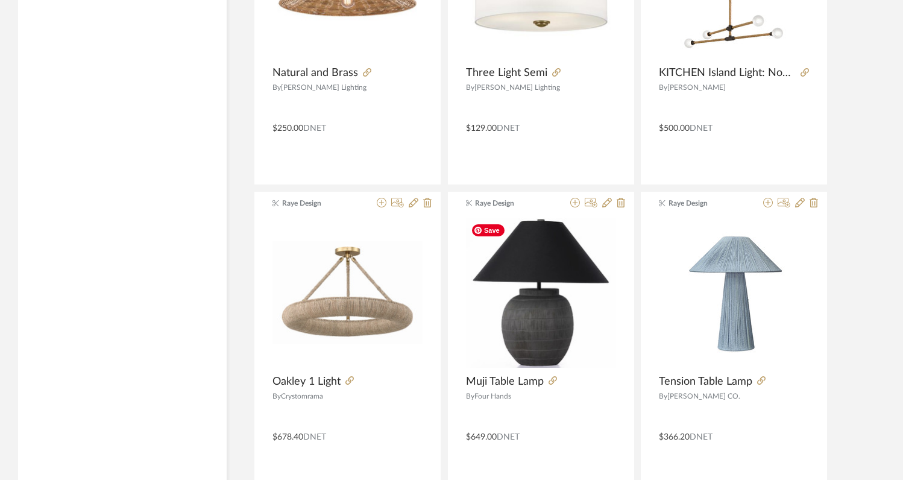
scroll to position [22137, 0]
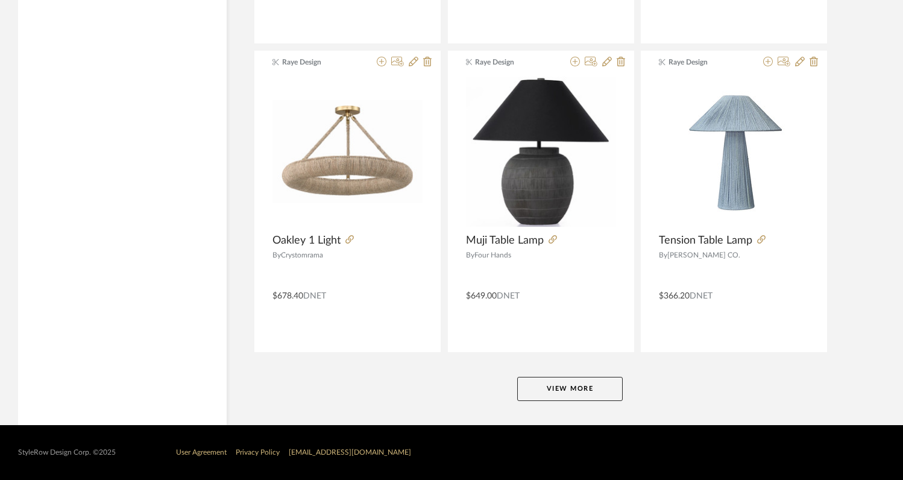
click at [550, 388] on button "View More" at bounding box center [569, 389] width 105 height 24
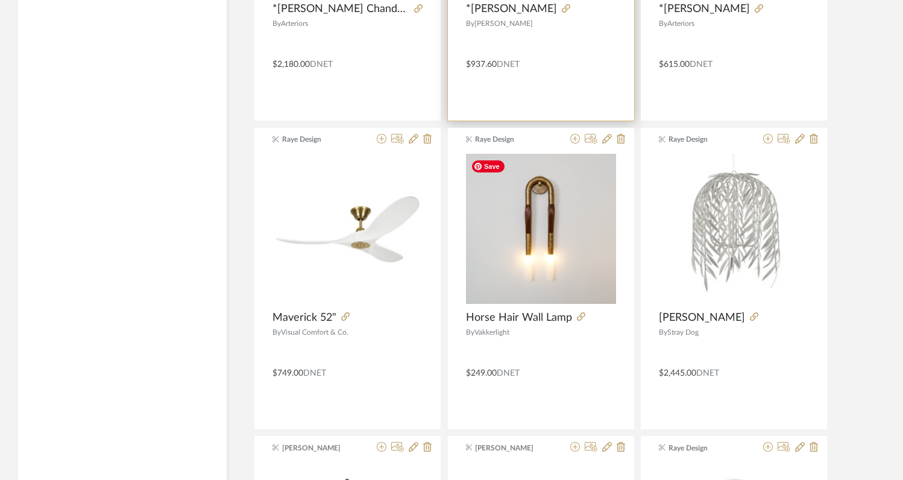
scroll to position [22677, 0]
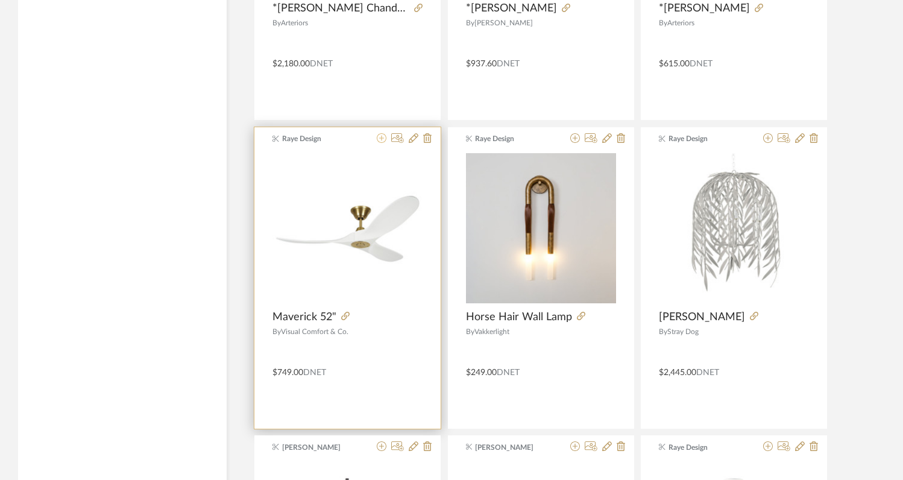
click at [382, 140] on icon at bounding box center [382, 138] width 10 height 10
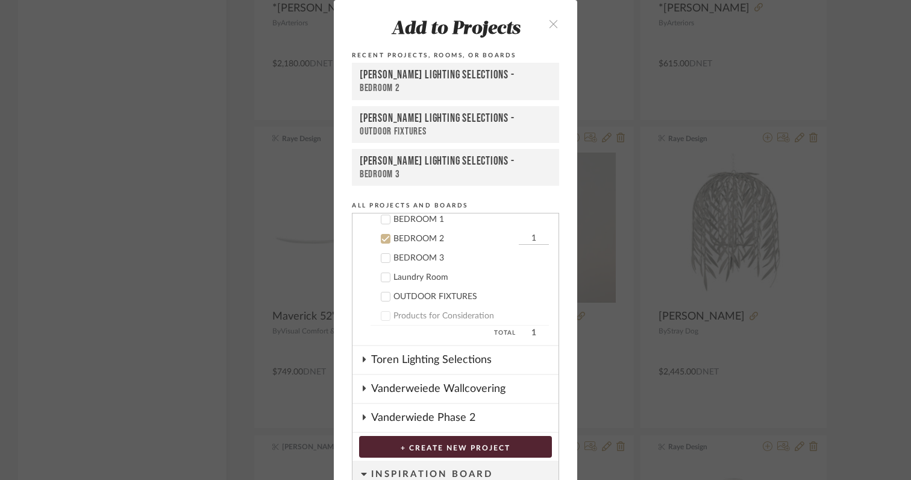
scroll to position [556, 0]
click at [382, 239] on icon at bounding box center [386, 237] width 8 height 6
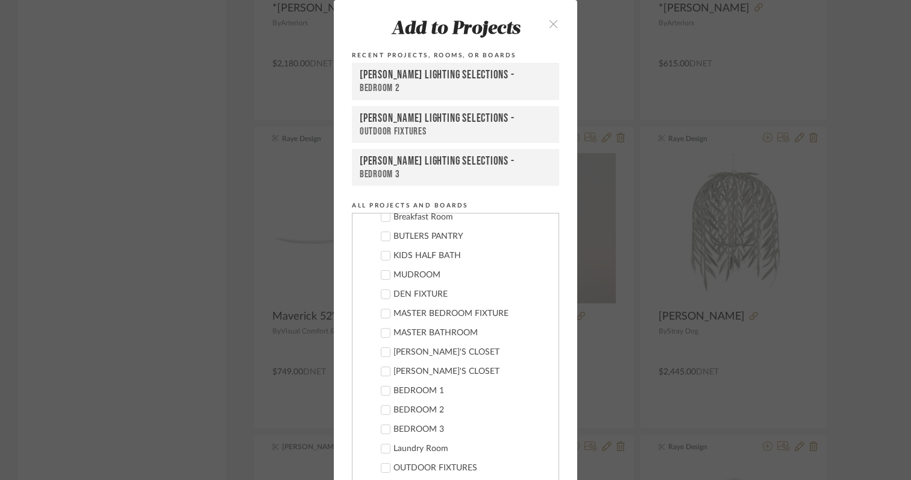
click at [384, 296] on icon at bounding box center [385, 294] width 8 height 8
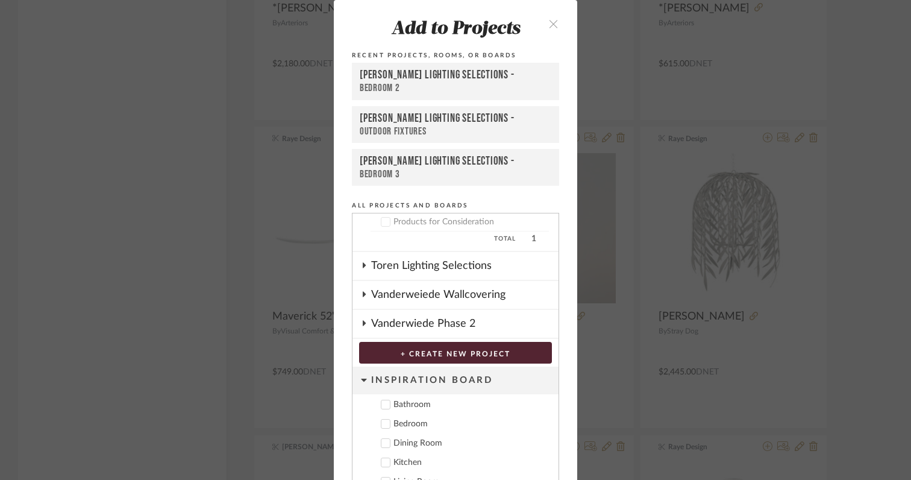
scroll to position [64, 0]
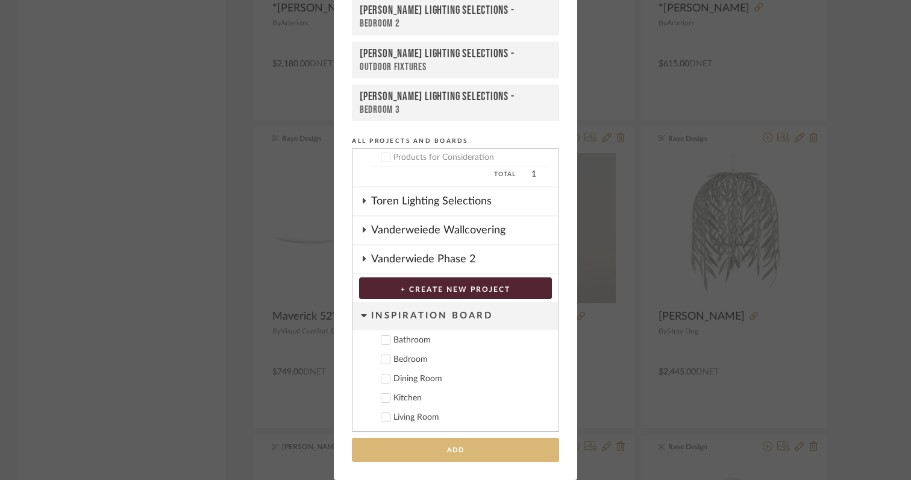
click at [421, 448] on button "Add" at bounding box center [455, 450] width 207 height 25
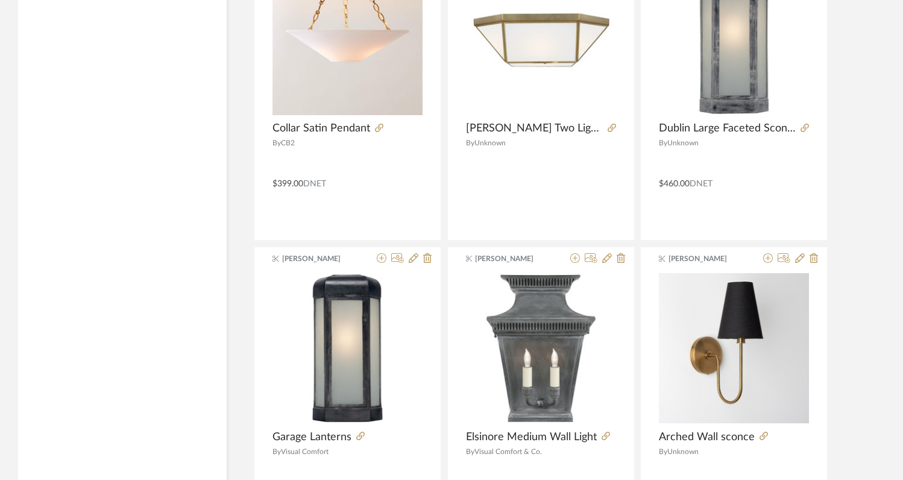
scroll to position [25783, 0]
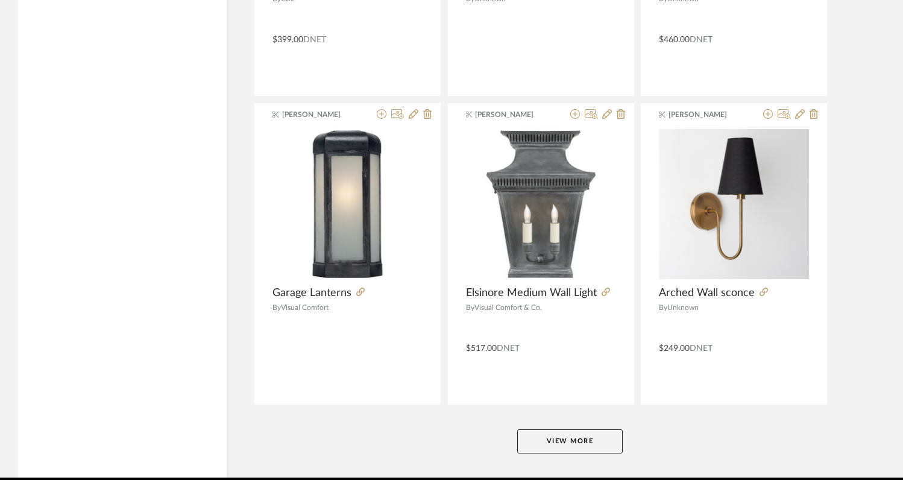
click at [561, 440] on button "View More" at bounding box center [569, 441] width 105 height 24
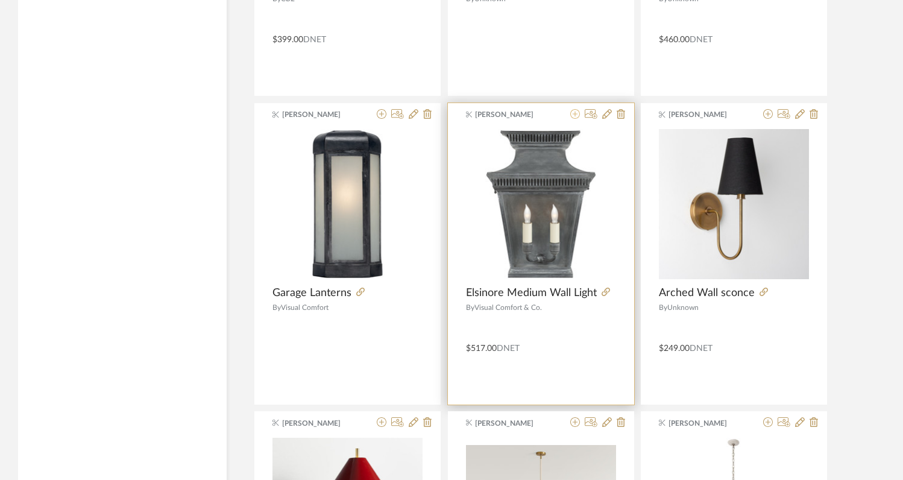
click at [575, 113] on icon at bounding box center [575, 114] width 10 height 10
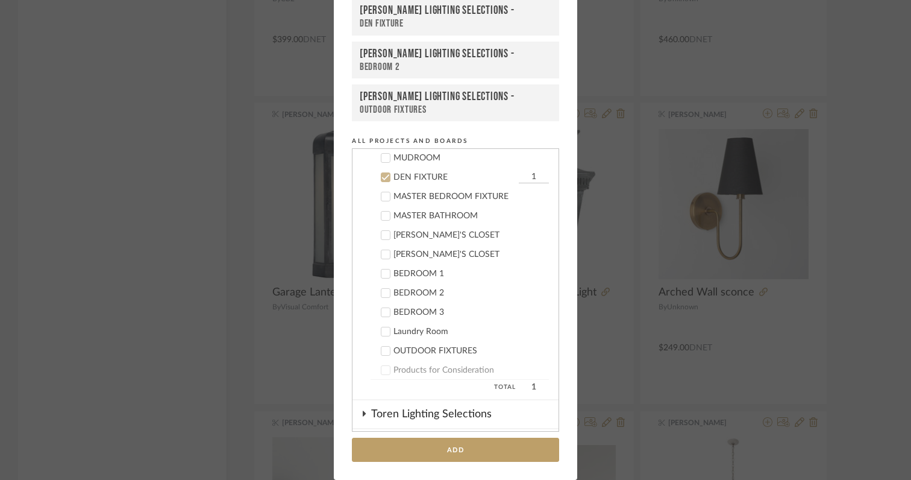
scroll to position [441, 0]
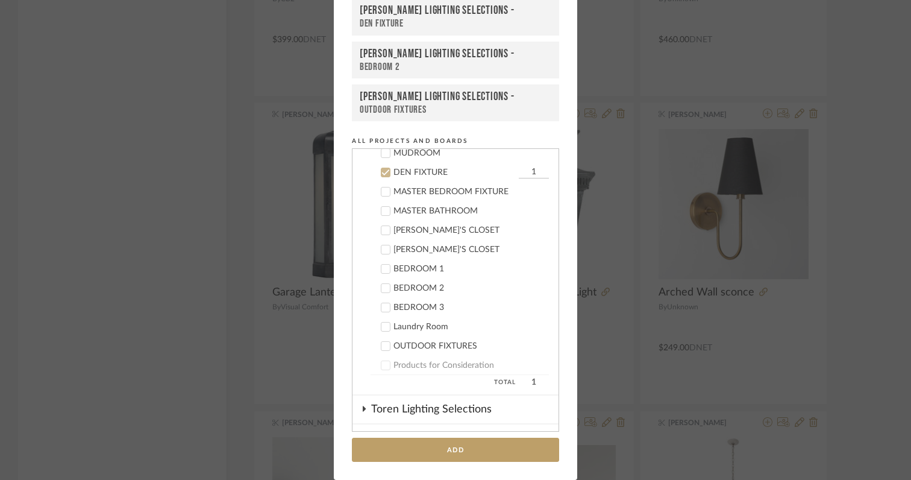
click at [382, 172] on icon at bounding box center [386, 173] width 8 height 6
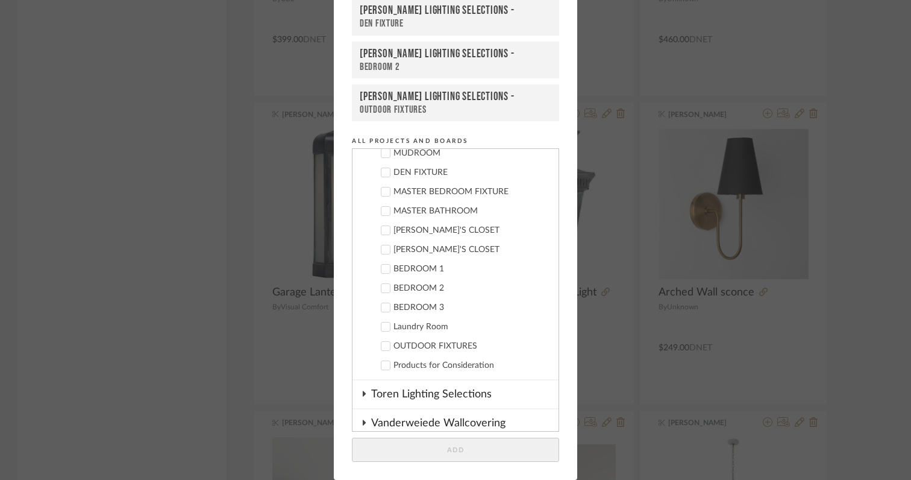
click at [381, 348] on icon at bounding box center [385, 346] width 8 height 8
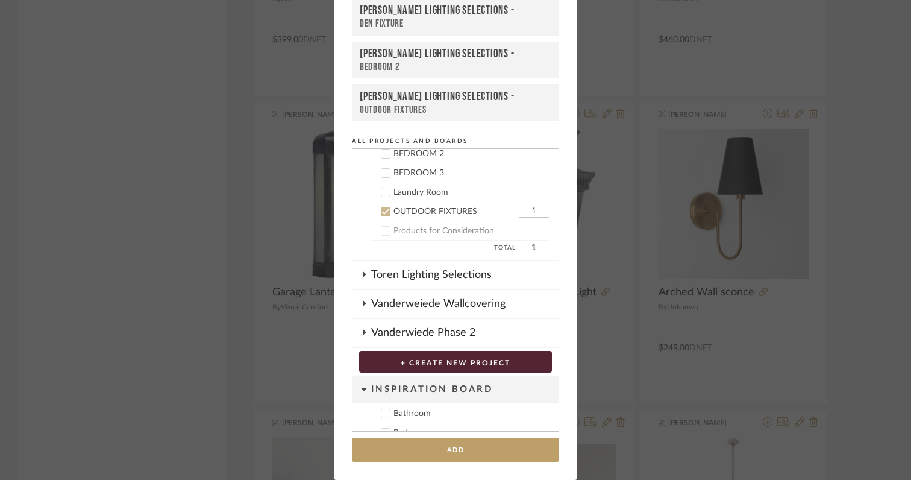
scroll to position [590, 0]
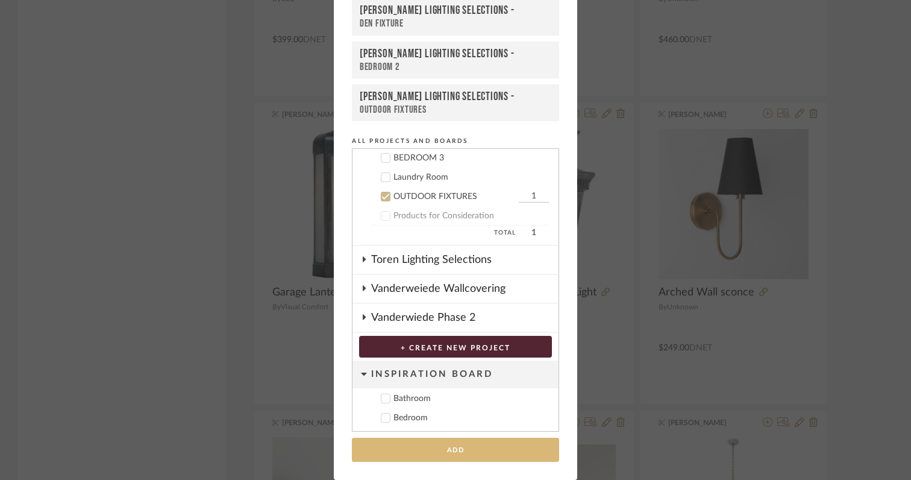
click at [407, 443] on button "Add" at bounding box center [455, 450] width 207 height 25
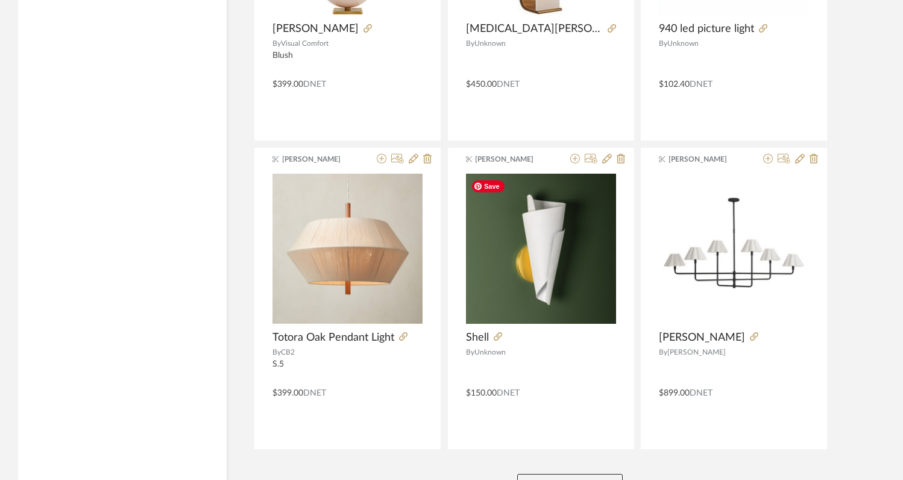
scroll to position [29535, 0]
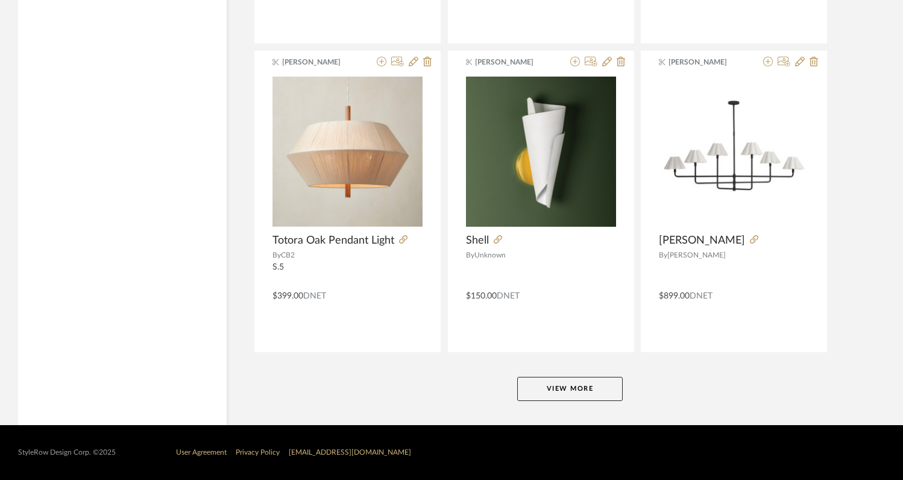
click at [555, 398] on button "View More" at bounding box center [569, 389] width 105 height 24
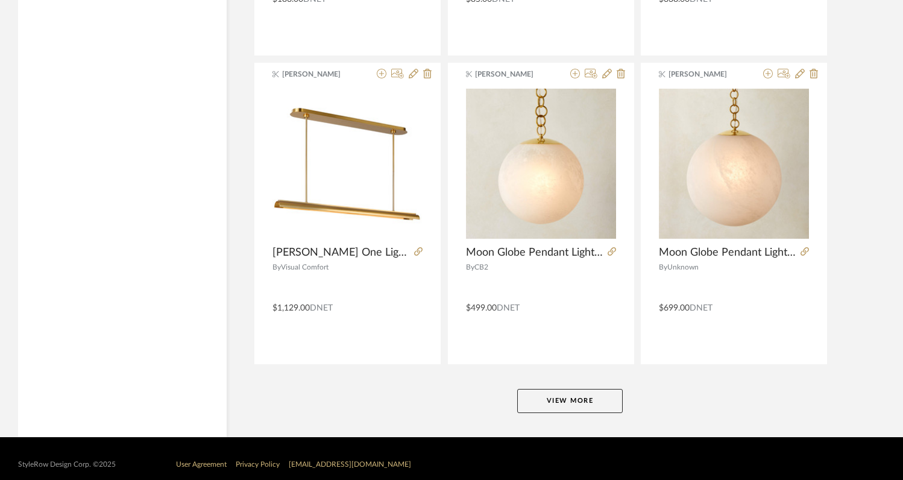
scroll to position [33222, 0]
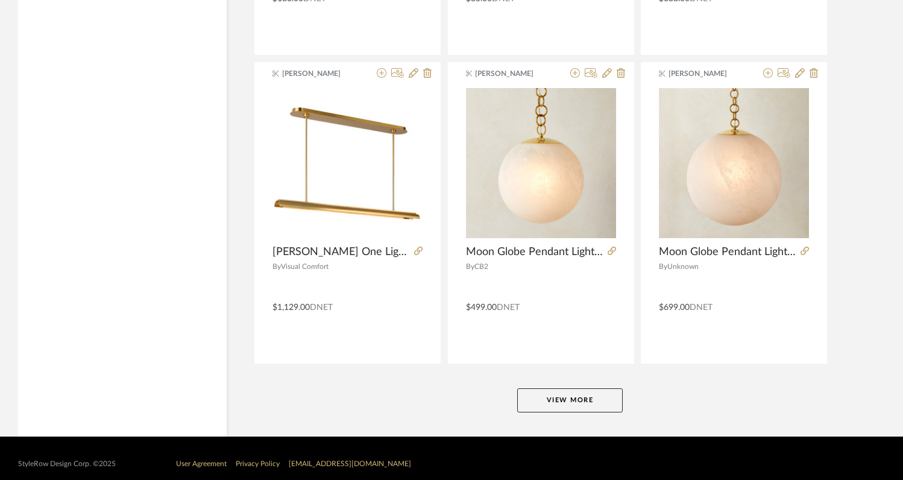
click at [598, 390] on button "View More" at bounding box center [569, 400] width 105 height 24
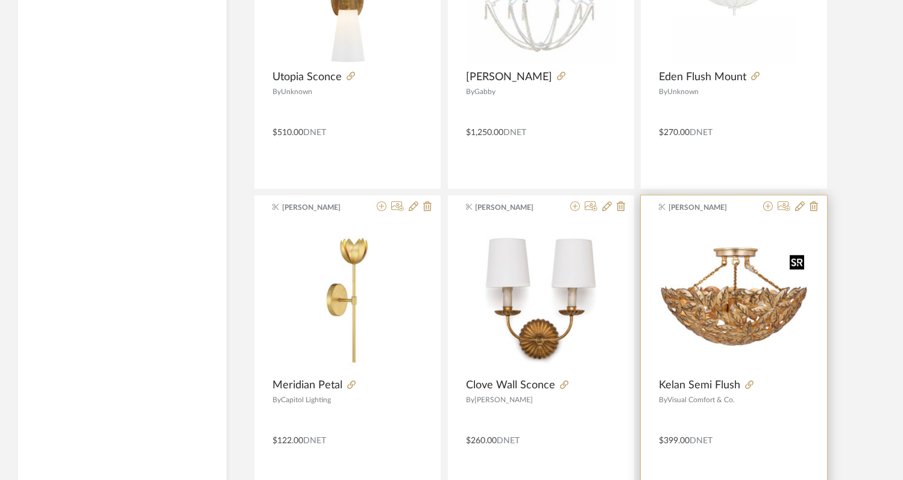
scroll to position [35248, 0]
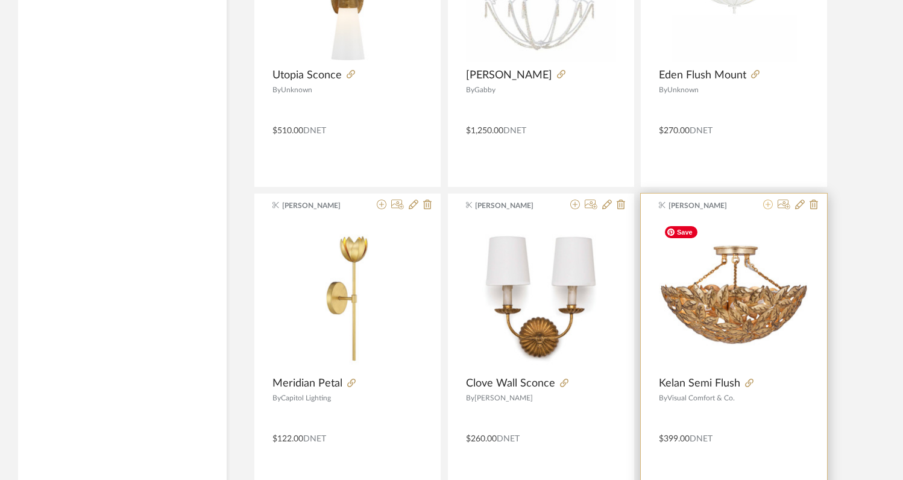
click at [766, 206] on icon at bounding box center [768, 204] width 10 height 10
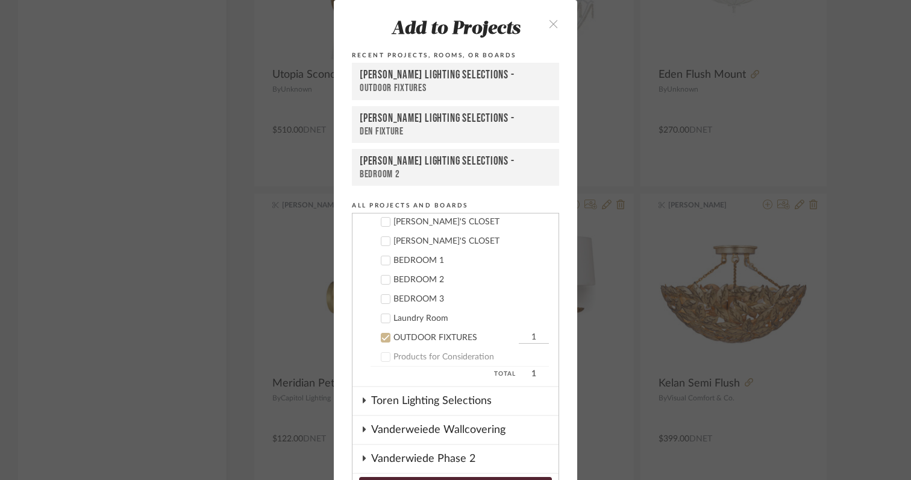
scroll to position [502, 0]
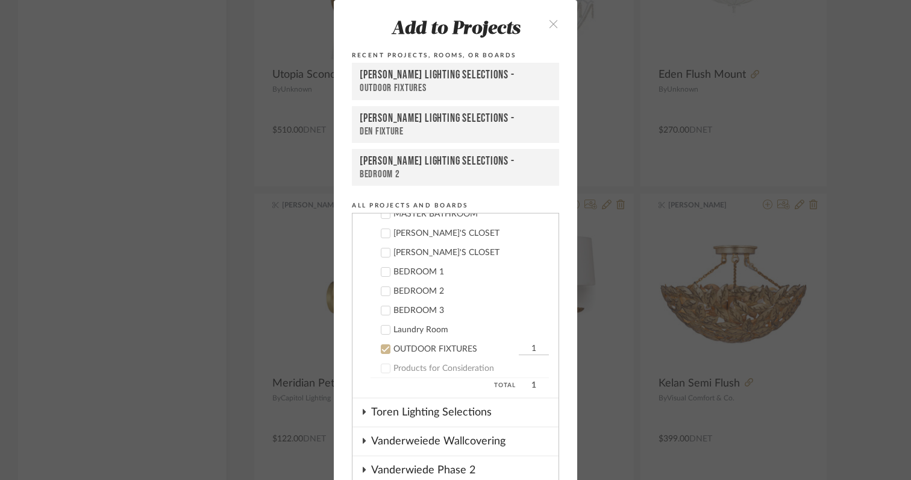
click at [382, 271] on icon at bounding box center [385, 272] width 8 height 8
click at [384, 314] on icon at bounding box center [385, 310] width 8 height 8
click at [384, 349] on icon at bounding box center [385, 349] width 8 height 8
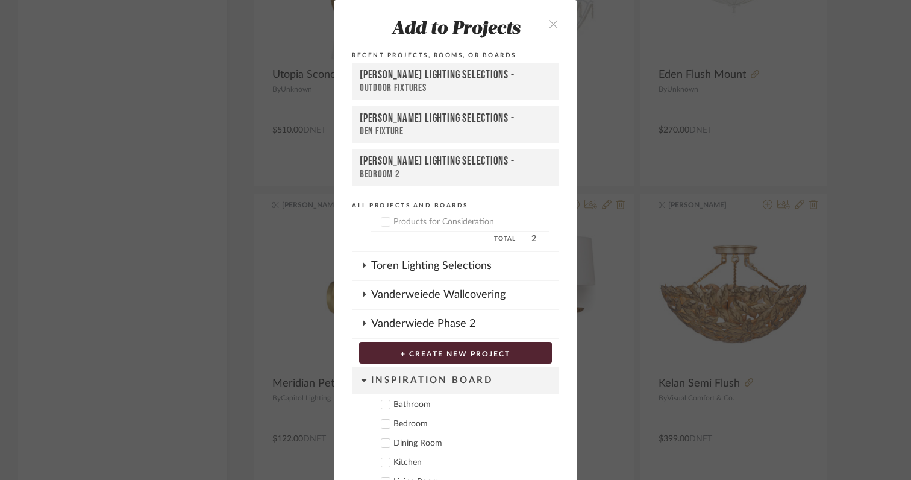
scroll to position [64, 0]
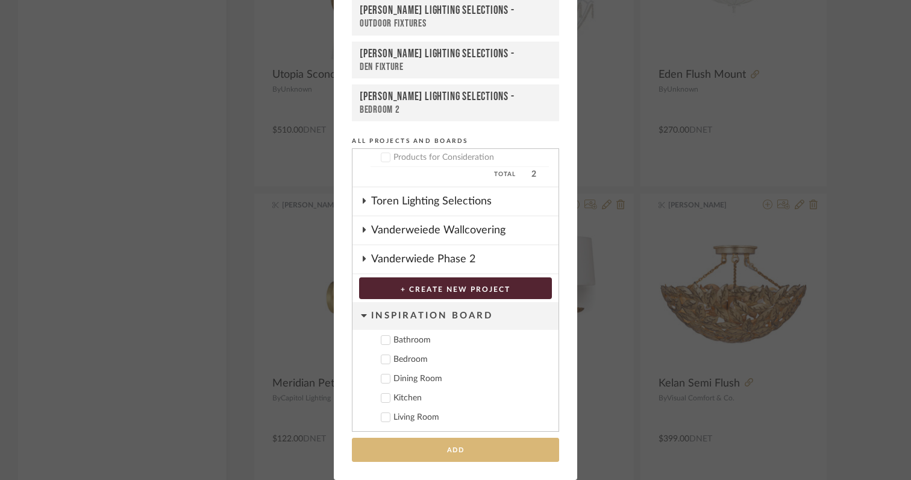
click at [480, 450] on button "Add" at bounding box center [455, 450] width 207 height 25
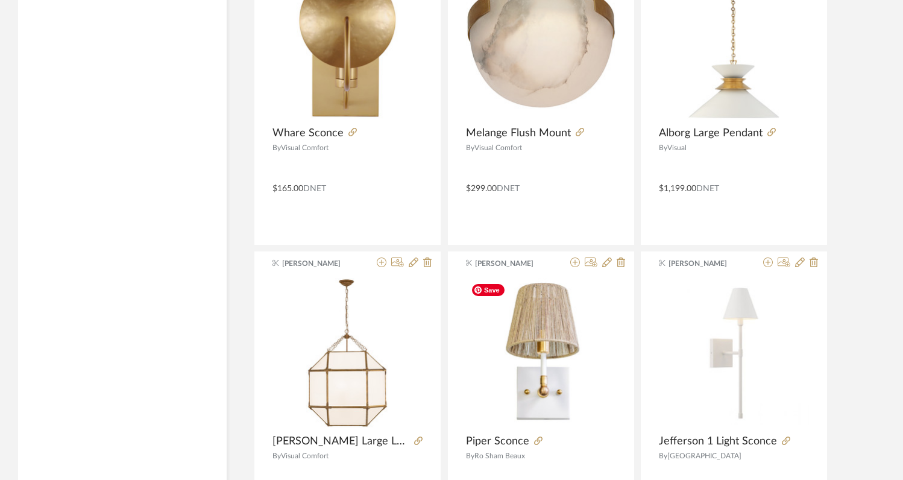
scroll to position [35807, 0]
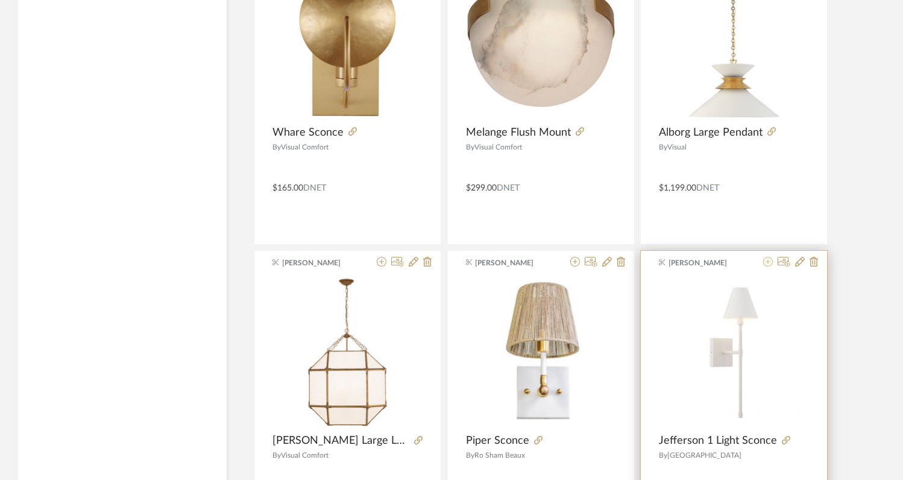
click at [767, 261] on icon at bounding box center [768, 262] width 10 height 10
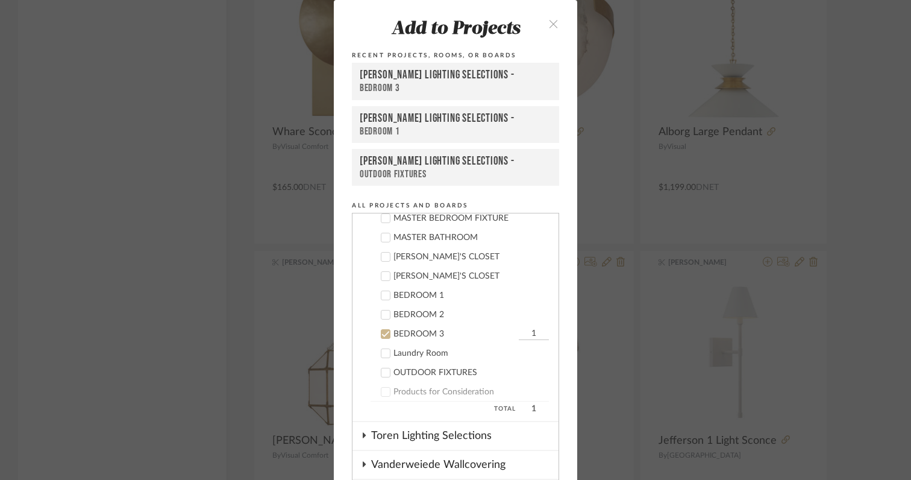
scroll to position [462, 0]
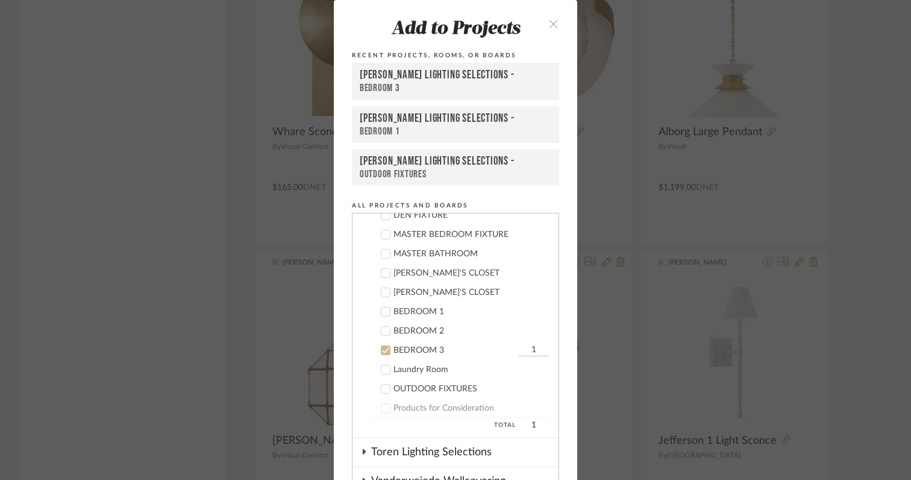
click at [381, 352] on icon at bounding box center [385, 350] width 8 height 8
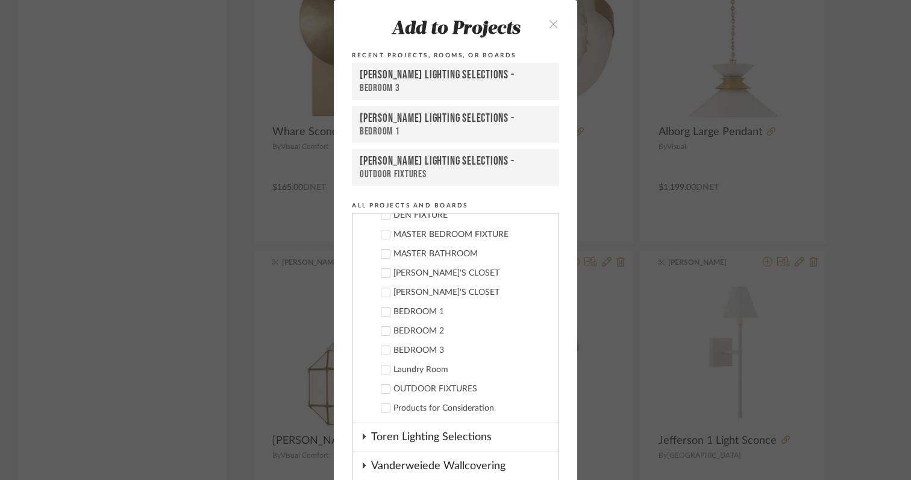
click at [381, 364] on label "Laundry Room" at bounding box center [460, 369] width 178 height 12
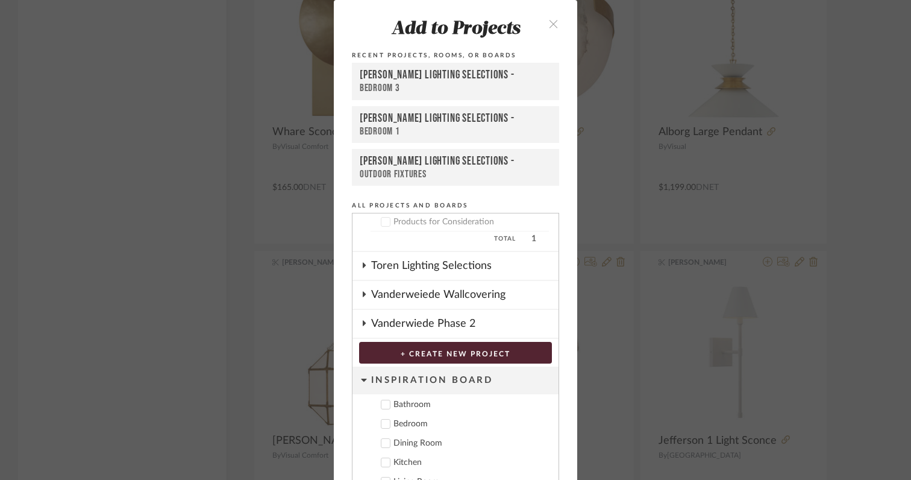
scroll to position [64, 0]
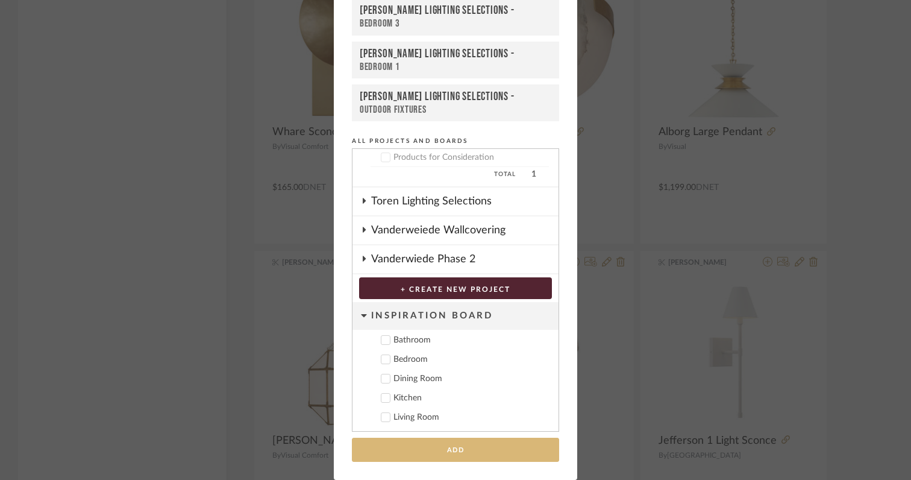
click at [412, 454] on button "Add" at bounding box center [455, 450] width 207 height 25
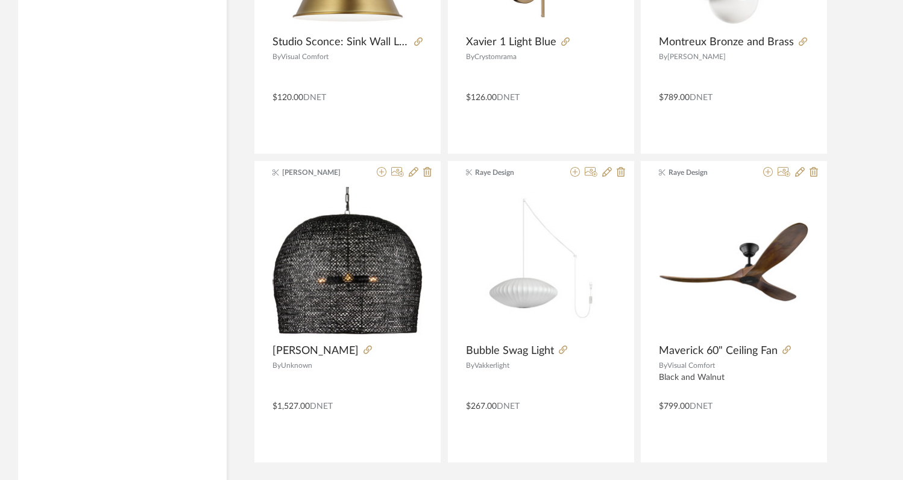
scroll to position [36933, 0]
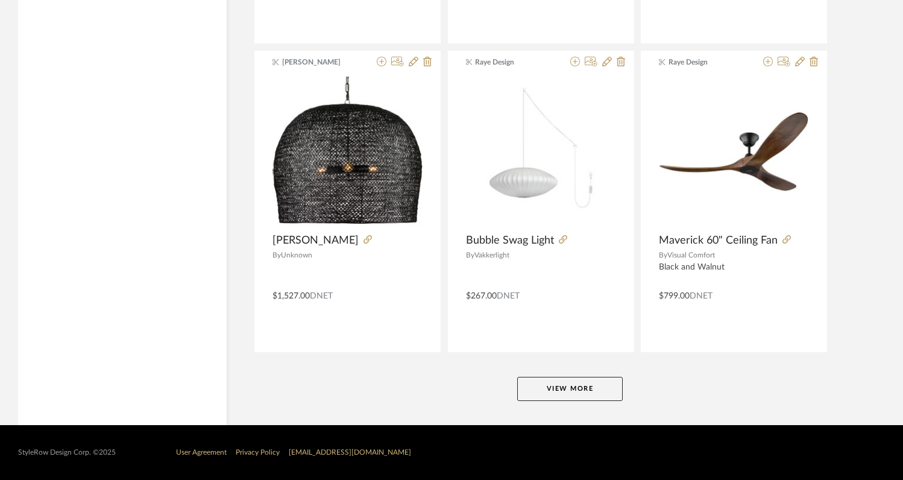
click at [550, 398] on button "View More" at bounding box center [569, 389] width 105 height 24
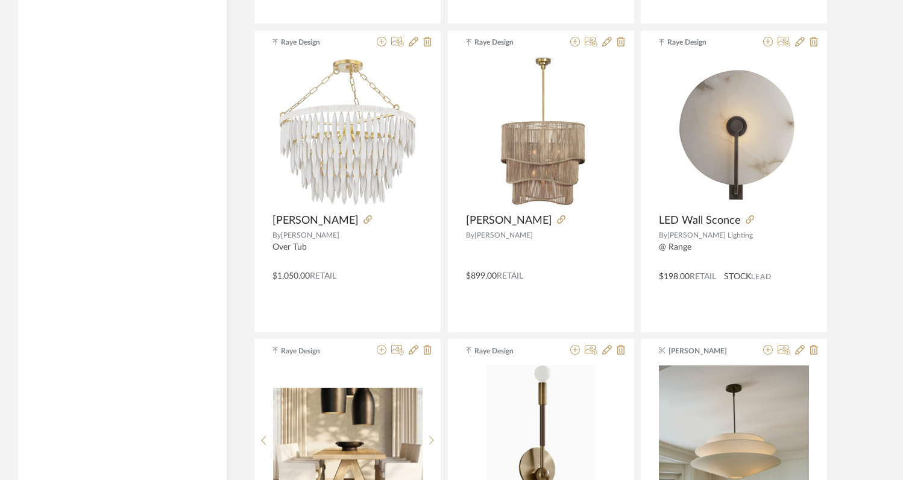
scroll to position [39427, 0]
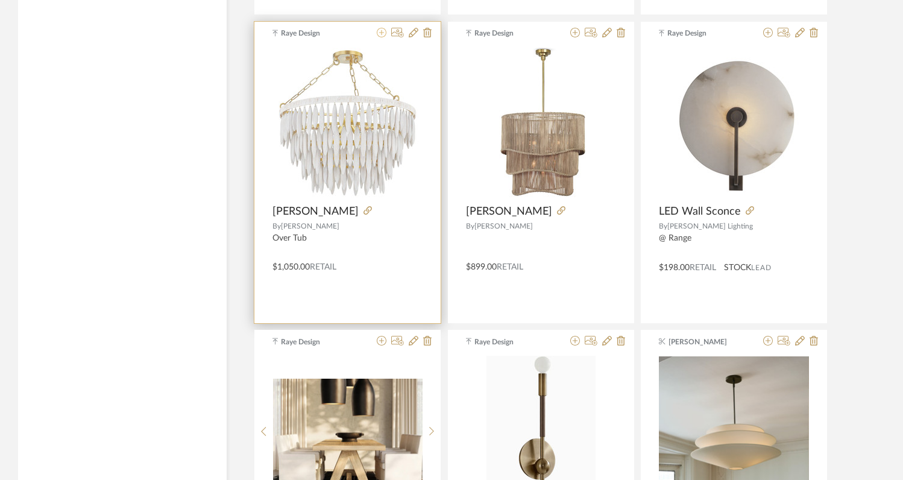
click at [383, 34] on icon at bounding box center [382, 33] width 10 height 10
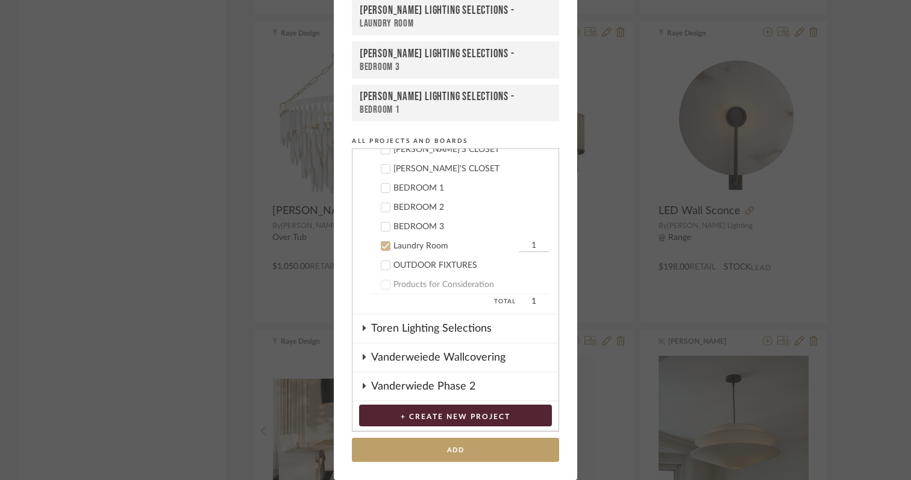
scroll to position [501, 0]
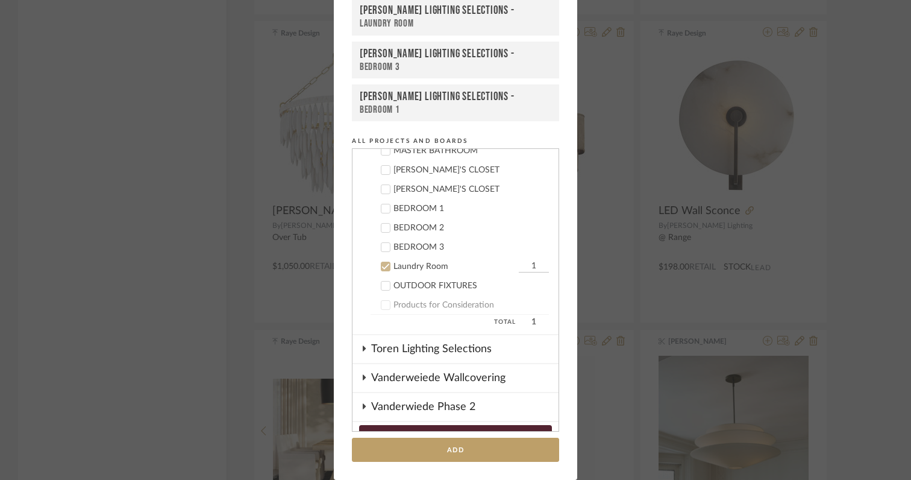
click at [382, 266] on icon at bounding box center [386, 267] width 8 height 6
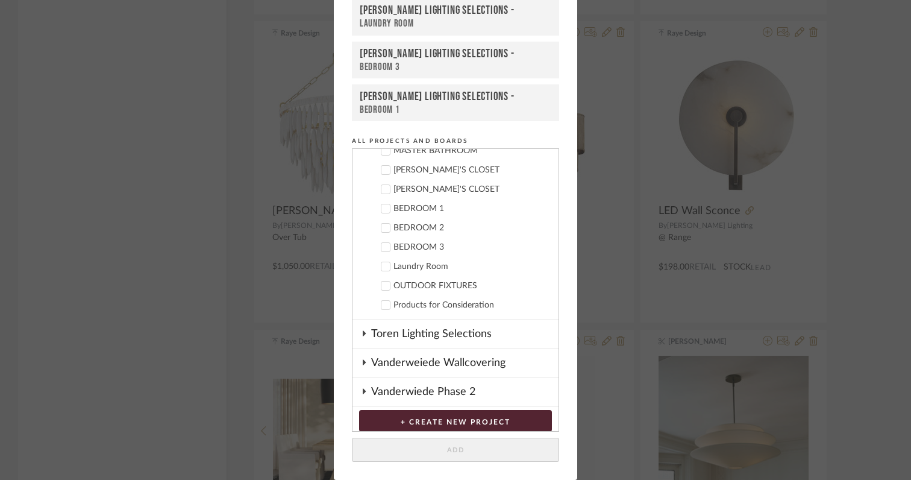
scroll to position [475, 0]
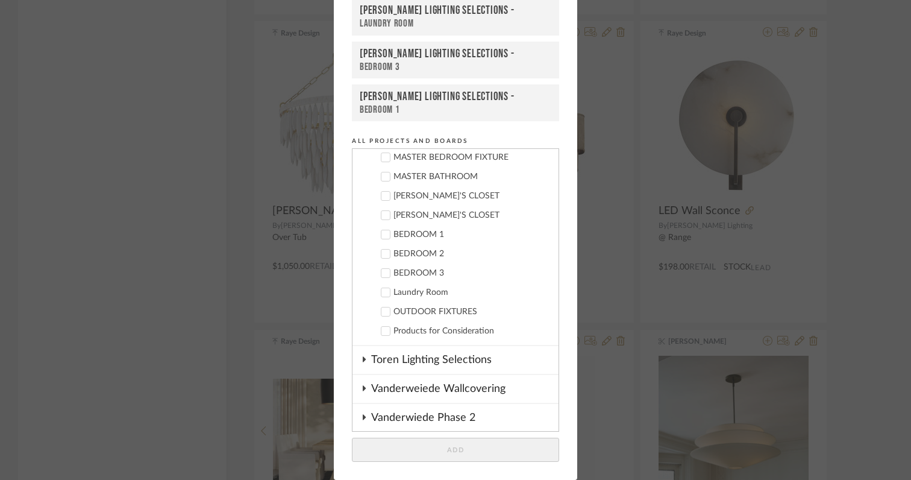
click at [382, 195] on icon at bounding box center [386, 196] width 8 height 6
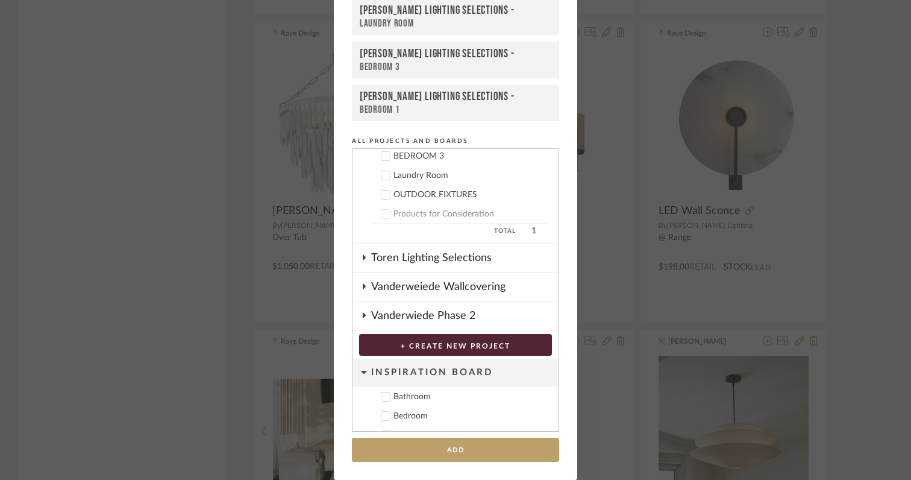
scroll to position [648, 0]
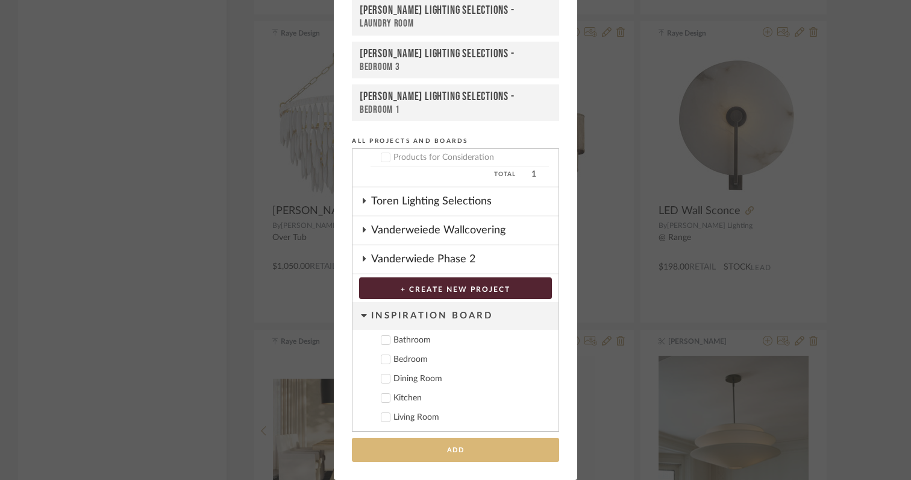
click at [444, 450] on button "Add" at bounding box center [455, 450] width 207 height 25
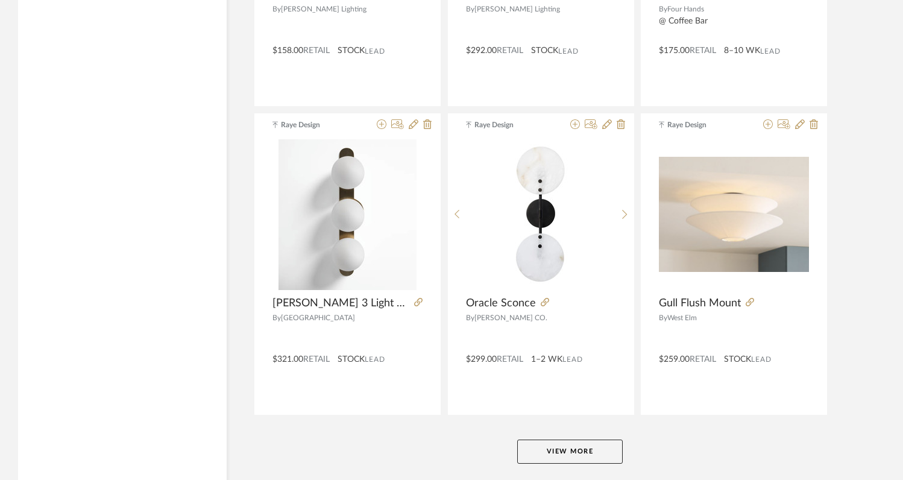
scroll to position [40631, 0]
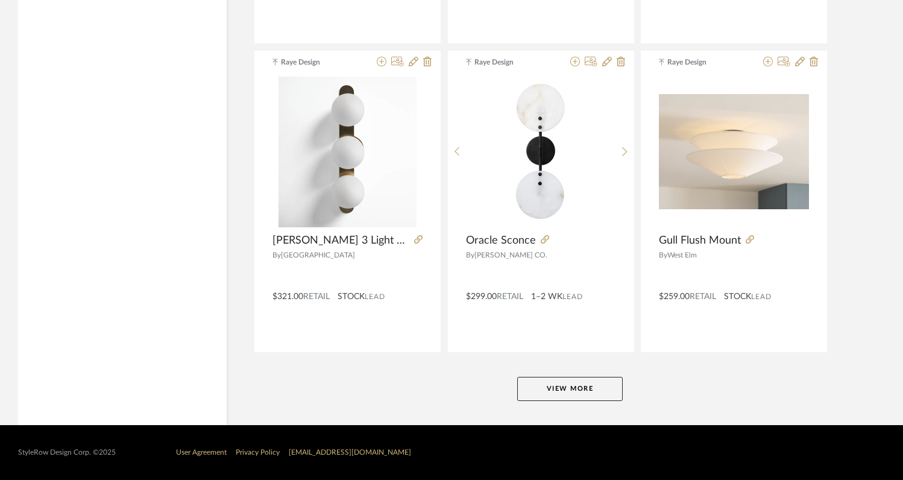
click at [559, 388] on button "View More" at bounding box center [569, 389] width 105 height 24
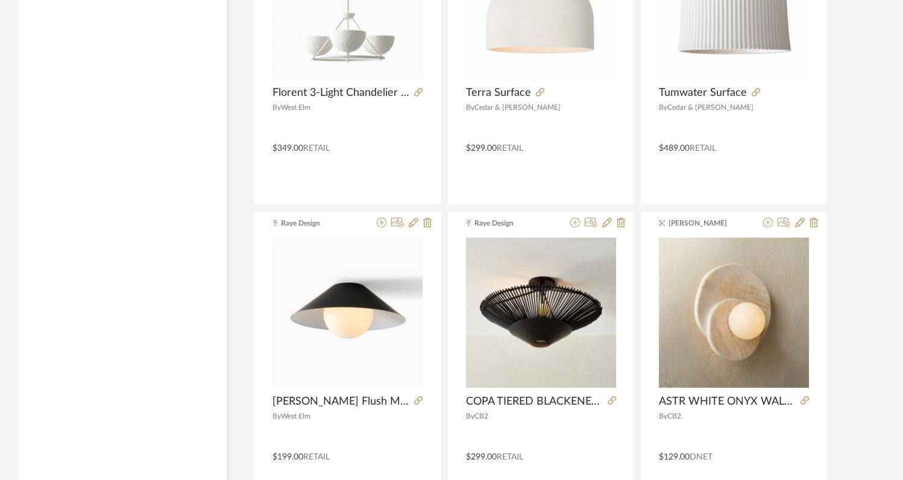
scroll to position [44330, 0]
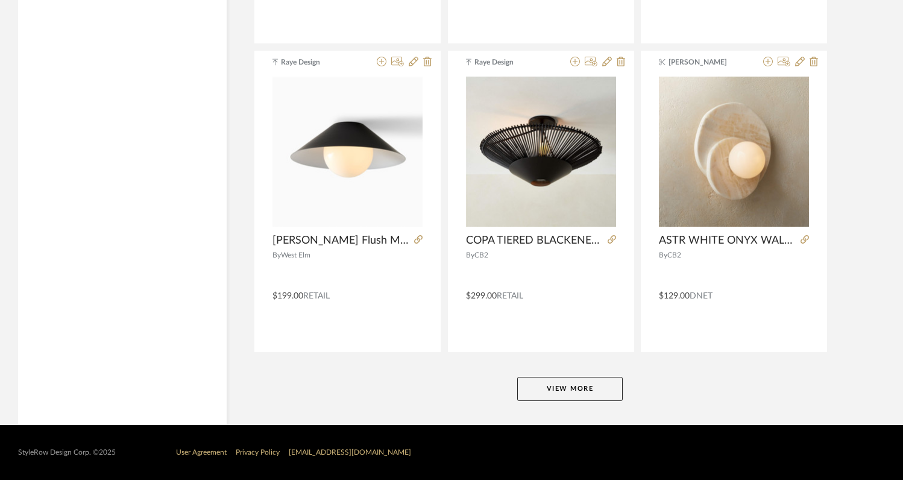
click at [559, 388] on button "View More" at bounding box center [569, 389] width 105 height 24
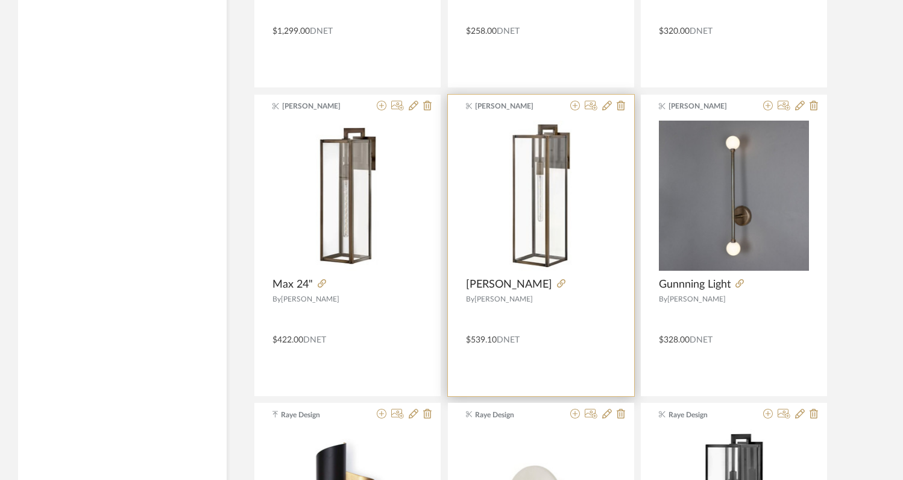
scroll to position [47363, 0]
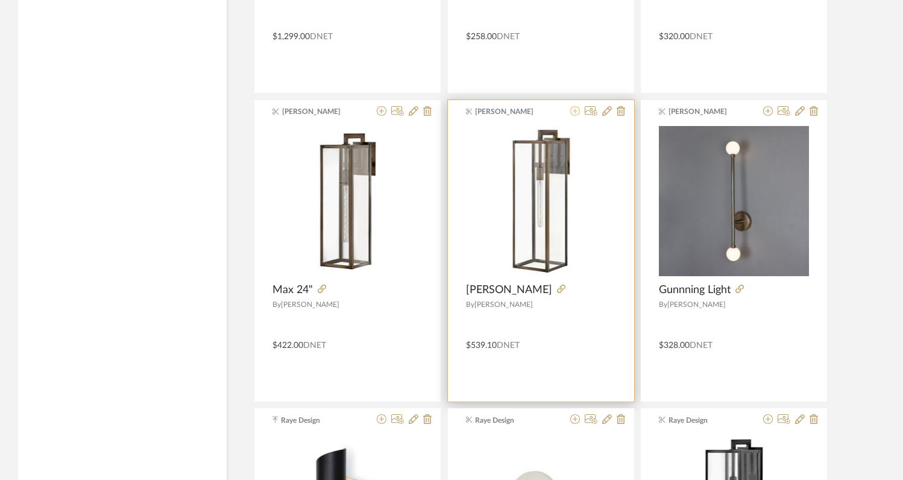
click at [574, 113] on icon at bounding box center [575, 111] width 10 height 10
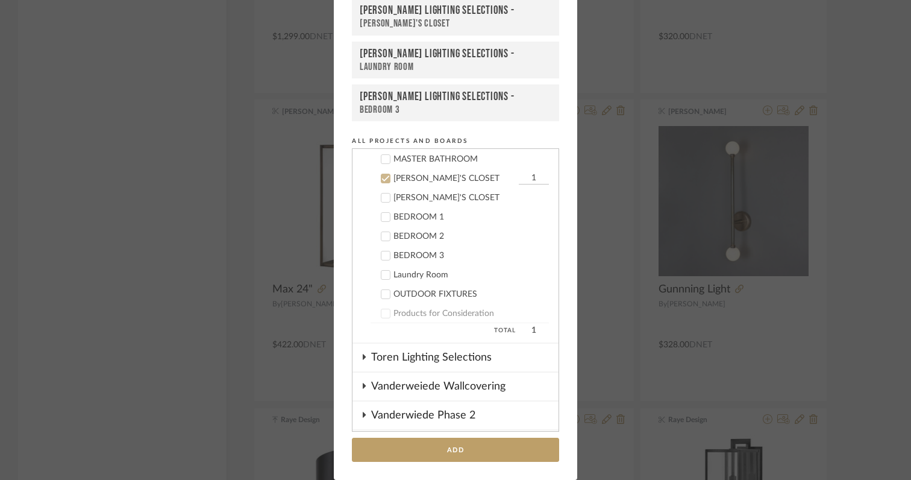
scroll to position [498, 0]
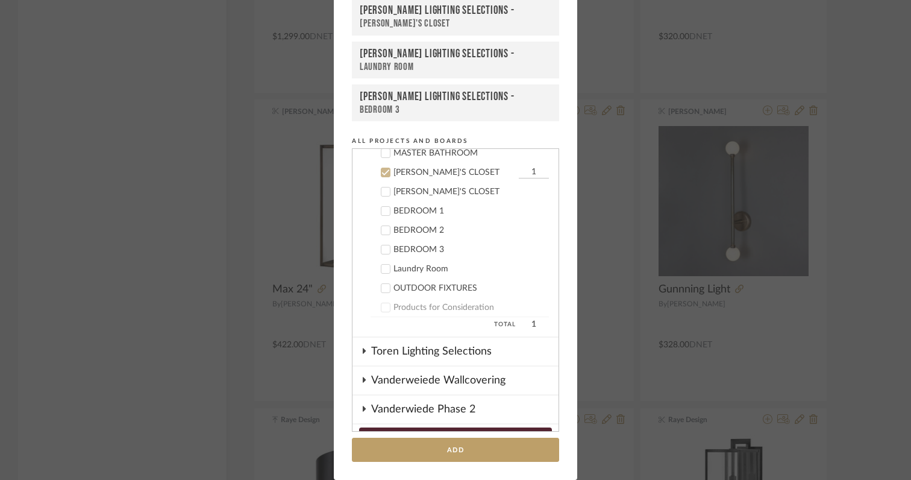
click at [381, 172] on icon at bounding box center [385, 172] width 8 height 8
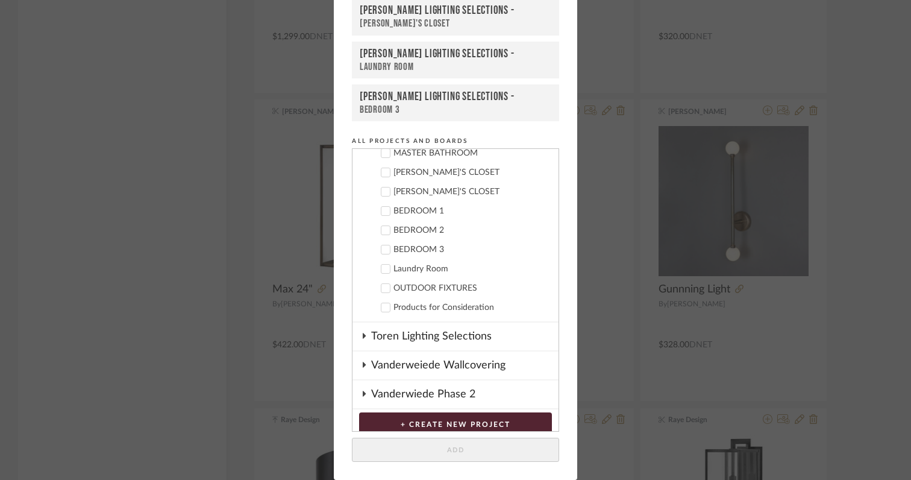
click at [387, 287] on label "OUTDOOR FIXTURES" at bounding box center [460, 288] width 178 height 12
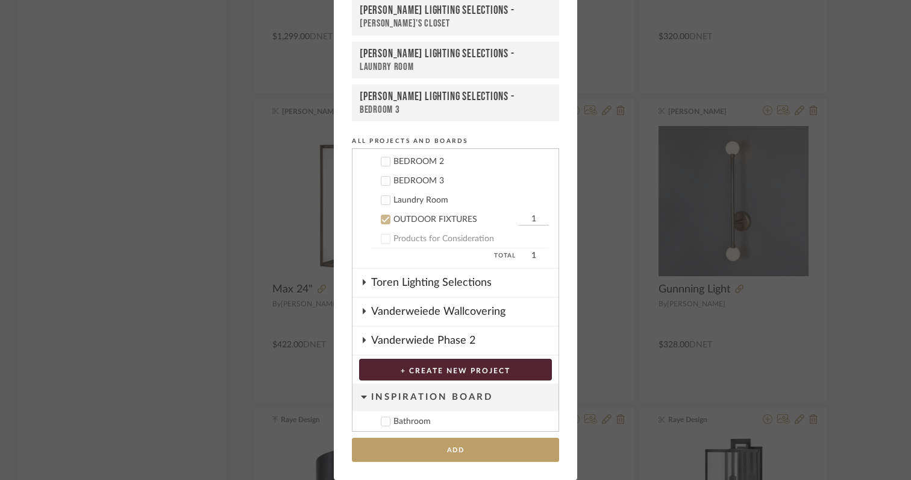
scroll to position [568, 0]
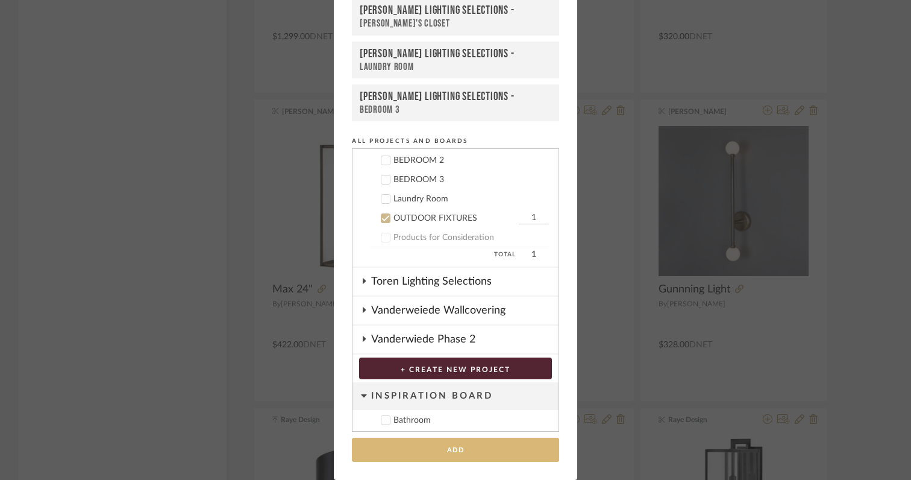
click at [425, 452] on button "Add" at bounding box center [455, 450] width 207 height 25
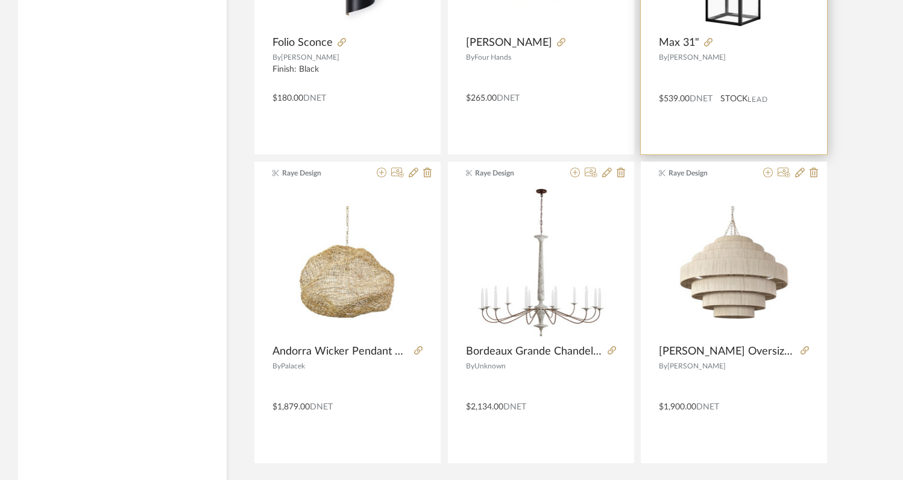
scroll to position [48029, 0]
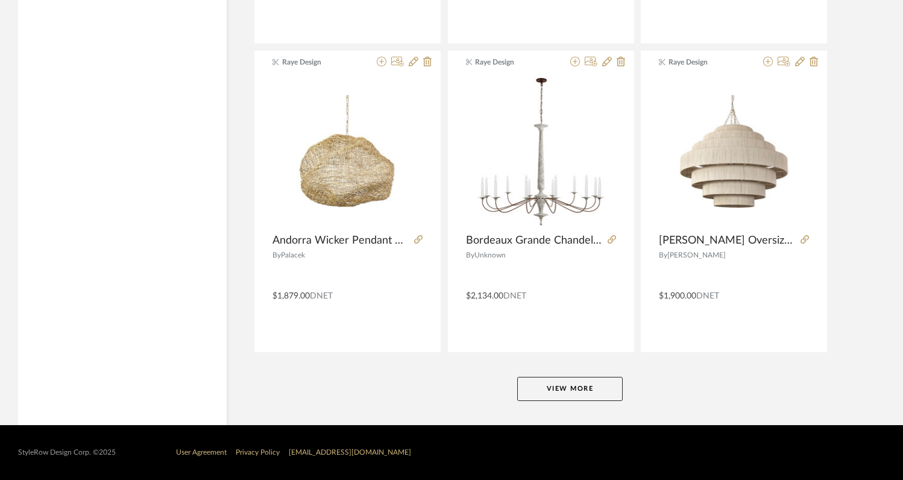
click at [600, 395] on button "View More" at bounding box center [569, 389] width 105 height 24
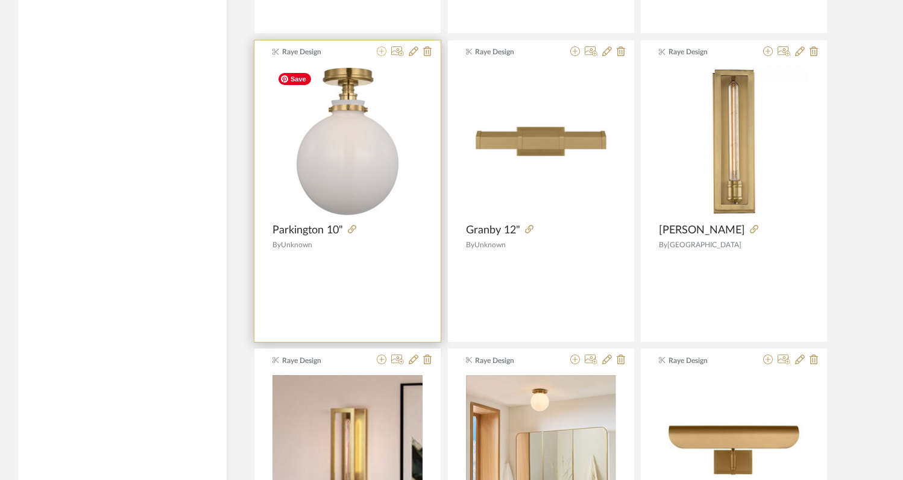
scroll to position [50496, 0]
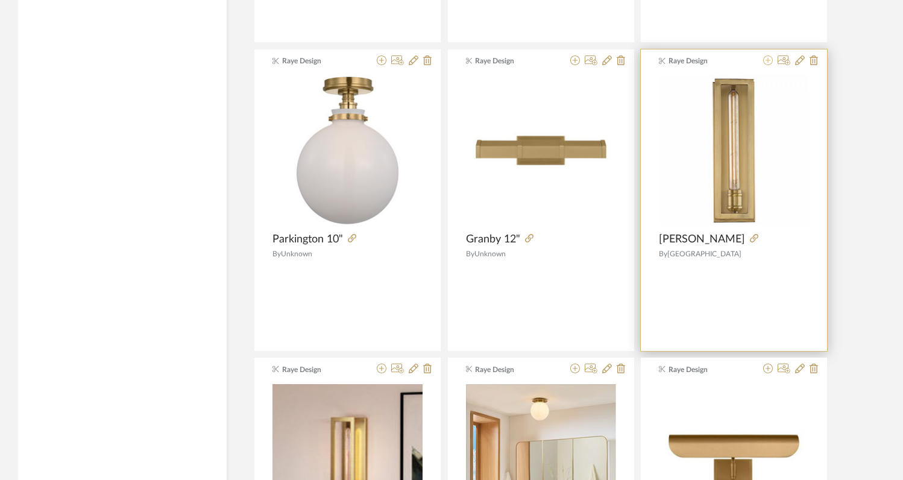
click at [768, 58] on icon at bounding box center [768, 60] width 10 height 10
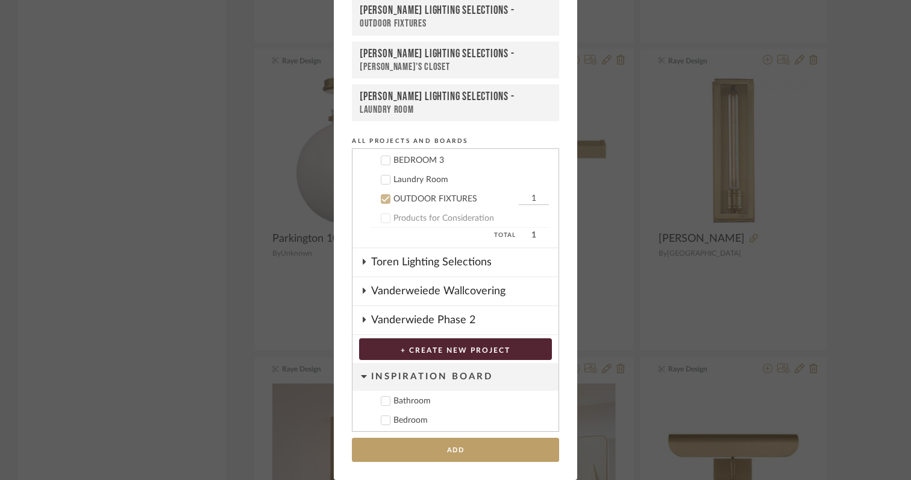
scroll to position [581, 0]
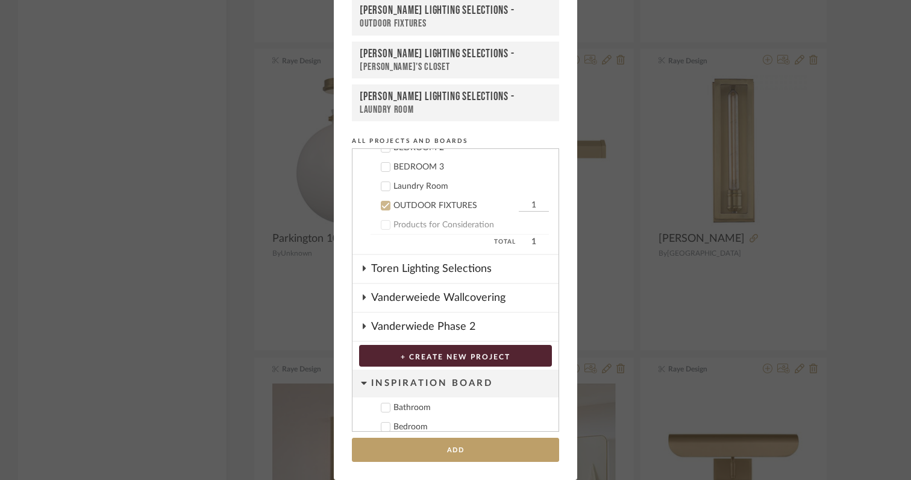
click at [382, 188] on icon at bounding box center [386, 187] width 8 height 6
click at [381, 201] on icon at bounding box center [385, 205] width 8 height 8
click at [416, 454] on button "Add" at bounding box center [455, 450] width 207 height 25
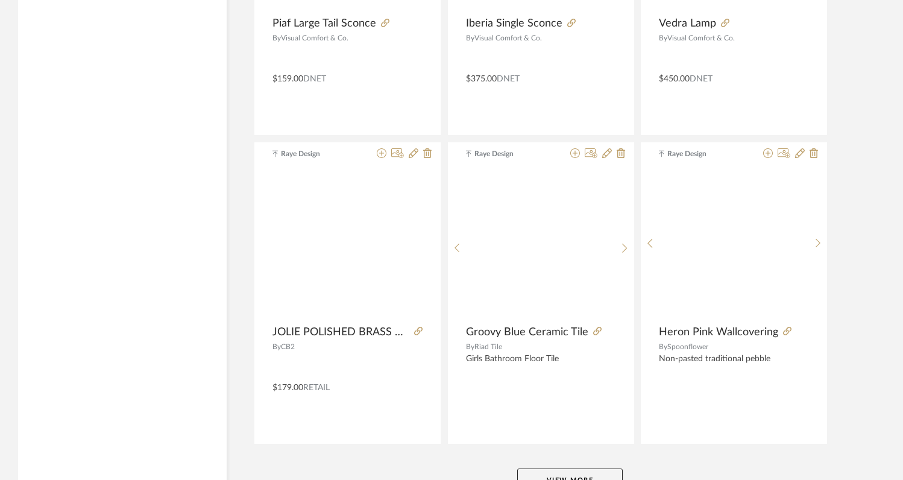
scroll to position [51728, 0]
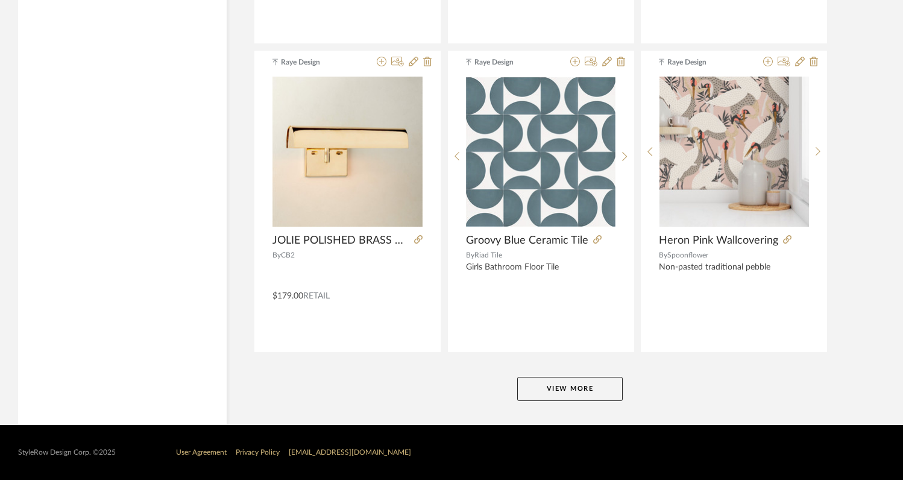
click at [561, 397] on button "View More" at bounding box center [569, 389] width 105 height 24
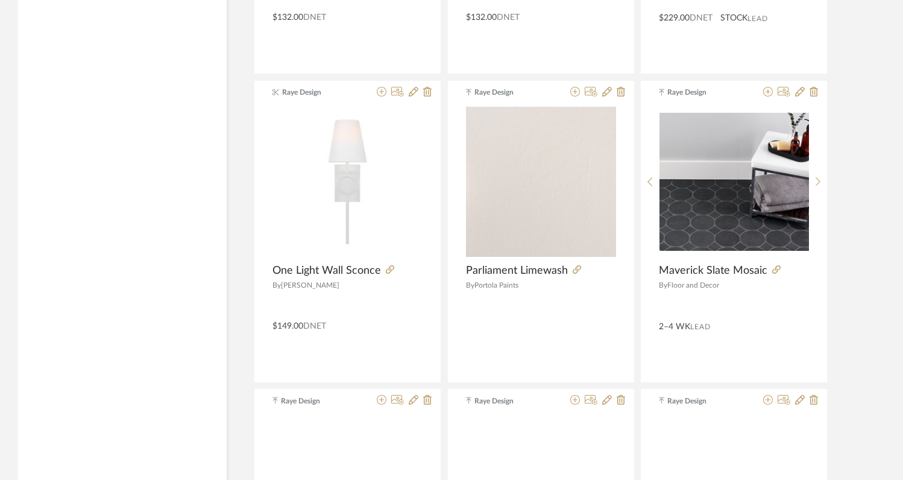
scroll to position [52923, 0]
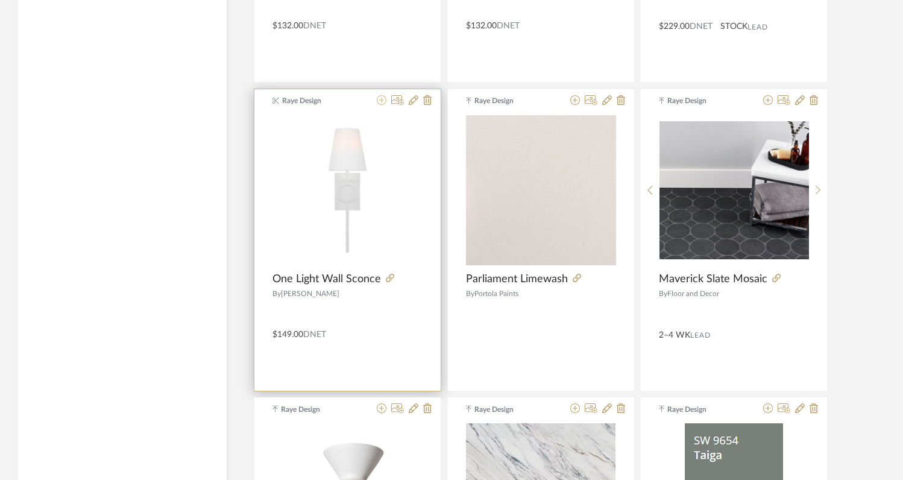
click at [380, 100] on icon at bounding box center [382, 100] width 10 height 10
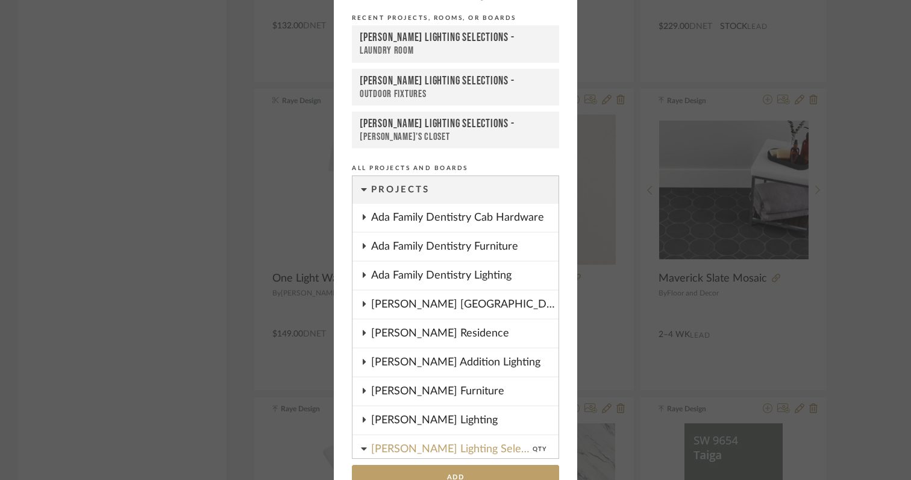
scroll to position [0, 0]
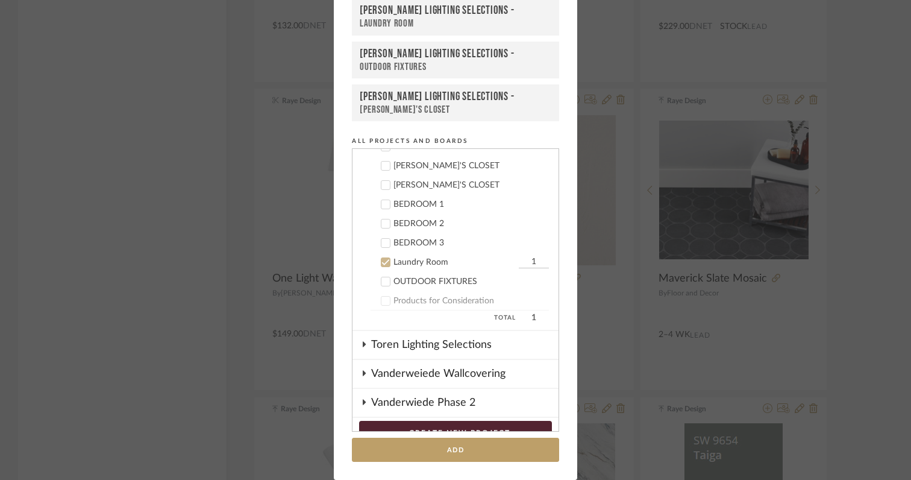
click at [381, 224] on div at bounding box center [386, 224] width 10 height 10
click at [440, 451] on button "Add" at bounding box center [455, 450] width 207 height 25
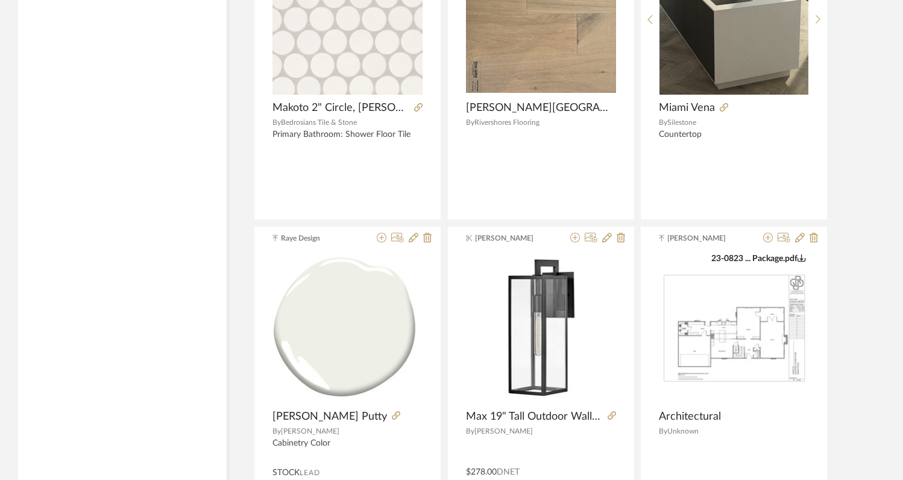
scroll to position [55427, 0]
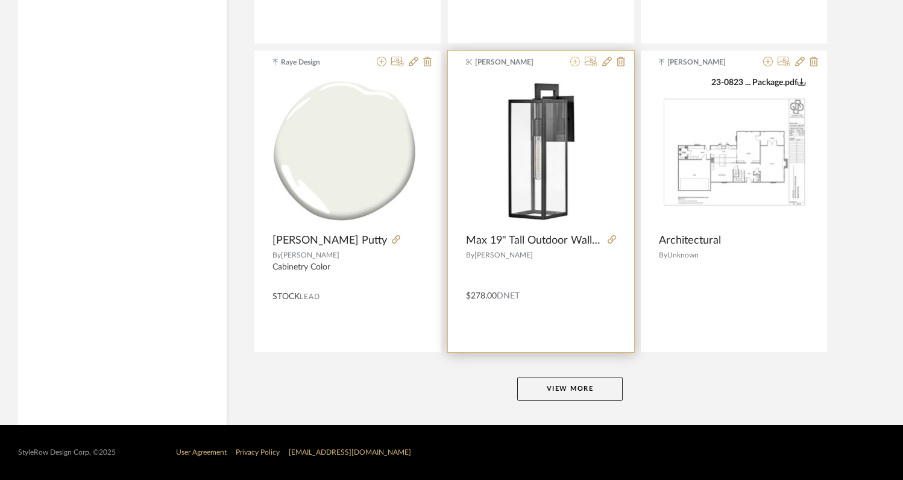
click at [573, 64] on icon at bounding box center [575, 62] width 10 height 10
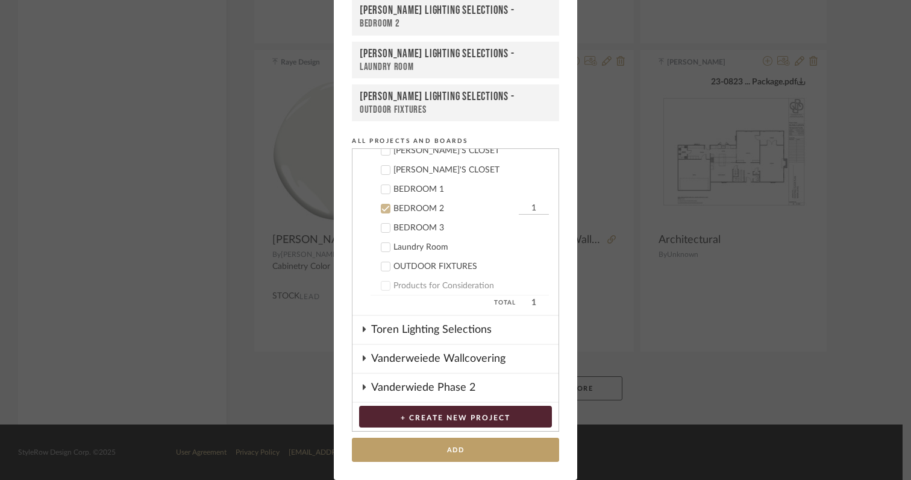
scroll to position [556, 0]
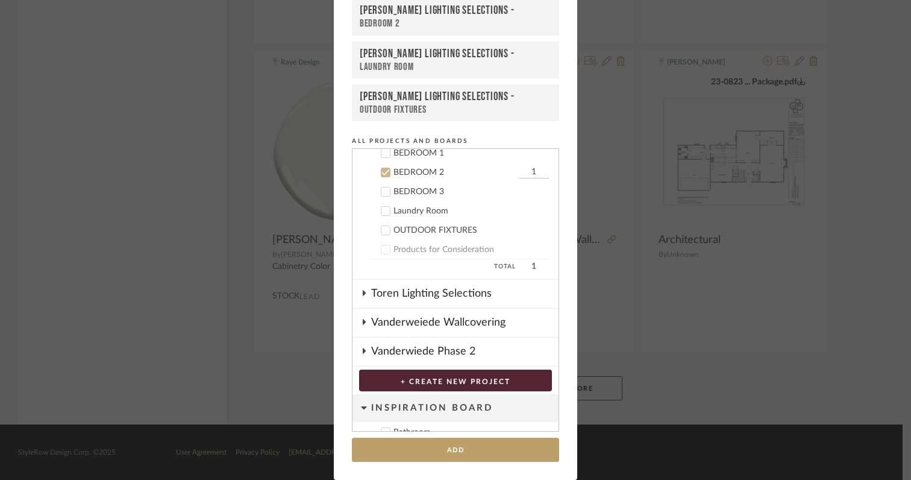
click at [382, 172] on icon at bounding box center [386, 173] width 8 height 6
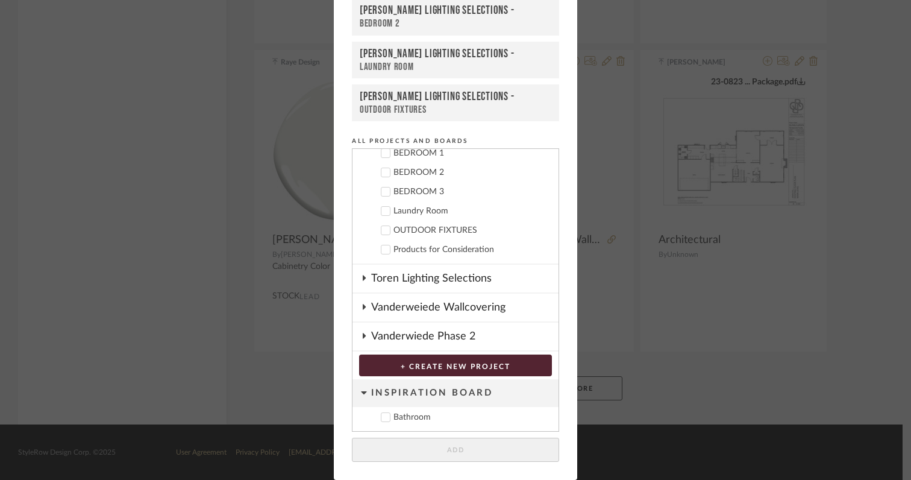
click at [381, 230] on icon at bounding box center [385, 230] width 8 height 8
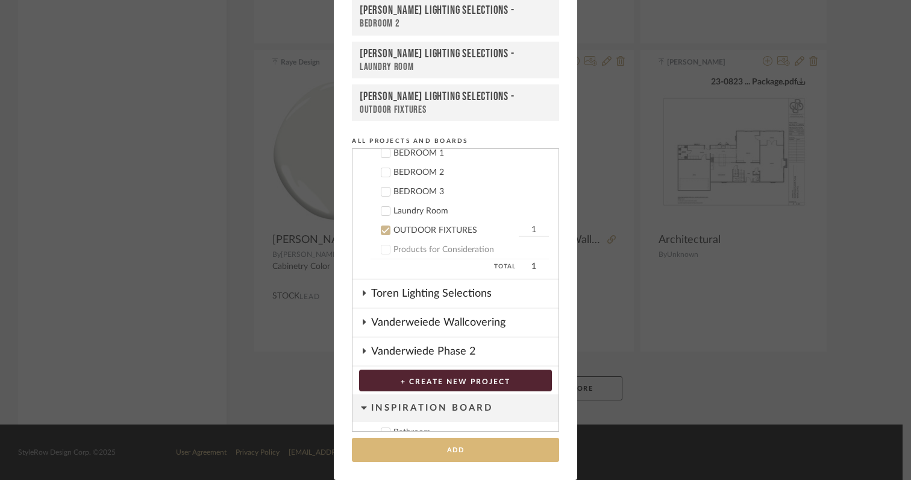
click at [452, 448] on button "Add" at bounding box center [455, 450] width 207 height 25
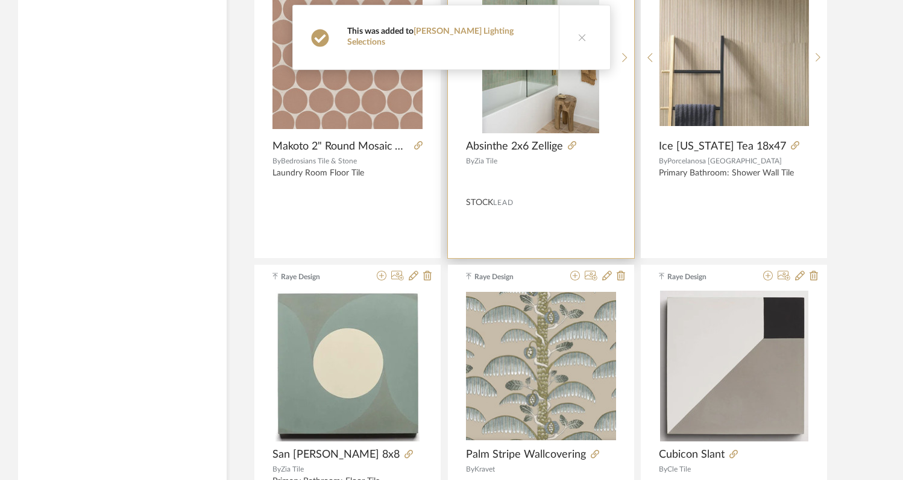
scroll to position [54253, 0]
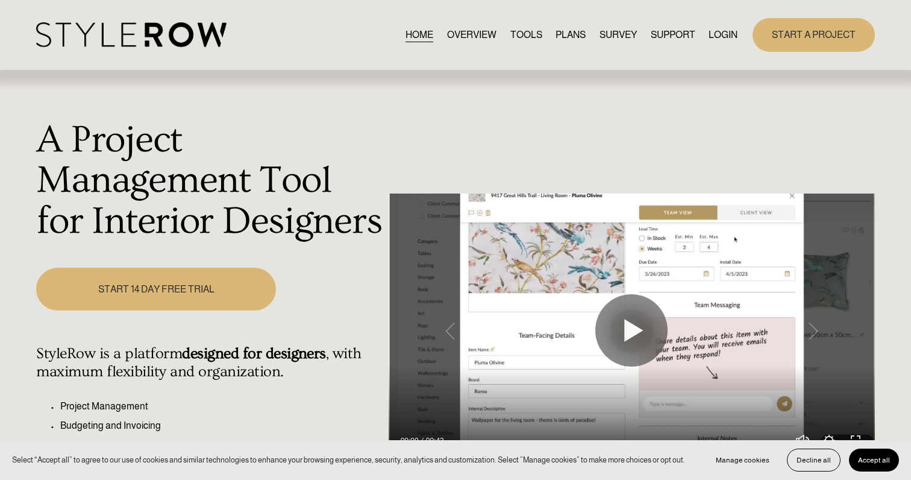
click at [729, 34] on link "LOGIN" at bounding box center [723, 35] width 29 height 16
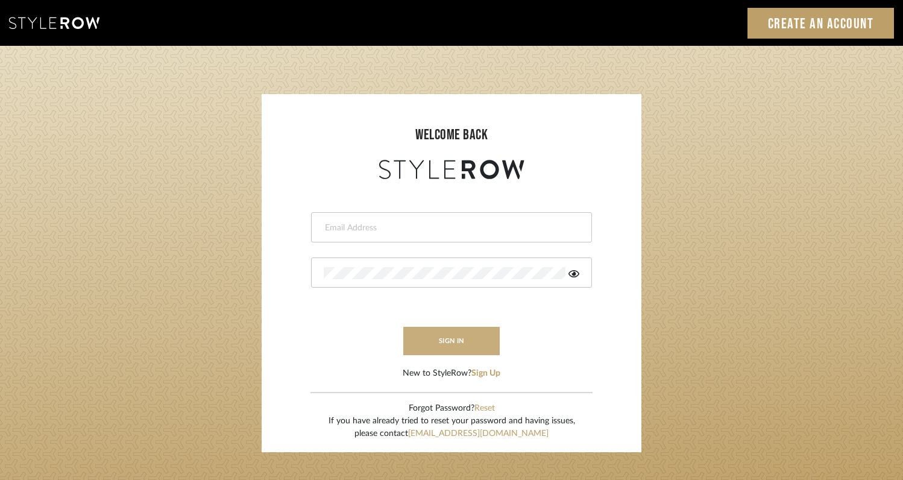
type input "[EMAIL_ADDRESS][DOMAIN_NAME]"
click at [472, 343] on button "sign in" at bounding box center [451, 341] width 96 height 28
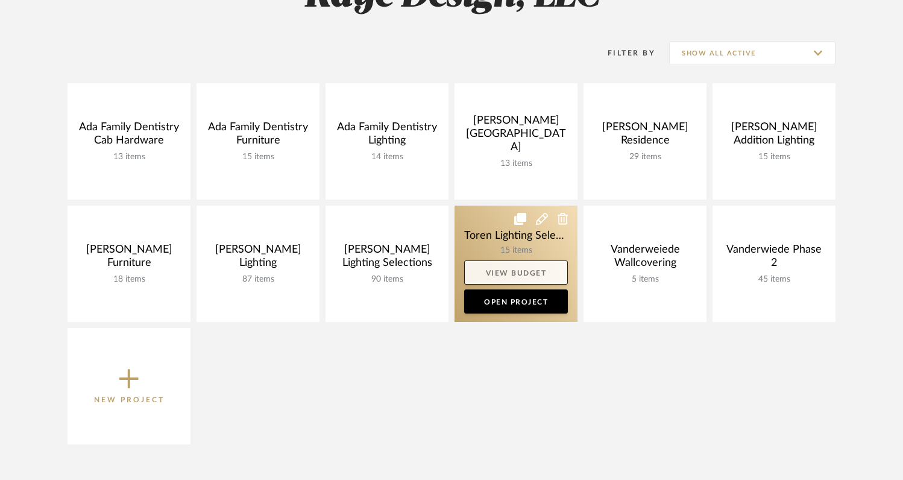
scroll to position [217, 0]
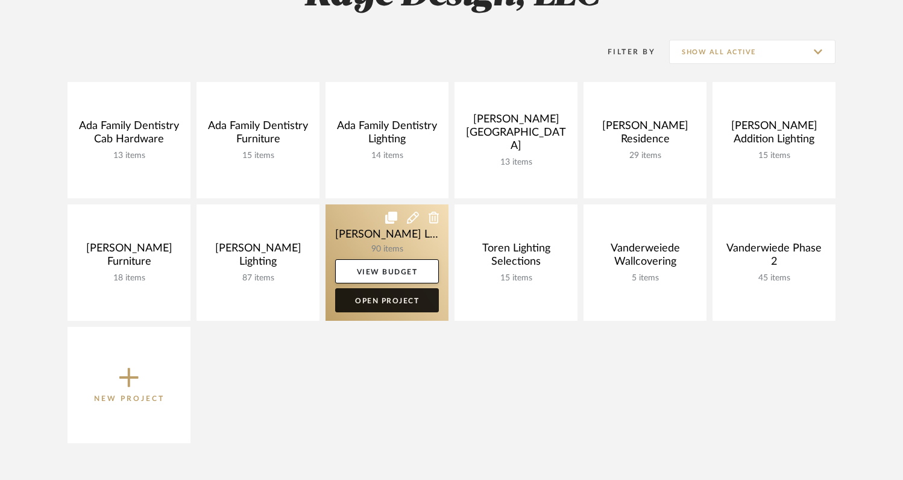
click at [414, 304] on link "Open Project" at bounding box center [387, 300] width 104 height 24
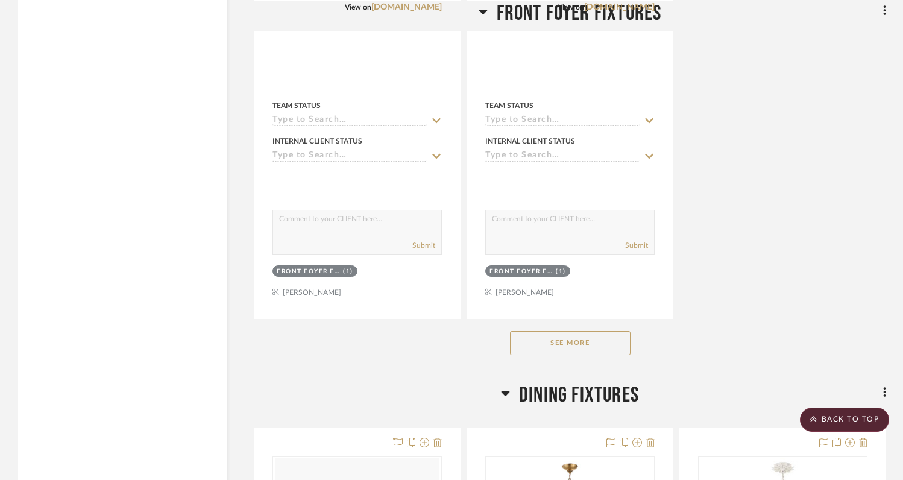
scroll to position [1730, 0]
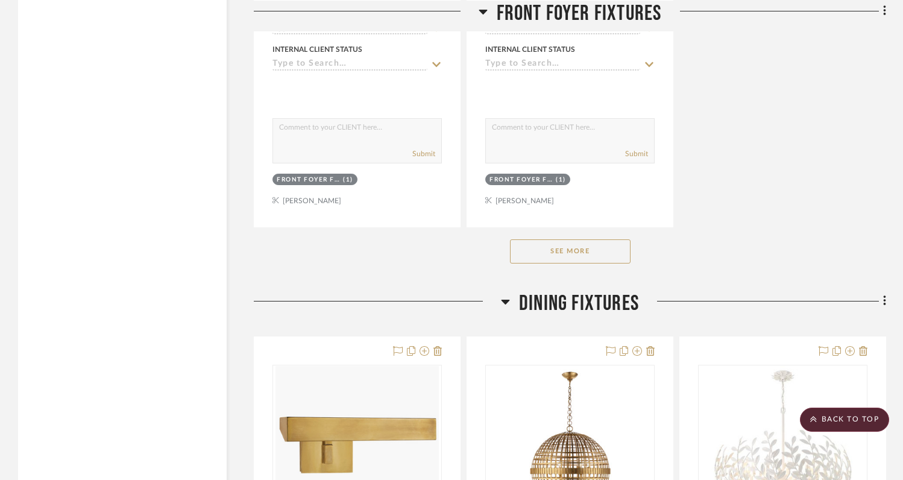
click at [545, 239] on button "See More" at bounding box center [570, 251] width 121 height 24
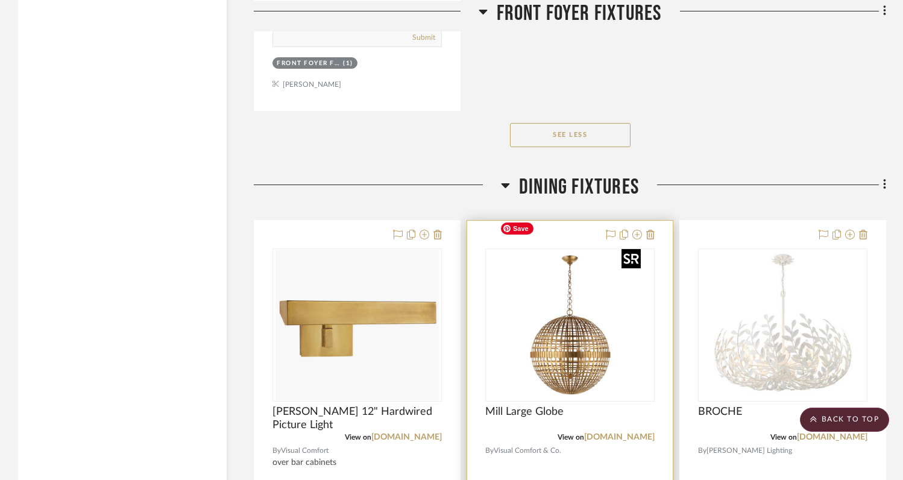
scroll to position [2378, 0]
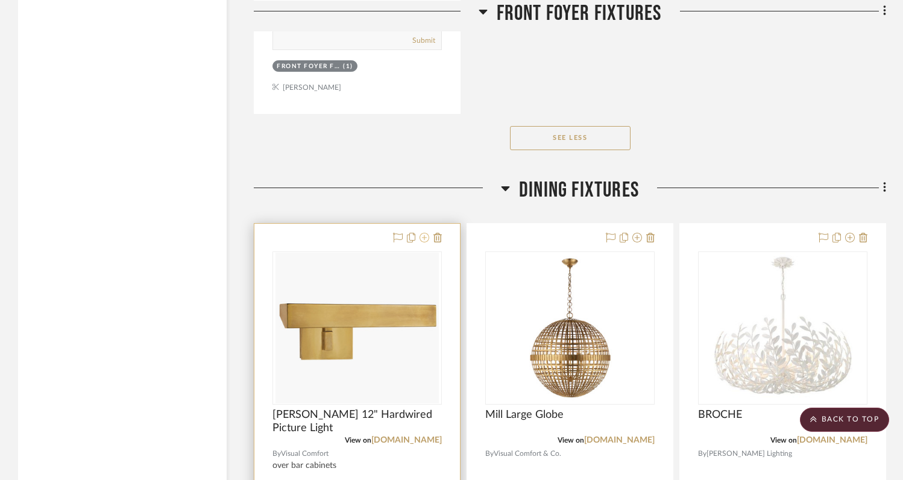
click at [423, 233] on icon at bounding box center [424, 238] width 10 height 10
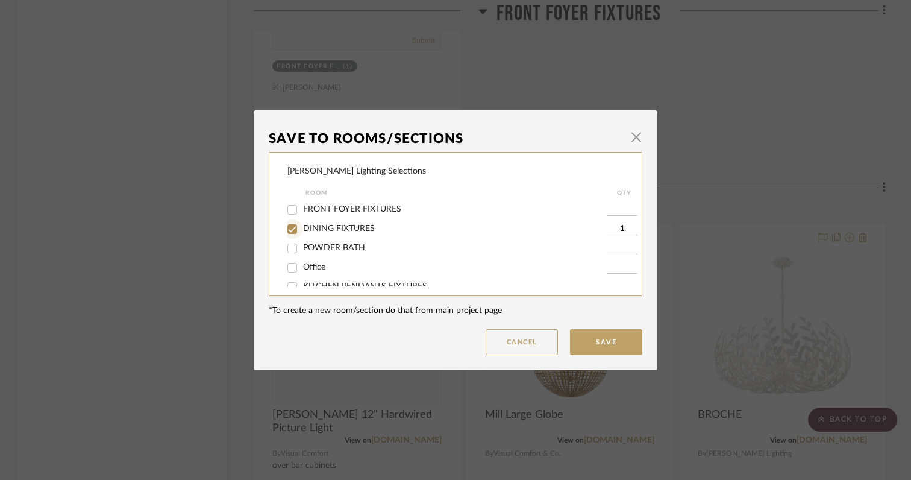
click at [287, 229] on input "DINING FIXTURES" at bounding box center [292, 228] width 19 height 19
checkbox input "false"
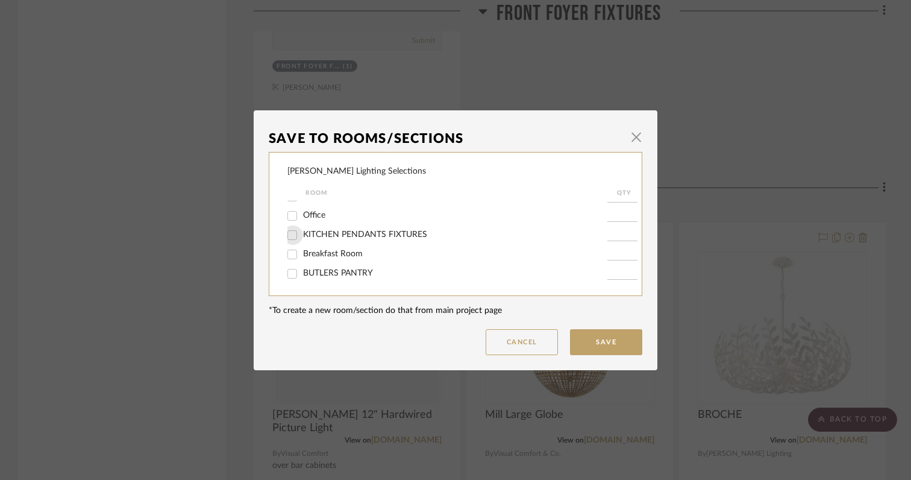
click at [287, 240] on input "KITCHEN PENDANTS FIXTURES" at bounding box center [292, 234] width 19 height 19
checkbox input "true"
type input "1"
click at [587, 343] on button "Save" at bounding box center [606, 342] width 72 height 26
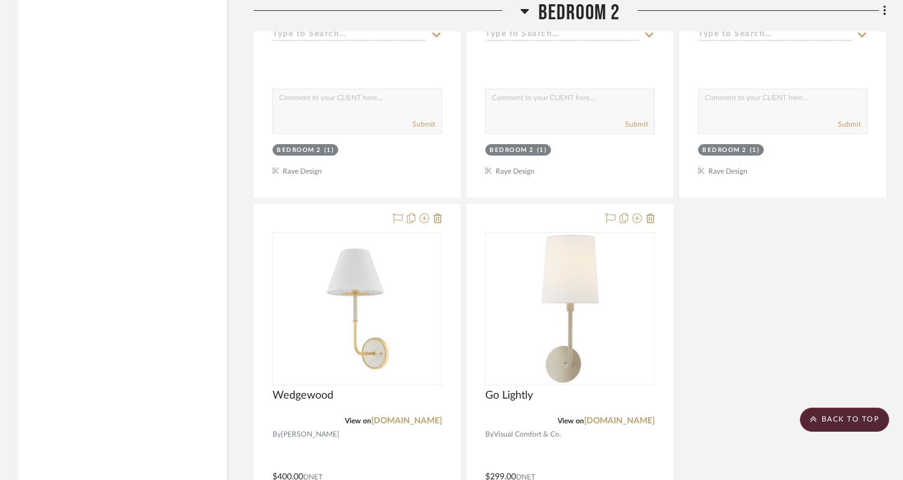
scroll to position [17641, 0]
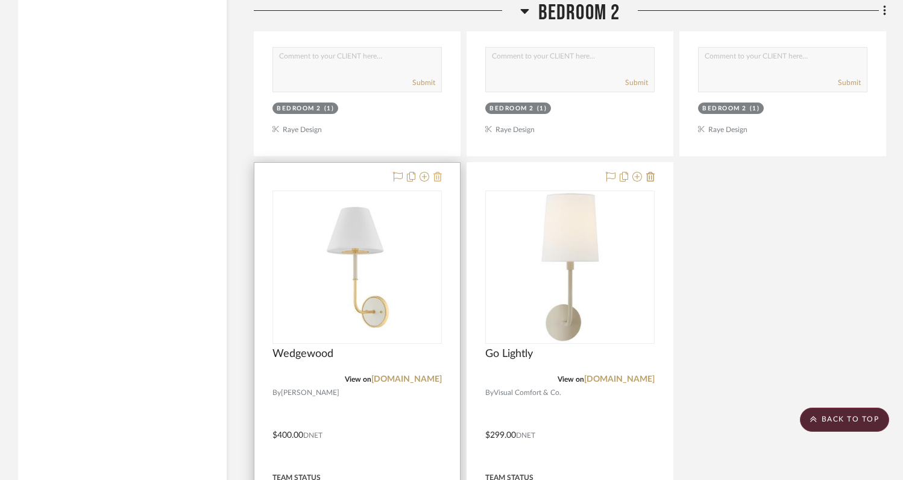
click at [438, 172] on icon at bounding box center [437, 177] width 8 height 10
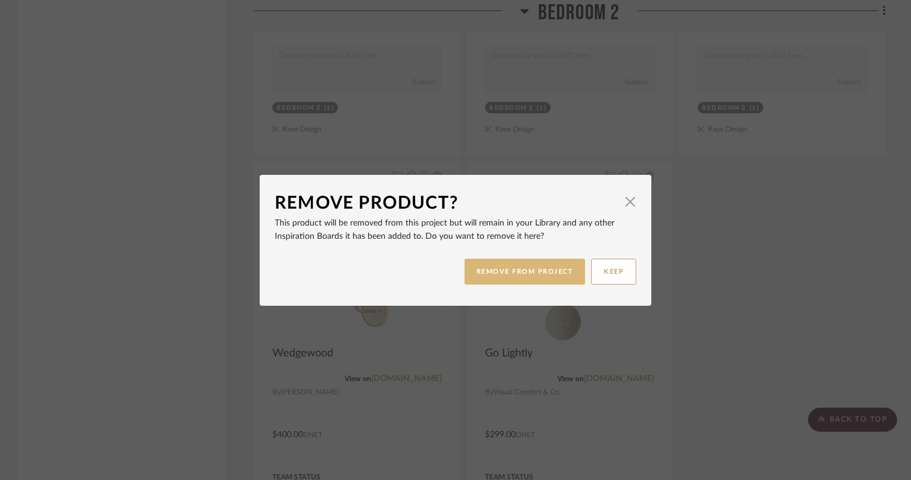
click at [483, 271] on button "REMOVE FROM PROJECT" at bounding box center [525, 272] width 121 height 26
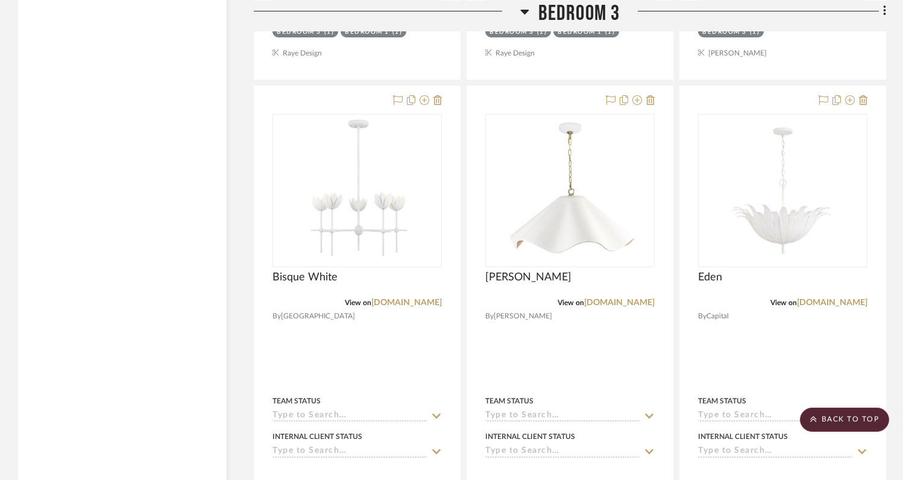
scroll to position [18884, 0]
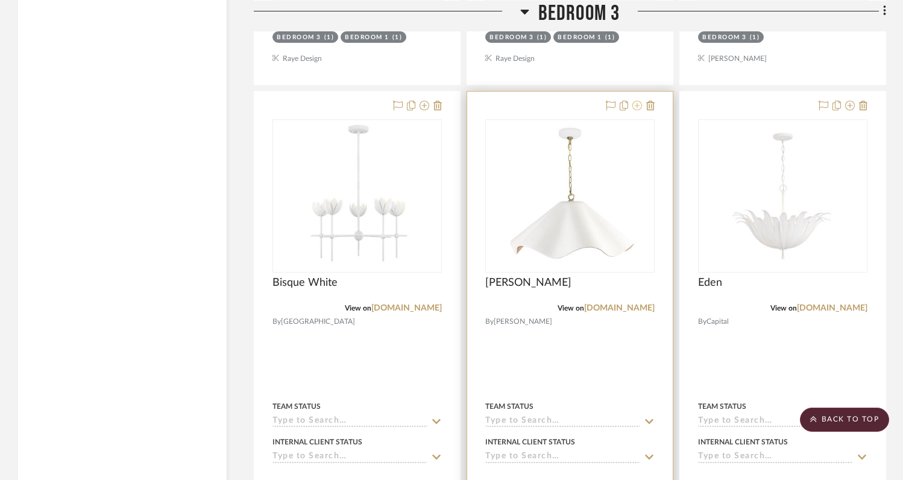
click at [636, 101] on icon at bounding box center [637, 106] width 10 height 10
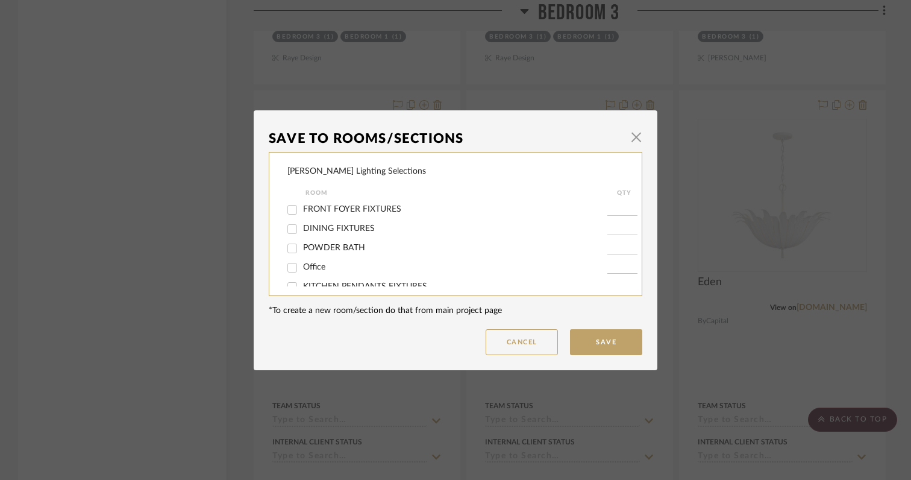
click at [666, 108] on div "Save To Rooms/Sections × [PERSON_NAME] Lighting Selections Room QTY FRONT FOYER…" at bounding box center [455, 240] width 911 height 480
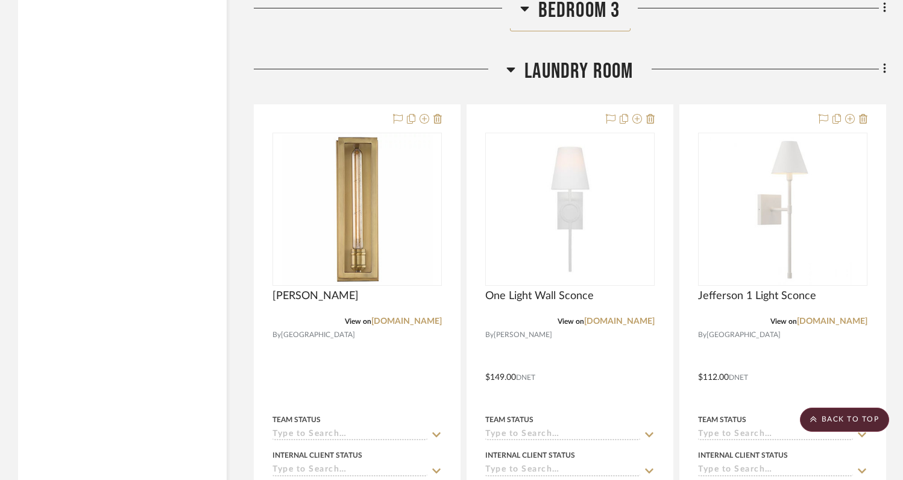
scroll to position [20036, 0]
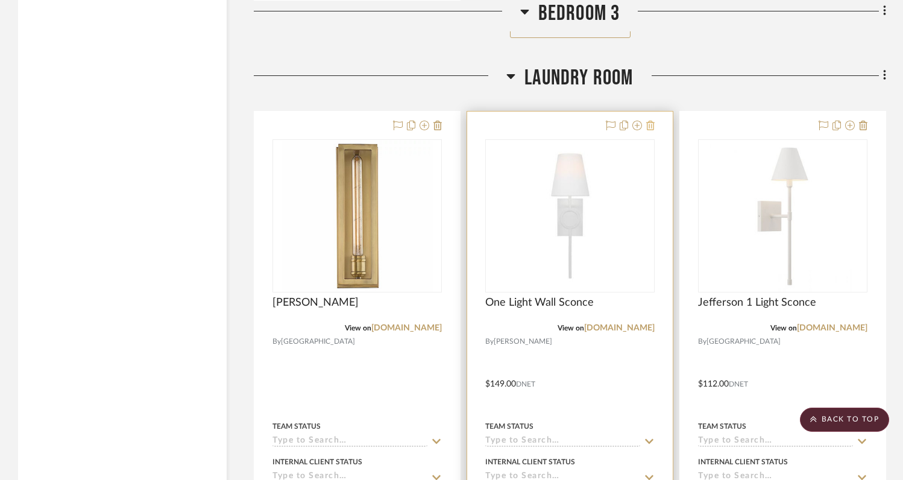
click at [653, 121] on icon at bounding box center [650, 126] width 8 height 10
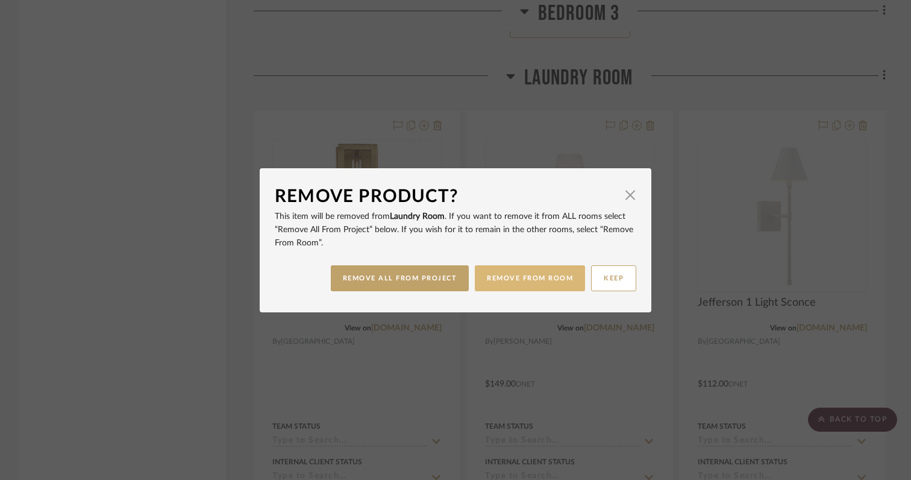
click at [507, 280] on button "REMOVE FROM ROOM" at bounding box center [530, 278] width 110 height 26
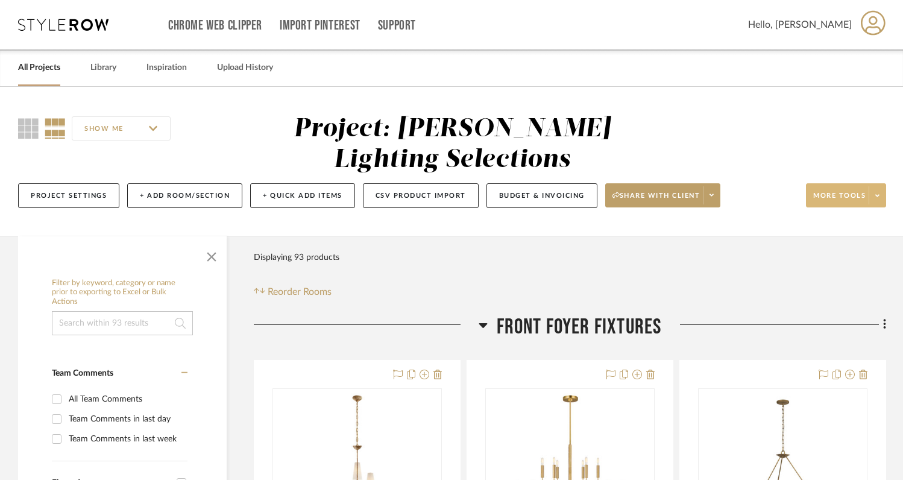
click at [879, 186] on span at bounding box center [876, 195] width 17 height 18
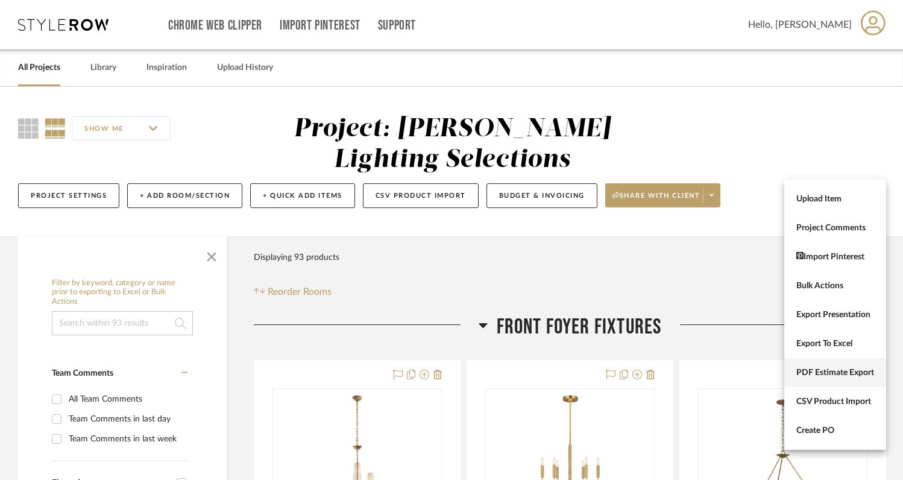
scroll to position [21, 0]
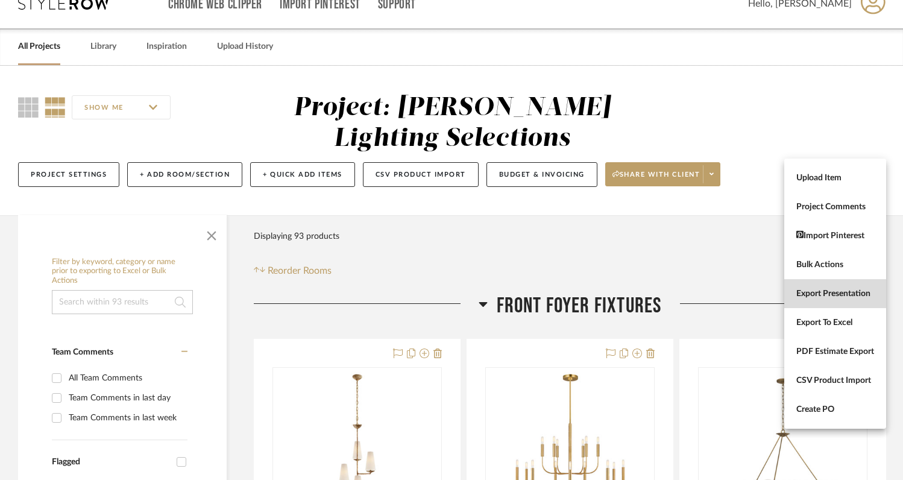
click at [818, 293] on span "Export Presentation" at bounding box center [835, 294] width 78 height 10
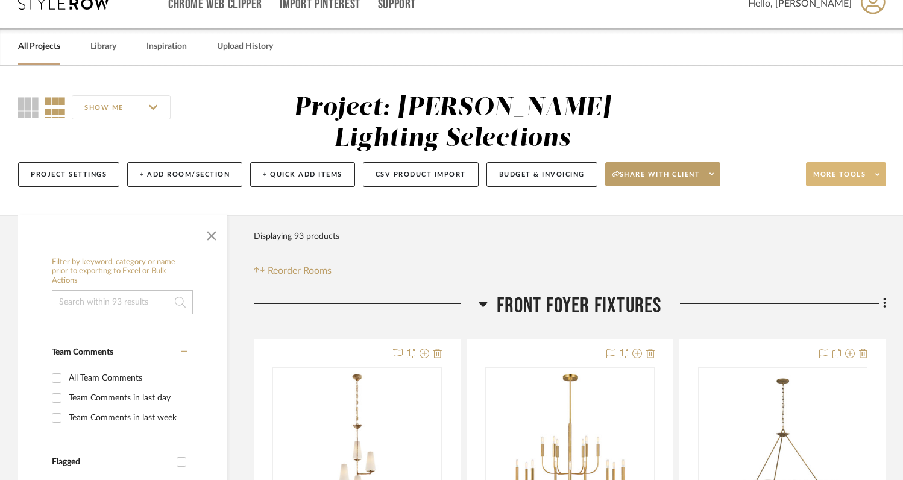
click at [880, 165] on span at bounding box center [876, 174] width 17 height 18
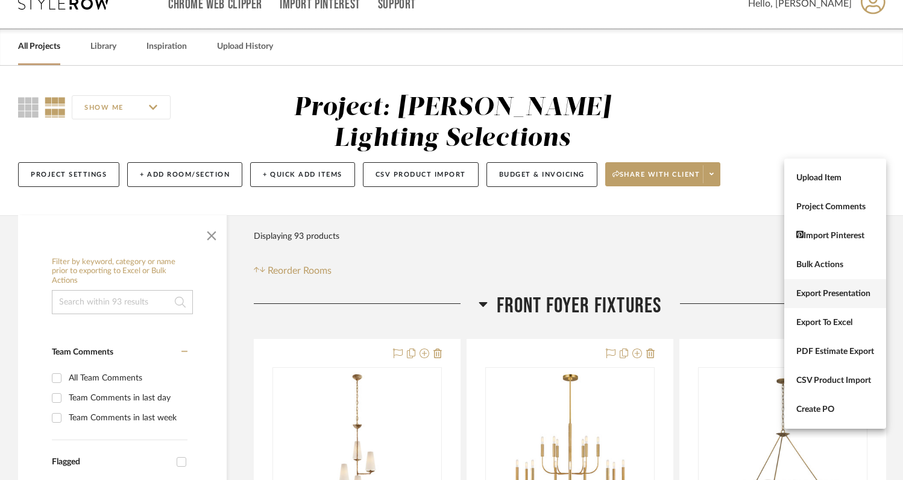
click at [821, 300] on button "Export Presentation" at bounding box center [835, 293] width 102 height 29
